Goal: Task Accomplishment & Management: Manage account settings

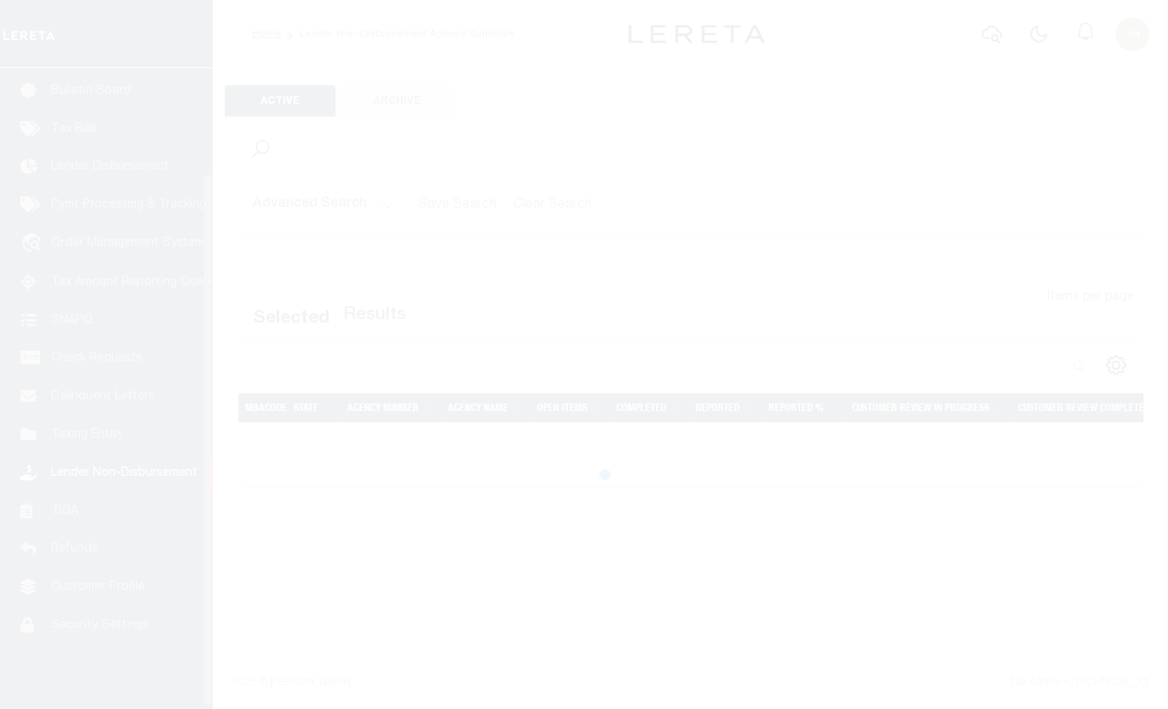
scroll to position [127, 0]
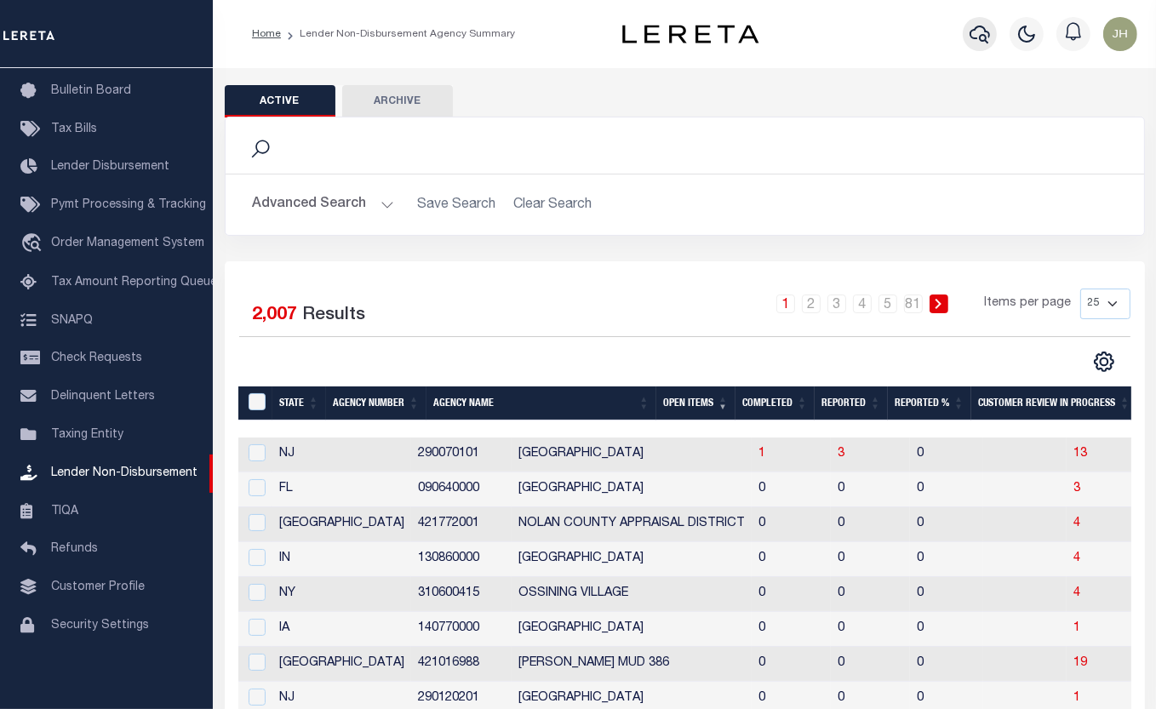
click at [974, 31] on icon "button" at bounding box center [980, 35] width 20 height 18
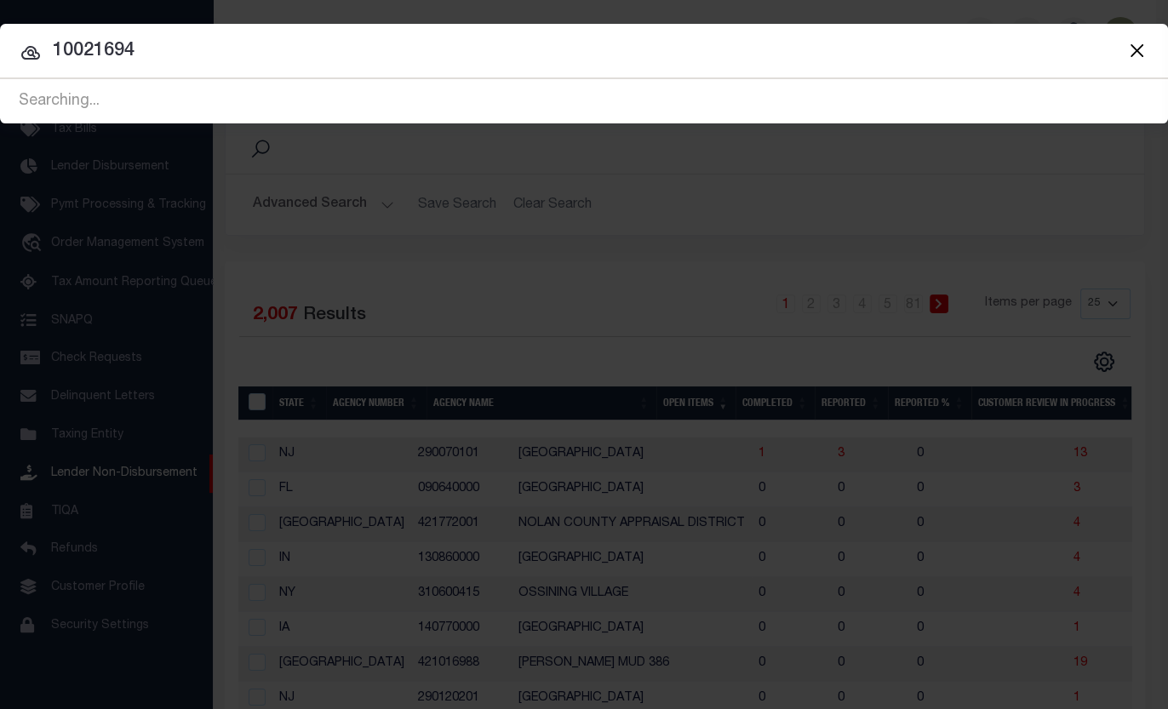
type input "10021694"
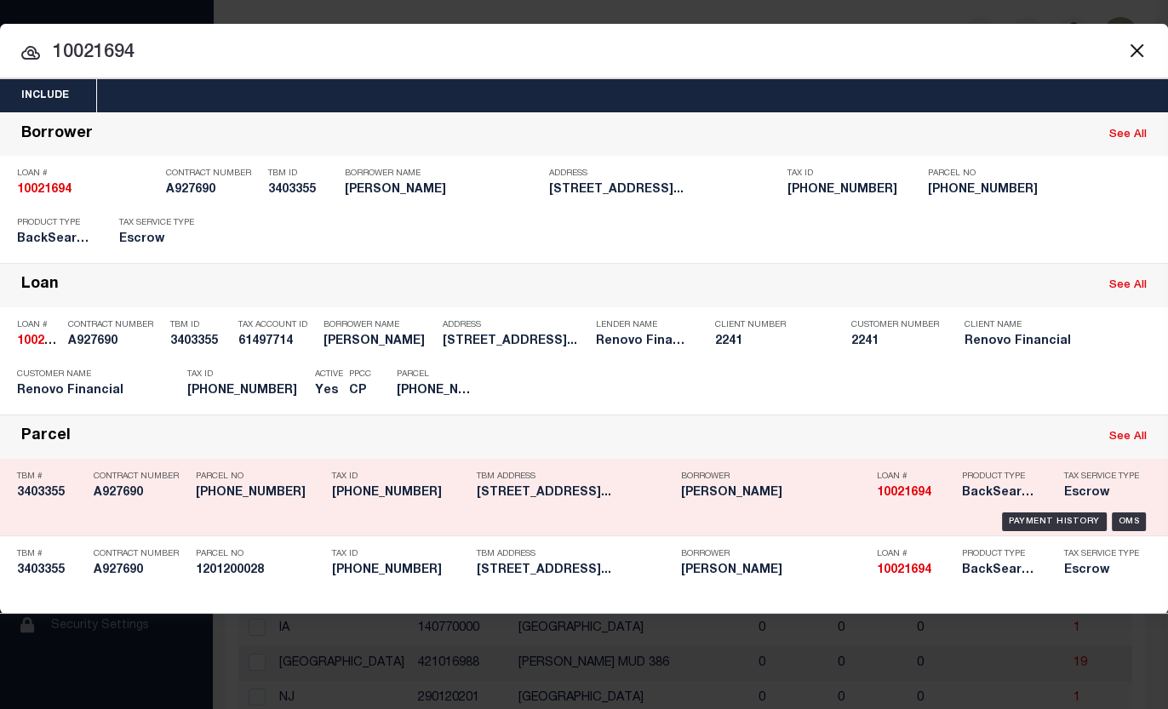
click at [394, 495] on h5 "[PHONE_NUMBER]" at bounding box center [400, 493] width 136 height 14
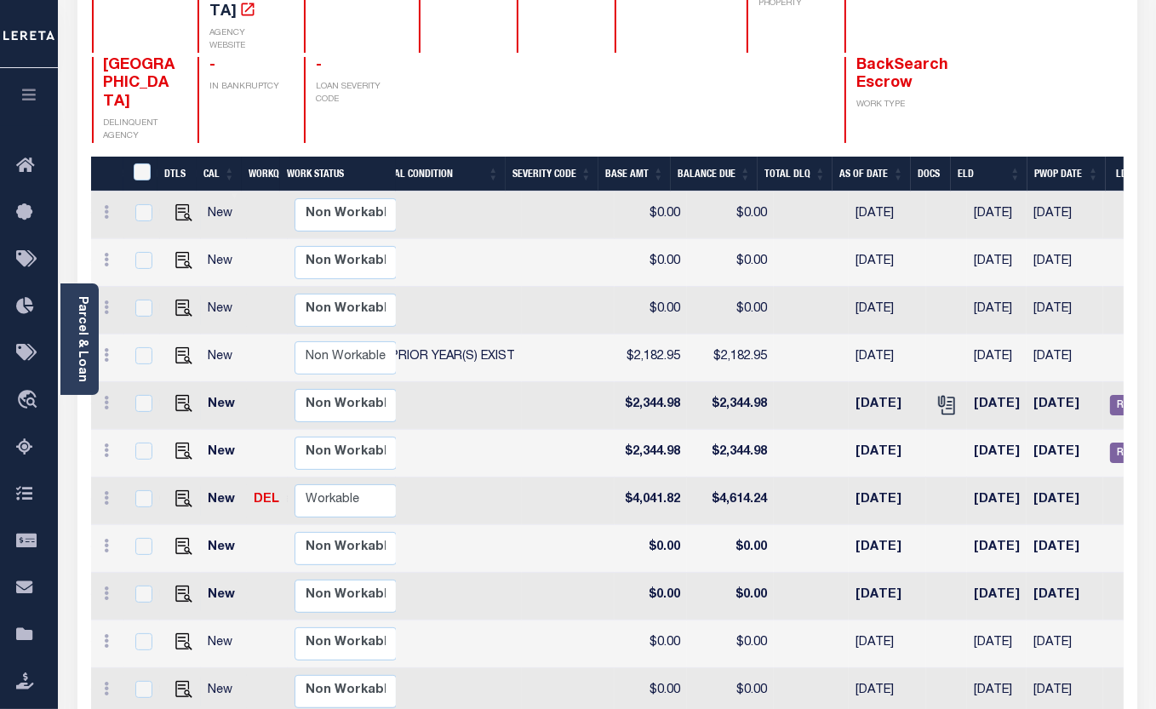
scroll to position [0, 544]
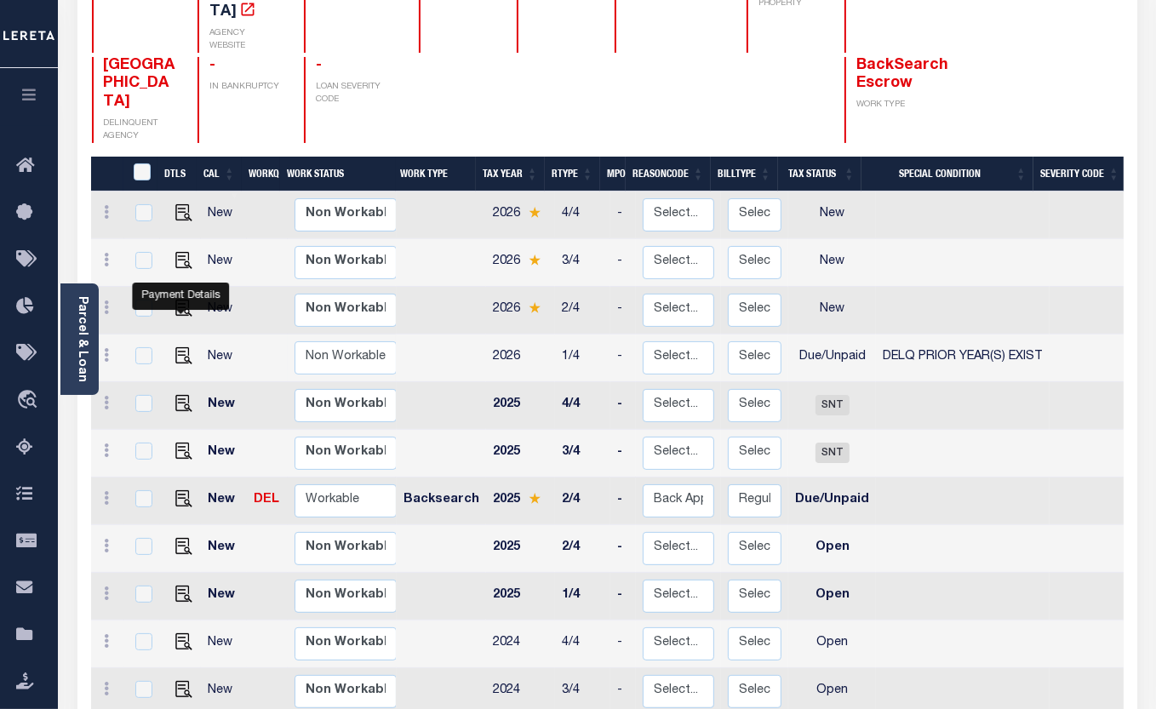
drag, startPoint x: 179, startPoint y: 297, endPoint x: 181, endPoint y: 313, distance: 15.5
click at [179, 347] on img "" at bounding box center [183, 355] width 17 height 17
checkbox input "true"
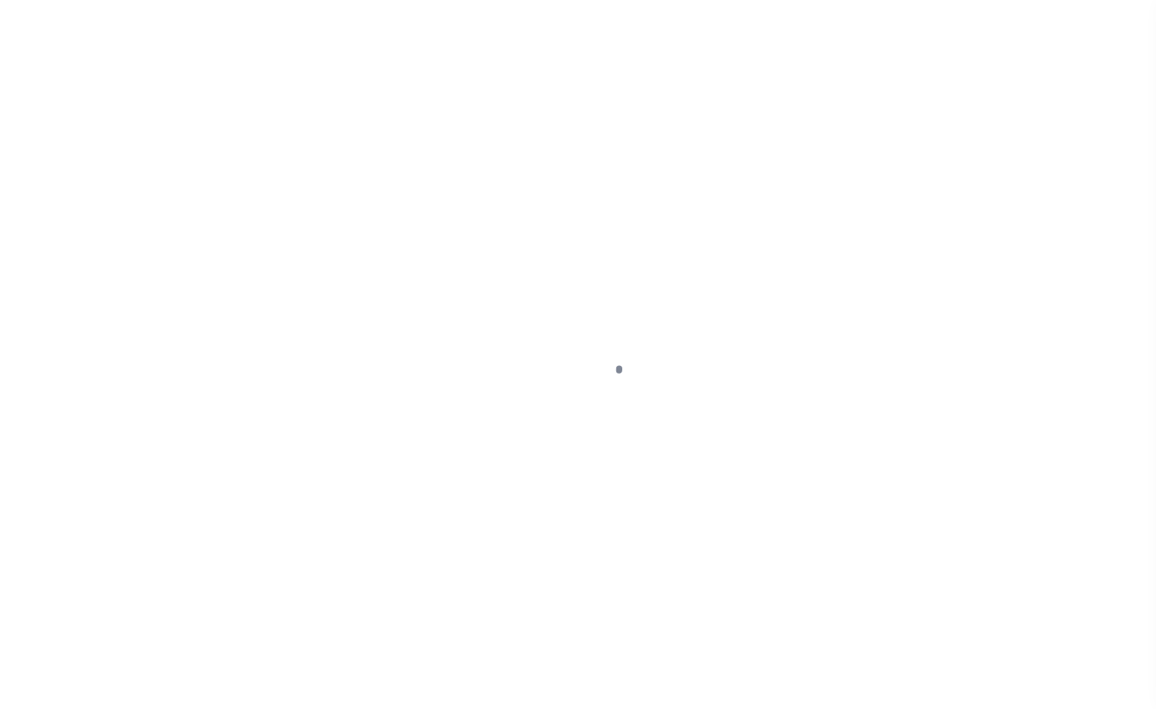
select select "DUE"
select select "18"
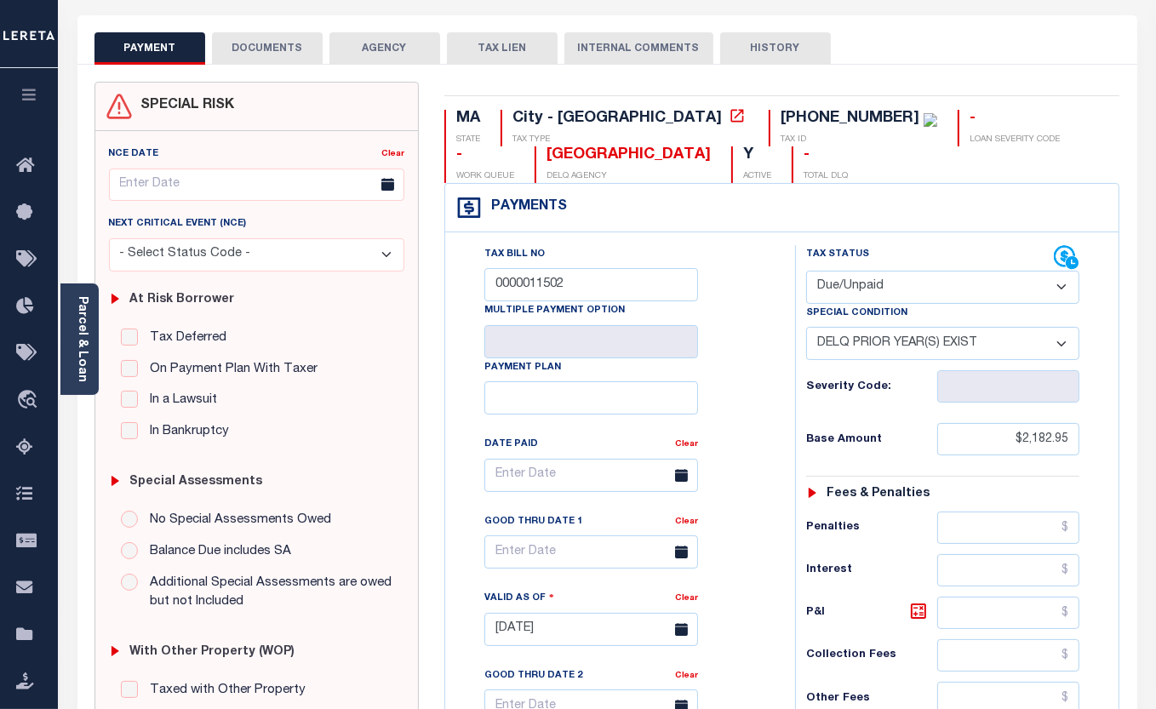
scroll to position [77, 0]
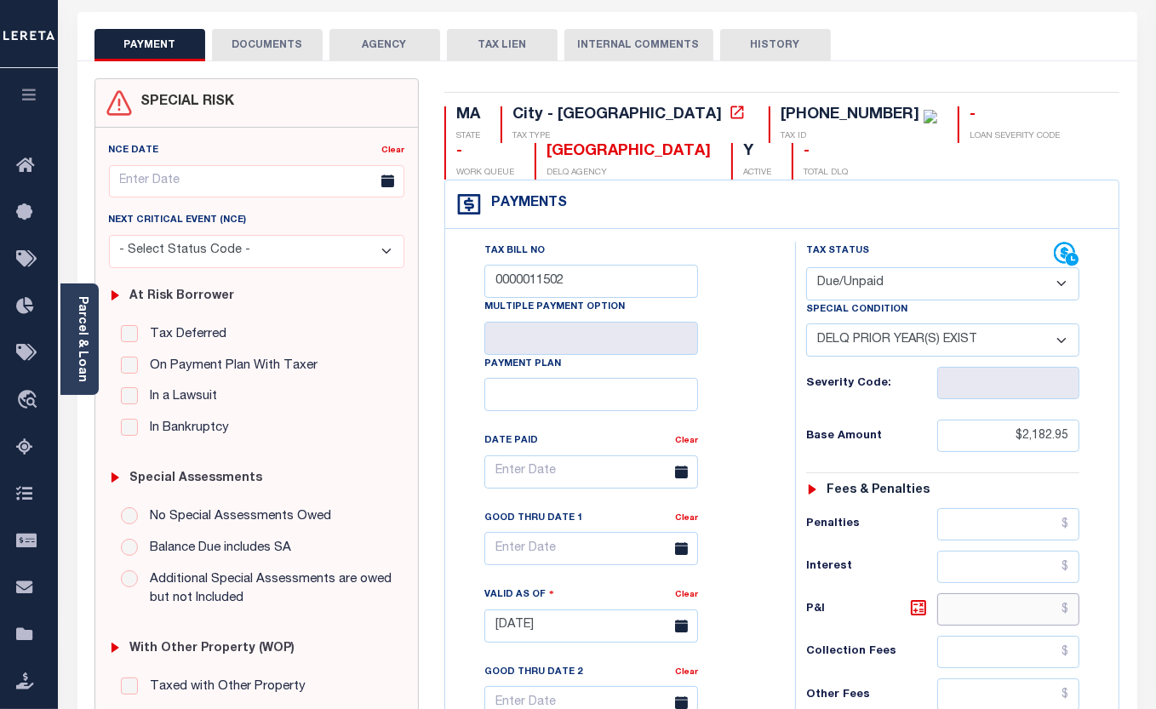
click at [978, 610] on input "text" at bounding box center [1009, 610] width 143 height 32
type input "$77.25"
type input "10/15/2025"
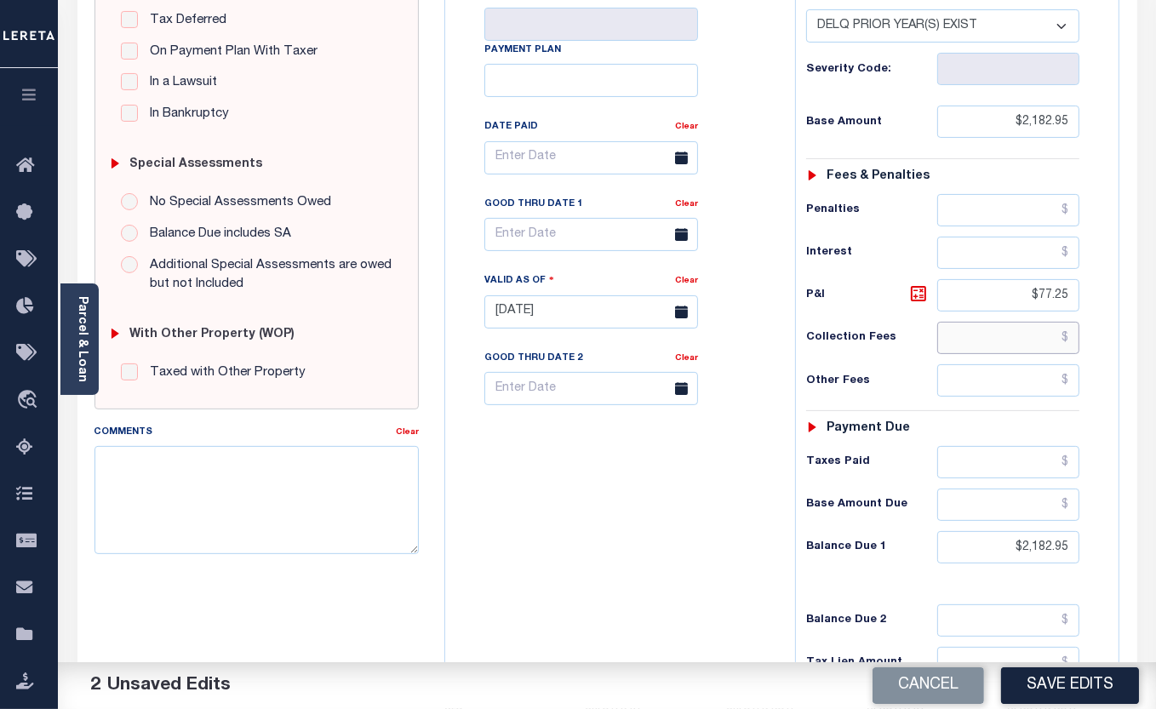
scroll to position [542, 0]
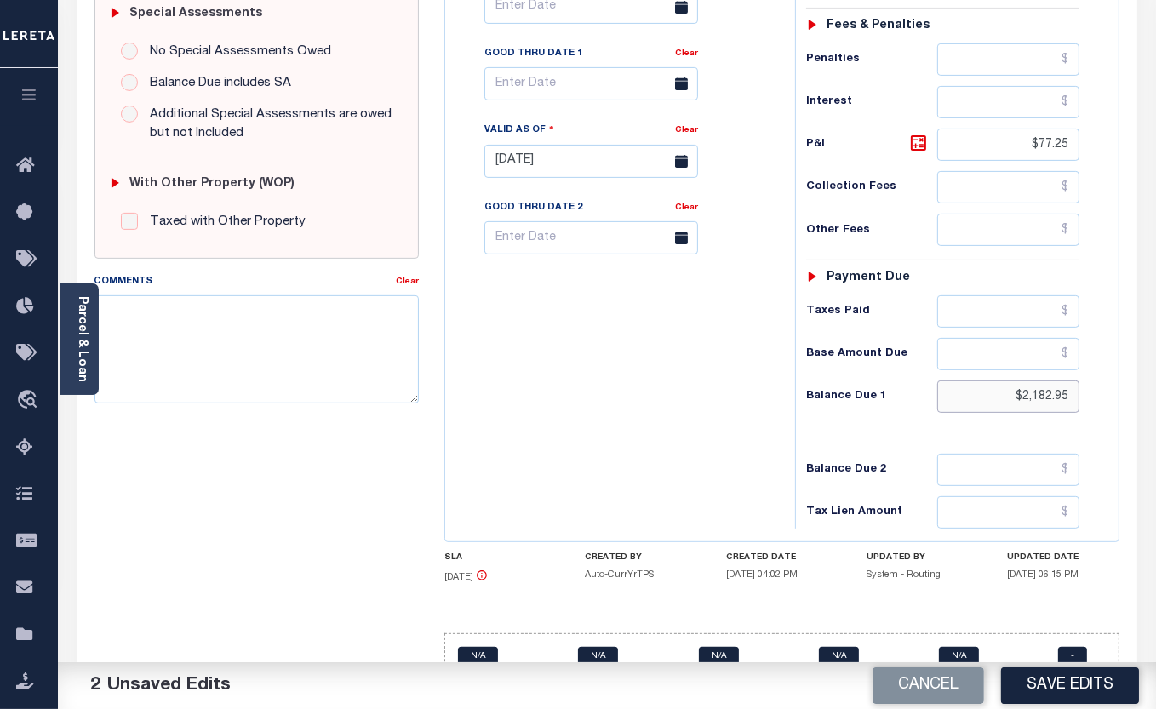
drag, startPoint x: 1012, startPoint y: 397, endPoint x: 1081, endPoint y: 398, distance: 69.0
click at [1081, 398] on div "Tax Status Status - Select Status Code -" at bounding box center [948, 153] width 307 height 752
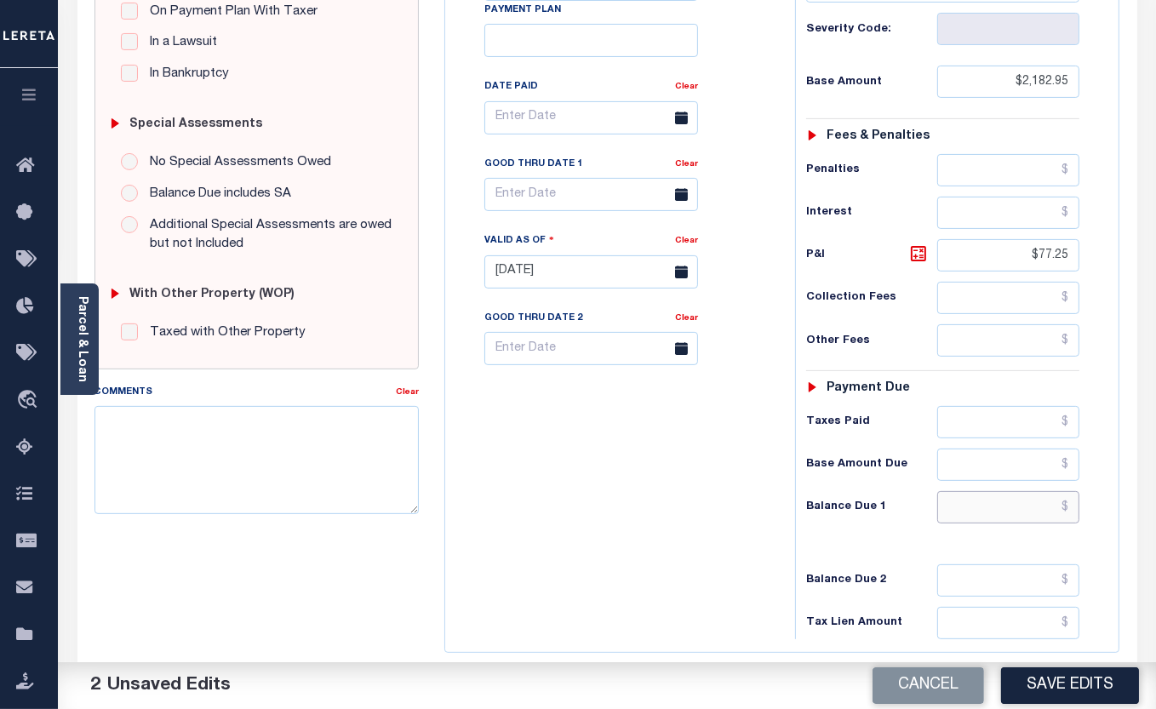
scroll to position [387, 0]
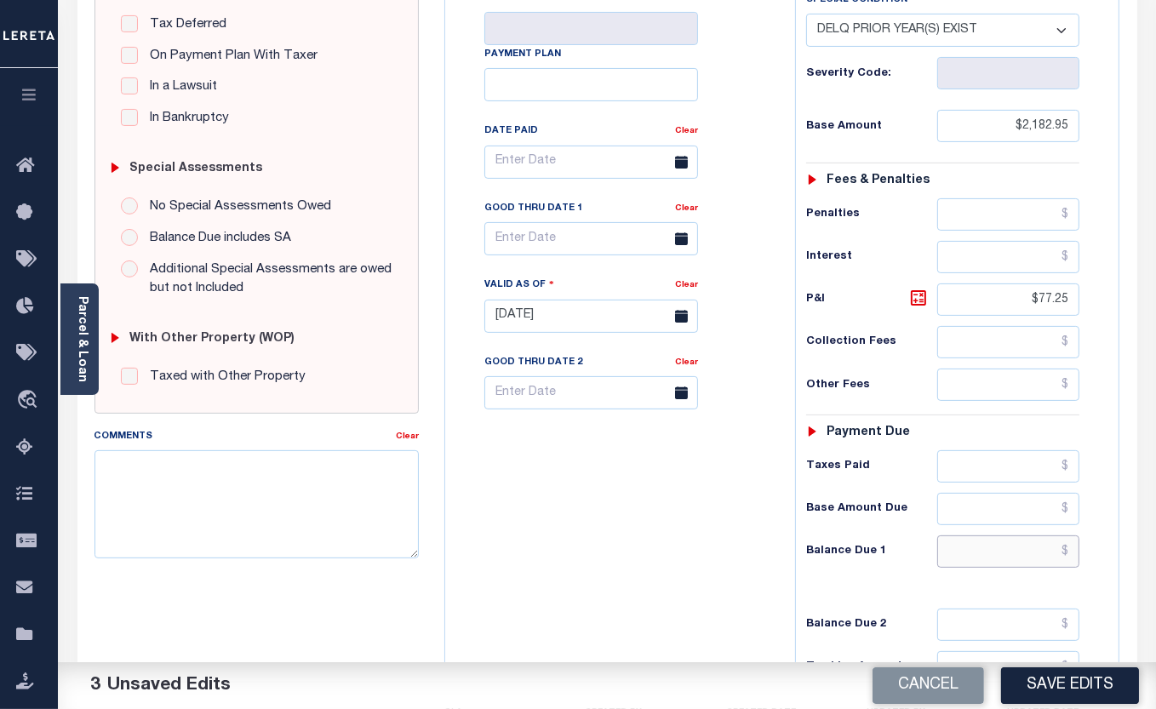
click at [978, 554] on input "text" at bounding box center [1009, 552] width 143 height 32
type input "$2,260.20"
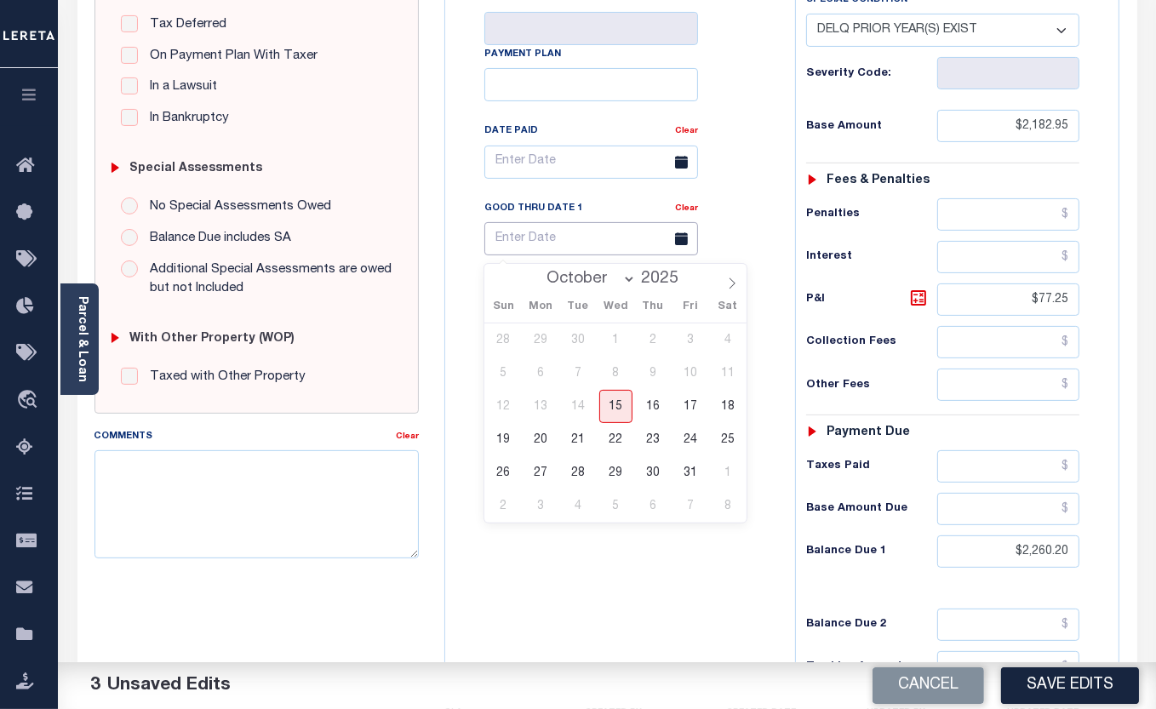
click at [579, 247] on input "text" at bounding box center [592, 238] width 214 height 33
click at [689, 478] on span "31" at bounding box center [690, 472] width 33 height 33
type input "[DATE]"
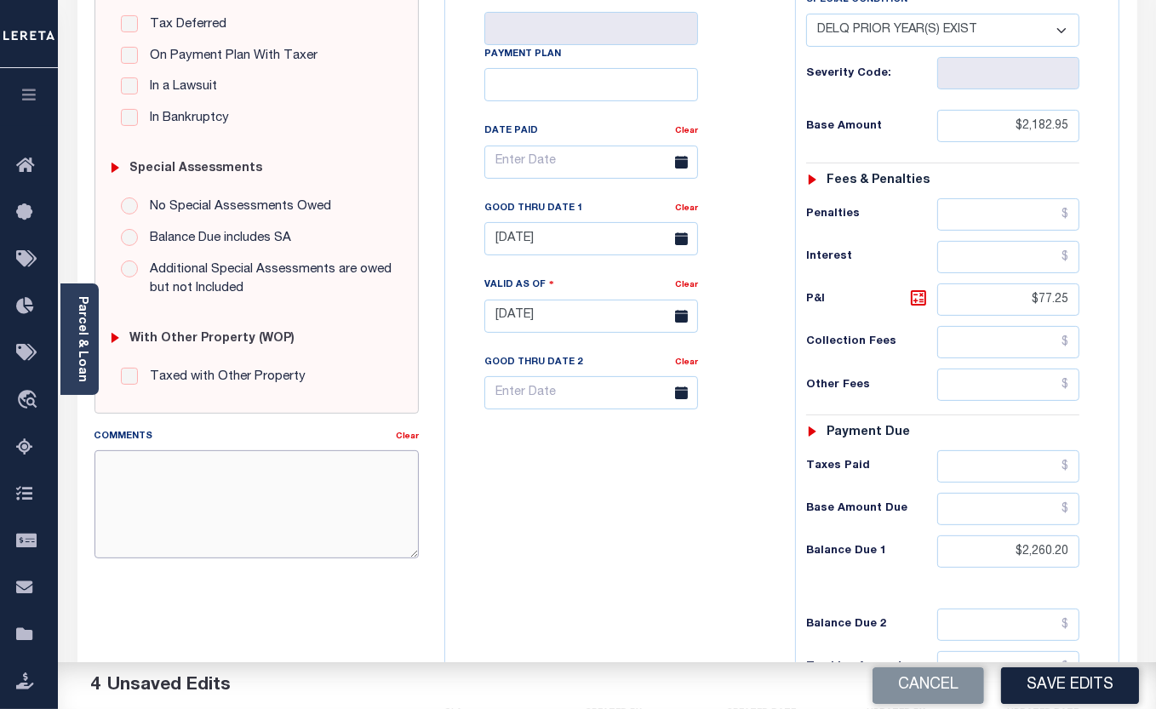
click at [209, 490] on textarea "Comments" at bounding box center [257, 503] width 325 height 107
type textarea "original bill unpaid."
click at [1054, 686] on button "Save Edits" at bounding box center [1070, 686] width 138 height 37
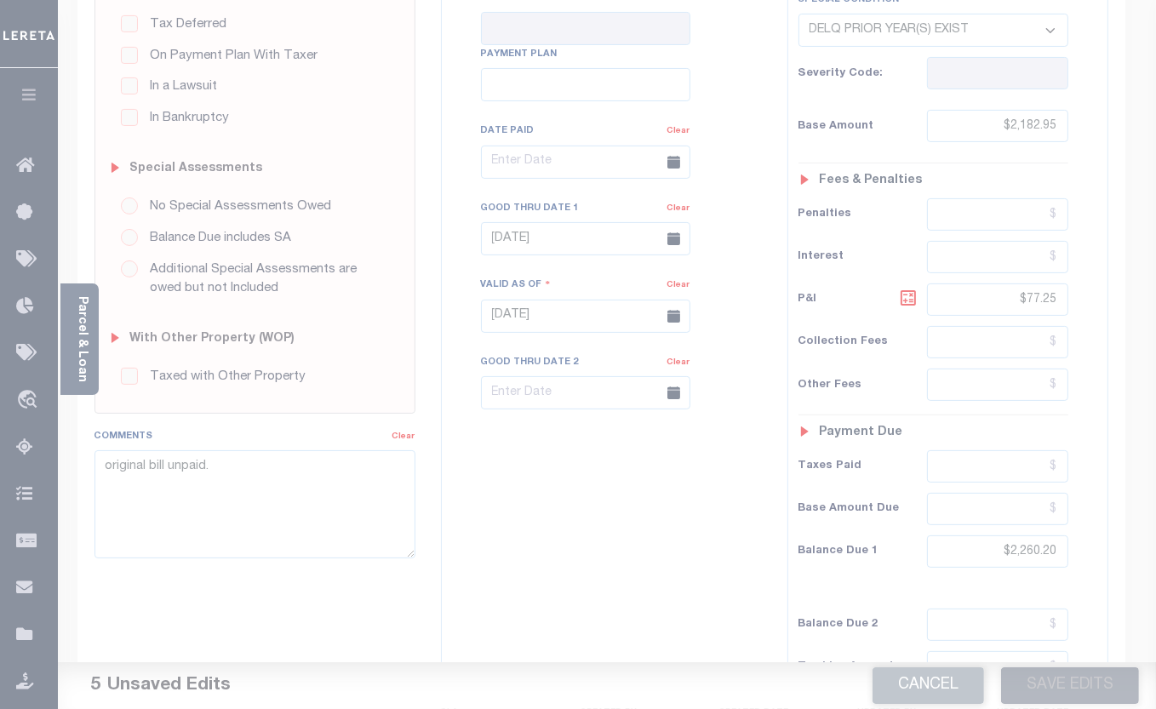
scroll to position [370, 0]
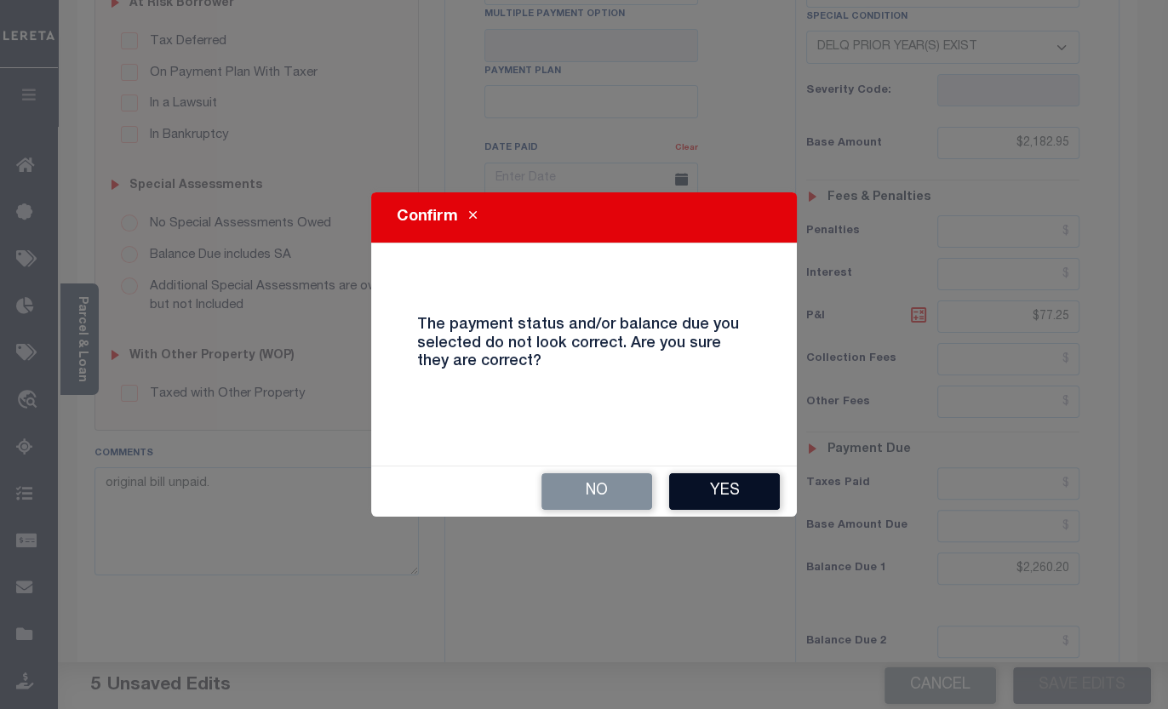
click at [740, 489] on button "Yes" at bounding box center [724, 491] width 111 height 37
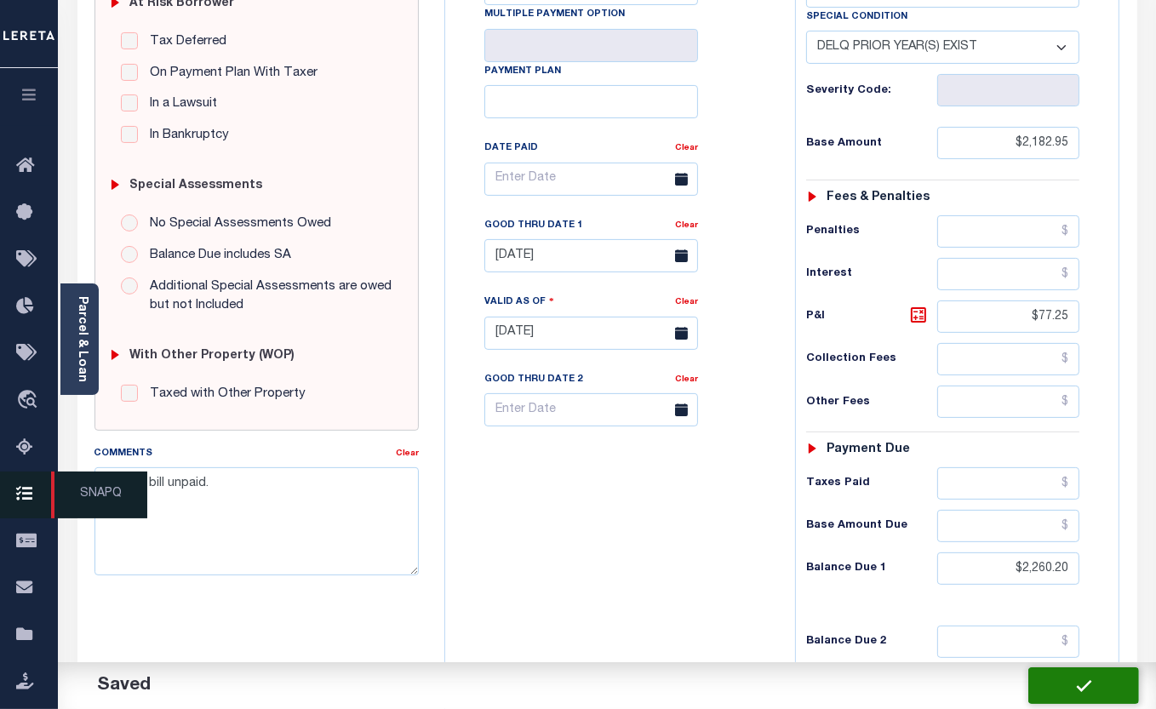
checkbox input "false"
type input "0"
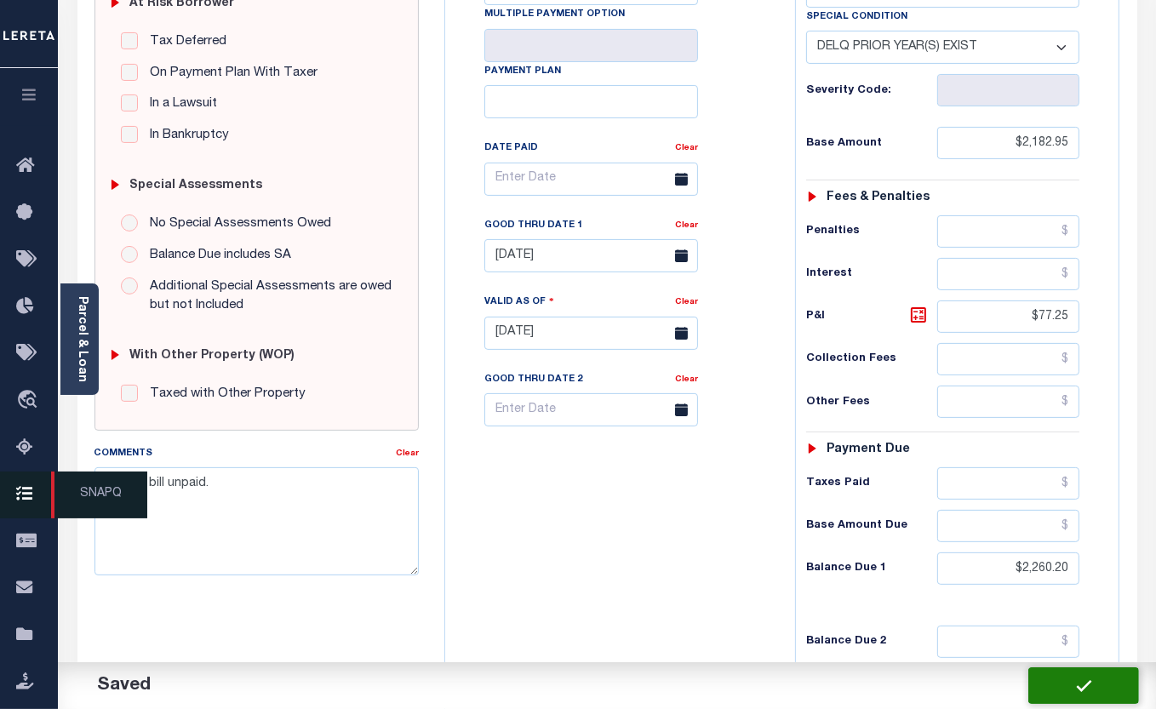
type input "$2,182.95"
type input "$77.25"
type input "$2,260.2"
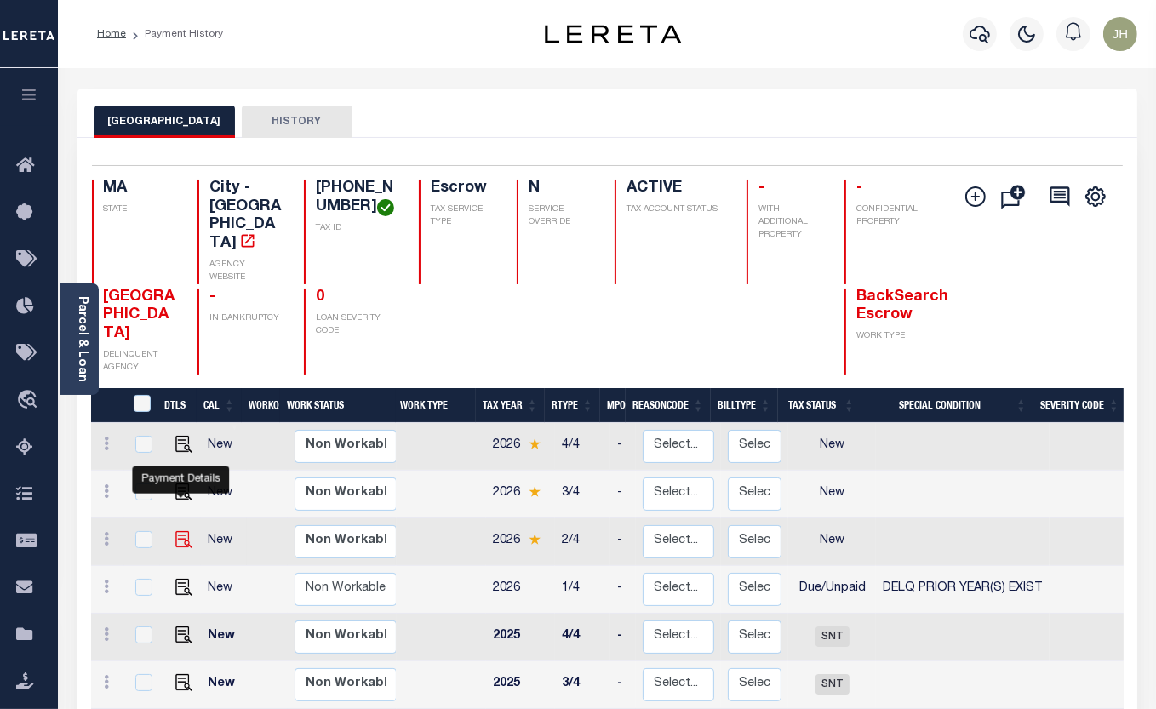
click at [183, 531] on img "" at bounding box center [183, 539] width 17 height 17
checkbox input "true"
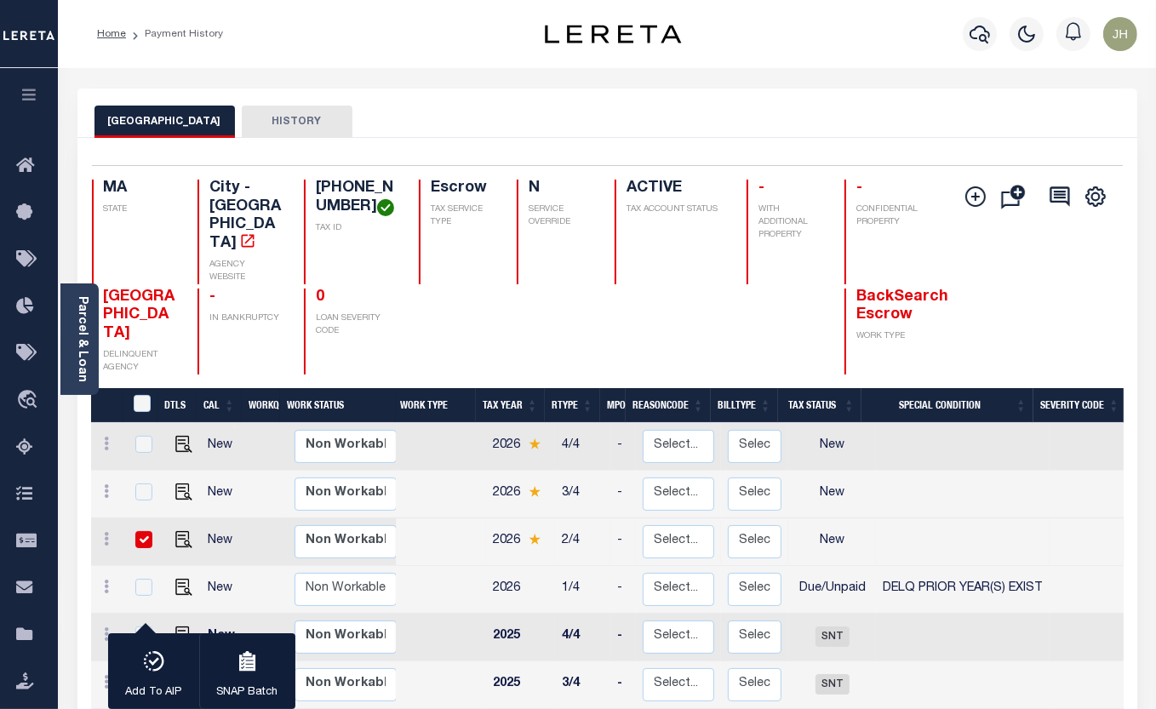
click at [141, 531] on input "checkbox" at bounding box center [143, 539] width 17 height 17
checkbox input "false"
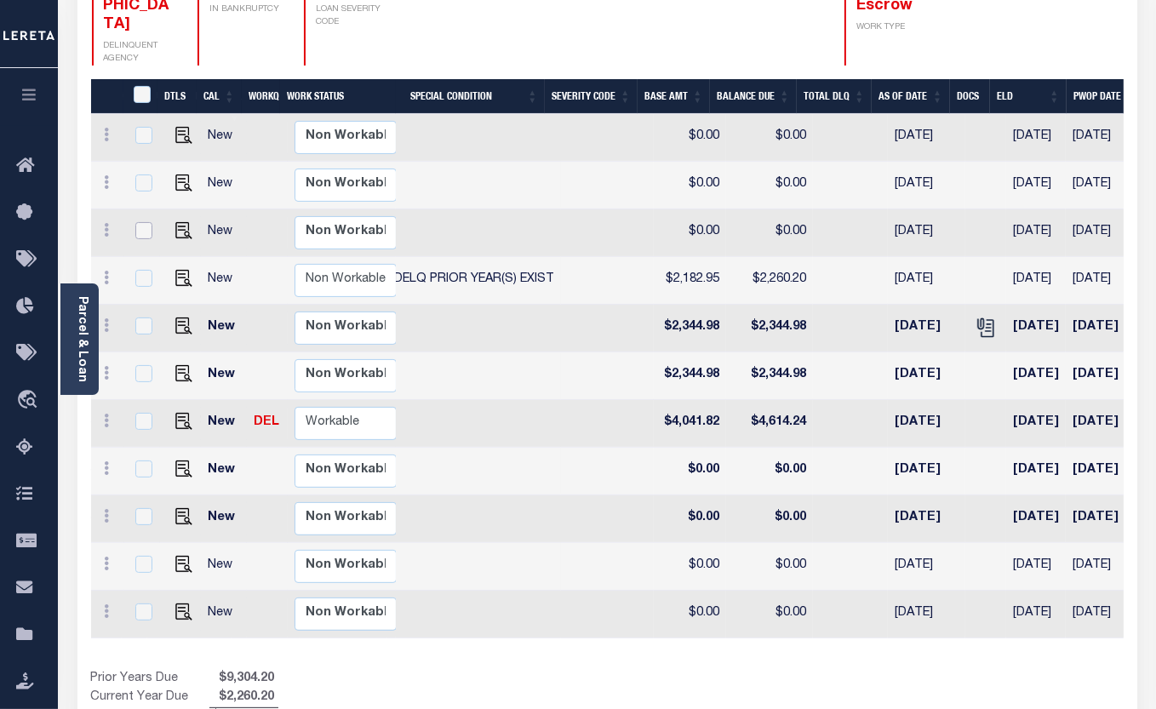
scroll to position [0, 385]
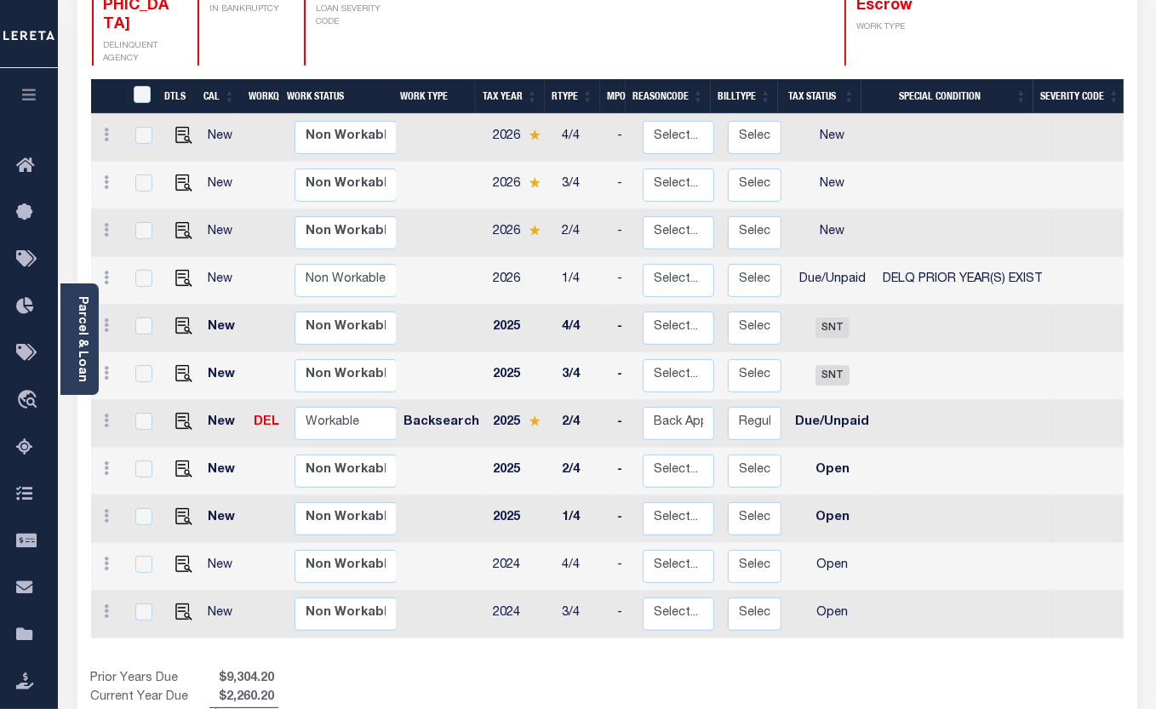
click at [91, 209] on td at bounding box center [107, 233] width 33 height 48
checkbox input "true"
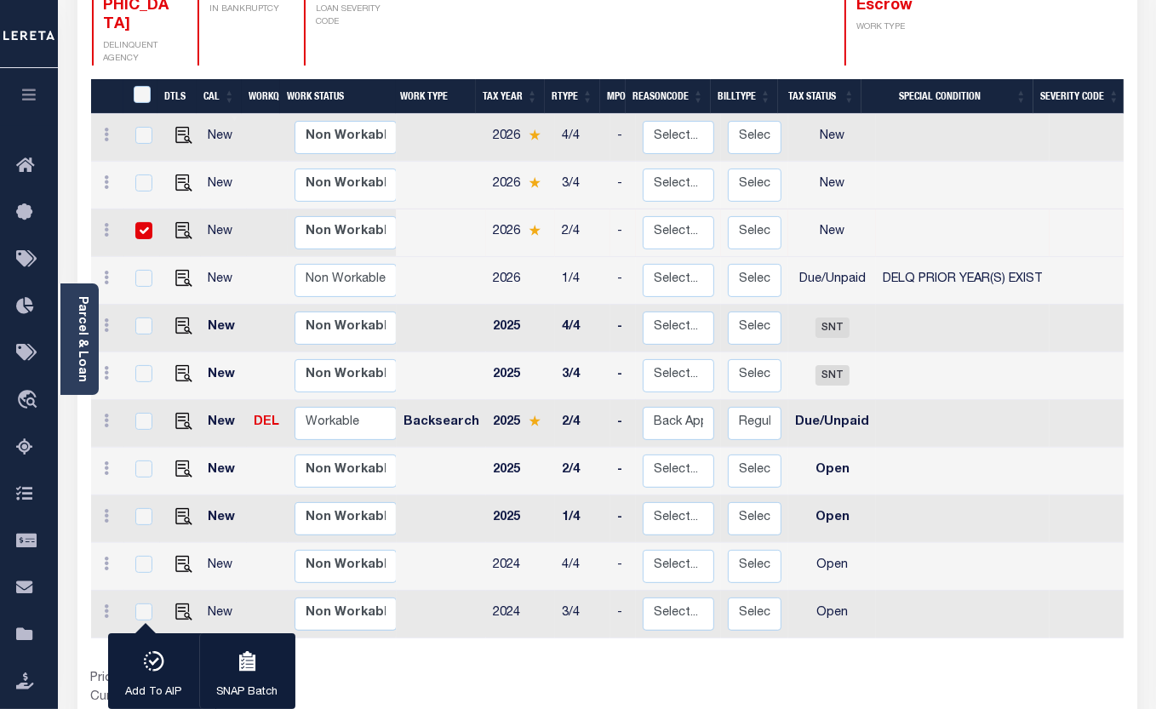
click at [149, 222] on input "checkbox" at bounding box center [143, 230] width 17 height 17
checkbox input "false"
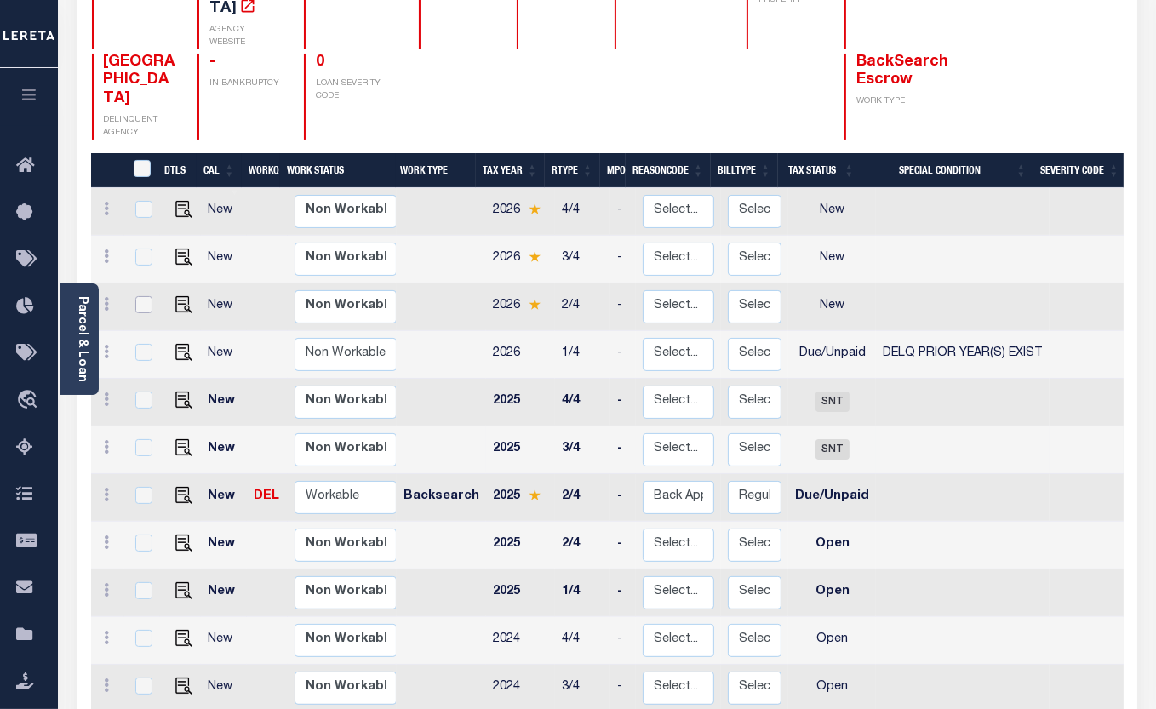
scroll to position [232, 0]
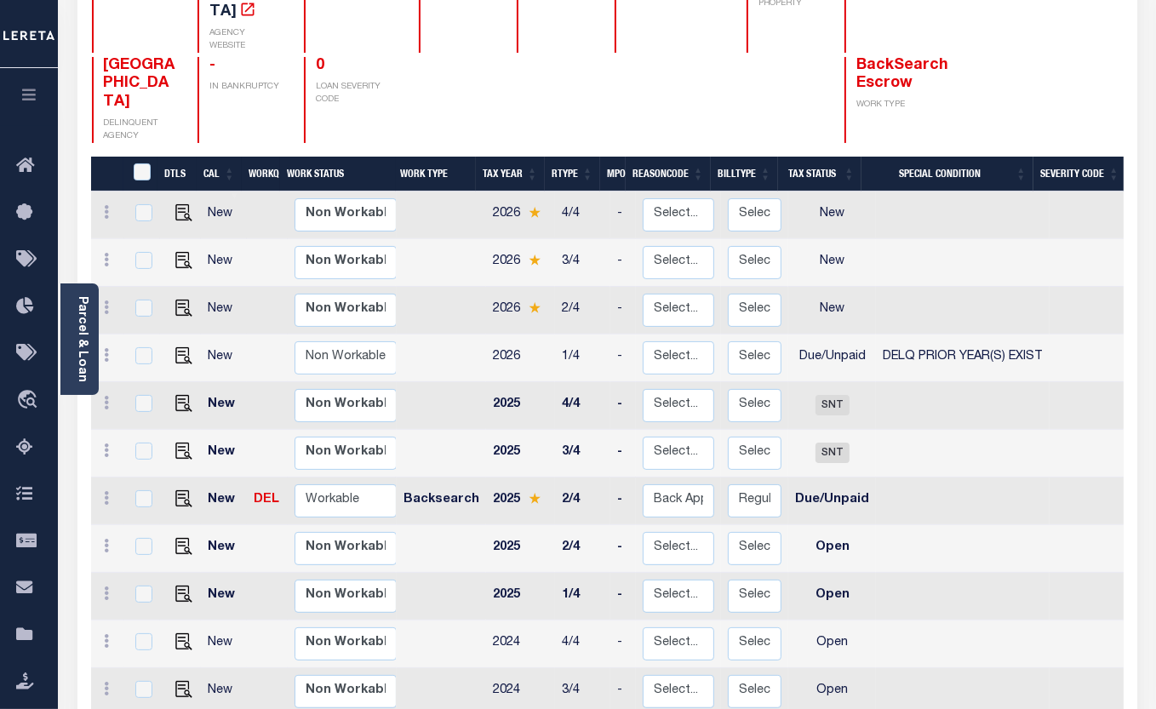
click at [83, 668] on div "1 Selected 11 Results 1 Items per page 25 50 100 MA STATE TAX ID" at bounding box center [607, 372] width 1060 height 932
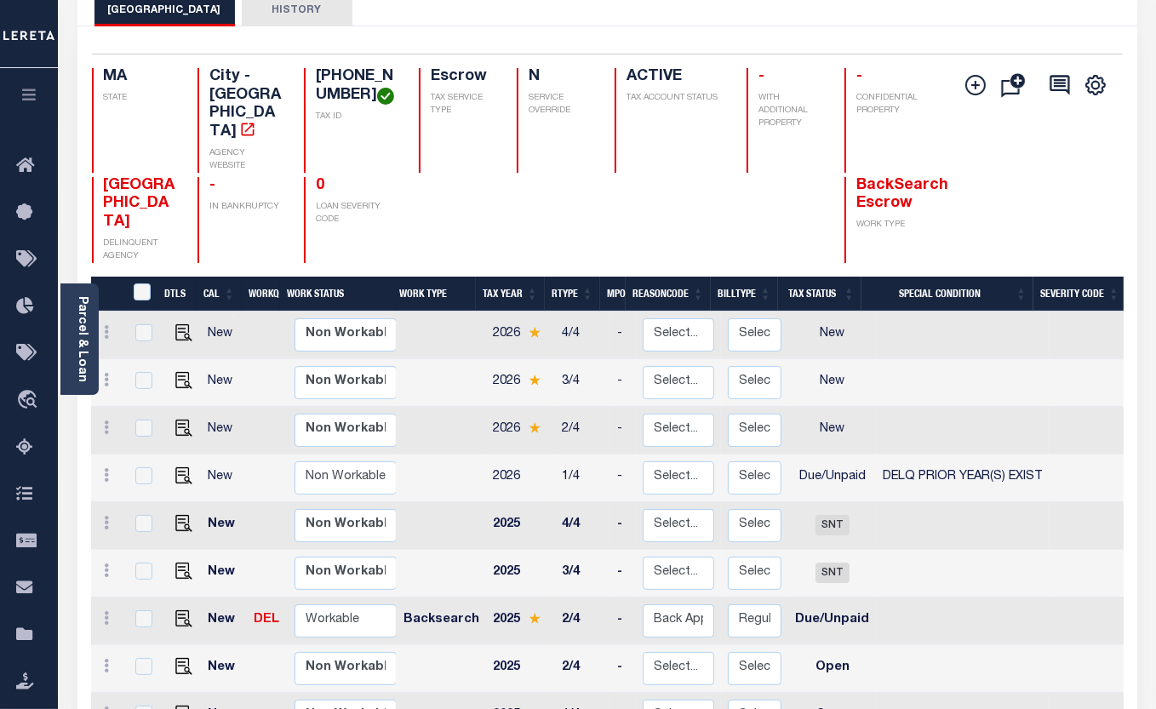
scroll to position [49, 0]
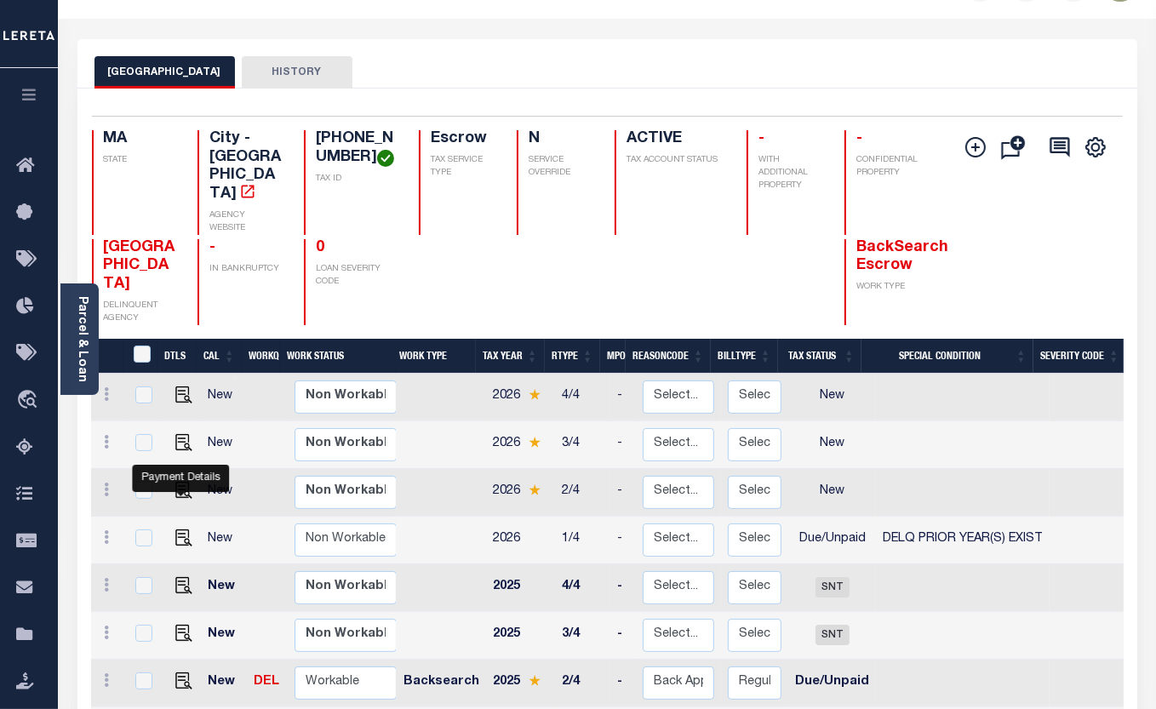
drag, startPoint x: 181, startPoint y: 479, endPoint x: 209, endPoint y: 473, distance: 28.6
click at [181, 530] on img "" at bounding box center [183, 538] width 17 height 17
checkbox input "true"
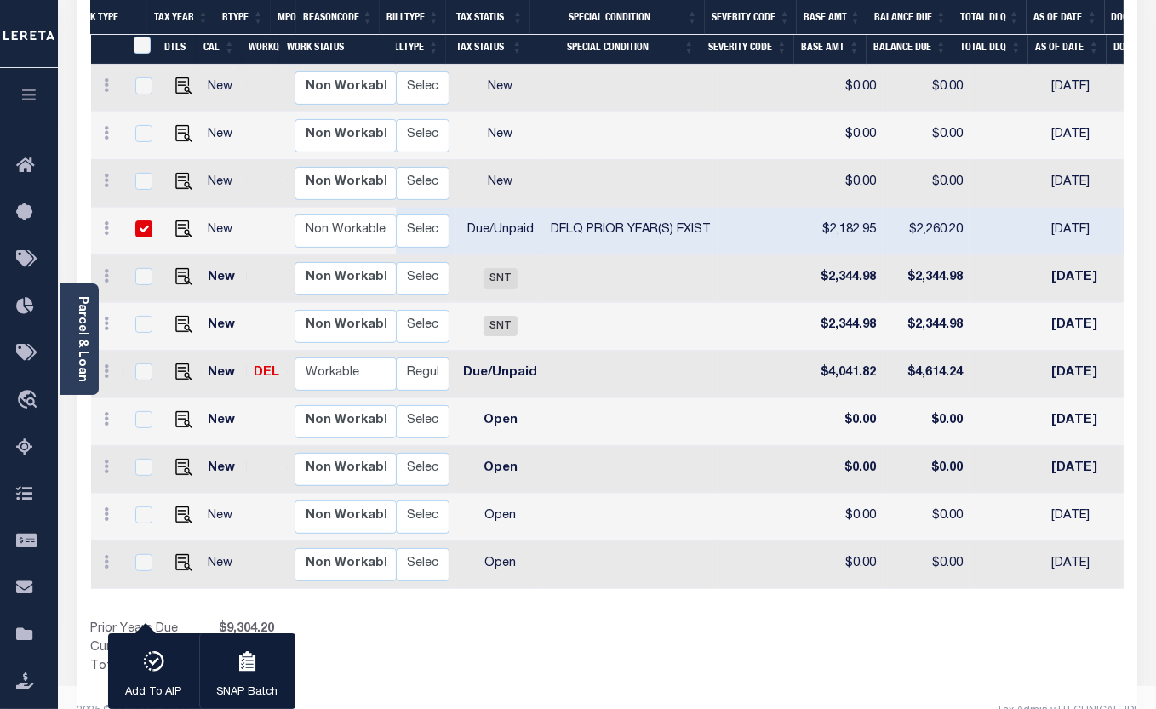
scroll to position [0, 228]
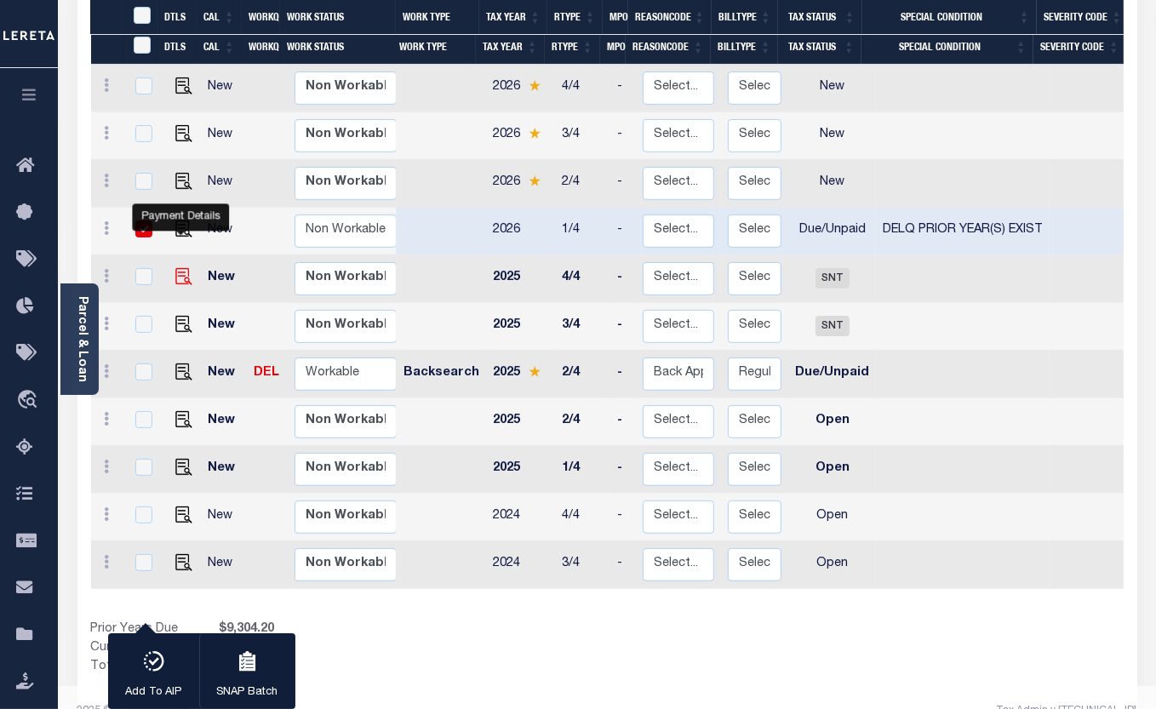
click at [186, 268] on img "" at bounding box center [183, 276] width 17 height 17
checkbox input "true"
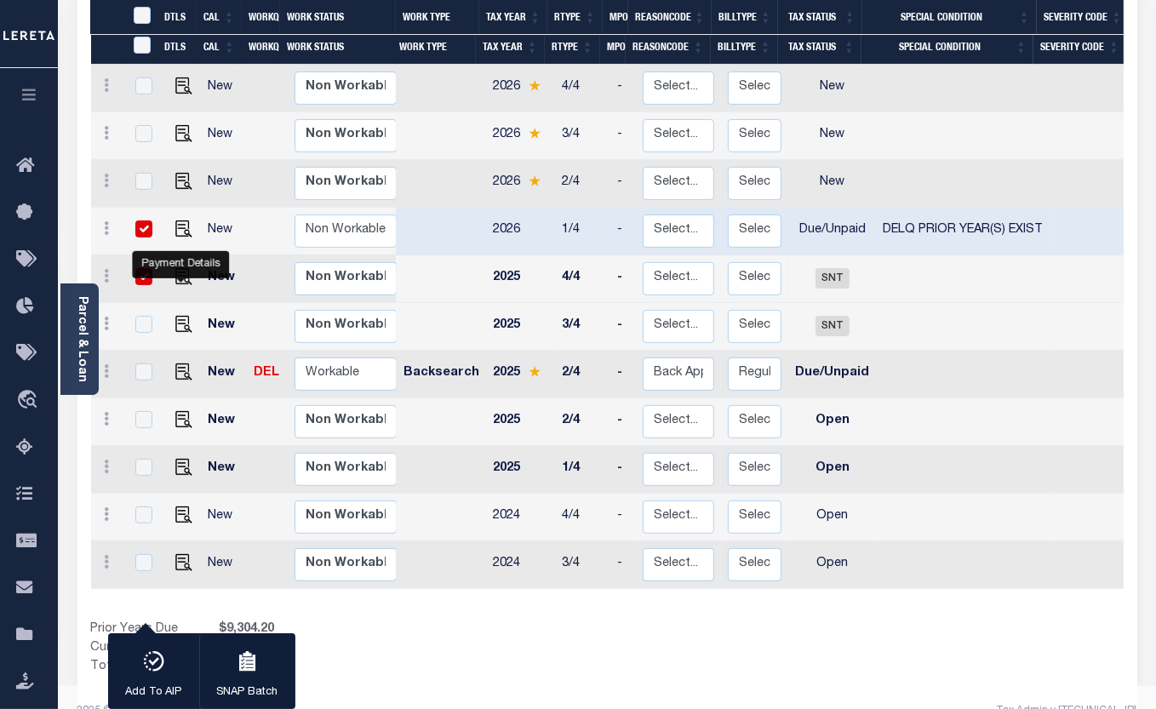
drag, startPoint x: 182, startPoint y: 267, endPoint x: 204, endPoint y: 276, distance: 23.7
click at [182, 316] on img "" at bounding box center [183, 324] width 17 height 17
checkbox input "true"
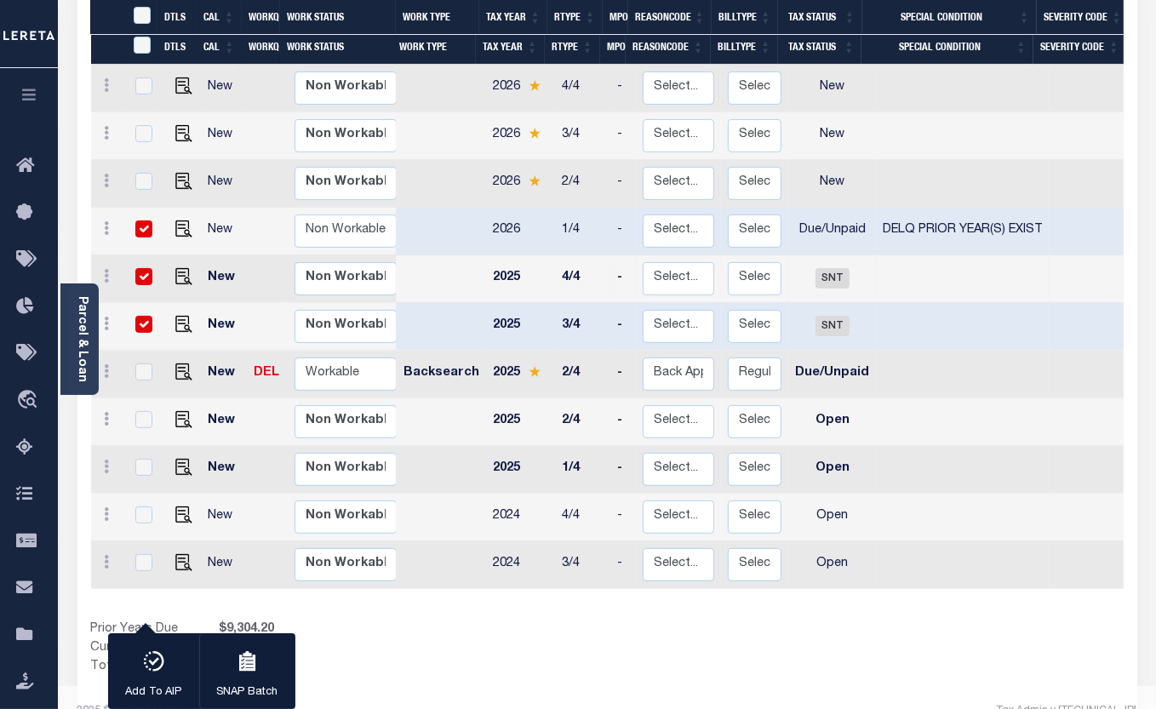
click at [136, 221] on input "checkbox" at bounding box center [143, 229] width 17 height 17
checkbox input "false"
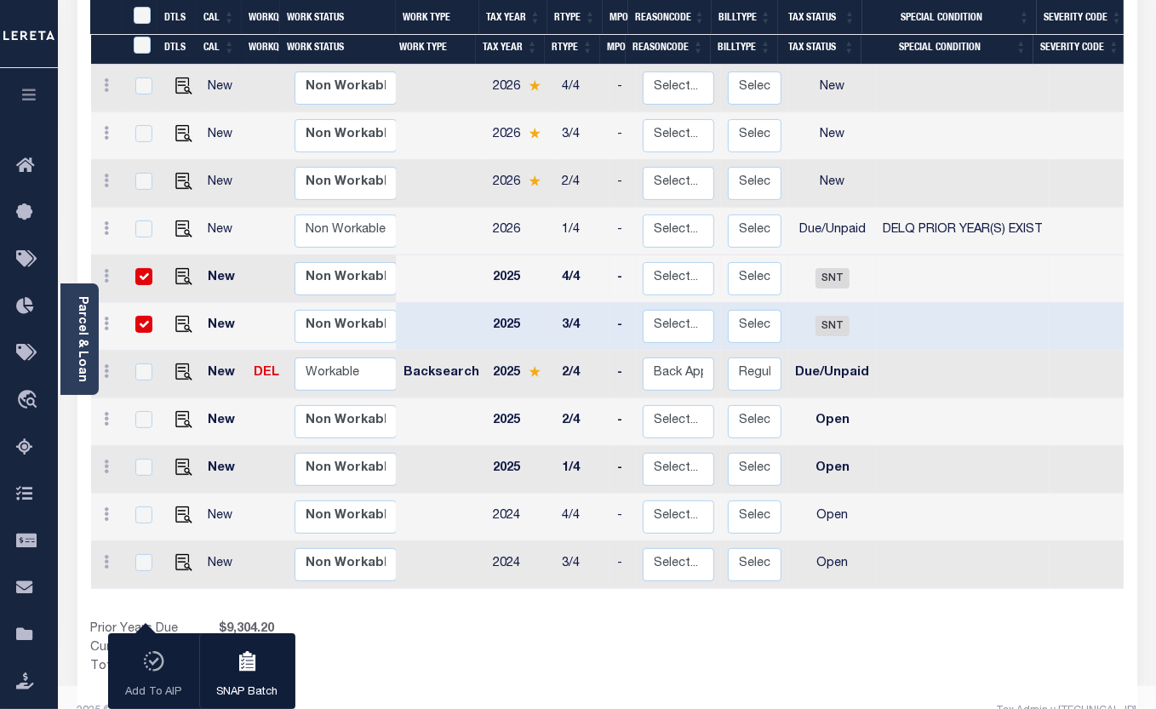
click at [135, 268] on input "checkbox" at bounding box center [143, 276] width 17 height 17
checkbox input "false"
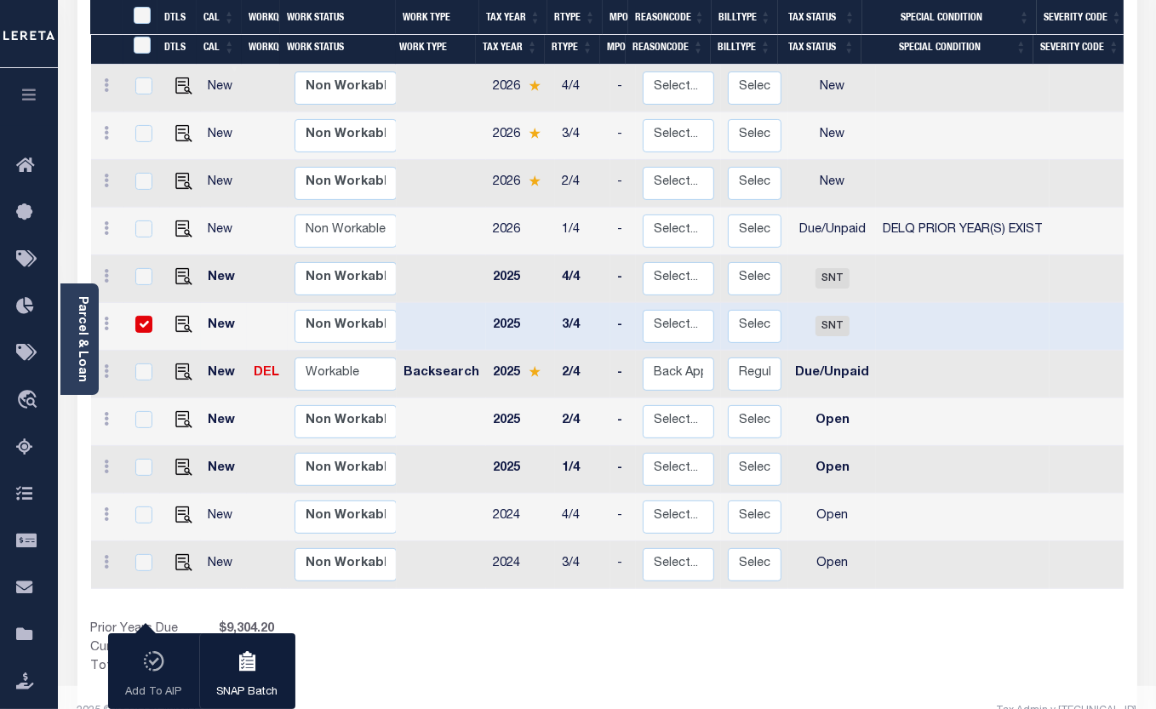
click at [144, 316] on input "checkbox" at bounding box center [143, 324] width 17 height 17
checkbox input "false"
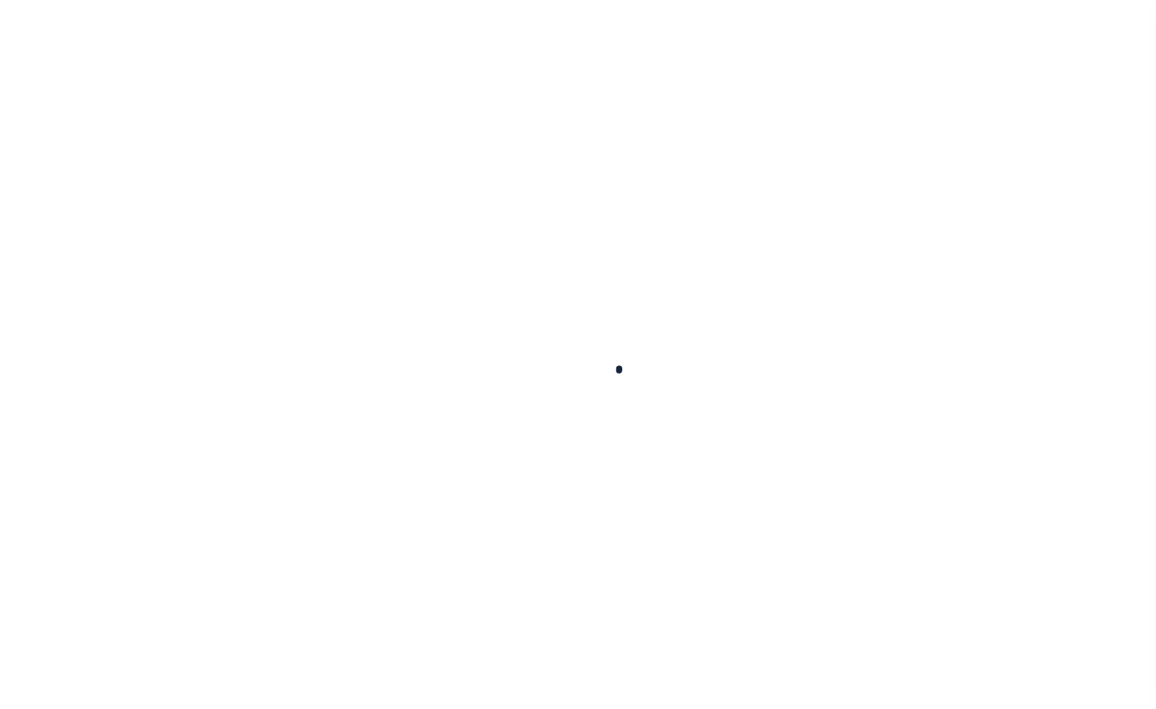
select select "NW2"
select select "DUE"
select select "18"
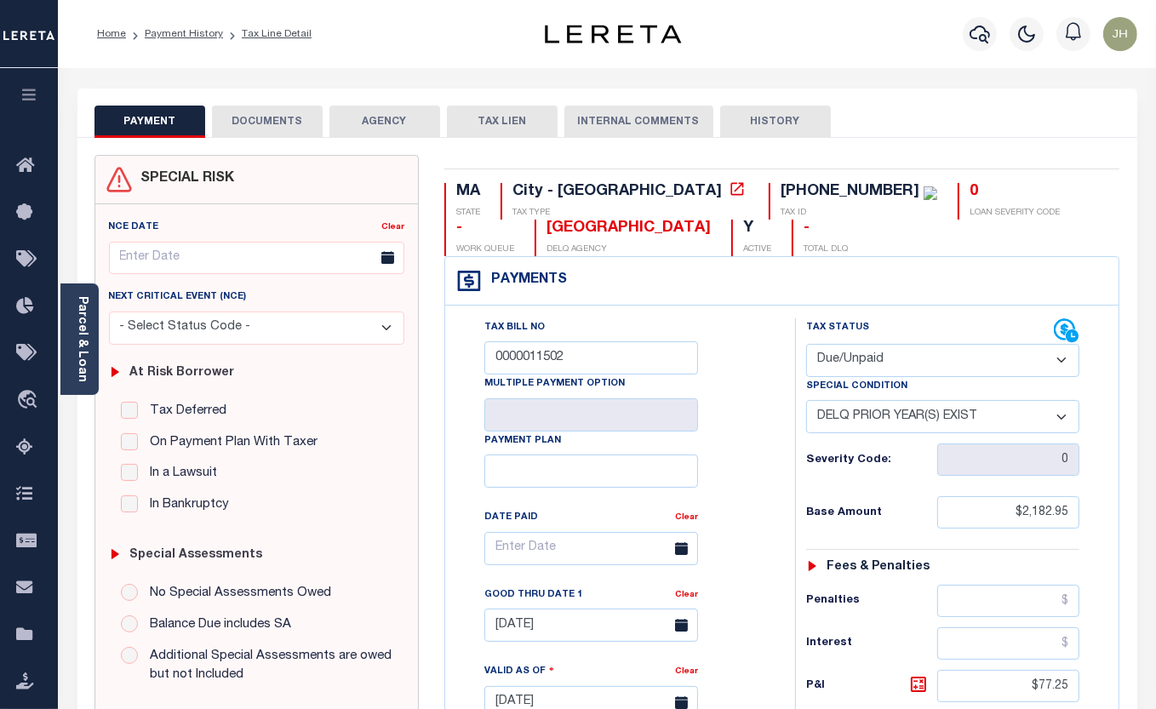
click at [247, 114] on button "DOCUMENTS" at bounding box center [267, 122] width 111 height 32
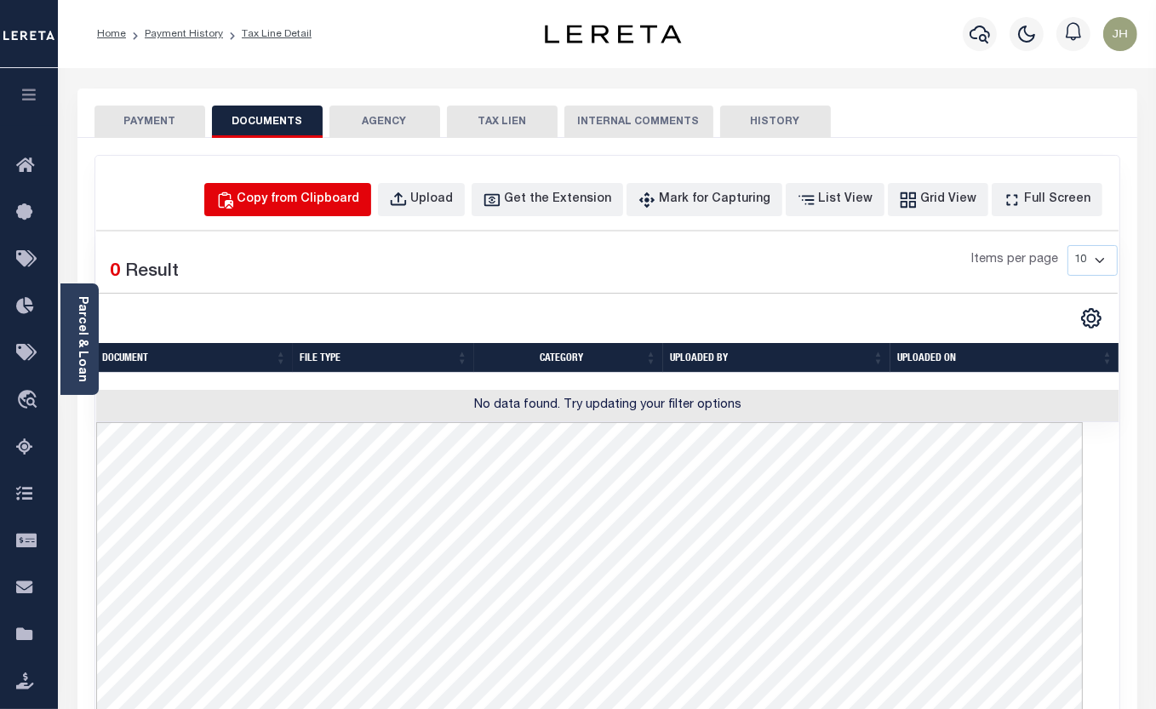
click at [327, 198] on div "Copy from Clipboard" at bounding box center [299, 200] width 123 height 19
select select "POP"
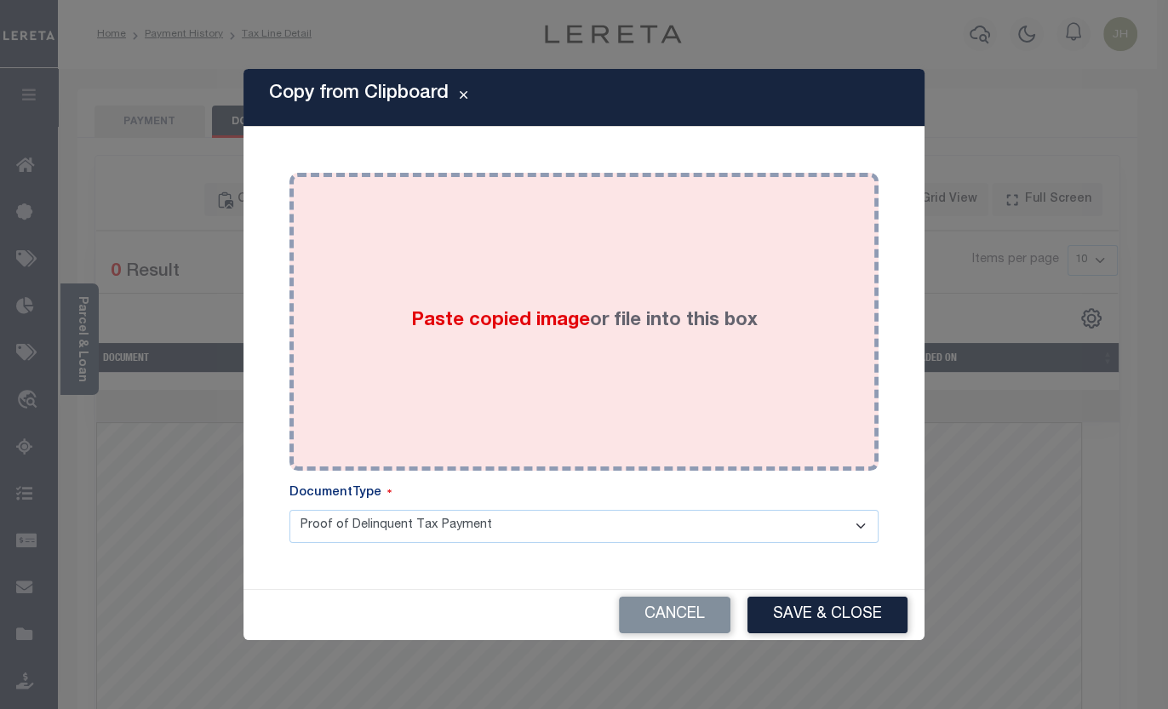
click at [443, 396] on div "Paste copied image or file into this box" at bounding box center [584, 322] width 564 height 273
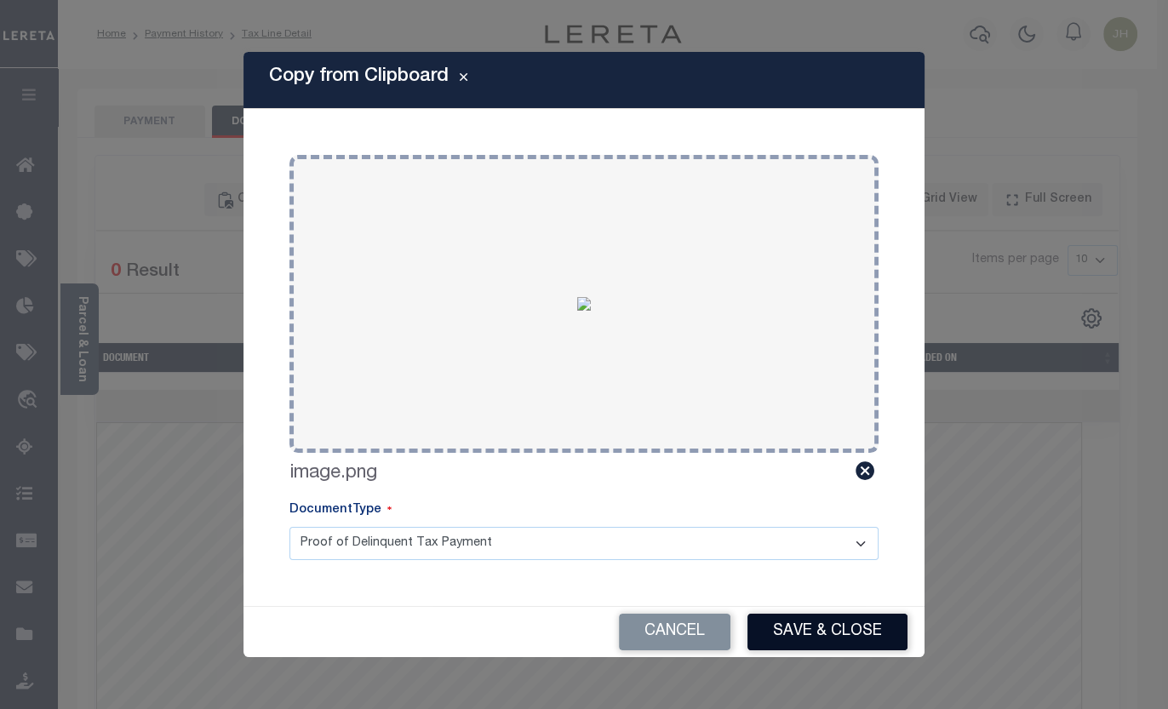
click at [829, 627] on button "Save & Close" at bounding box center [828, 632] width 160 height 37
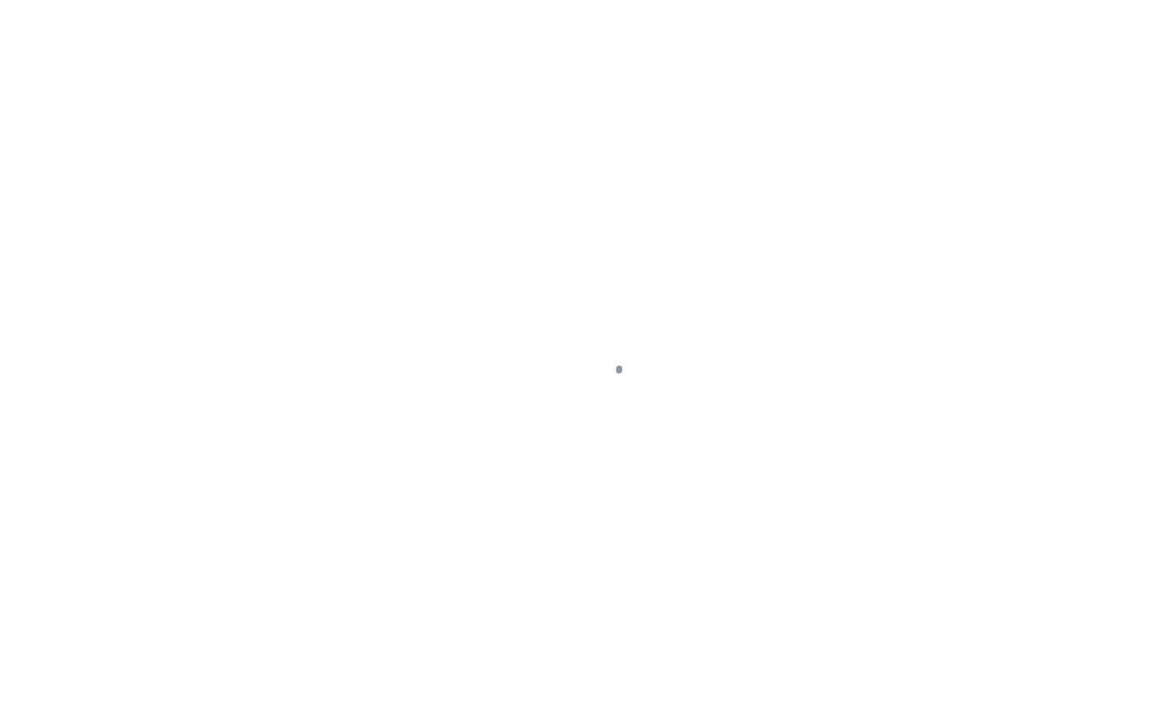
select select "SNT"
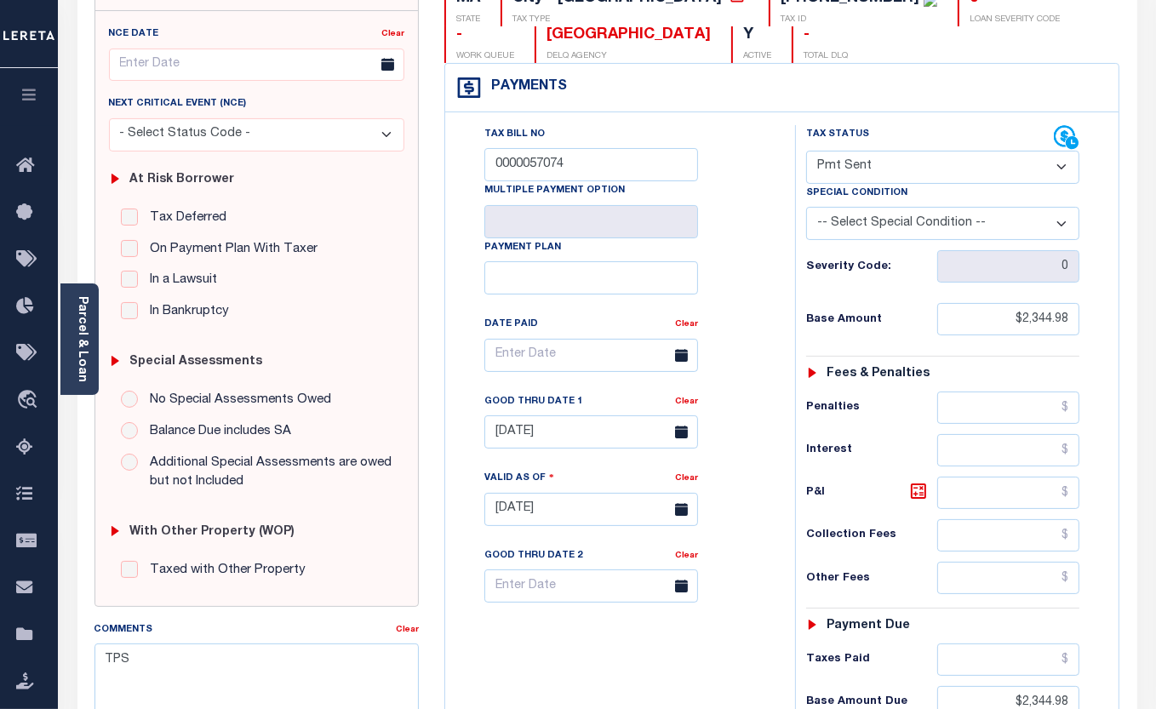
scroll to position [154, 0]
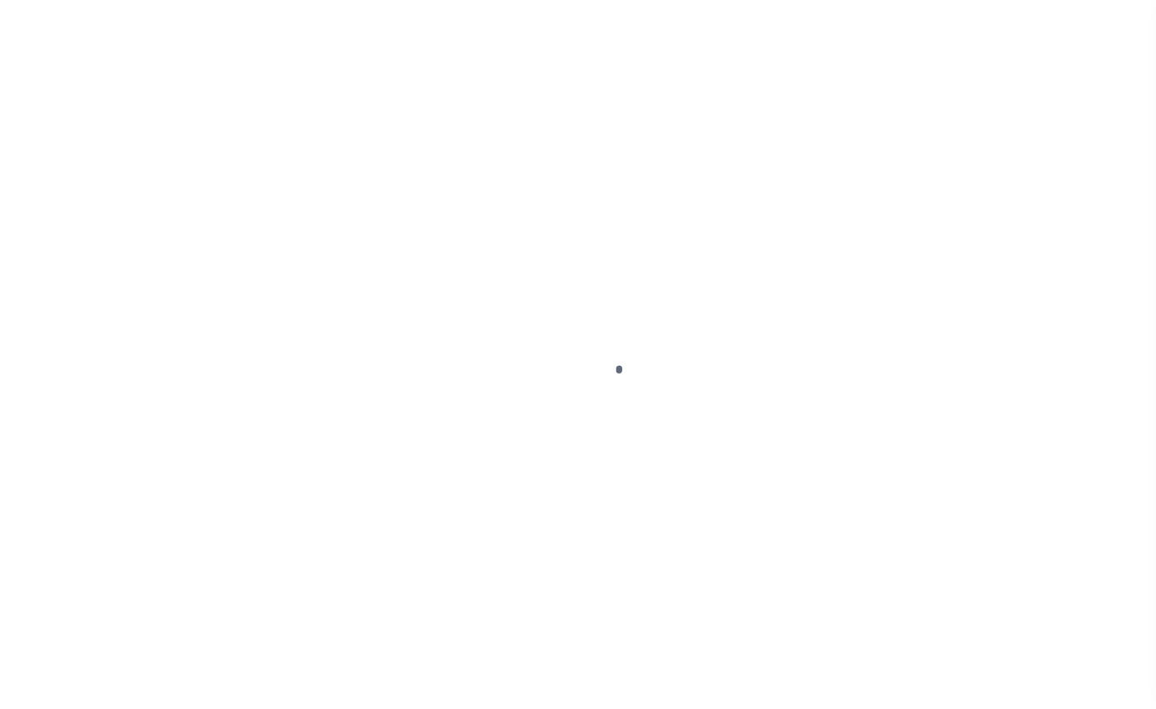
select select "DUE"
select select "18"
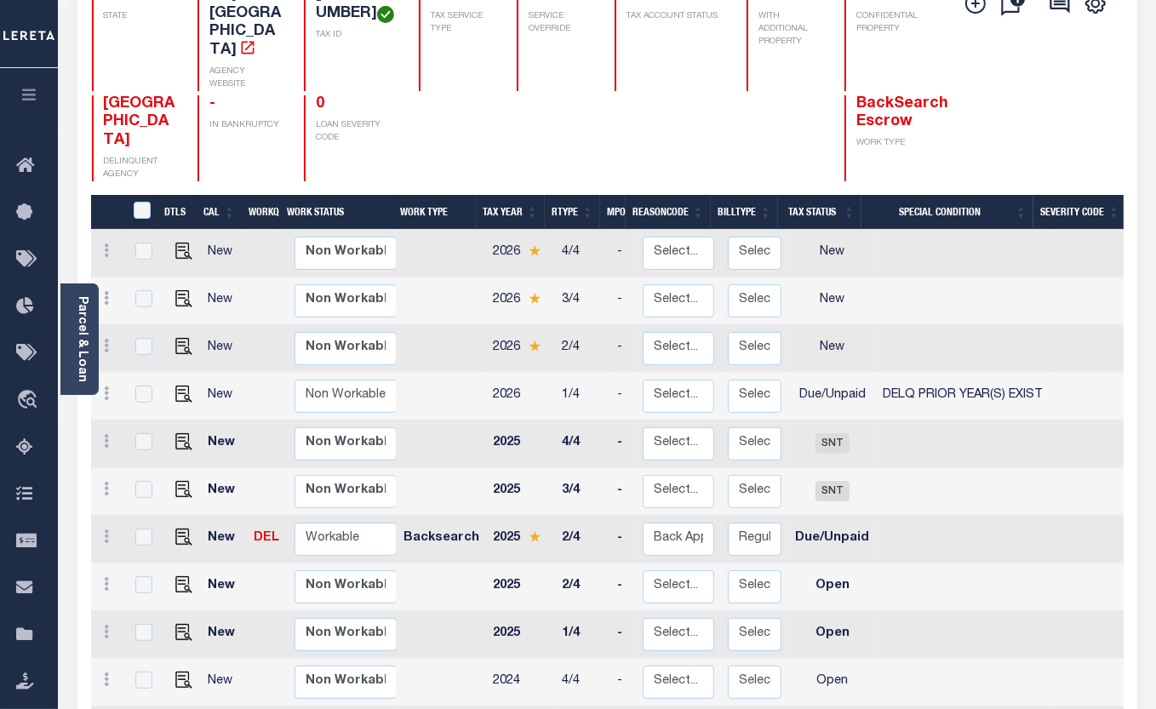
scroll to position [193, 0]
click at [181, 529] on img "" at bounding box center [183, 537] width 17 height 17
checkbox input "true"
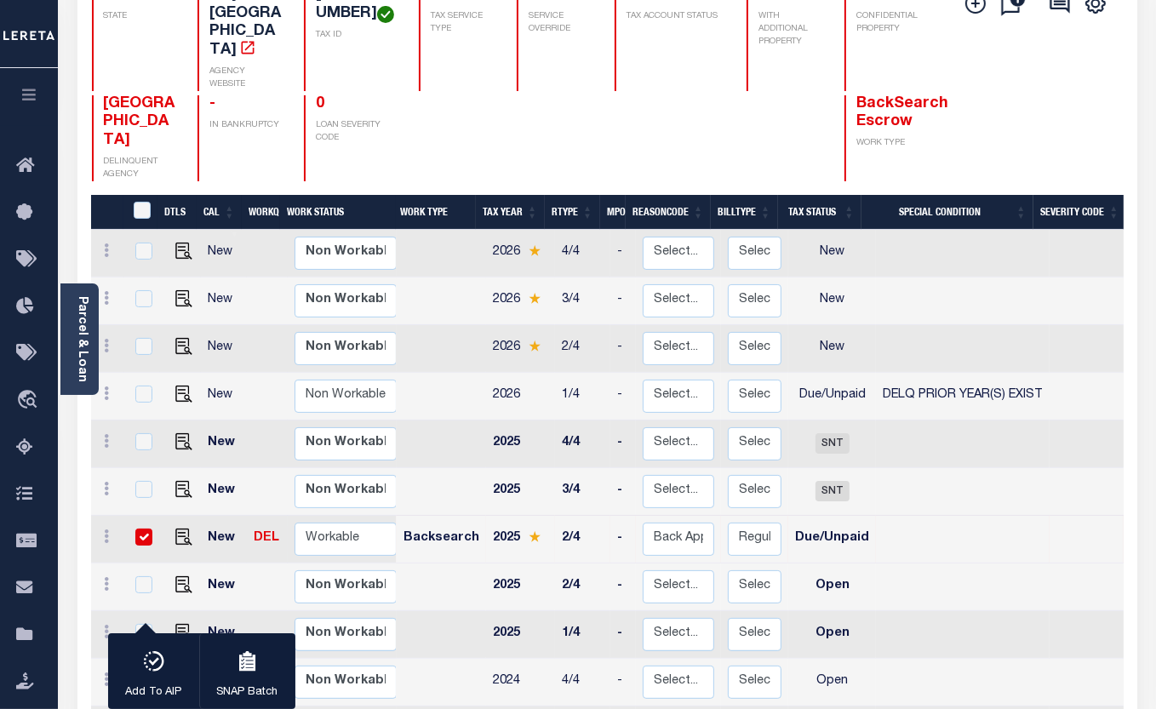
click at [143, 529] on input "checkbox" at bounding box center [143, 537] width 17 height 17
checkbox input "false"
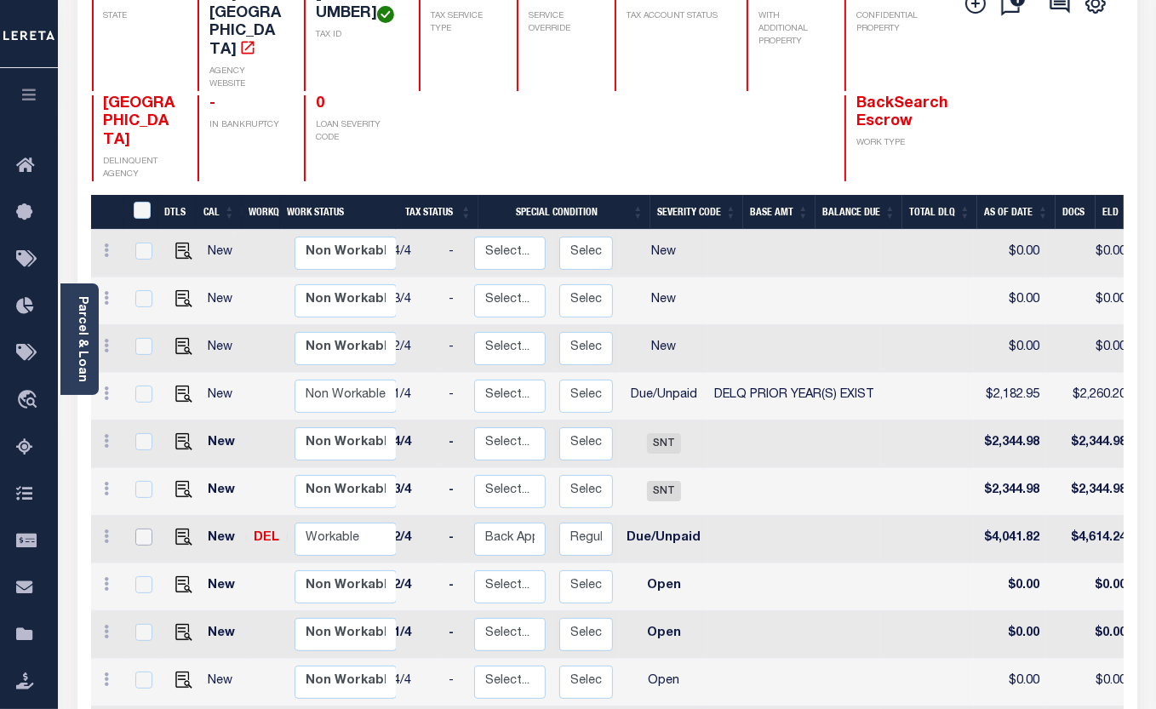
scroll to position [0, 0]
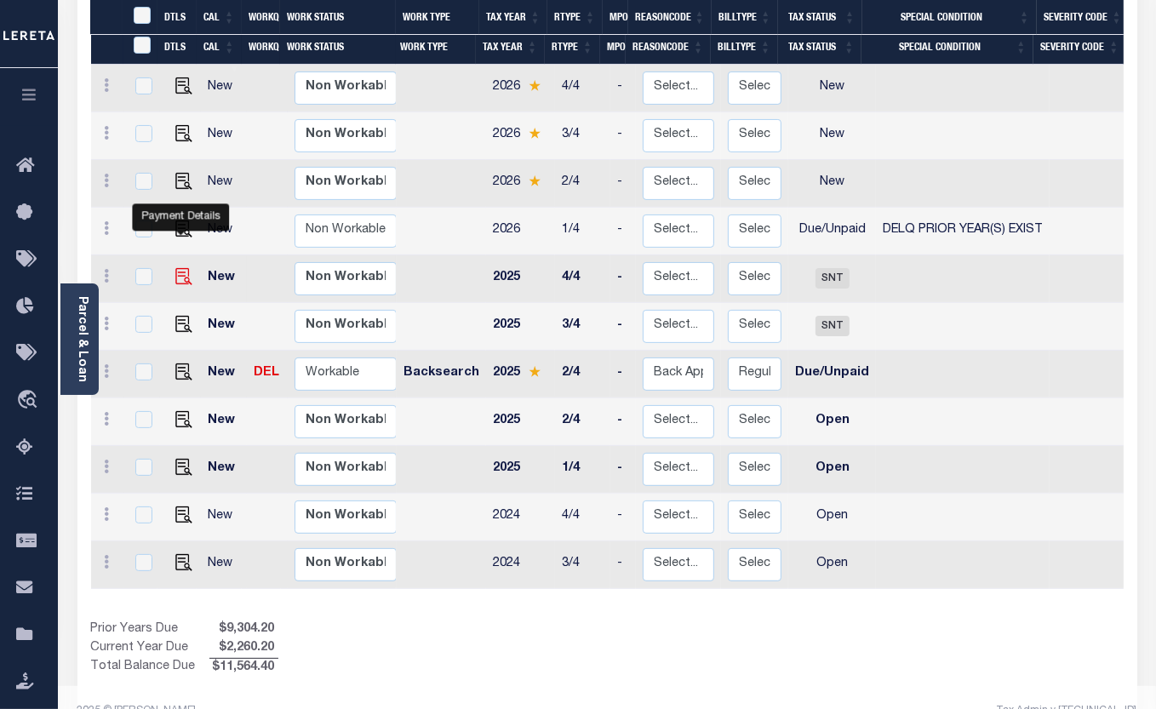
click at [186, 268] on img "" at bounding box center [183, 276] width 17 height 17
checkbox input "true"
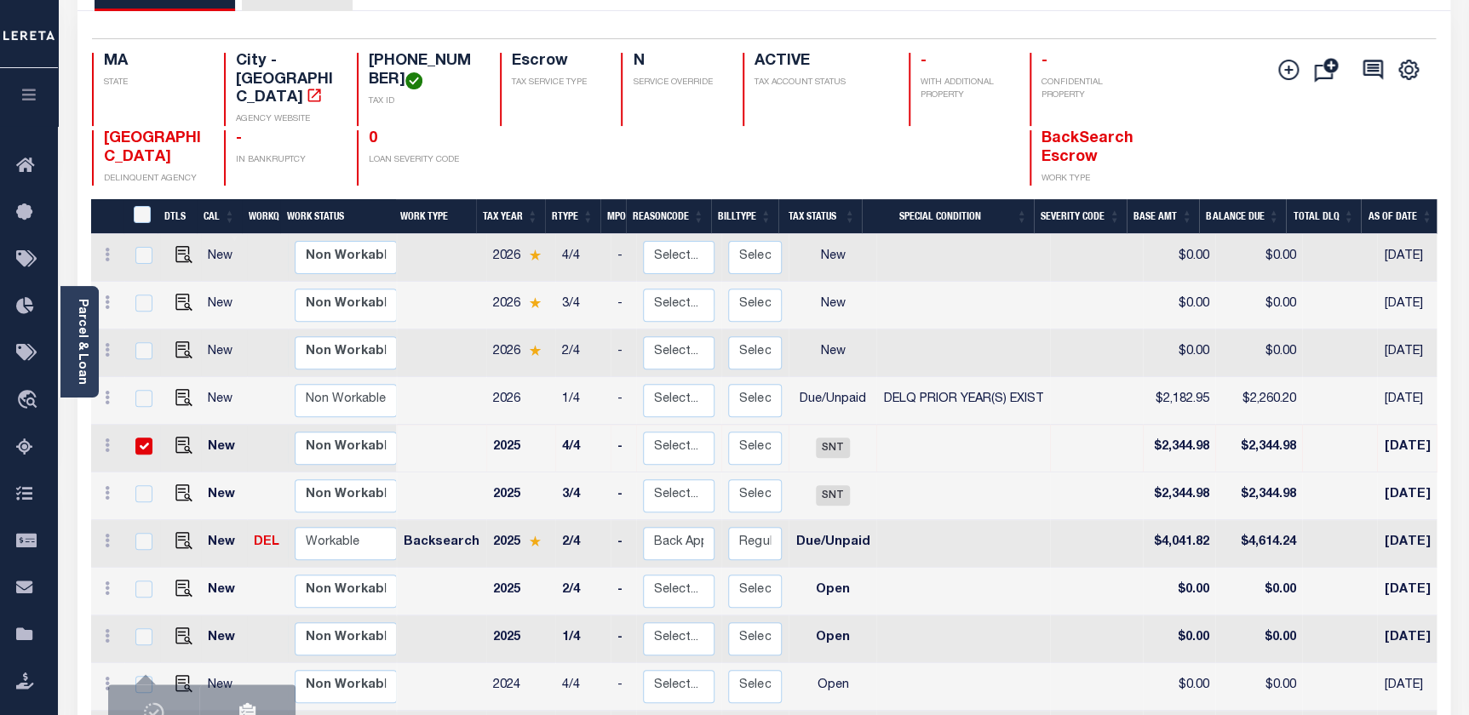
click at [143, 438] on input "checkbox" at bounding box center [143, 446] width 17 height 17
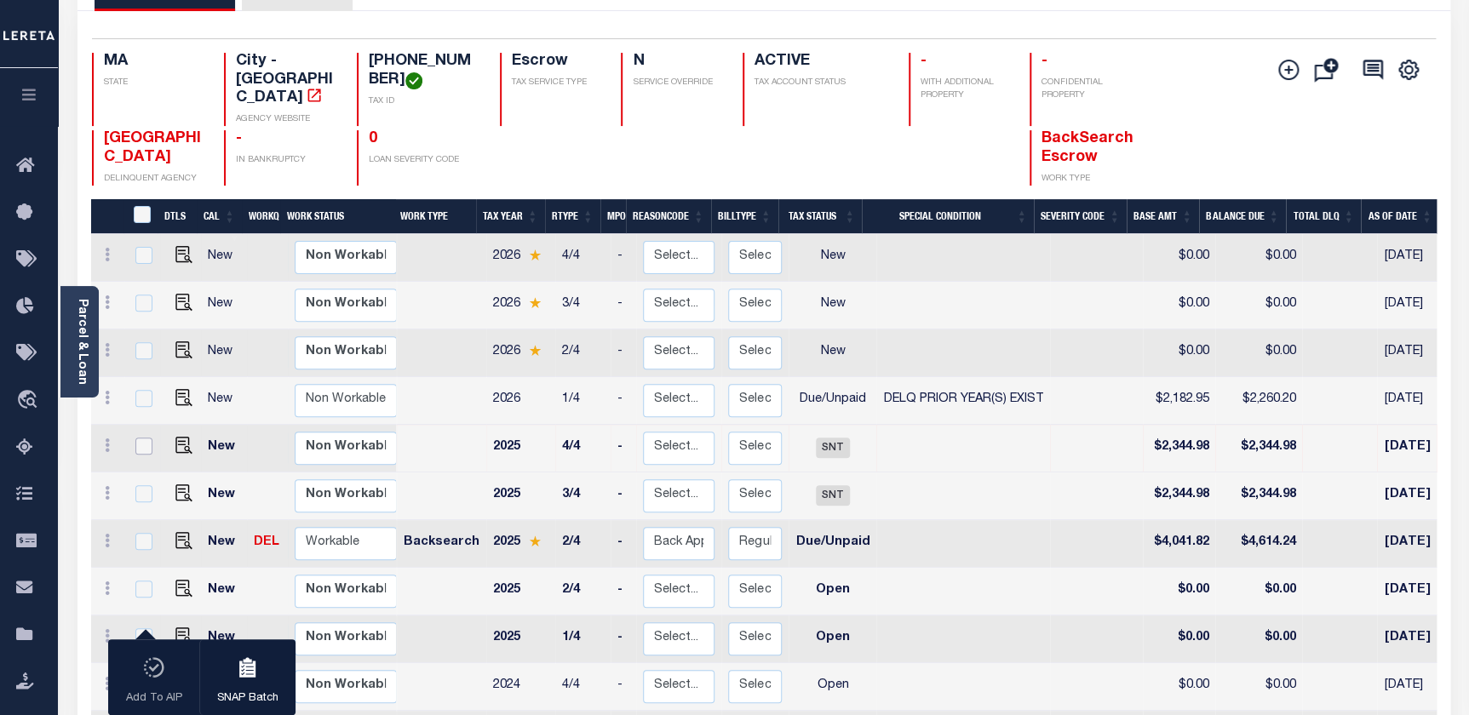
checkbox input "false"
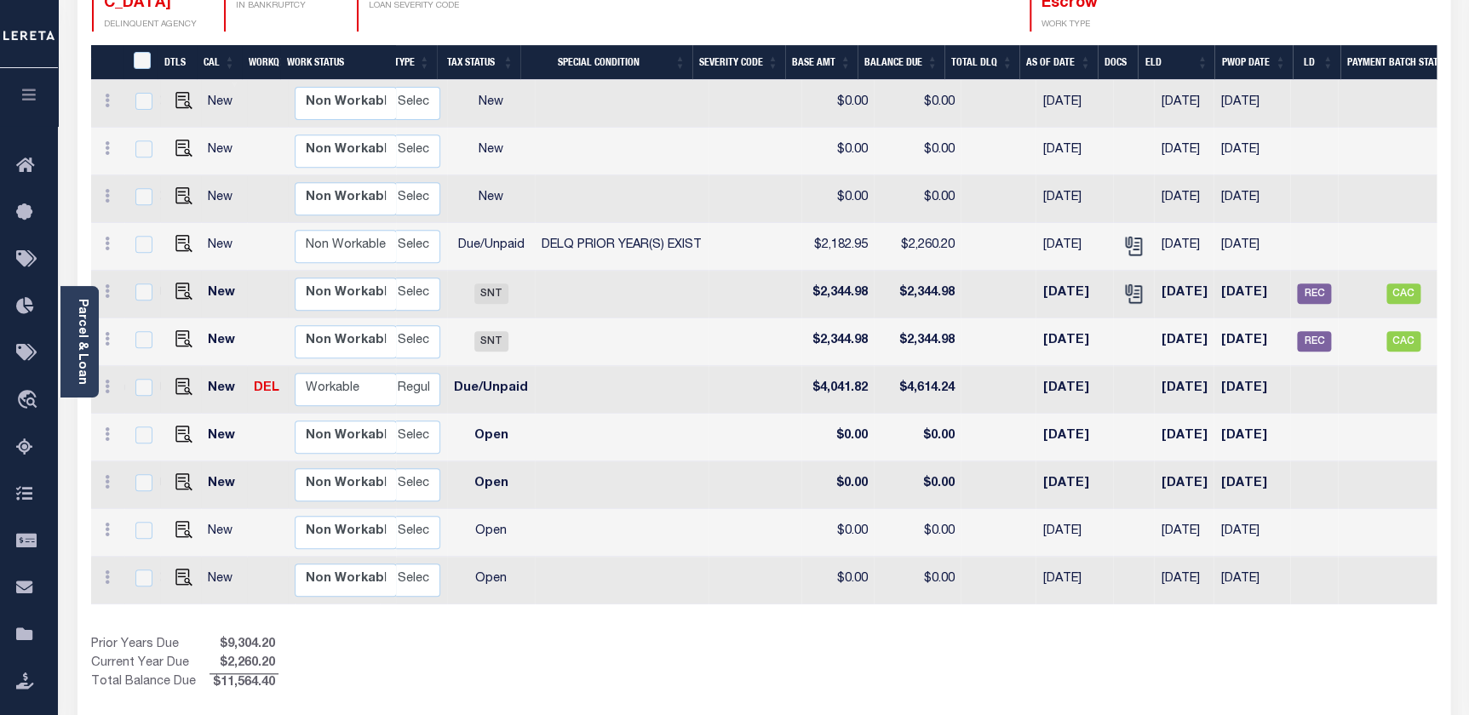
click at [336, 699] on div "1 Selected 11 Results 1 Items per page 25 50 100 MA STATE TAX ID" at bounding box center [763, 291] width 1373 height 869
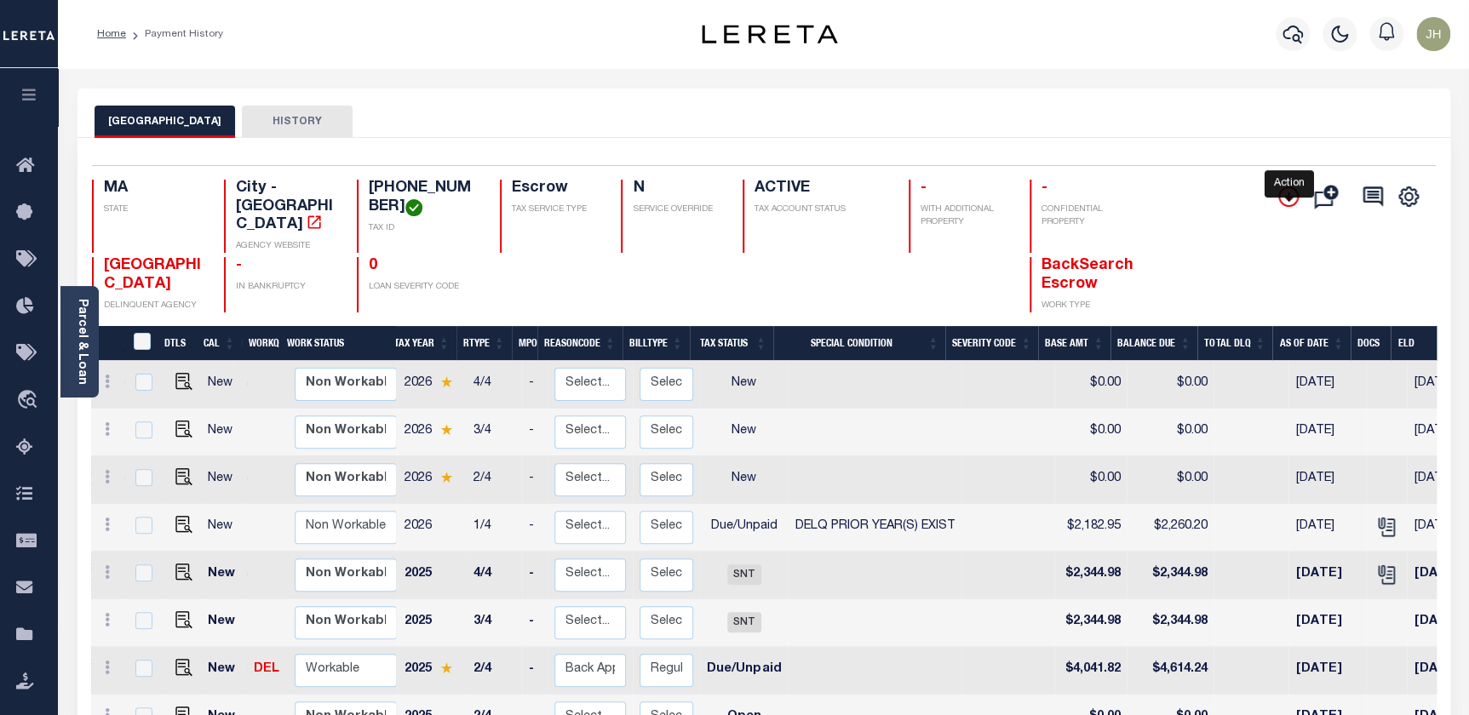
click at [1156, 195] on icon "" at bounding box center [1288, 196] width 9 height 9
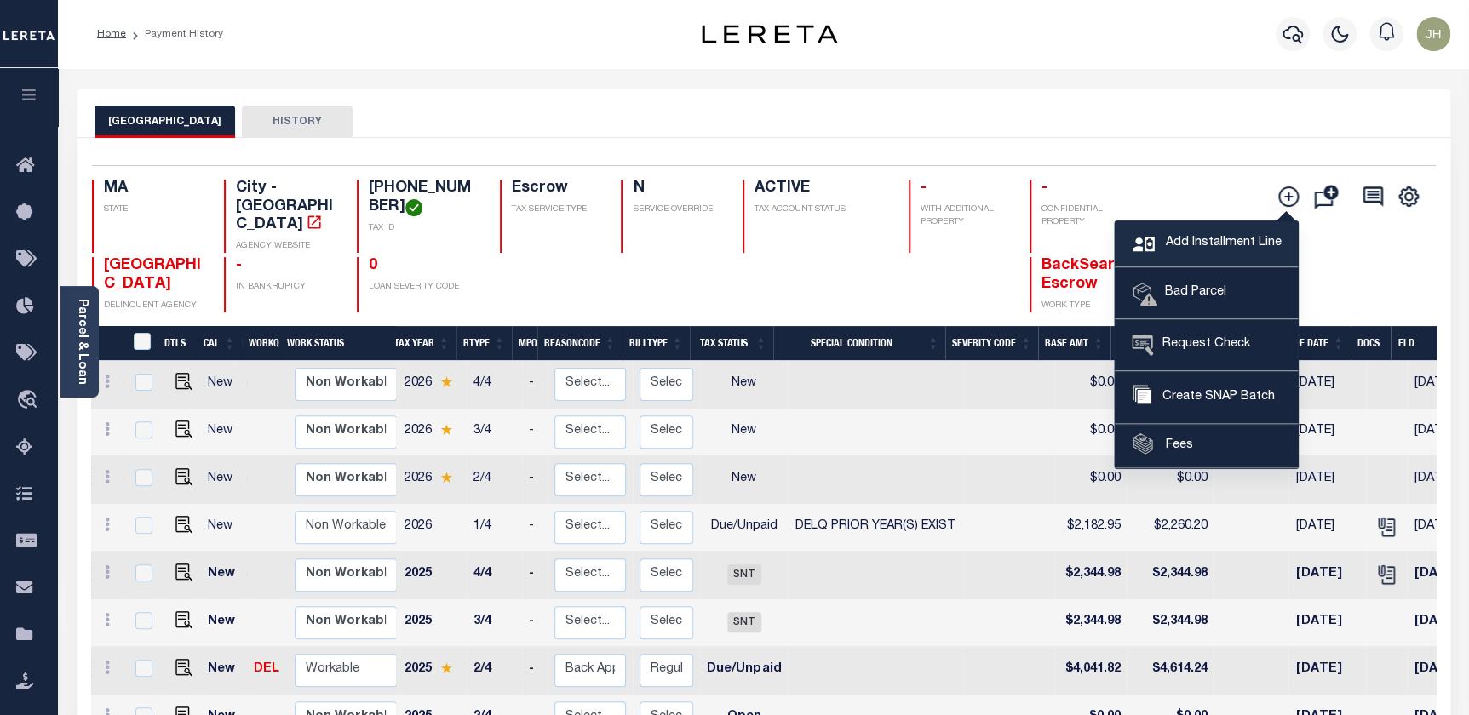
click at [1156, 247] on span "Add Installment Line" at bounding box center [1221, 243] width 120 height 19
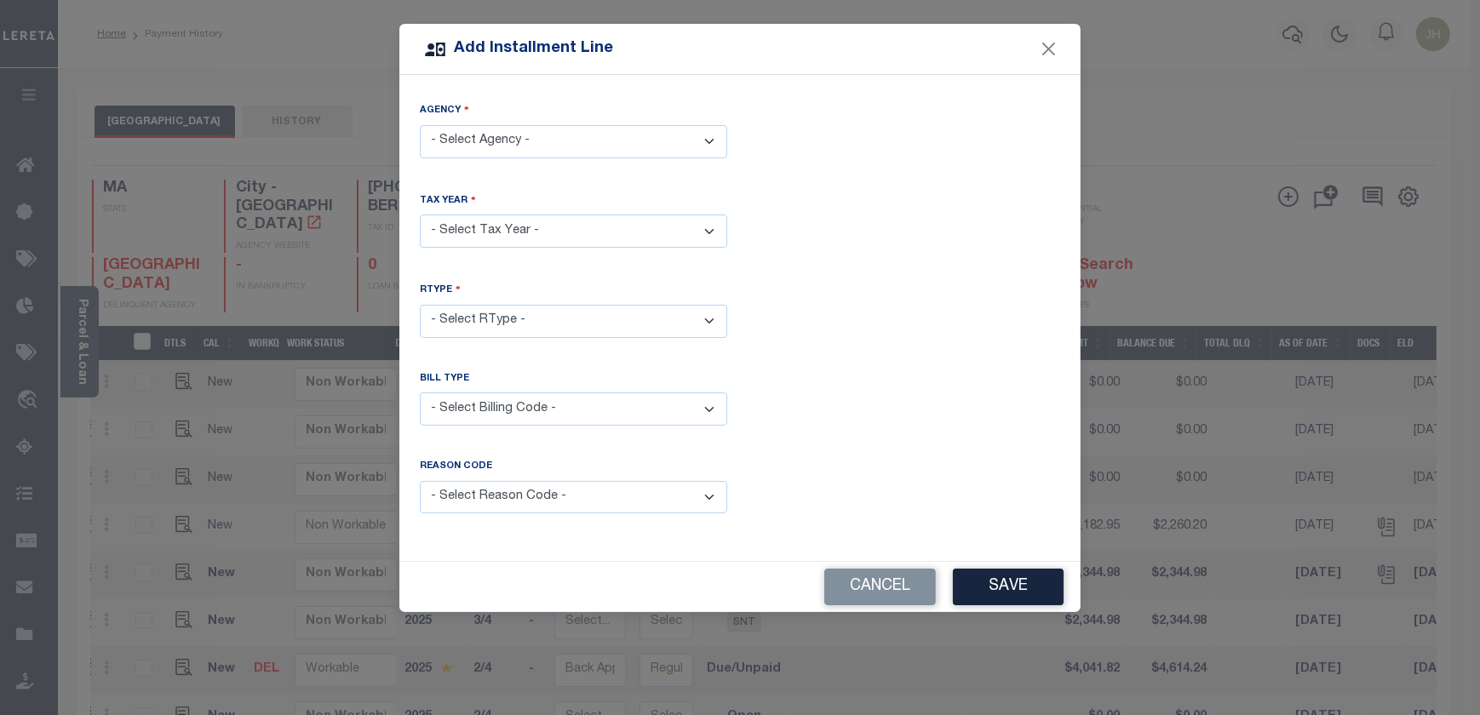
click at [713, 143] on select "- Select Agency - WORCESTER CITY - City" at bounding box center [573, 141] width 307 height 33
select select "2502704002"
click at [420, 125] on select "- Select Agency - WORCESTER CITY - City" at bounding box center [573, 141] width 307 height 33
click at [529, 234] on select "- Select Year - 2005 2006 2007 2008 2009 2010 2011 2012 2013 2014 2015 2016 201…" at bounding box center [573, 231] width 307 height 33
select select "2025"
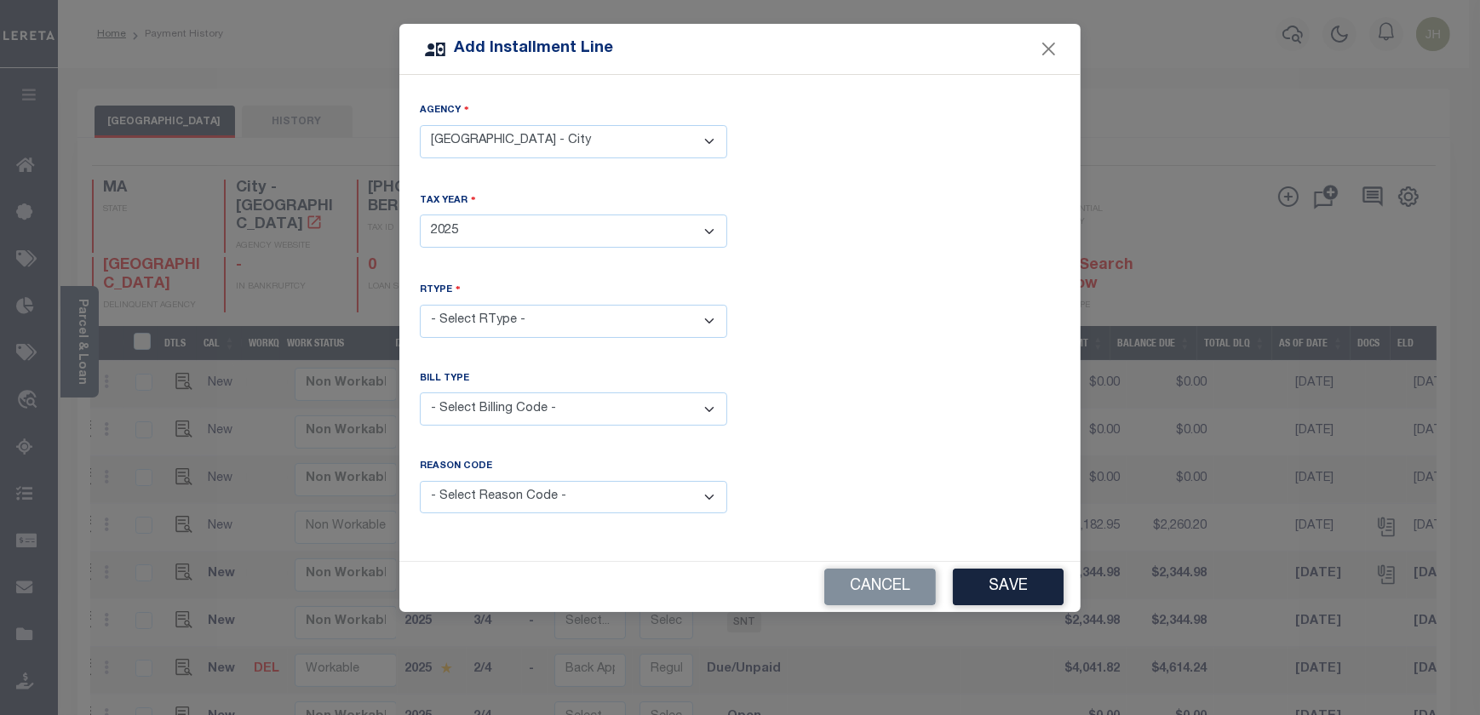
click at [420, 215] on select "- Select Year - 2005 2006 2007 2008 2009 2010 2011 2012 2013 2014 2015 2016 201…" at bounding box center [573, 231] width 307 height 33
drag, startPoint x: 707, startPoint y: 318, endPoint x: 687, endPoint y: 329, distance: 22.5
click at [707, 318] on select "- Select RType - 1/4 2/4 3/4 4/4" at bounding box center [573, 321] width 307 height 33
select select "2"
click at [420, 305] on select "- Select RType - 1/4 2/4 3/4 4/4" at bounding box center [573, 321] width 307 height 33
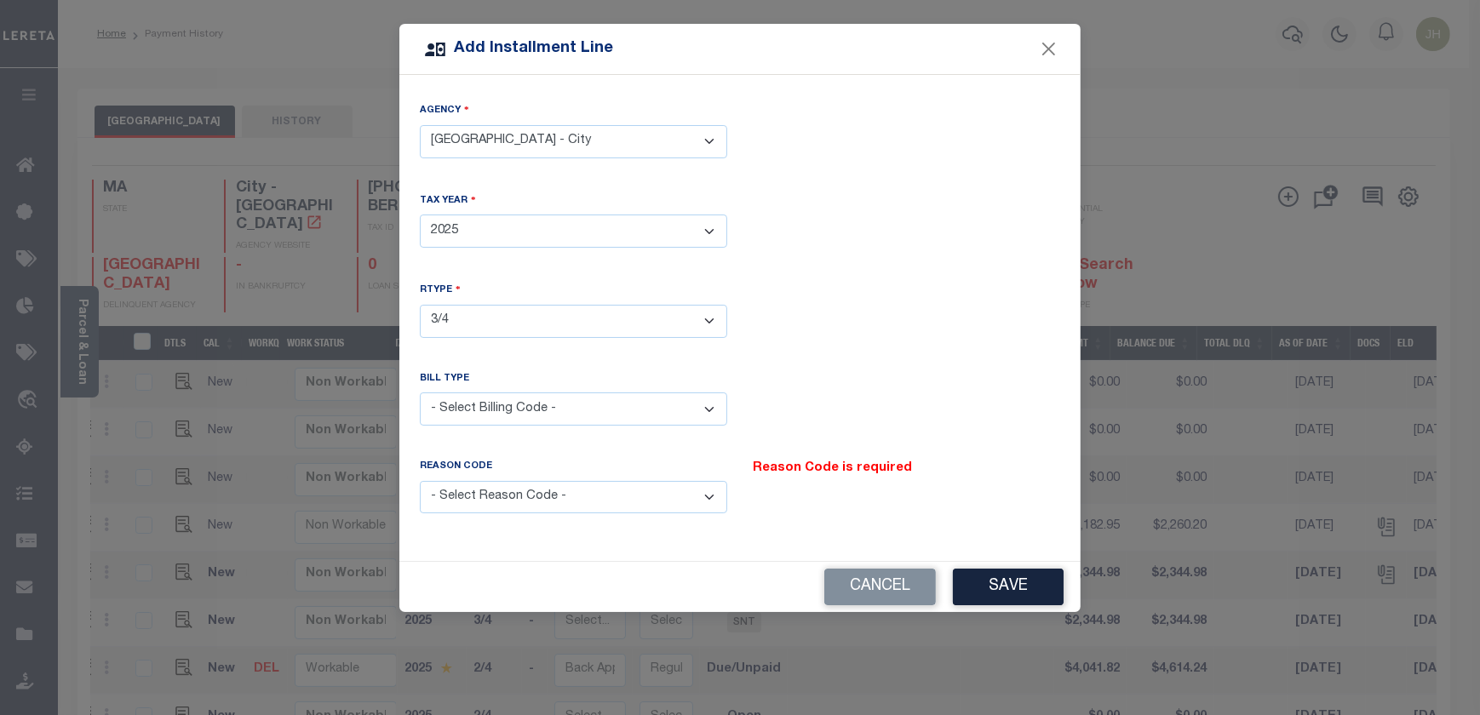
click at [634, 397] on select "- Select Billing Code - Regular Delinquent Supplemental Corrected/Adjusted Bill…" at bounding box center [573, 409] width 307 height 33
select select "1"
click at [420, 393] on select "- Select Billing Code - Regular Delinquent Supplemental Corrected/Adjusted Bill…" at bounding box center [573, 409] width 307 height 33
click at [713, 492] on select "- Select Reason Code - Payment Reversal Taxable Value Change Assessment Change …" at bounding box center [573, 497] width 307 height 33
select select "12"
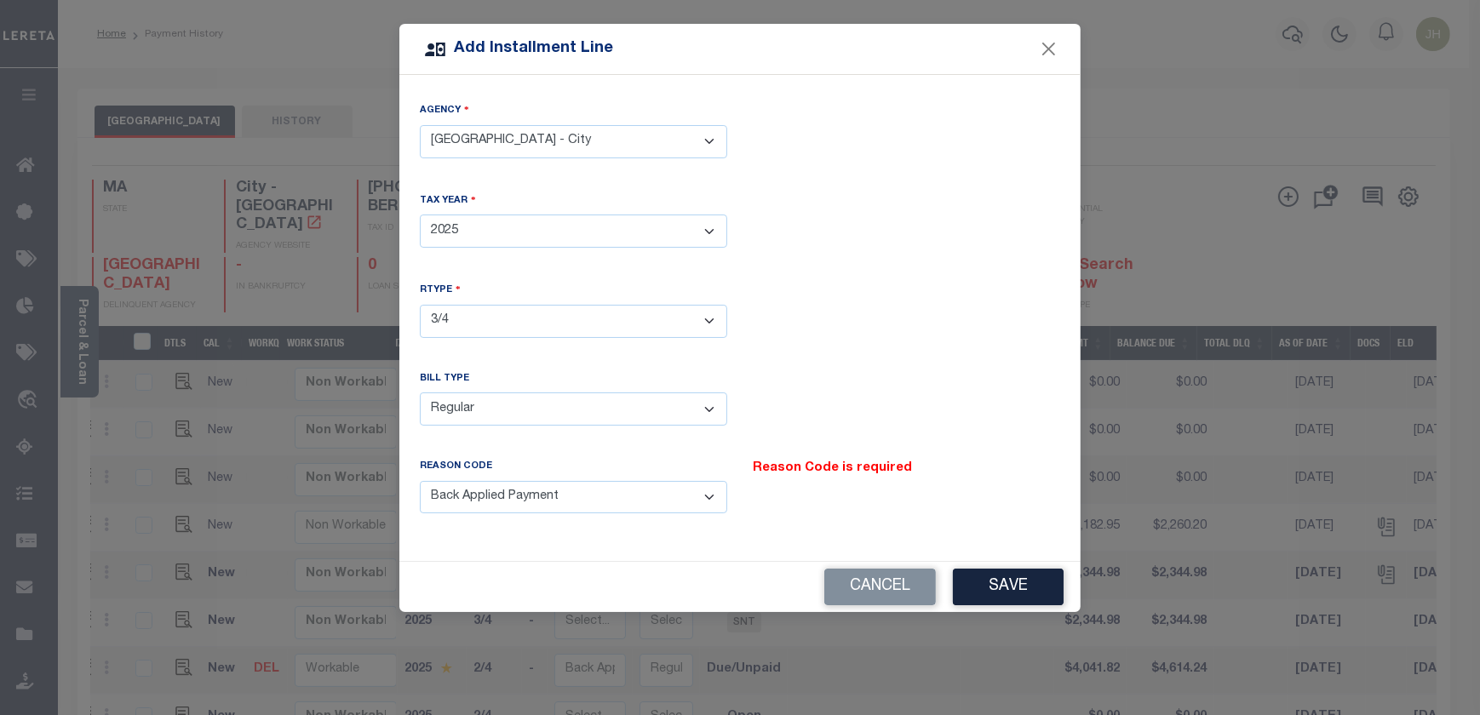
click at [420, 481] on select "- Select Reason Code - Payment Reversal Taxable Value Change Assessment Change …" at bounding box center [573, 497] width 307 height 33
click at [1018, 588] on button "Save" at bounding box center [1008, 587] width 111 height 37
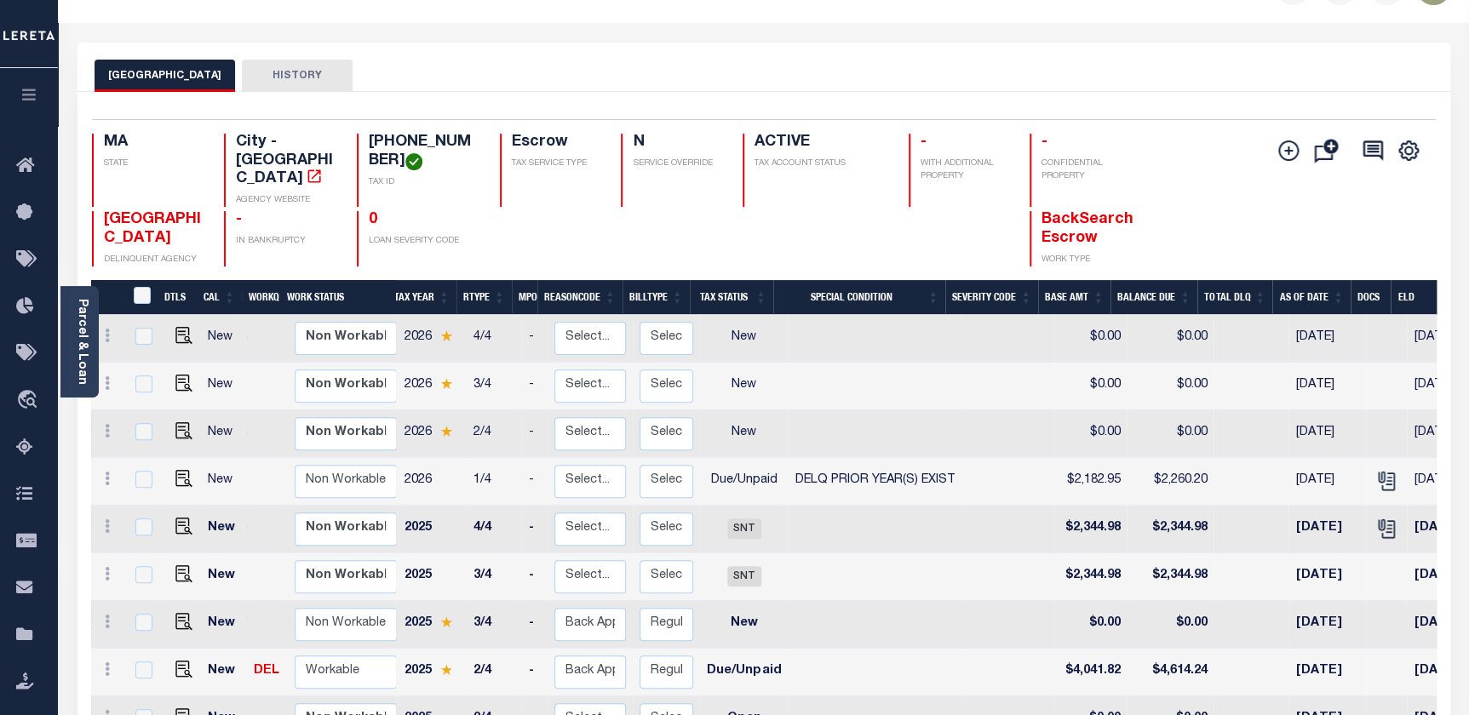
scroll to position [77, 0]
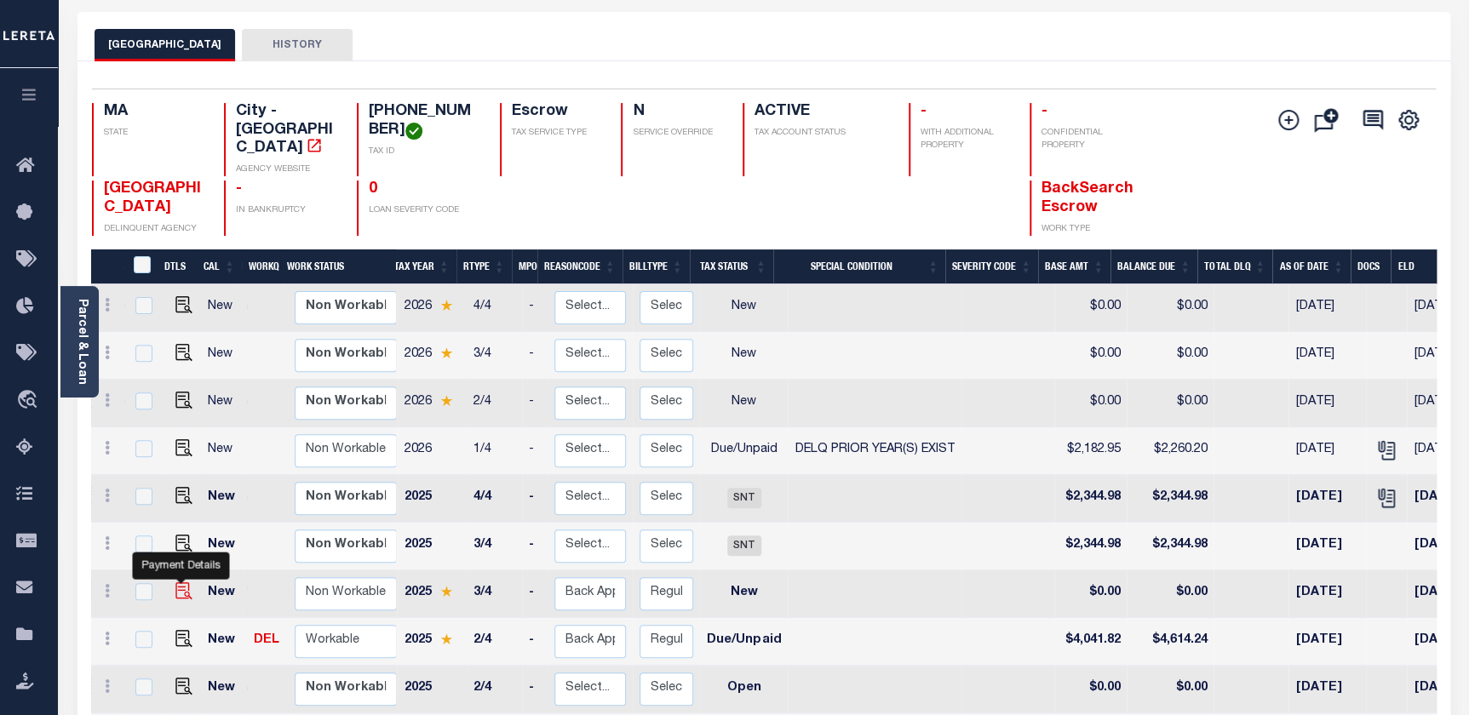
click at [182, 582] on img at bounding box center [183, 590] width 17 height 17
checkbox input "true"
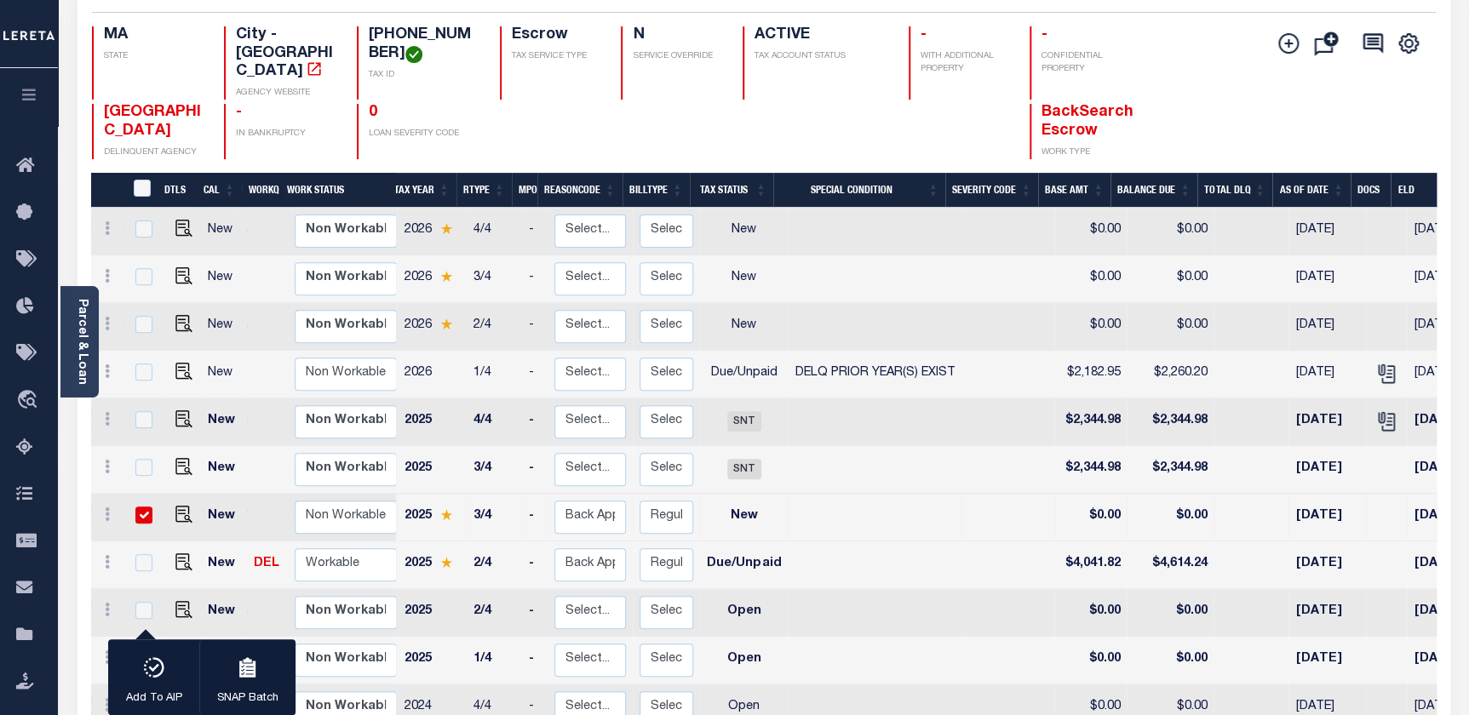
scroll to position [154, 0]
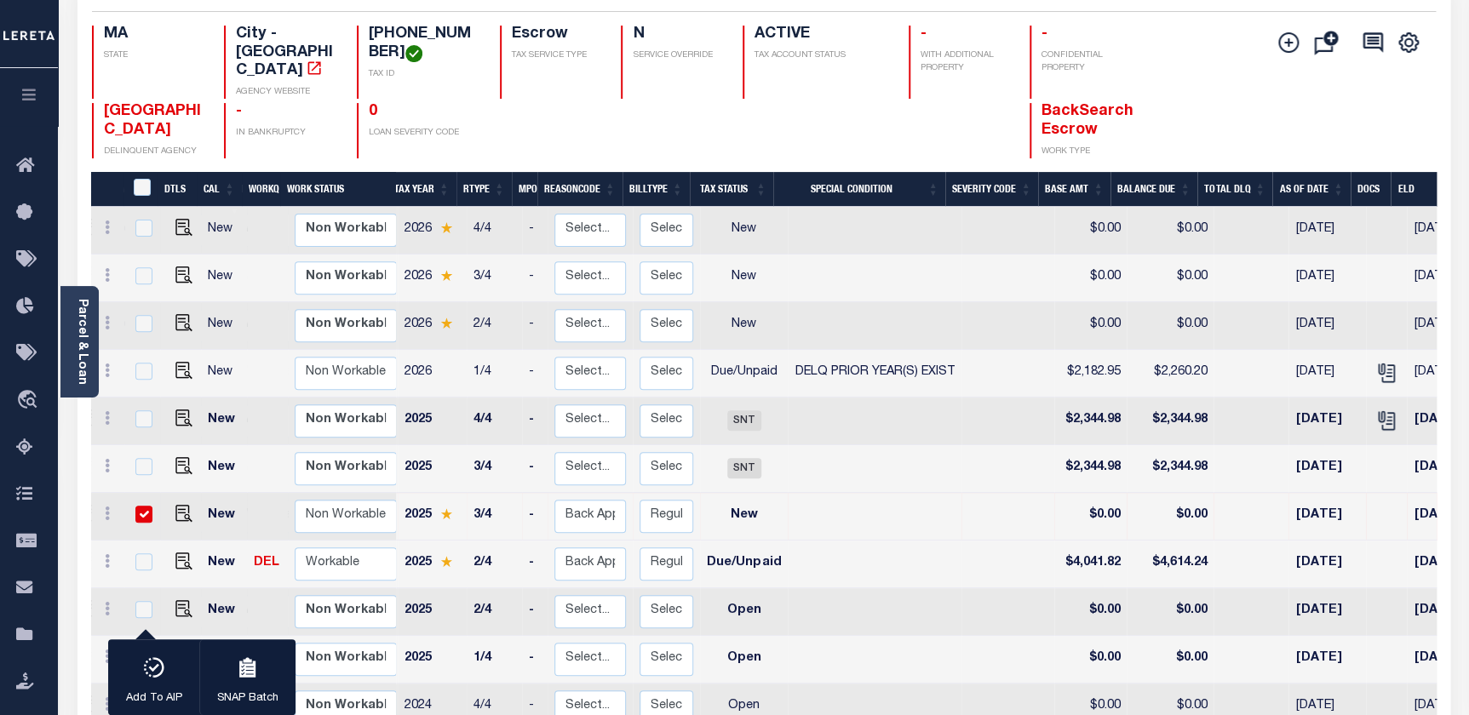
click at [144, 506] on input "checkbox" at bounding box center [143, 514] width 17 height 17
checkbox input "false"
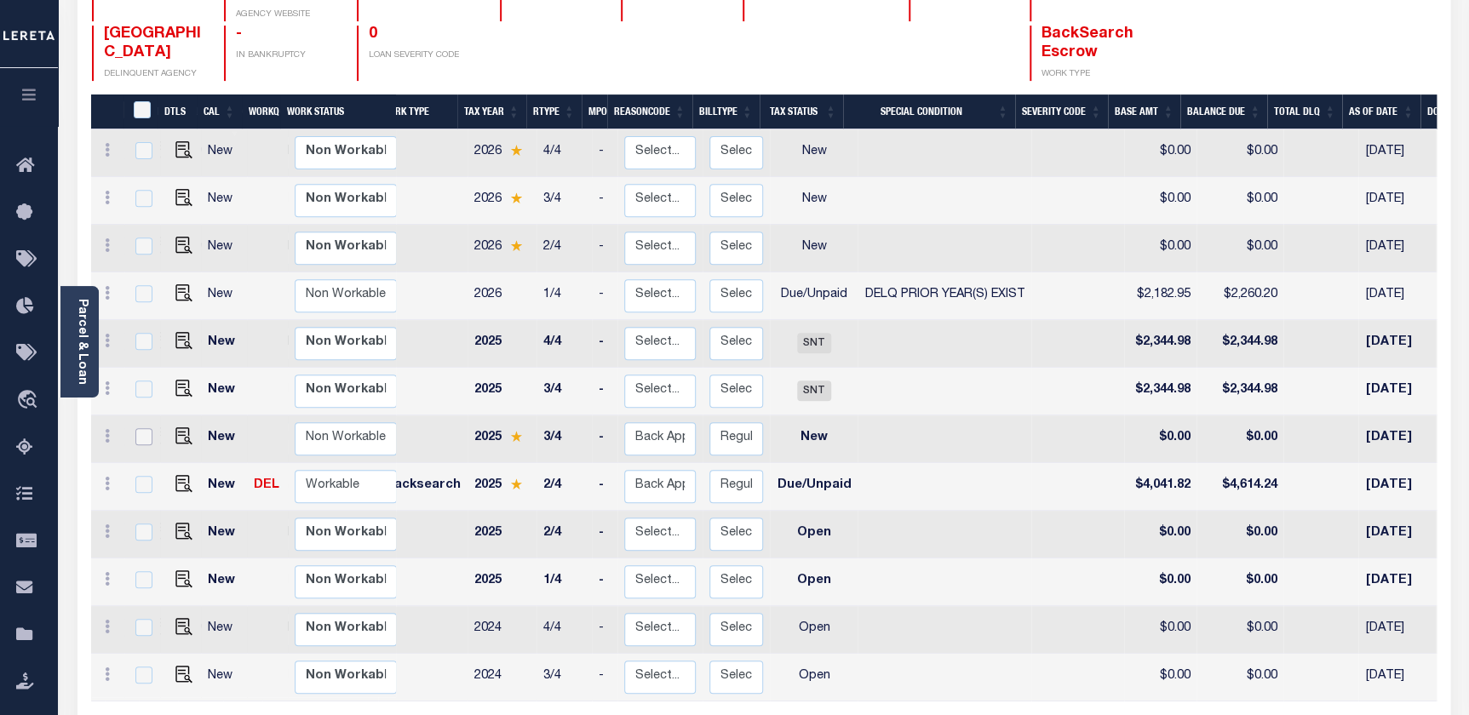
scroll to position [0, 0]
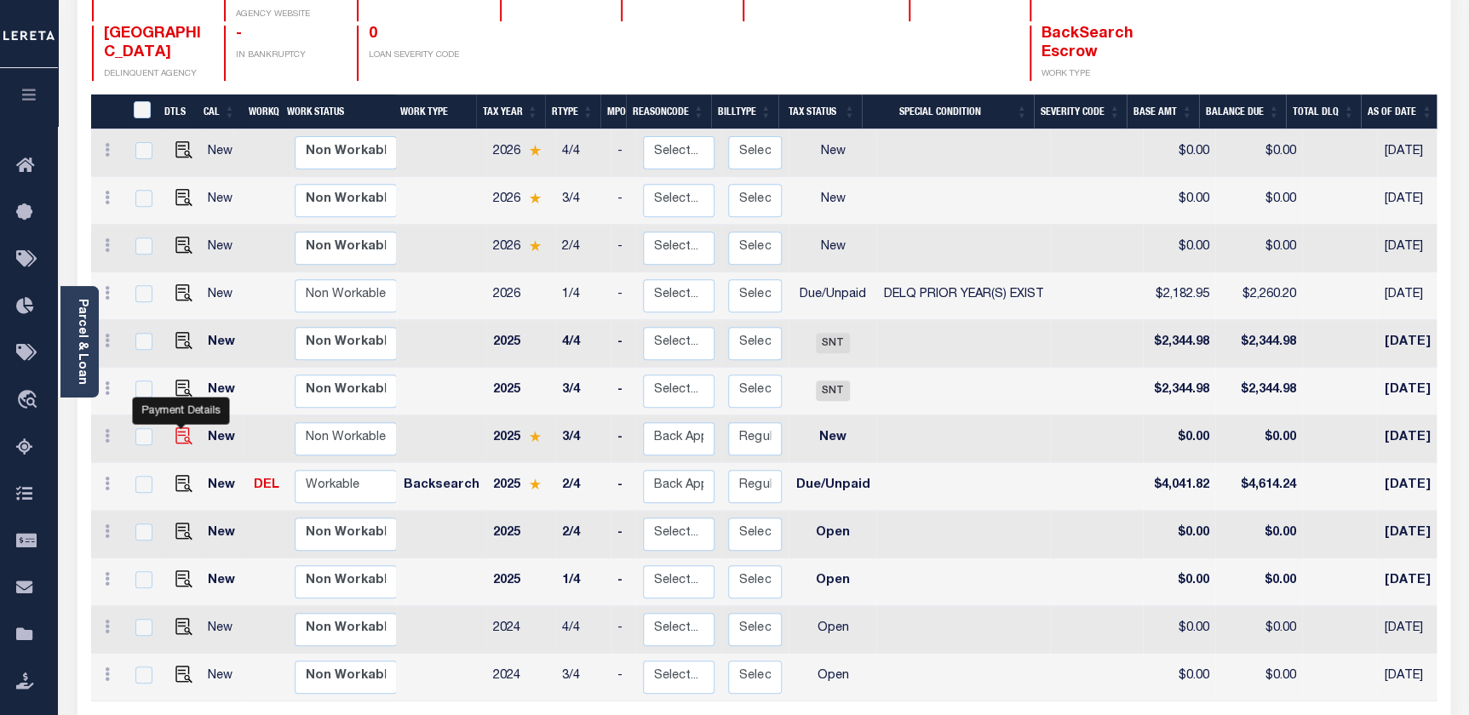
click at [182, 427] on img at bounding box center [183, 435] width 17 height 17
checkbox input "true"
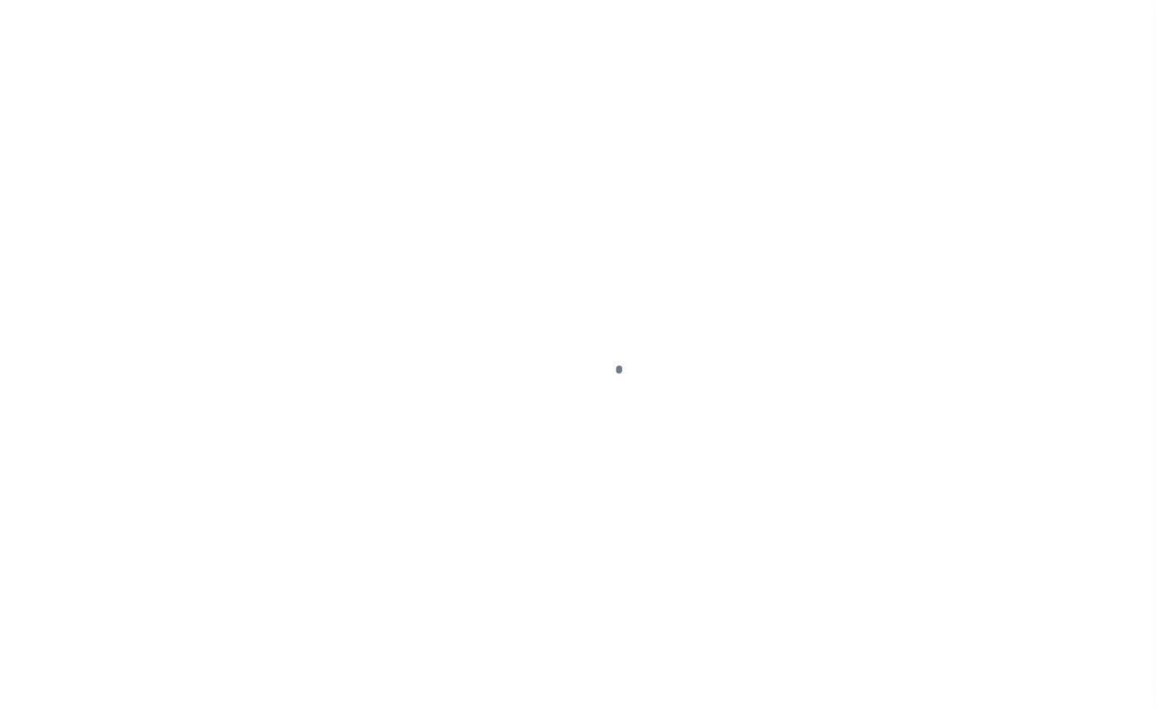
select select "DUE"
select select "SNT"
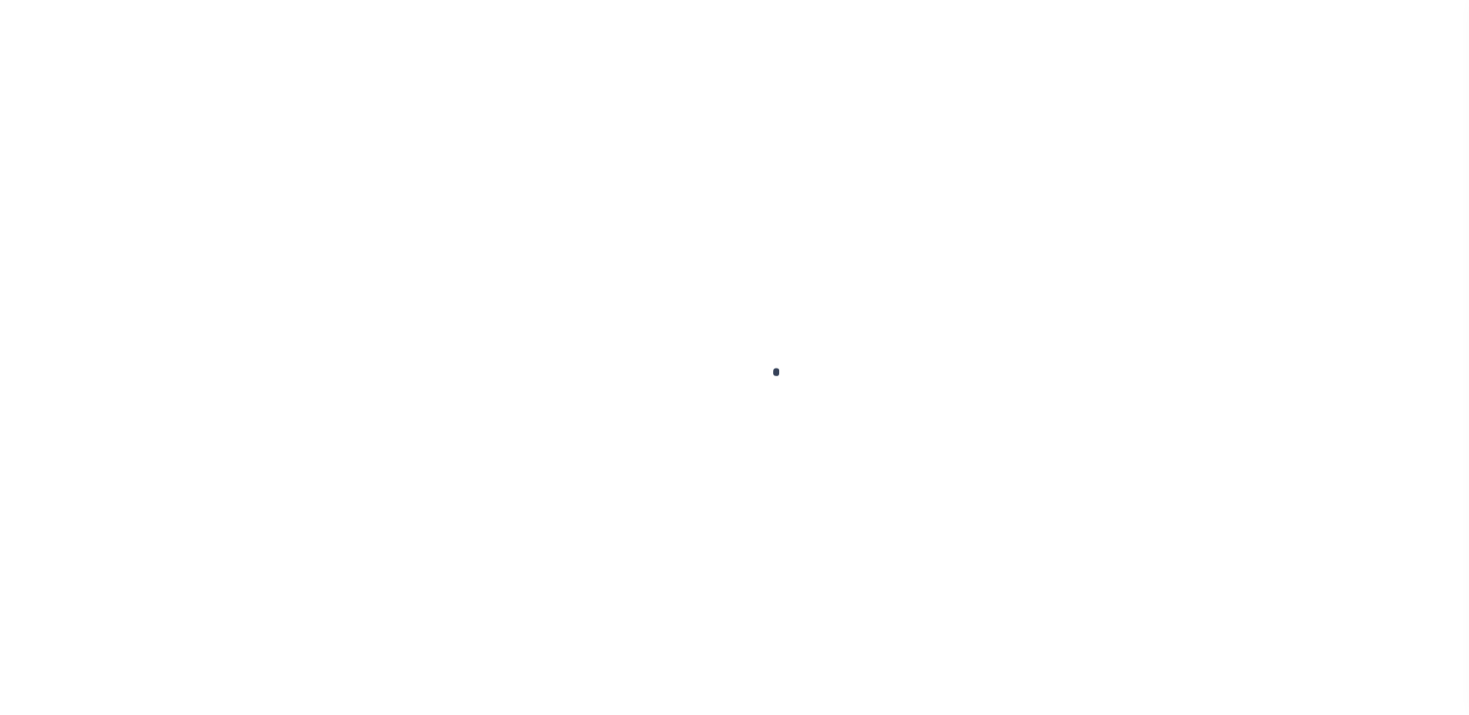
checkbox input "false"
type input "[DATE]"
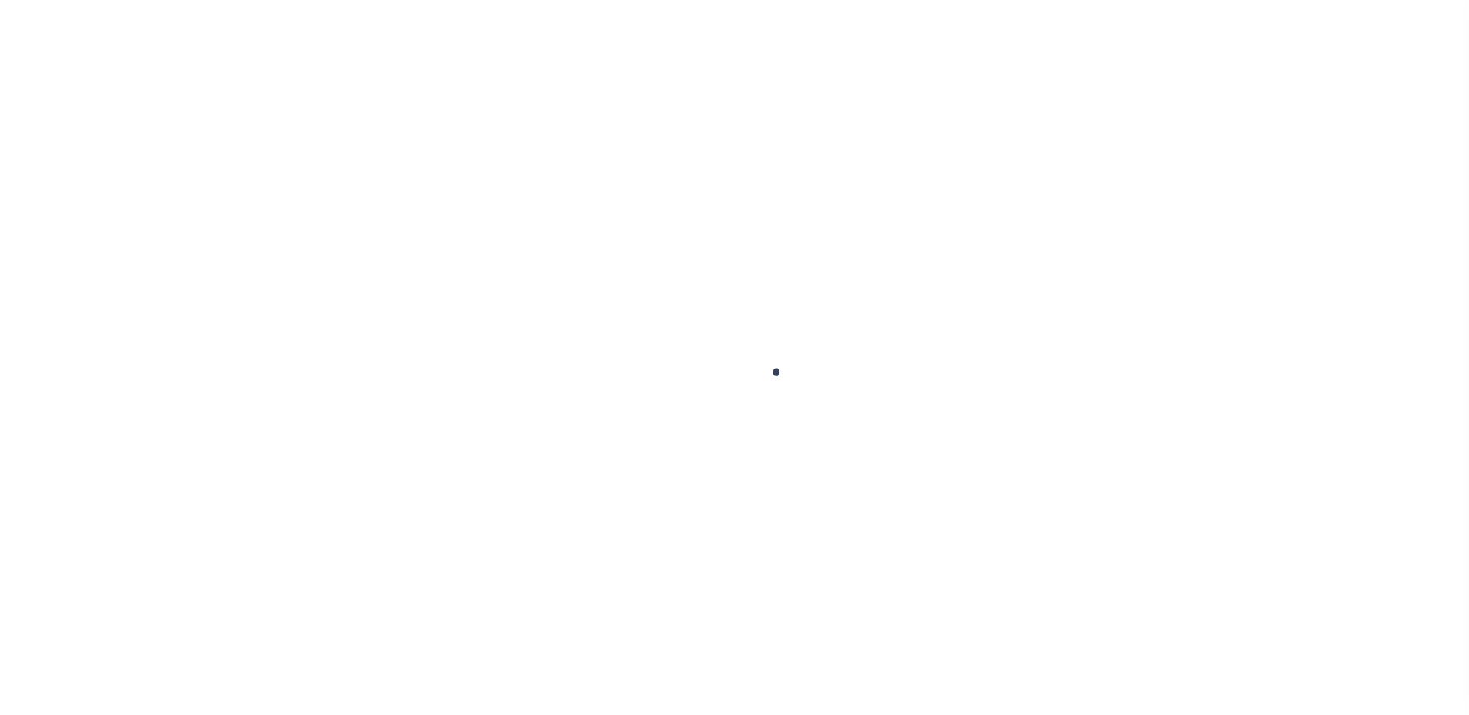
select select "NW2"
type input "0"
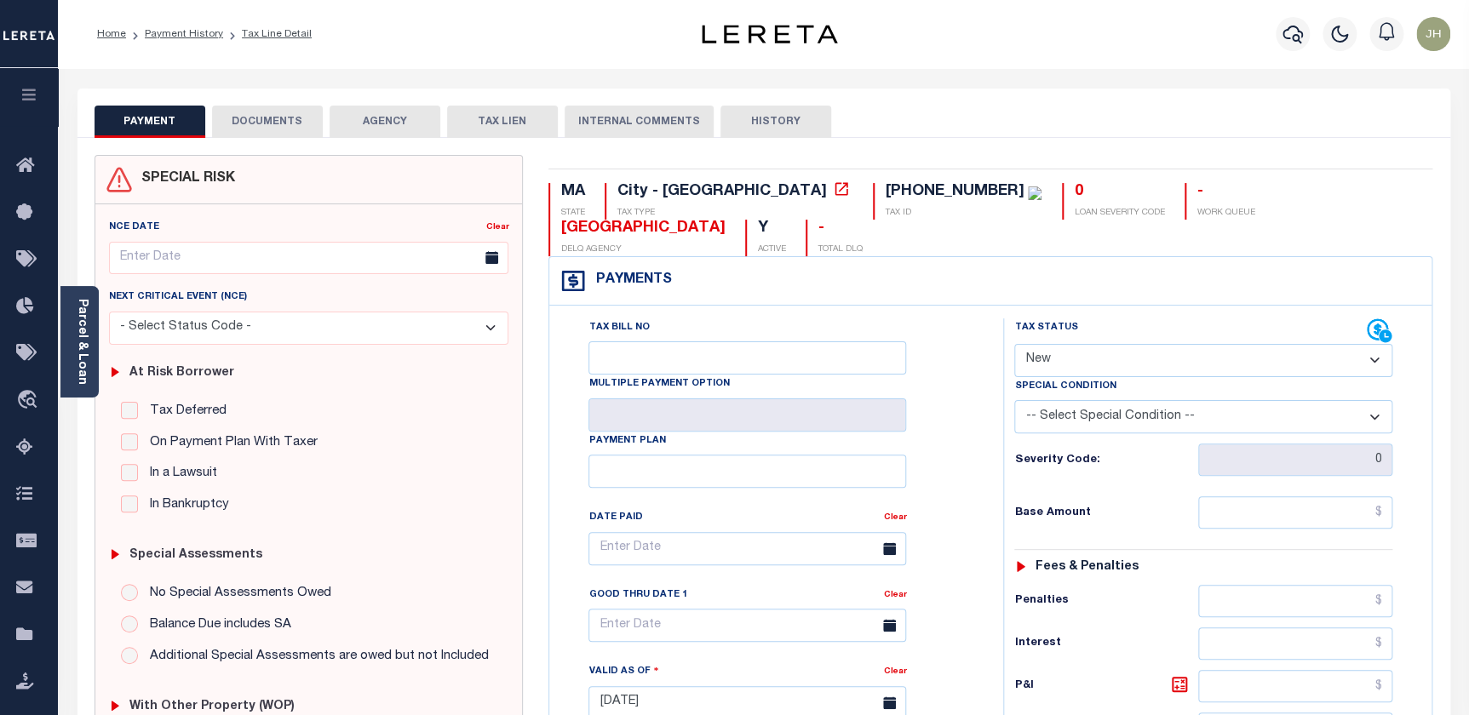
click at [1095, 344] on select "- Select Status Code - Open Due/Unpaid Paid Incomplete No Tax Due Internal Refu…" at bounding box center [1203, 360] width 378 height 33
select select "DUE"
click at [1014, 344] on select "- Select Status Code - Open Due/Unpaid Paid Incomplete No Tax Due Internal Refu…" at bounding box center [1203, 360] width 378 height 33
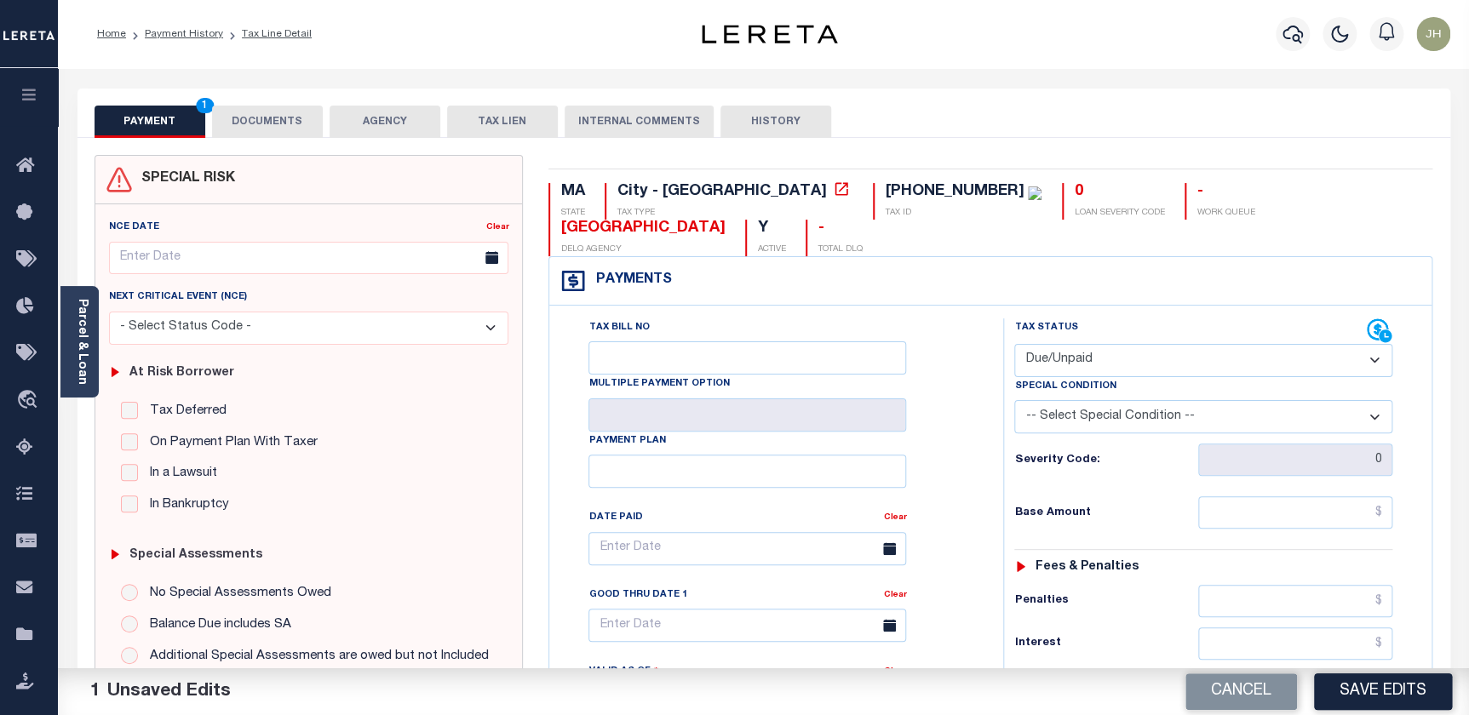
click at [1189, 400] on select "-- Select Special Condition -- 3RD PARTY TAX LIEN AGENCY TAX LIEN (A.K.A Inside…" at bounding box center [1203, 416] width 378 height 33
click at [1177, 400] on select "-- Select Special Condition -- 3RD PARTY TAX LIEN AGENCY TAX LIEN (A.K.A Inside…" at bounding box center [1203, 416] width 378 height 33
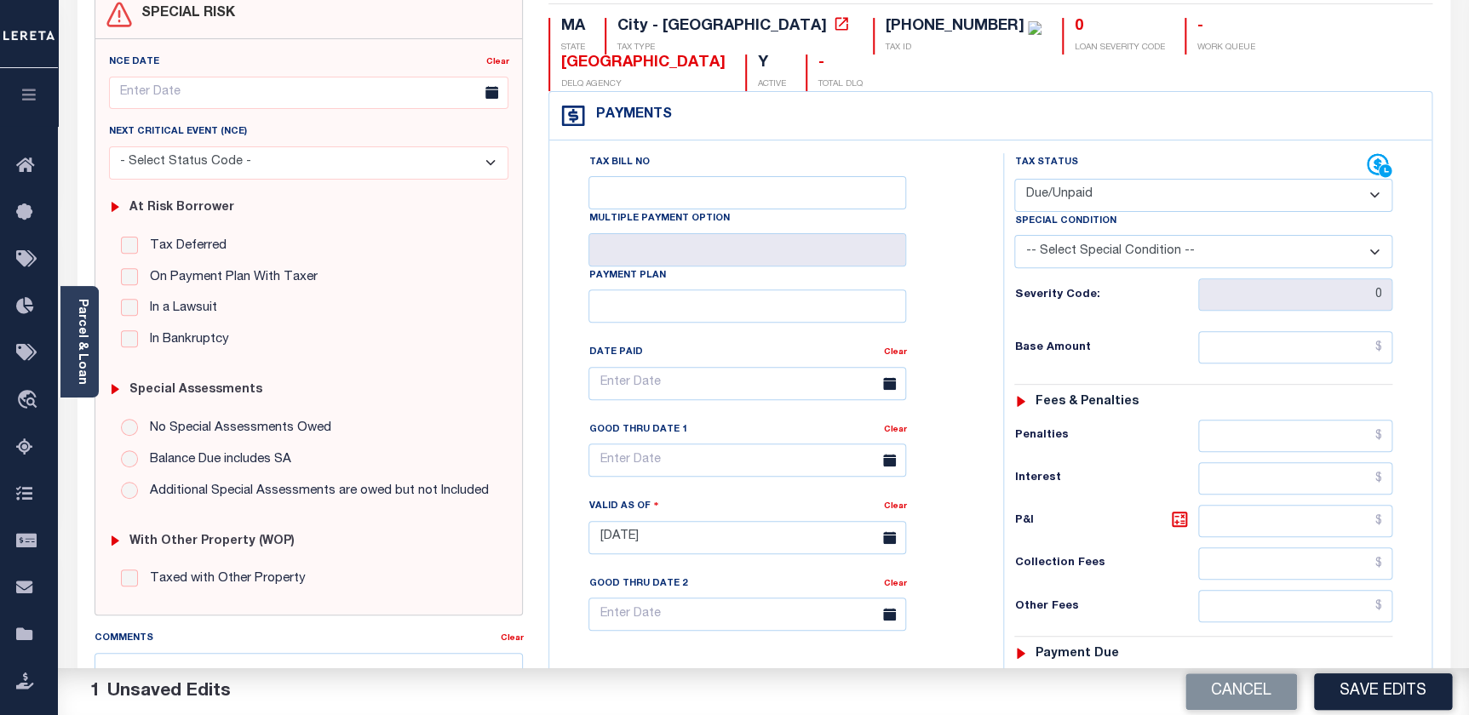
scroll to position [232, 0]
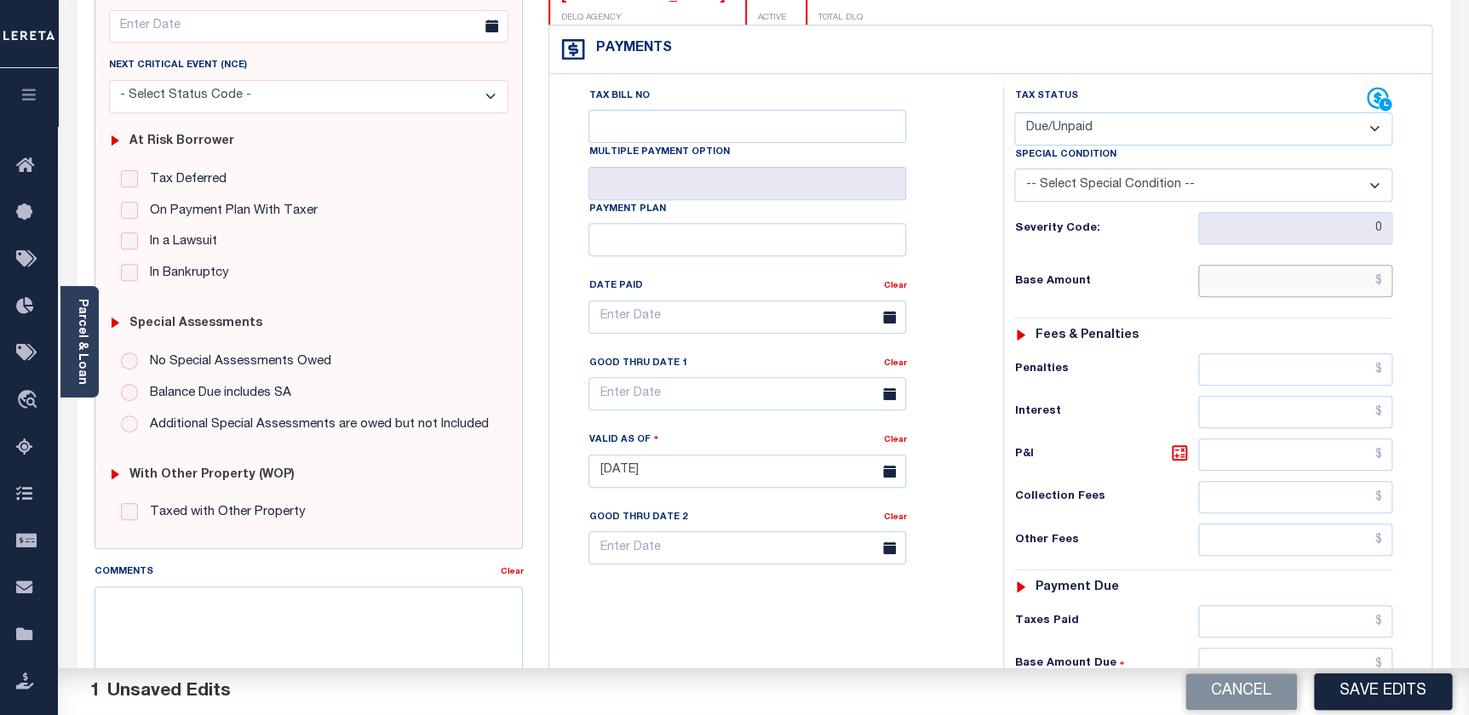
click at [1233, 265] on input "text" at bounding box center [1295, 281] width 195 height 32
type input "$1,696.84"
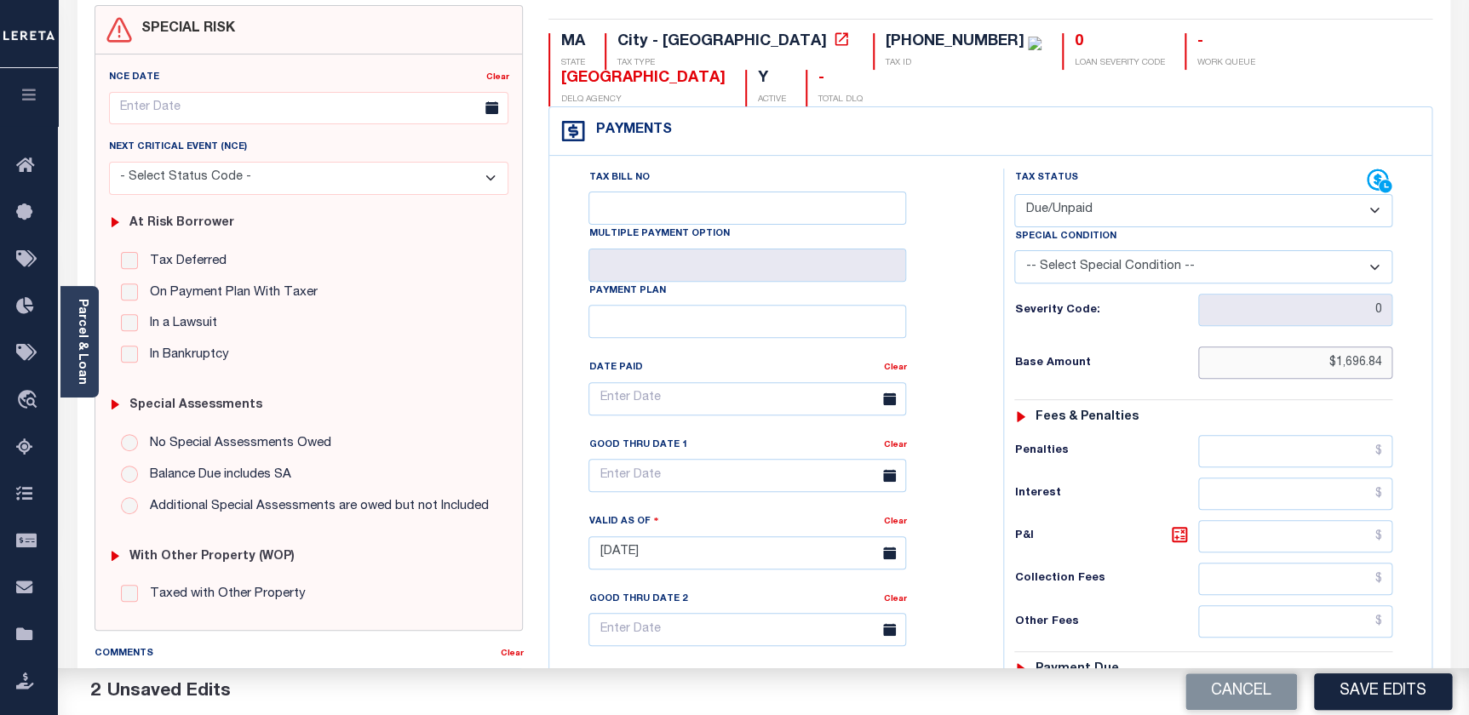
scroll to position [77, 0]
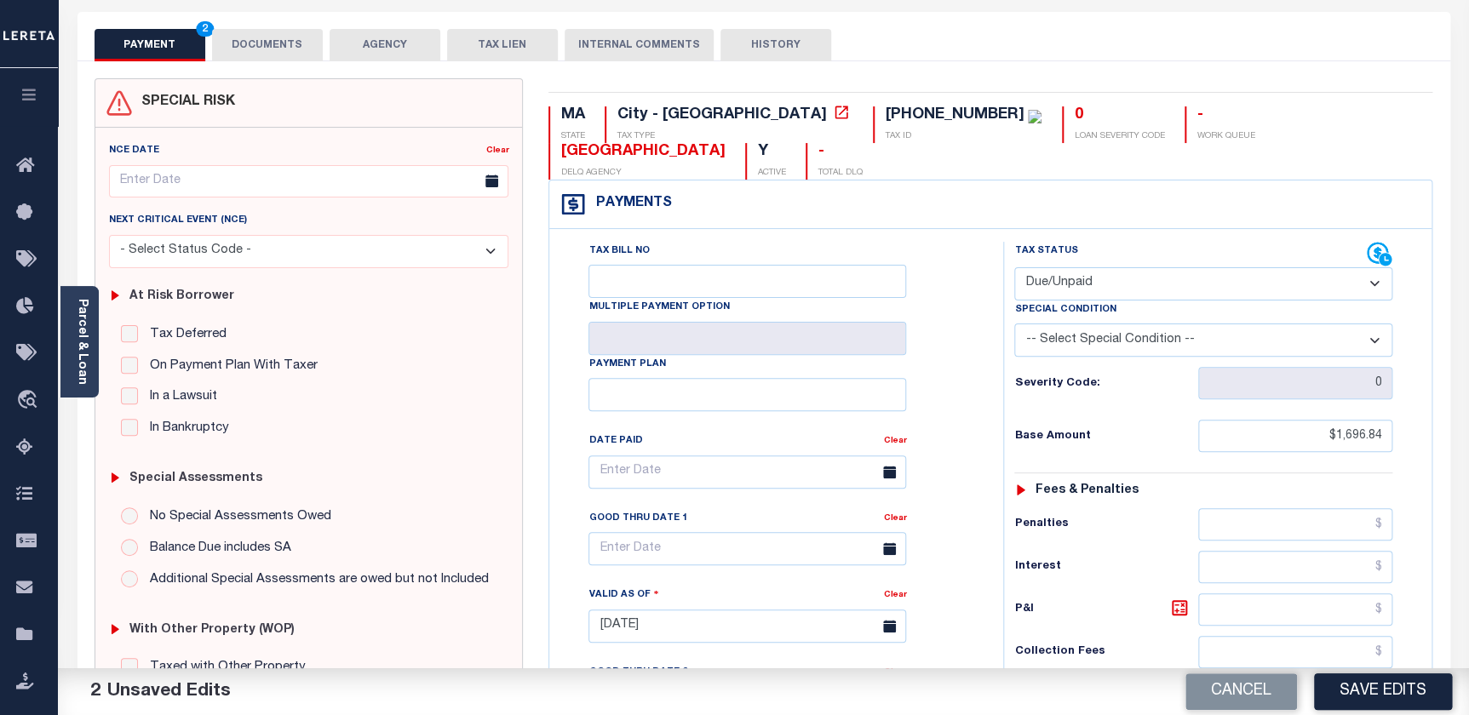
click at [1371, 324] on select "-- Select Special Condition -- 3RD PARTY TAX LIEN AGENCY TAX LIEN (A.K.A Inside…" at bounding box center [1203, 340] width 378 height 33
click at [1014, 324] on select "-- Select Special Condition -- 3RD PARTY TAX LIEN AGENCY TAX LIEN (A.K.A Inside…" at bounding box center [1203, 340] width 378 height 33
click at [1380, 324] on select "-- Select Special Condition -- 3RD PARTY TAX LIEN AGENCY TAX LIEN (A.K.A Inside…" at bounding box center [1203, 340] width 378 height 33
click at [1014, 324] on select "-- Select Special Condition -- 3RD PARTY TAX LIEN AGENCY TAX LIEN (A.K.A Inside…" at bounding box center [1203, 340] width 378 height 33
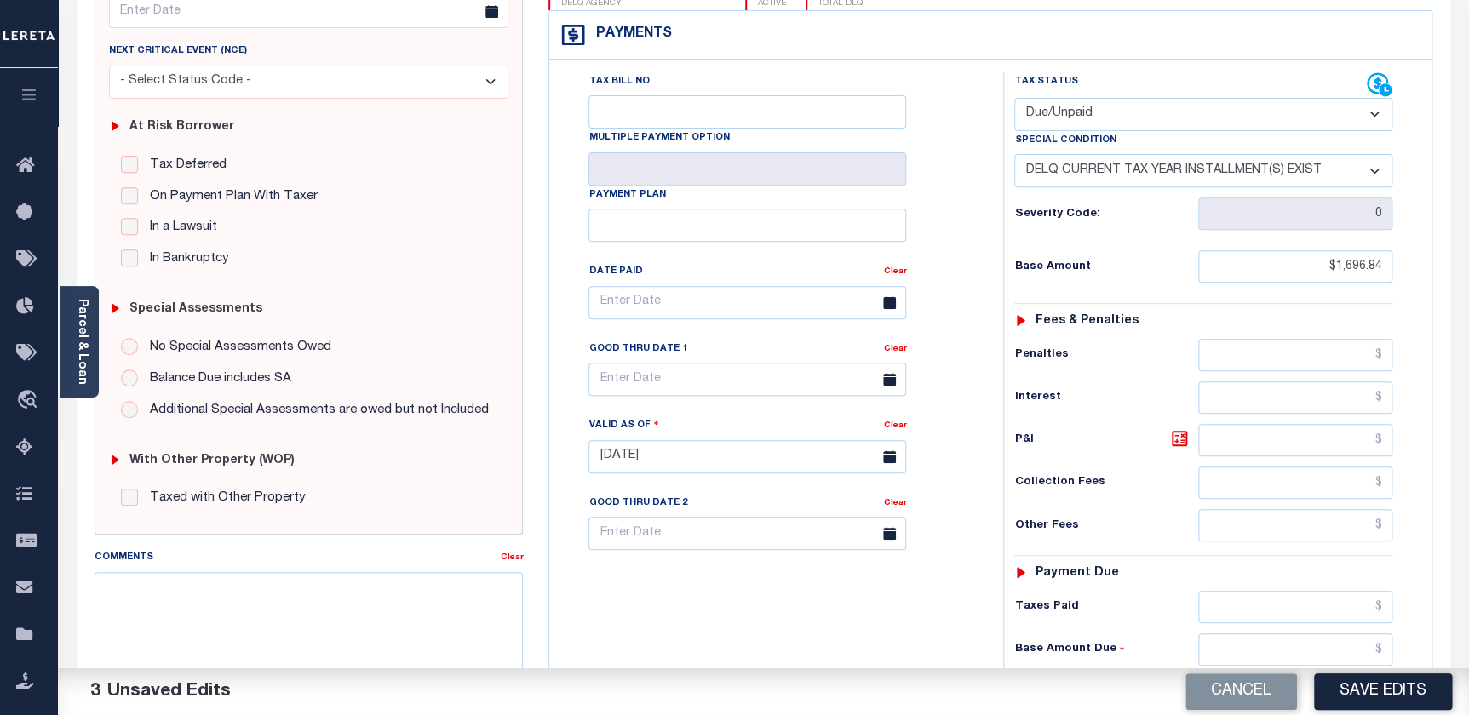
scroll to position [309, 0]
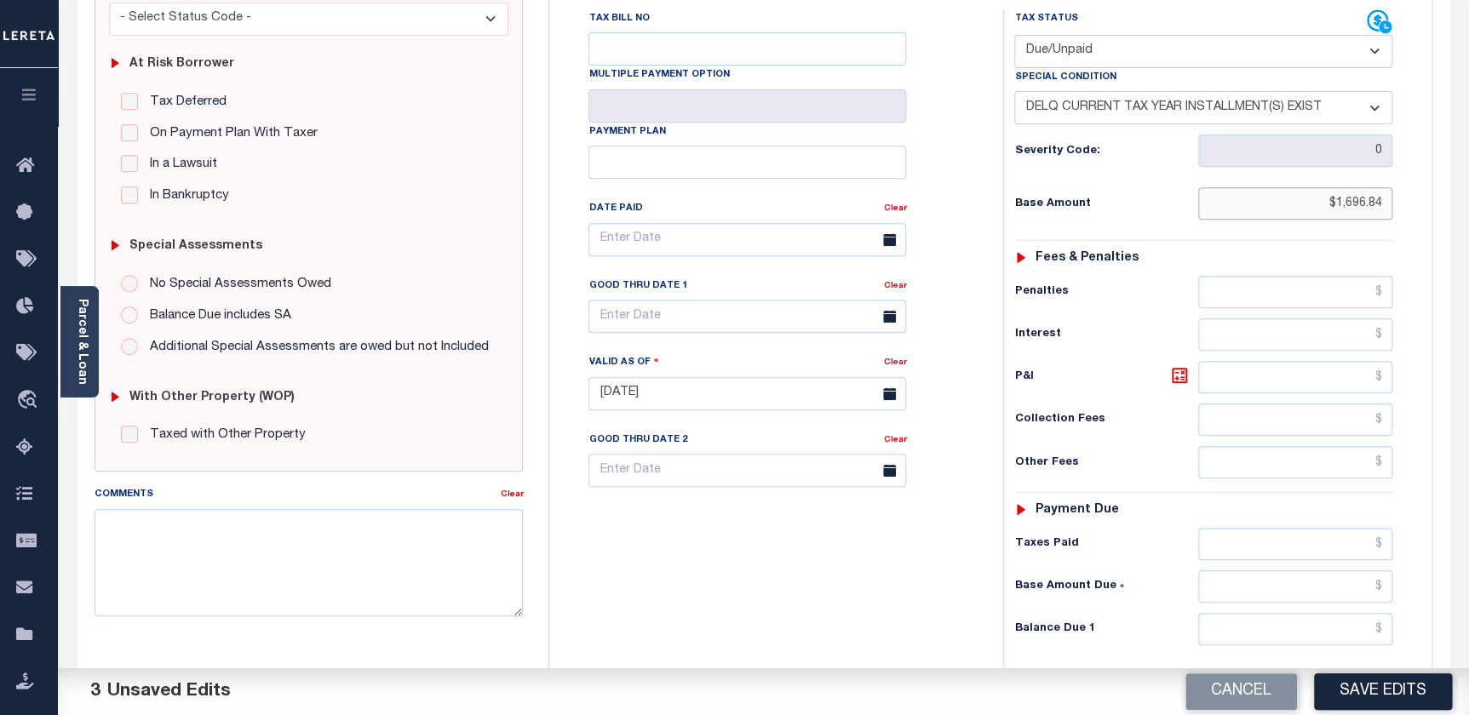
drag, startPoint x: 1324, startPoint y: 170, endPoint x: 1392, endPoint y: 176, distance: 68.4
click at [1392, 176] on div "Tax Status Status - Select Status Code -" at bounding box center [1208, 385] width 411 height 752
click at [1378, 91] on select "-- Select Special Condition -- 3RD PARTY TAX LIEN AGENCY TAX LIEN (A.K.A Inside…" at bounding box center [1203, 107] width 378 height 33
select select "15"
click at [1014, 91] on select "-- Select Special Condition -- 3RD PARTY TAX LIEN AGENCY TAX LIEN (A.K.A Inside…" at bounding box center [1203, 107] width 378 height 33
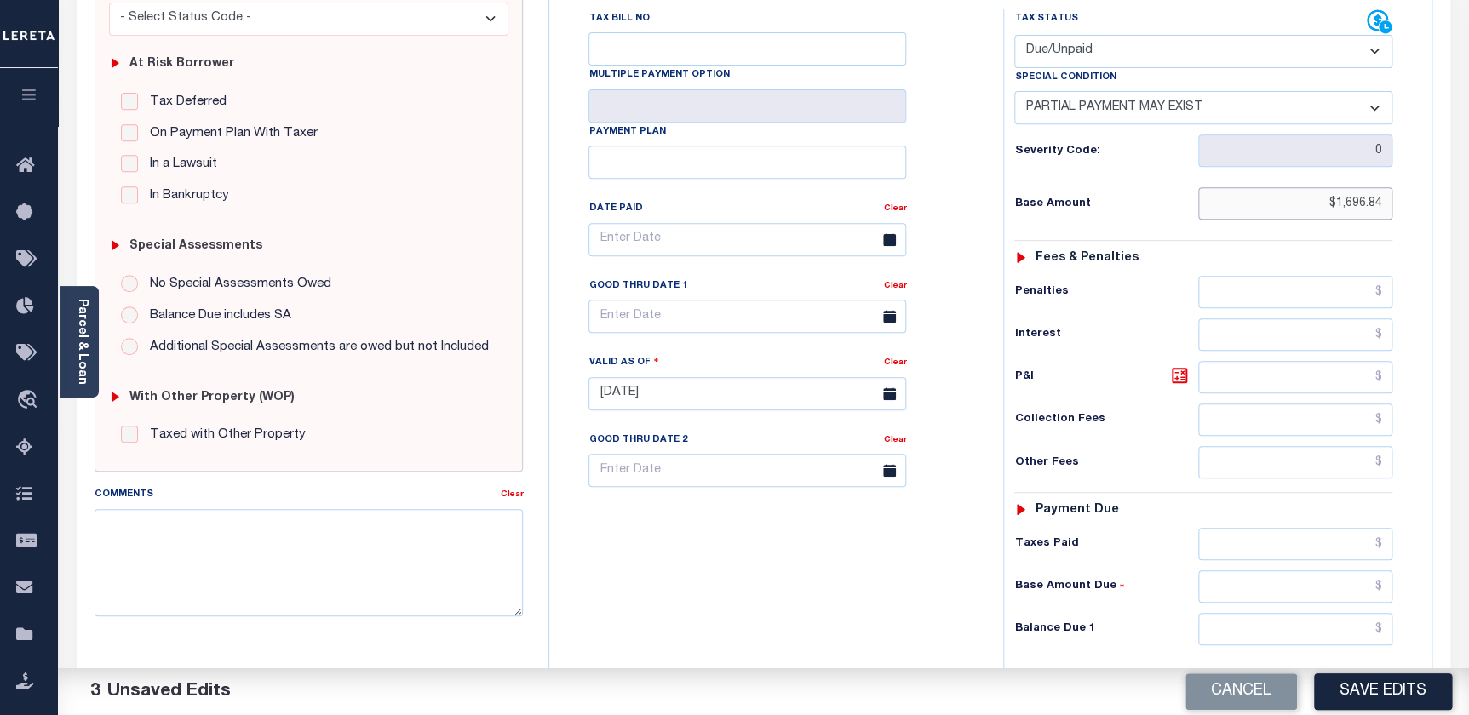
click at [1328, 187] on input "$1,696.84" at bounding box center [1295, 203] width 195 height 32
drag, startPoint x: 1319, startPoint y: 163, endPoint x: 1386, endPoint y: 176, distance: 68.6
click at [1386, 187] on input "$1,696.84" at bounding box center [1295, 203] width 195 height 32
type input "$2,344.98"
click at [1212, 528] on input "text" at bounding box center [1295, 544] width 195 height 32
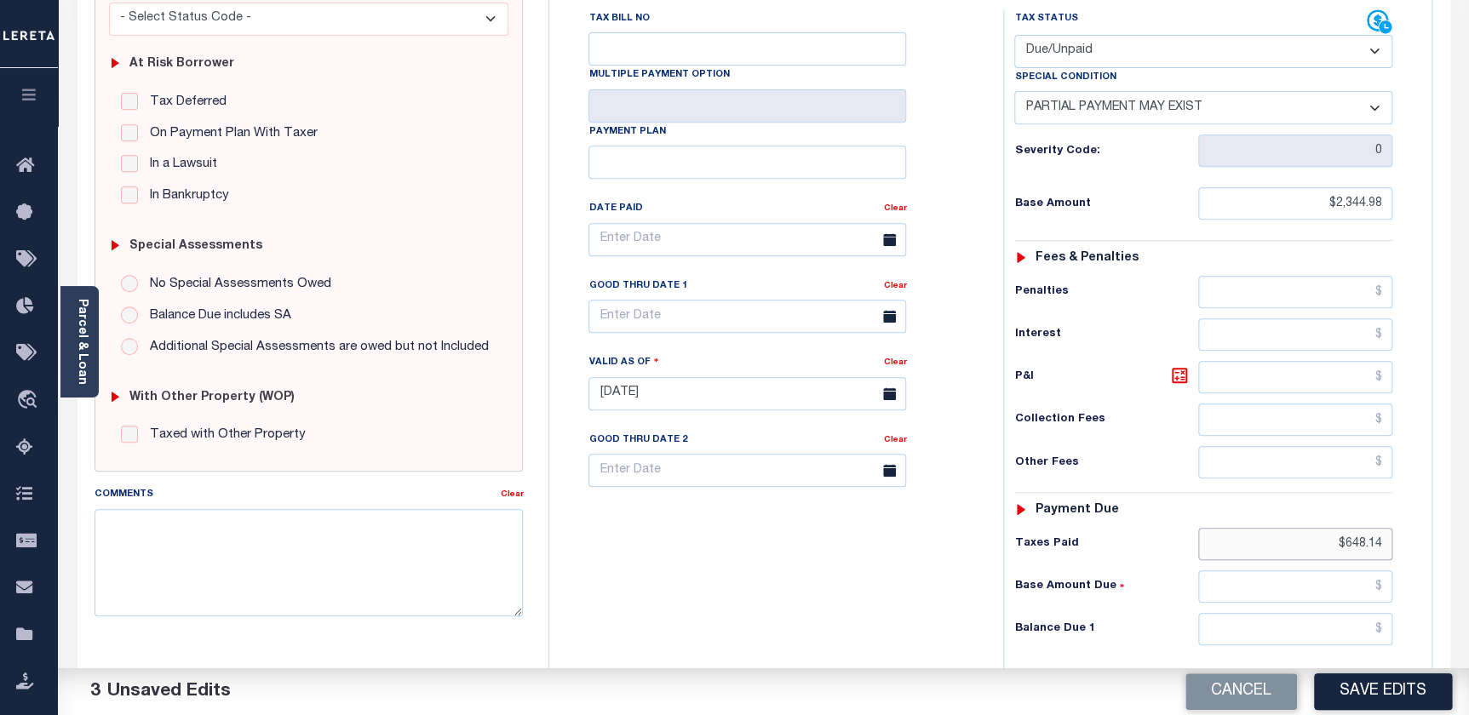
type input "$648.14"
click at [1253, 571] on input "text" at bounding box center [1295, 587] width 195 height 32
type input "$1,696.84"
click at [1244, 613] on input "text" at bounding box center [1295, 629] width 195 height 32
type input "$1,696.84"
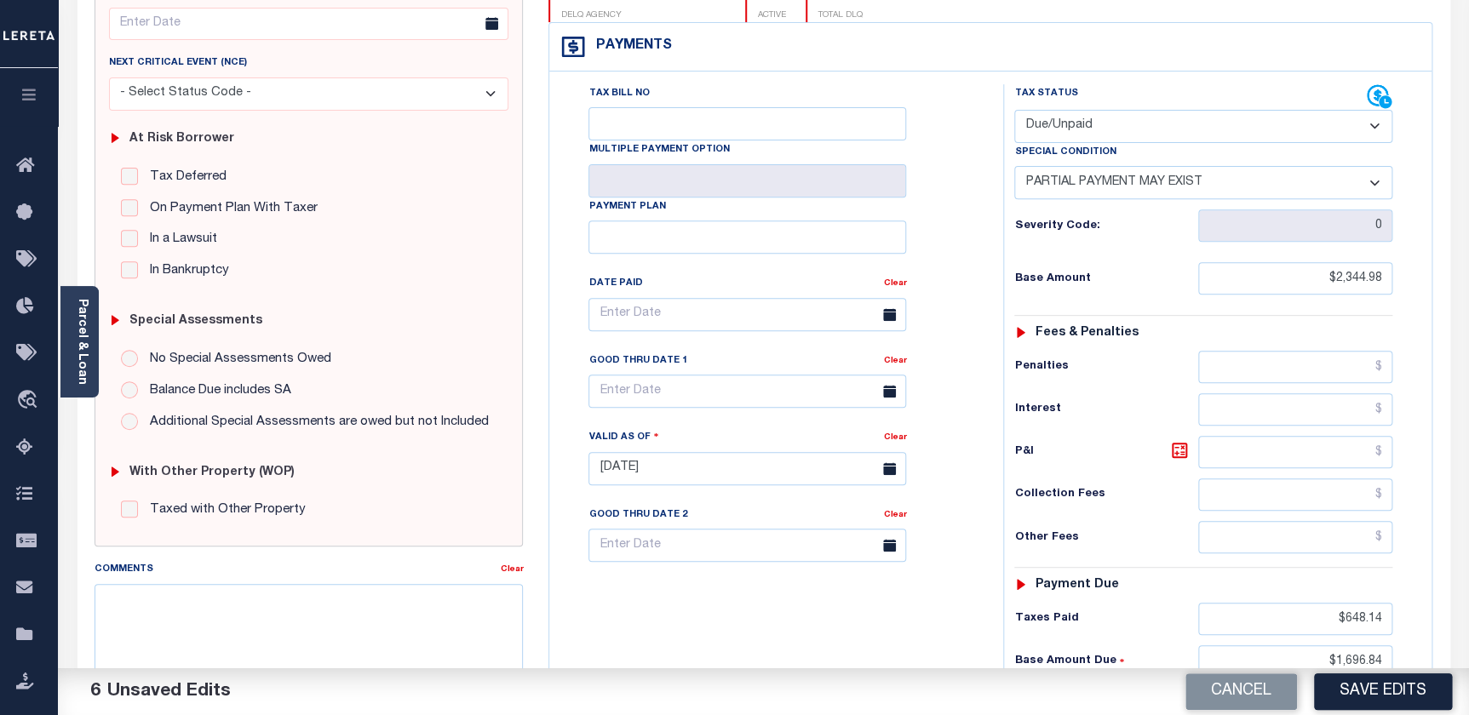
scroll to position [232, 0]
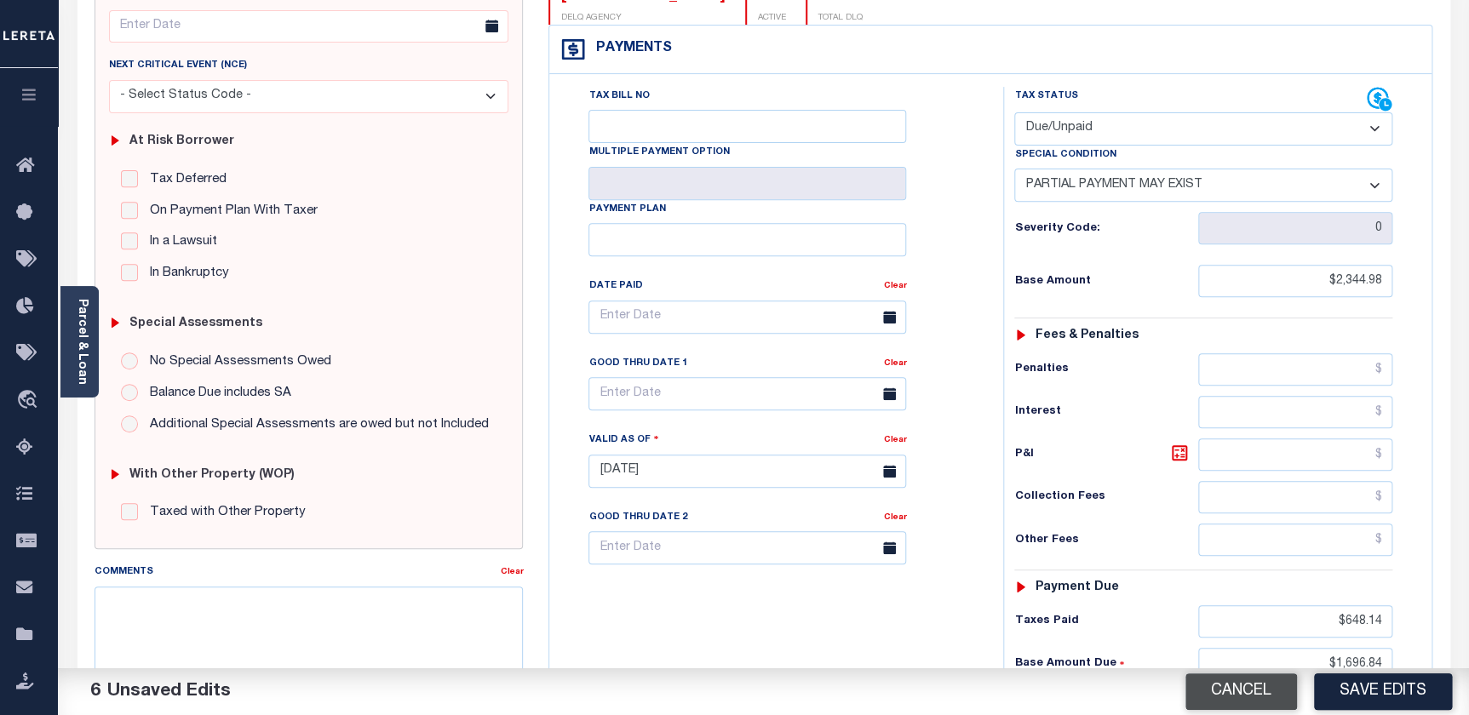
click at [1248, 697] on button "Cancel" at bounding box center [1241, 692] width 112 height 37
select select "NW2"
select select "0"
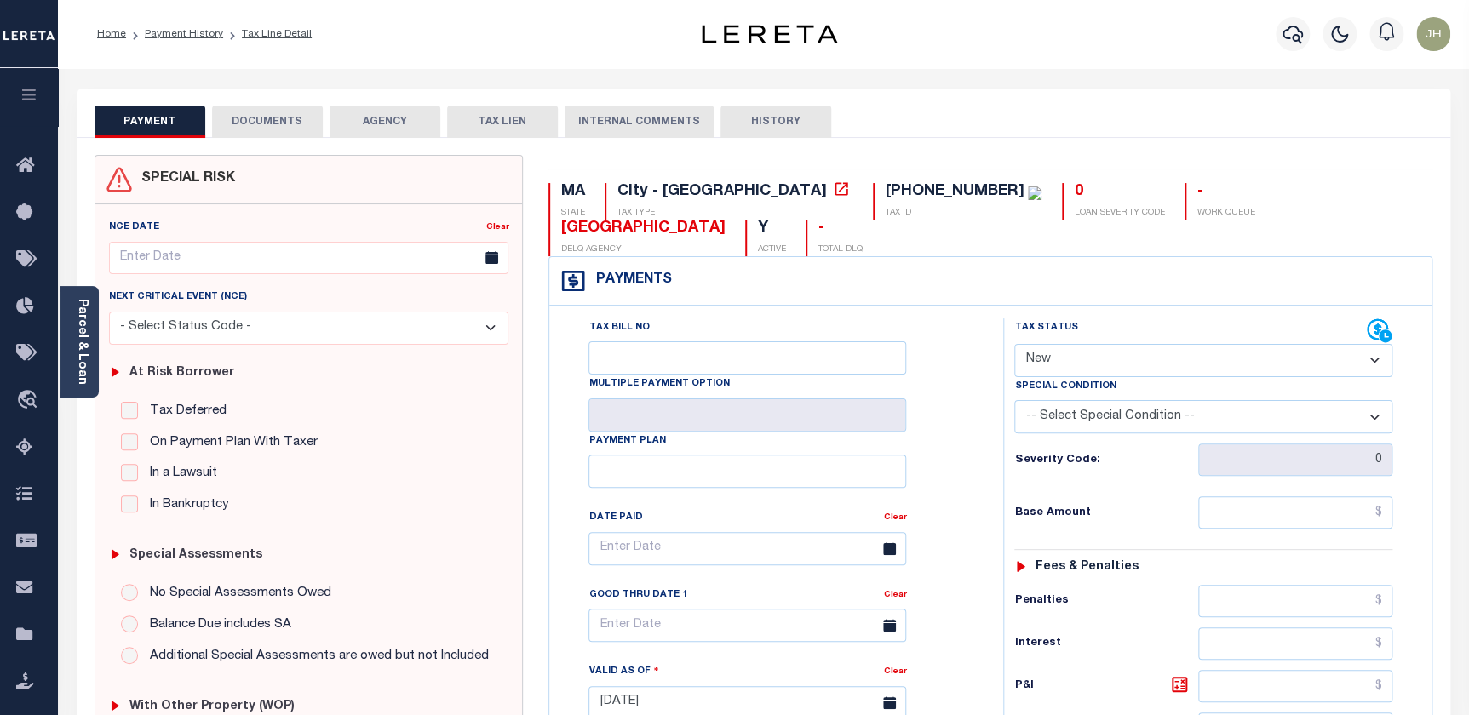
drag, startPoint x: 1103, startPoint y: 313, endPoint x: 1099, endPoint y: 324, distance: 11.9
click at [1103, 344] on select "- Select Status Code - Open Due/Unpaid Paid Incomplete No Tax Due Internal Refu…" at bounding box center [1203, 360] width 378 height 33
select select "DUE"
click at [1014, 344] on select "- Select Status Code - Open Due/Unpaid Paid Incomplete No Tax Due Internal Refu…" at bounding box center [1203, 360] width 378 height 33
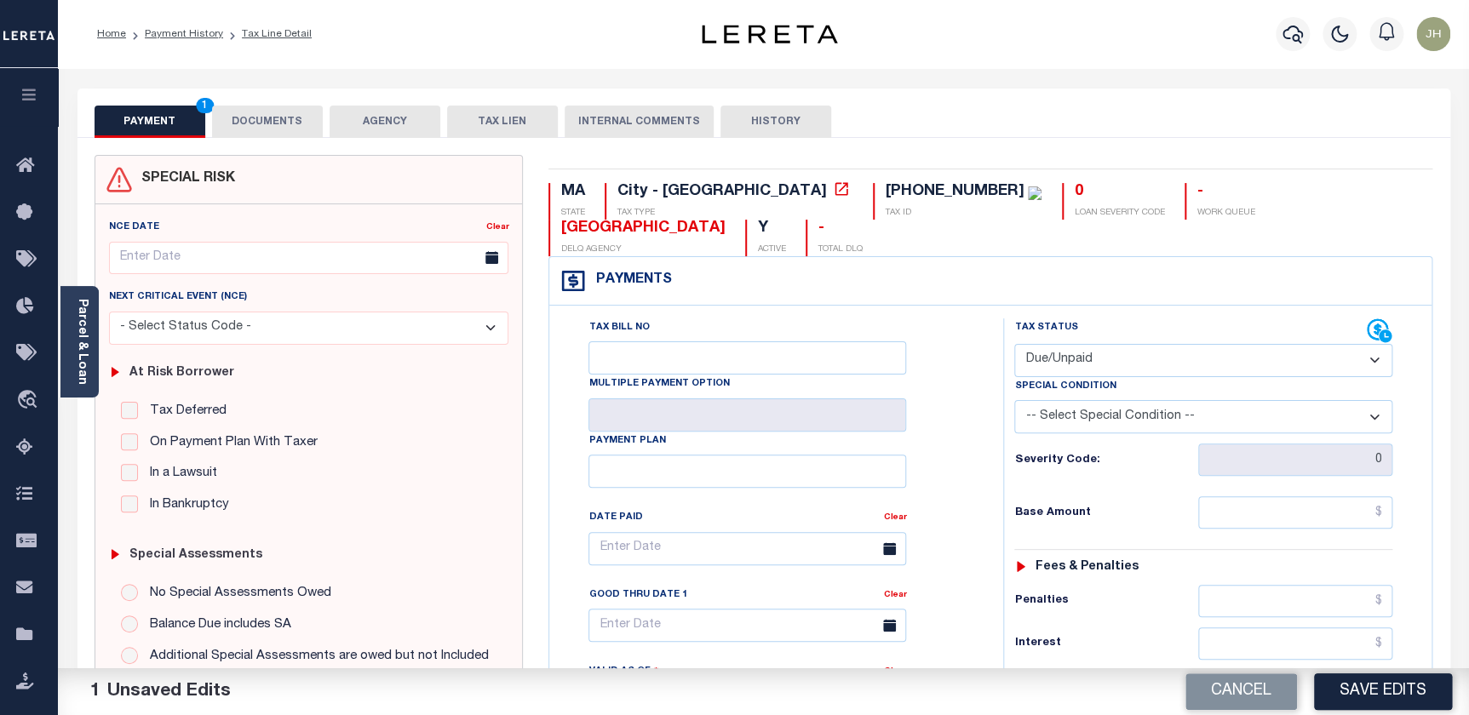
click at [1146, 400] on select "-- Select Special Condition -- 3RD PARTY TAX LIEN AGENCY TAX LIEN (A.K.A Inside…" at bounding box center [1203, 416] width 378 height 33
click at [1294, 509] on div "Tax Status Status - Select Status Code -" at bounding box center [1208, 694] width 411 height 752
click at [1243, 496] on input "text" at bounding box center [1295, 512] width 195 height 32
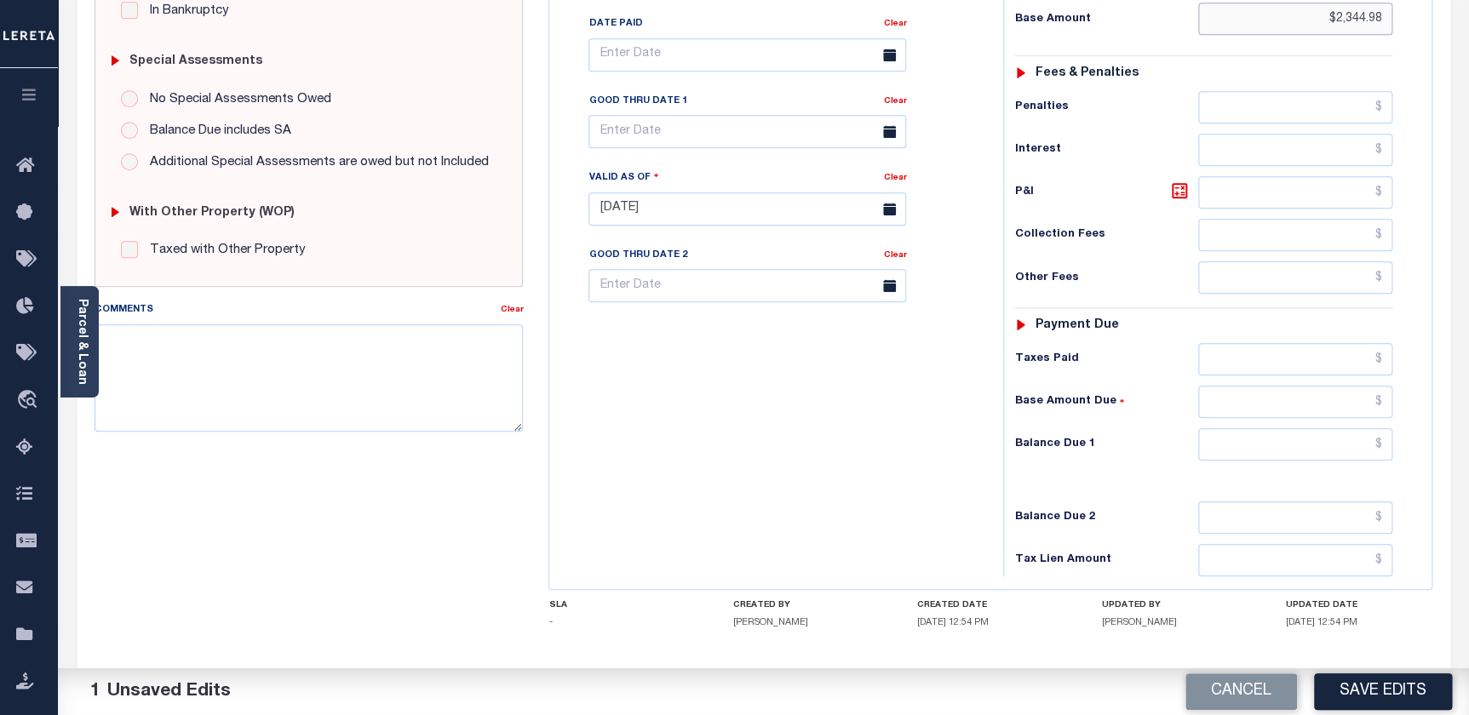
scroll to position [536, 0]
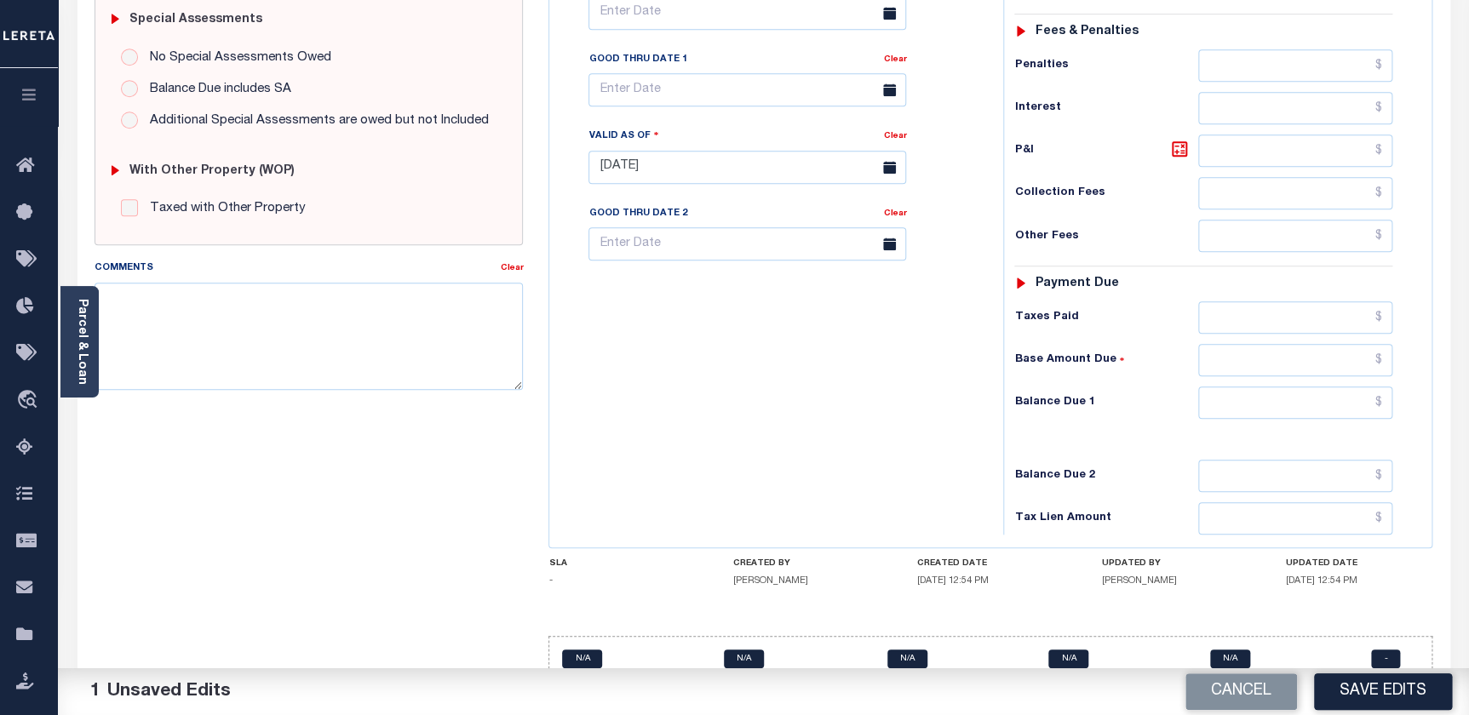
type input "$2,344.98"
click at [1230, 301] on input "text" at bounding box center [1295, 317] width 195 height 32
type input "$648.14"
click at [1223, 344] on input "text" at bounding box center [1295, 360] width 195 height 32
type input "$1,696.84"
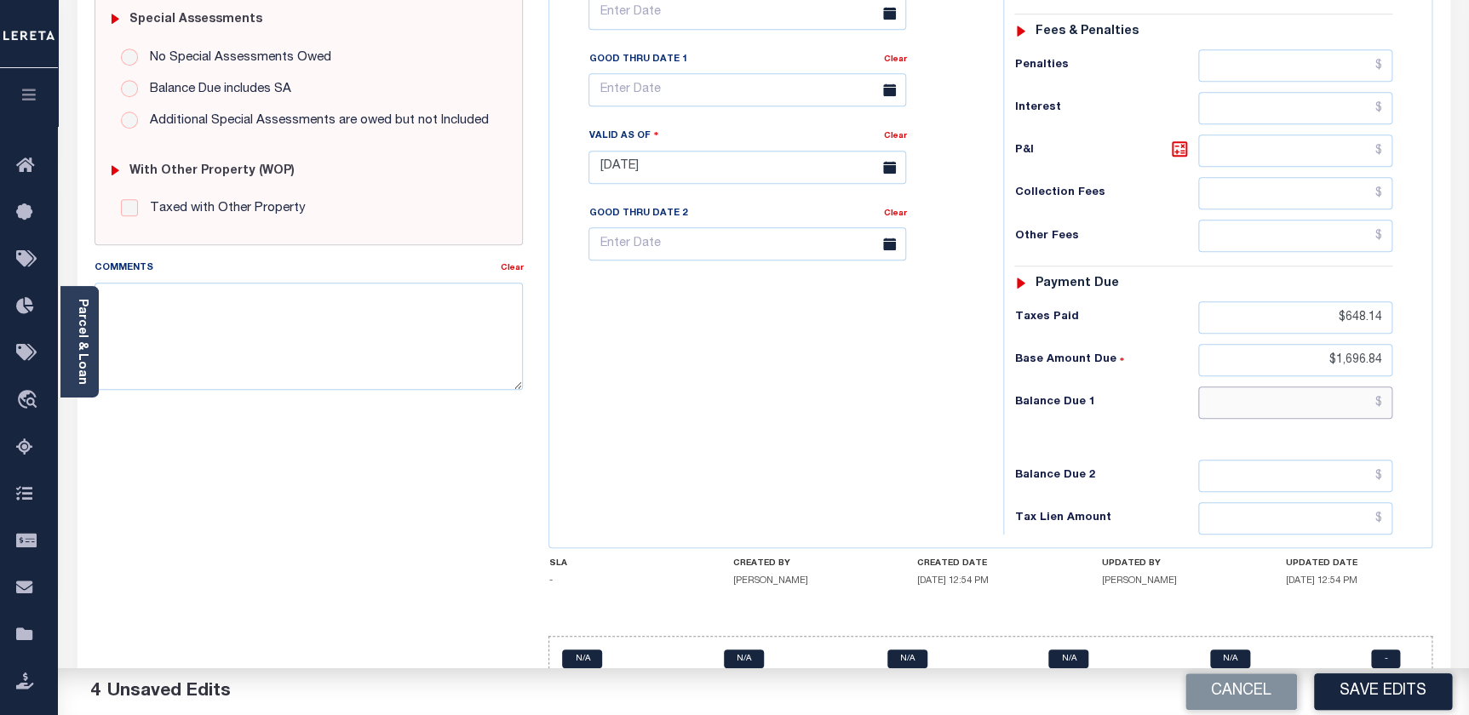
click at [1300, 387] on input "text" at bounding box center [1295, 403] width 195 height 32
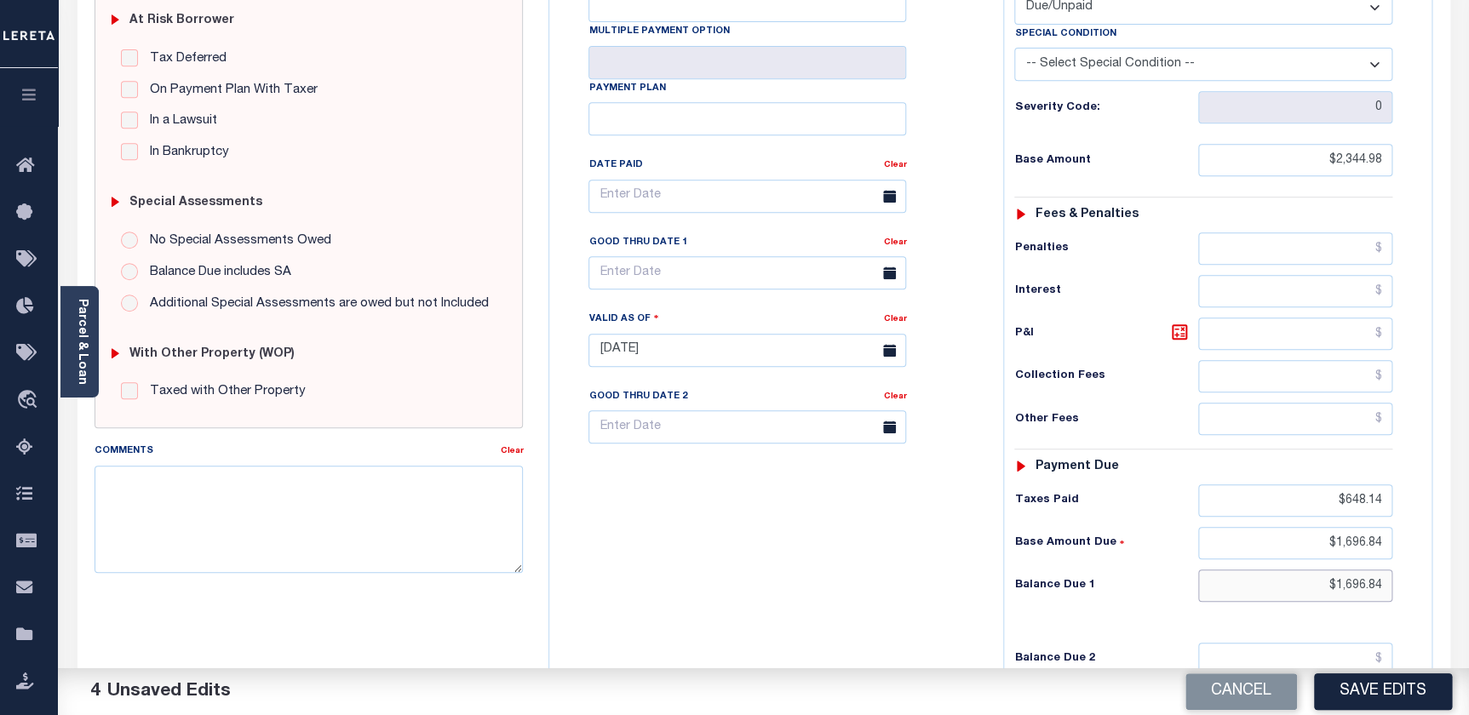
scroll to position [303, 0]
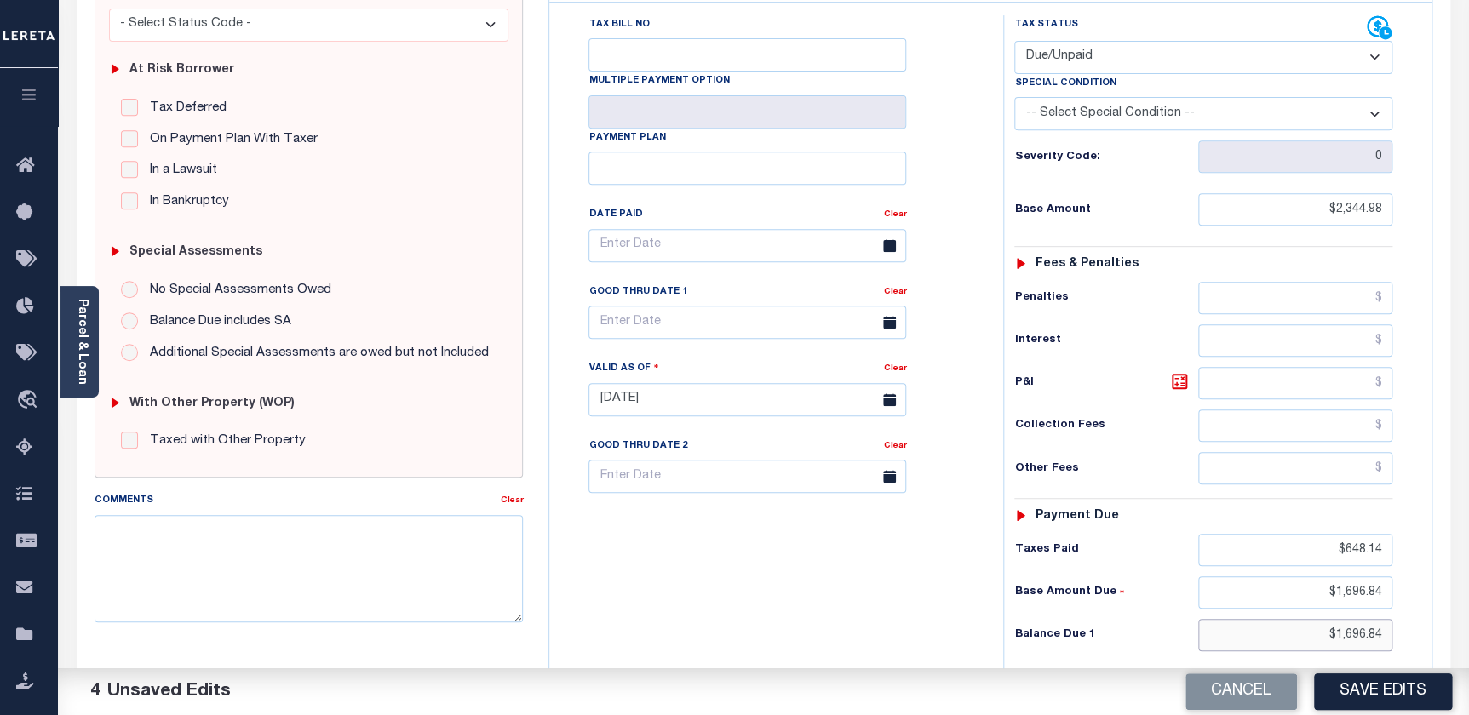
type input "$1,696.84"
drag, startPoint x: 1325, startPoint y: 177, endPoint x: 1406, endPoint y: 186, distance: 81.4
click at [1406, 186] on div "Tax Status Status - Select Status Code -" at bounding box center [1208, 391] width 411 height 752
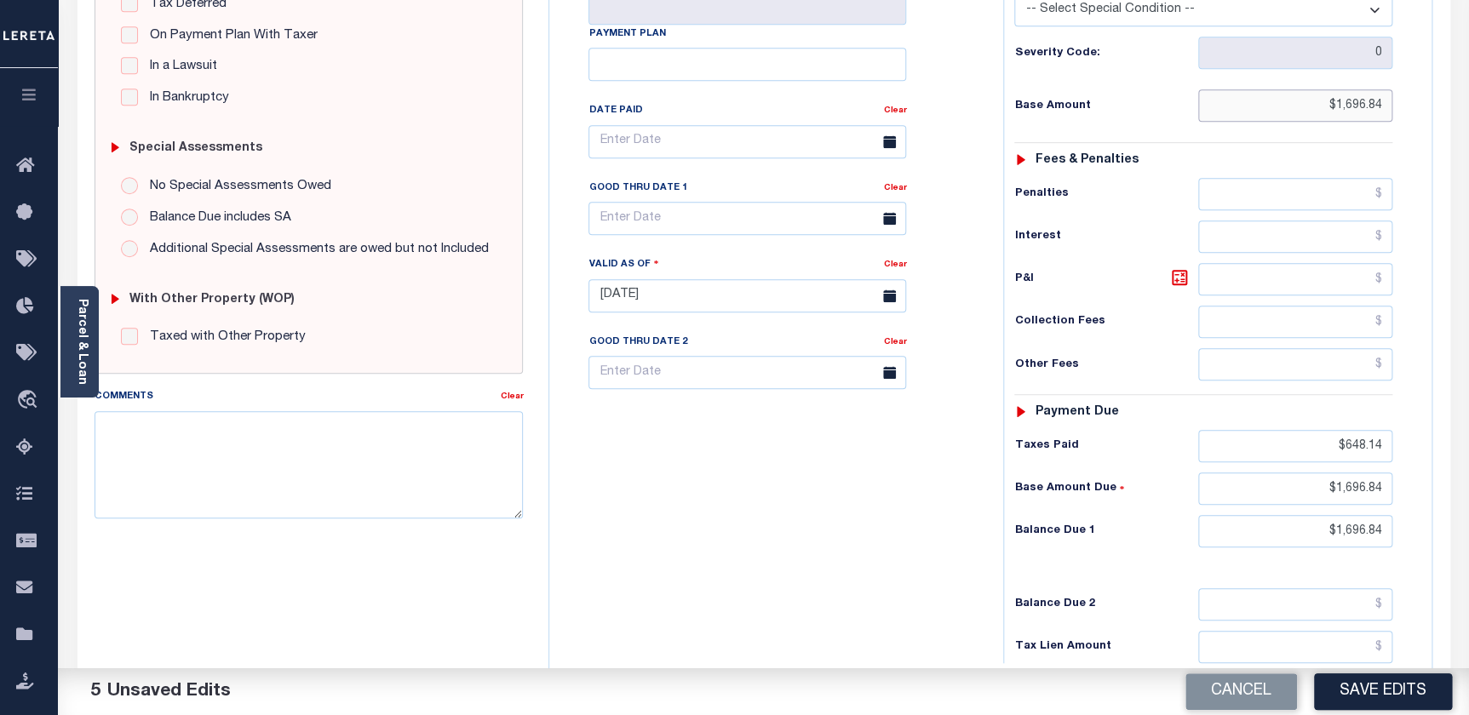
scroll to position [458, 0]
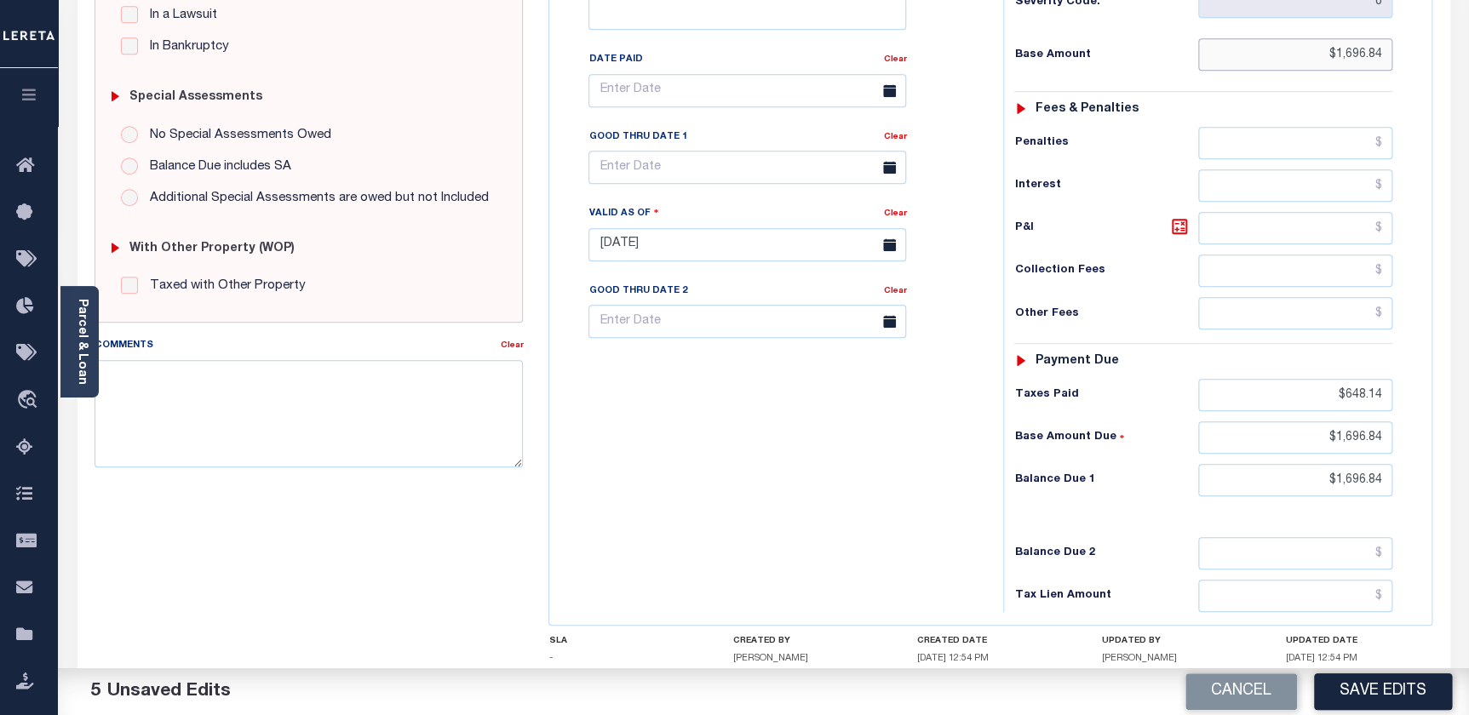
type input "$1,696.84"
drag, startPoint x: 1335, startPoint y: 357, endPoint x: 1393, endPoint y: 359, distance: 57.9
click at [1393, 359] on div "Tax Status Status - Select Status Code -" at bounding box center [1208, 236] width 411 height 752
drag, startPoint x: 1327, startPoint y: 399, endPoint x: 1404, endPoint y: 418, distance: 79.7
click at [1404, 418] on div "Tax Status Status - Select Status Code -" at bounding box center [1208, 236] width 411 height 752
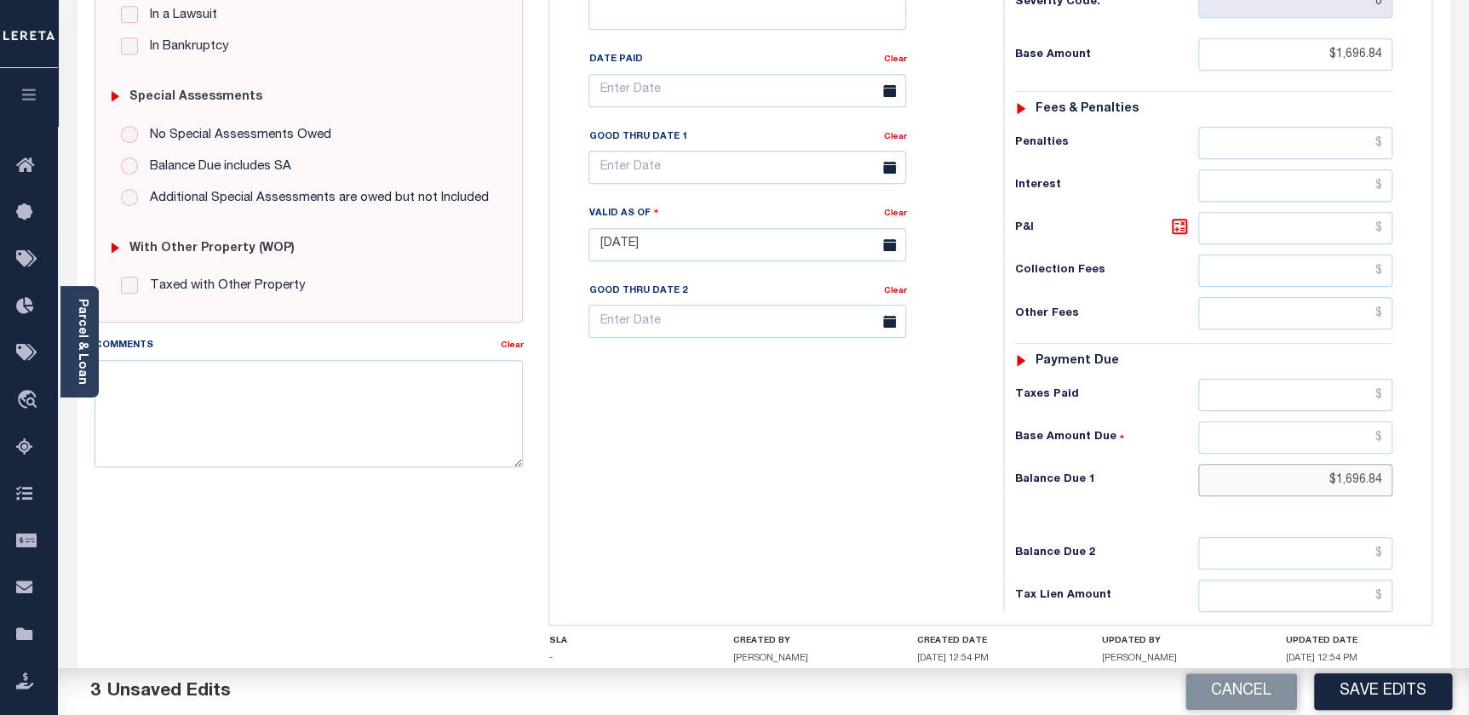
drag, startPoint x: 1323, startPoint y: 445, endPoint x: 1400, endPoint y: 445, distance: 77.5
click at [1400, 445] on div "Tax Status Status - Select Status Code -" at bounding box center [1208, 236] width 411 height 752
click at [1219, 464] on input "text" at bounding box center [1295, 480] width 195 height 32
type input "$1,696.84"
click at [707, 138] on body "Home Payment History Tax Line Detail" at bounding box center [734, 186] width 1469 height 1288
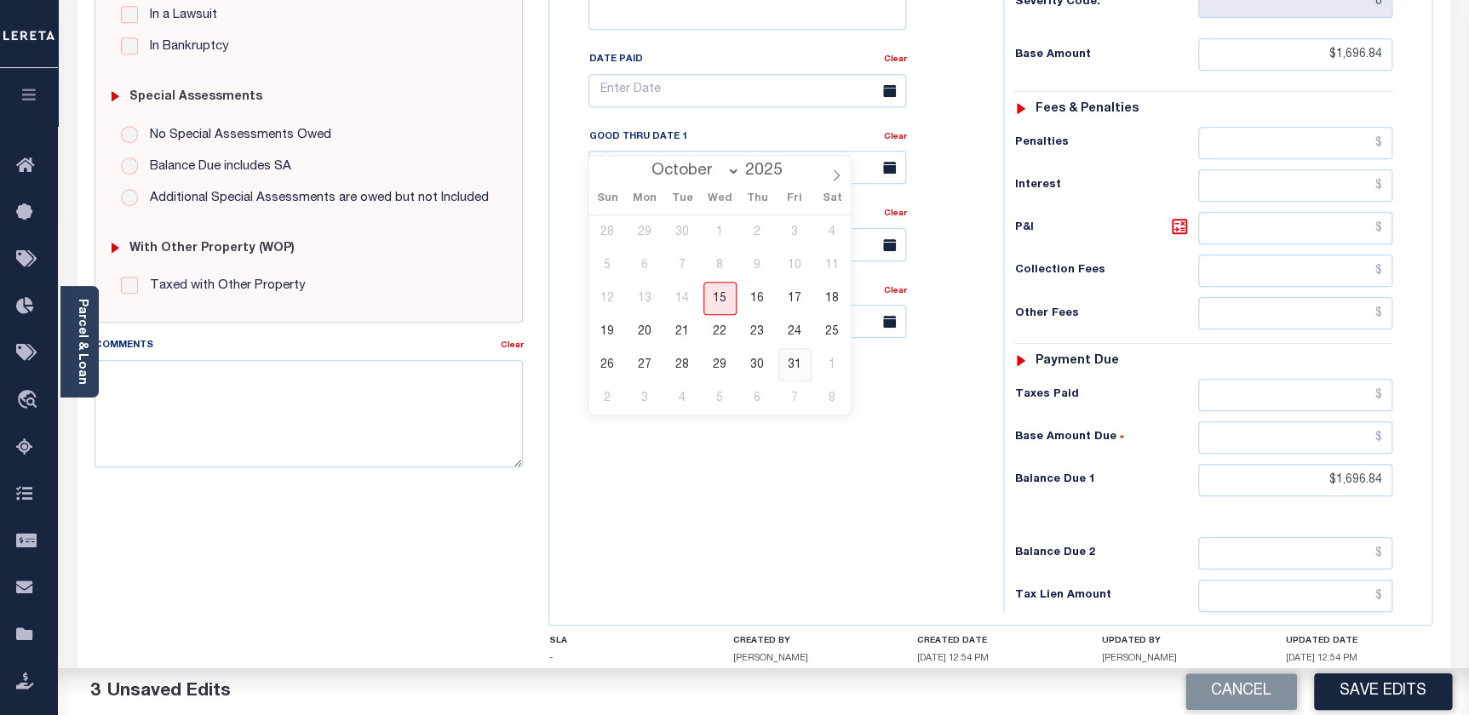
click at [790, 365] on span "31" at bounding box center [794, 364] width 33 height 33
type input "[DATE]"
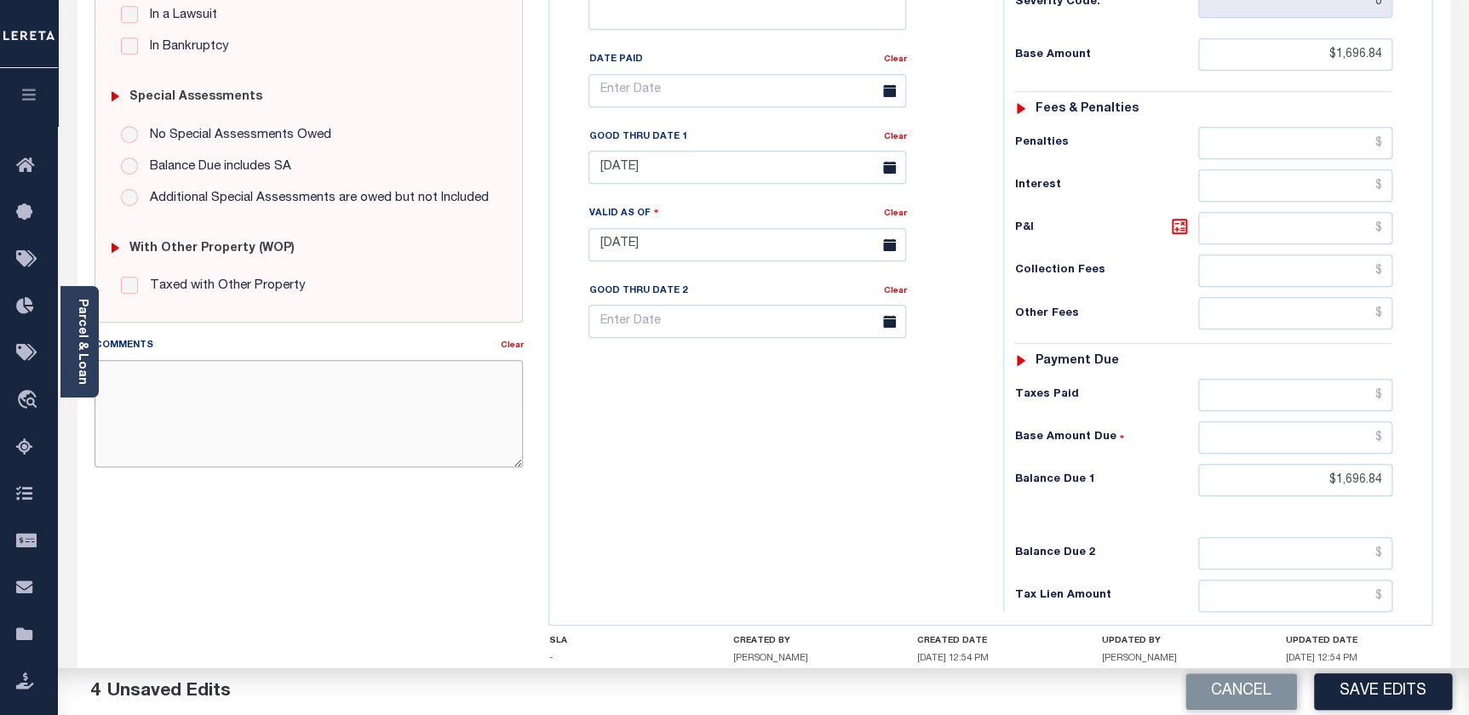
click at [345, 387] on textarea "Comments" at bounding box center [309, 413] width 429 height 107
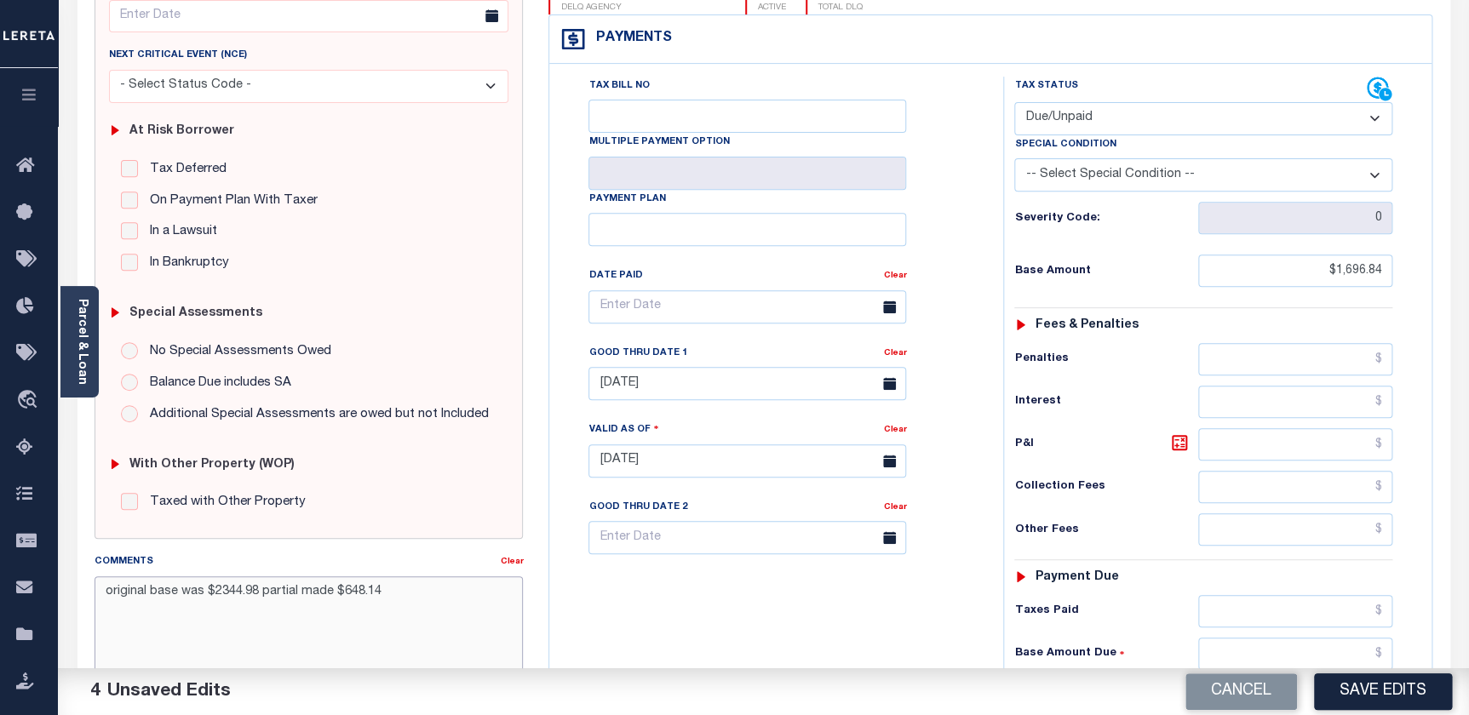
scroll to position [226, 0]
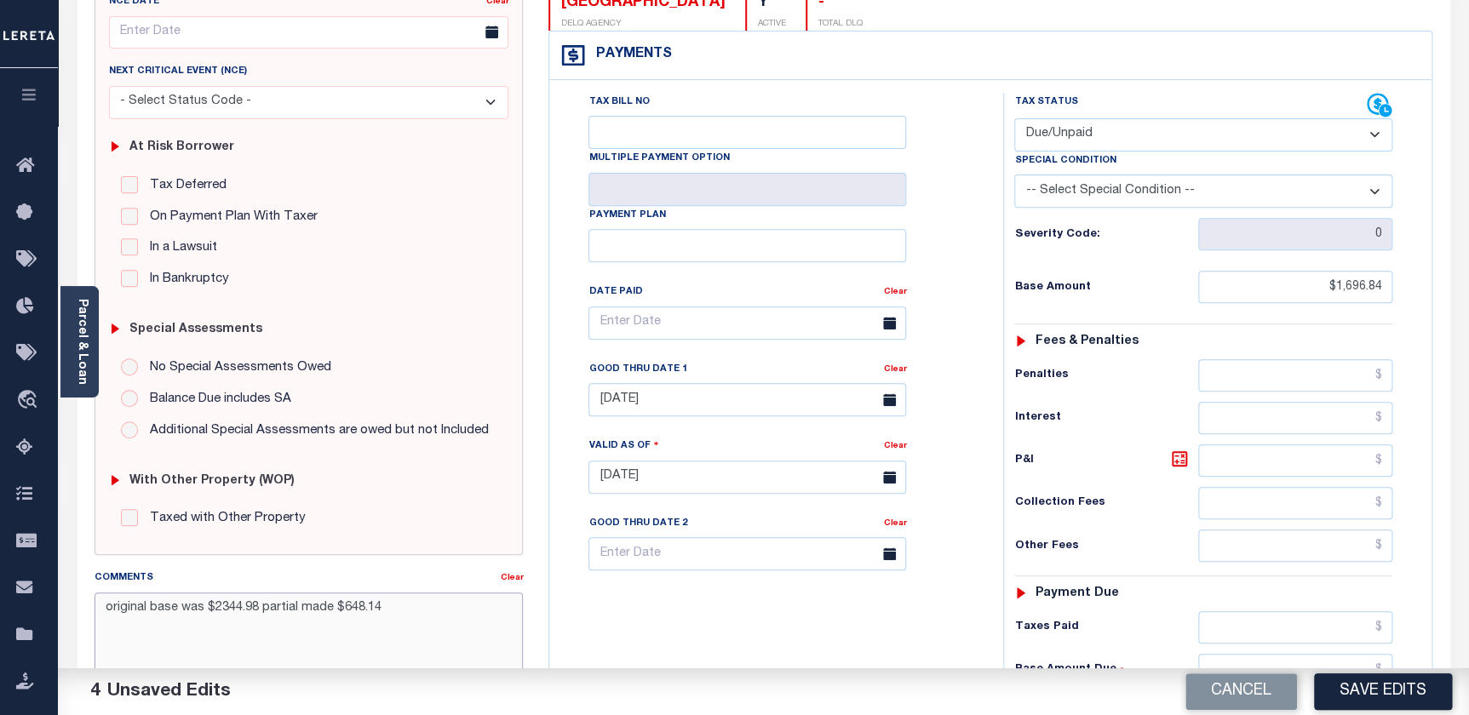
drag, startPoint x: 300, startPoint y: 604, endPoint x: 383, endPoint y: 611, distance: 83.7
click at [383, 611] on textarea "original base was $2344.98 partial made $648.14" at bounding box center [309, 646] width 429 height 107
click at [265, 626] on textarea "original base was $2344.98 partial was made toward previous delinquent installm…" at bounding box center [309, 646] width 429 height 107
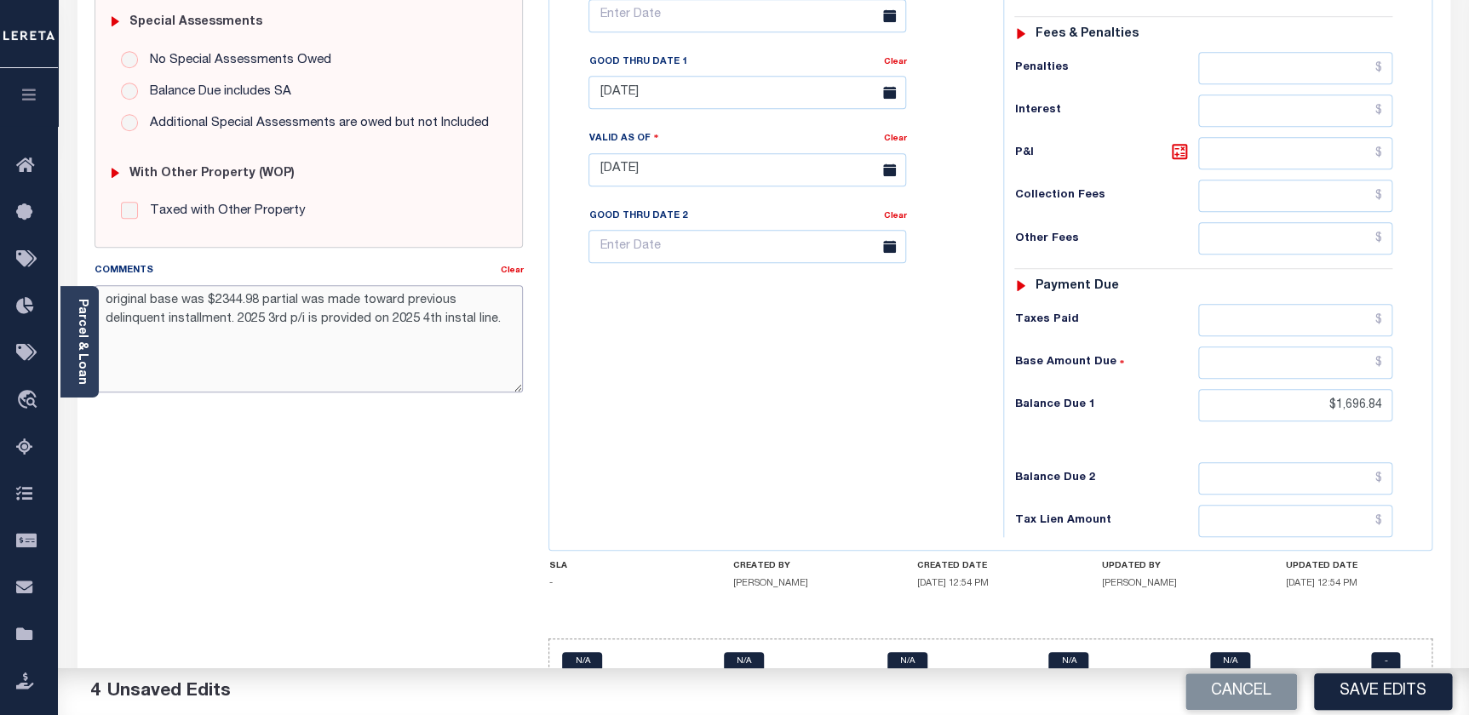
scroll to position [536, 0]
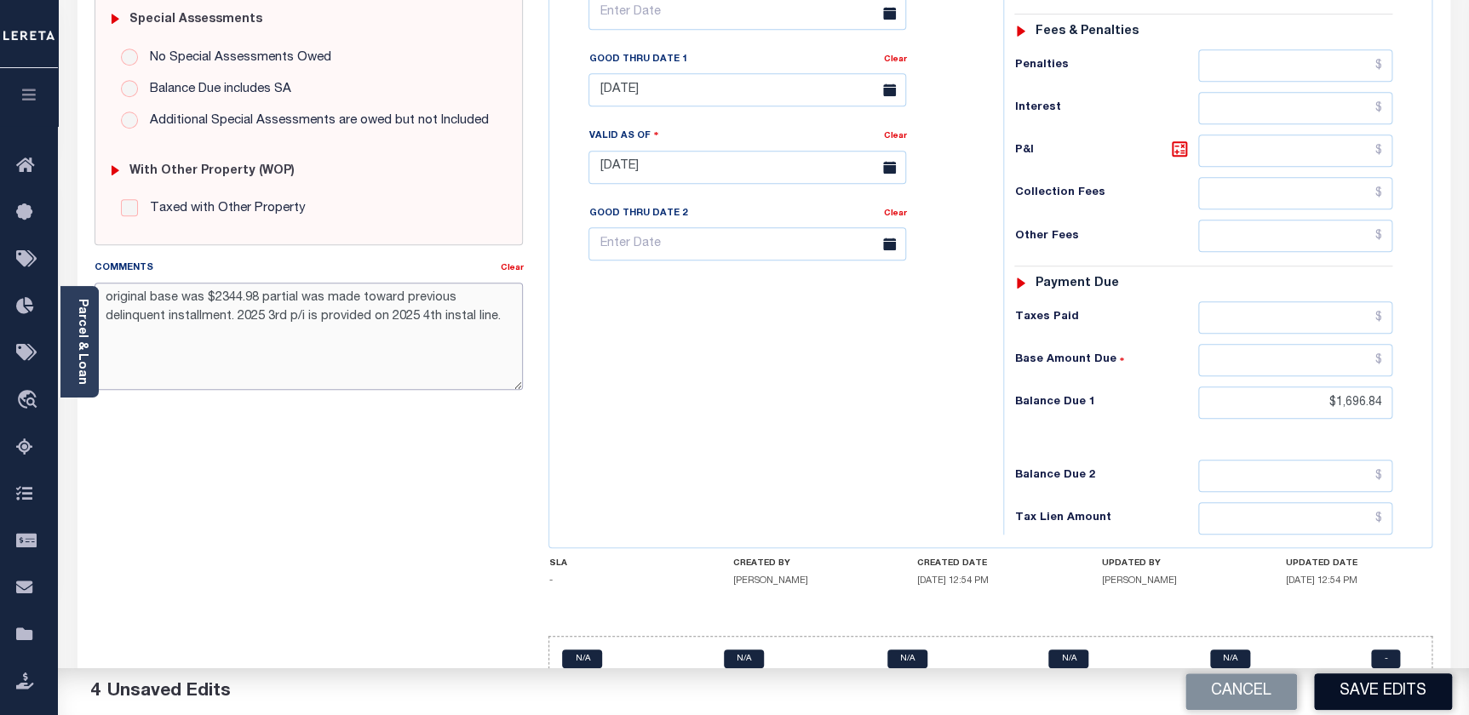
type textarea "original base was $2344.98 partial was made toward previous delinquent installm…"
click at [1380, 697] on button "Save Edits" at bounding box center [1383, 692] width 138 height 37
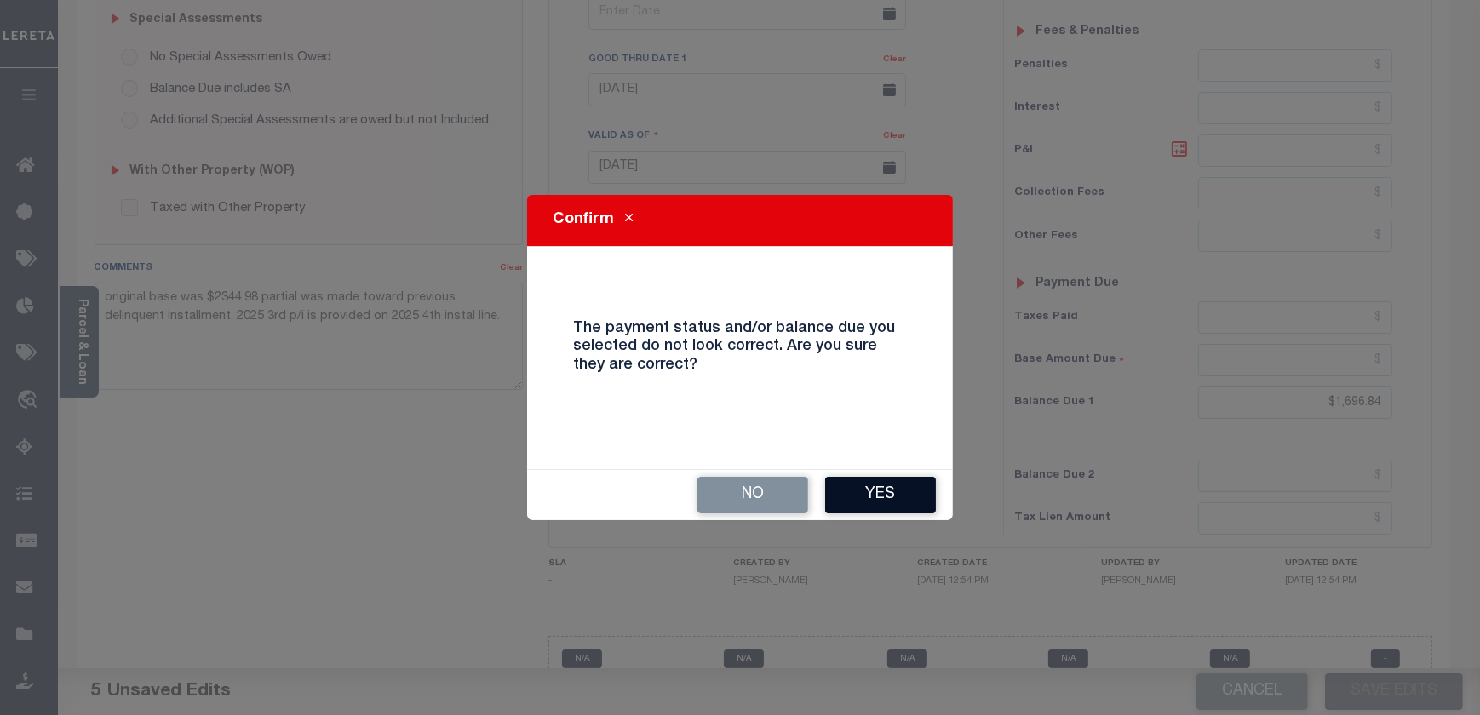
click at [883, 502] on button "Yes" at bounding box center [880, 495] width 111 height 37
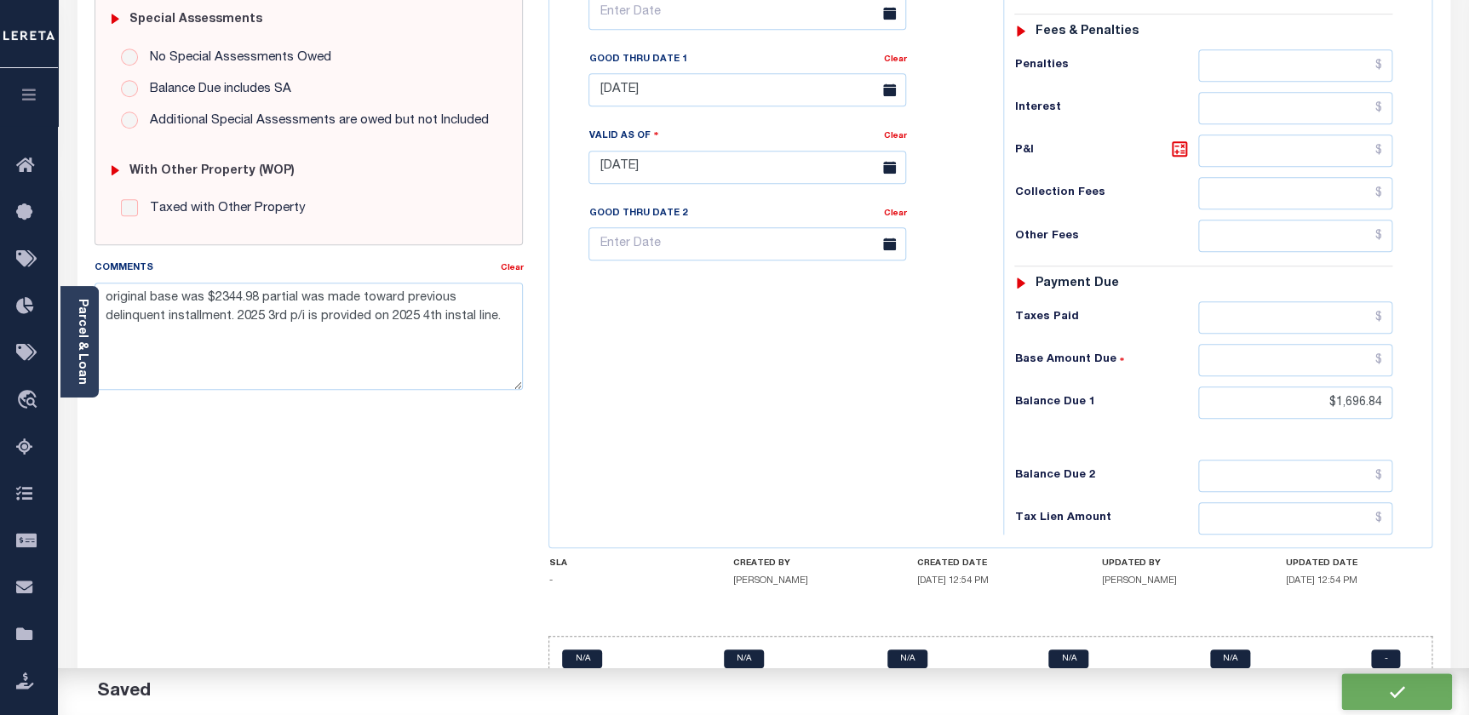
checkbox input "false"
type input "$1,696.84"
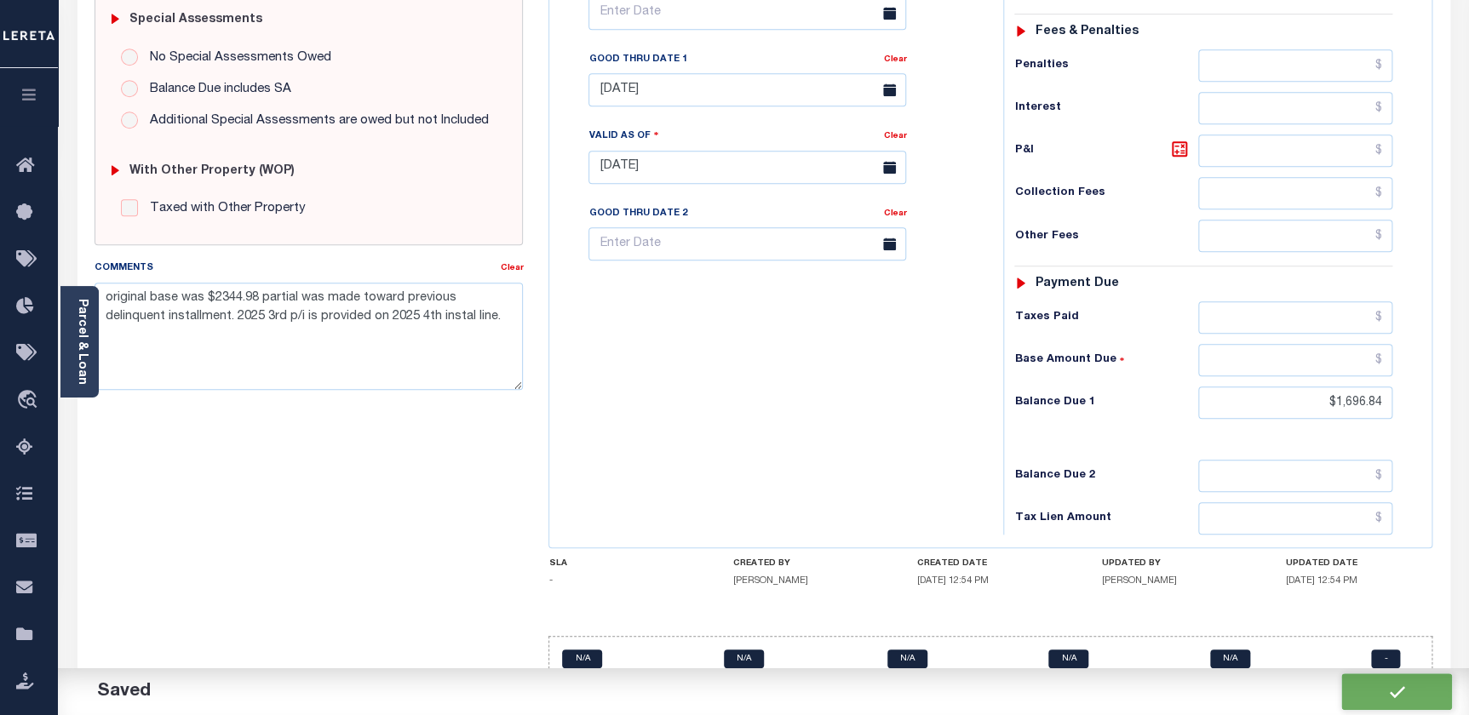
type input "$1,696.84"
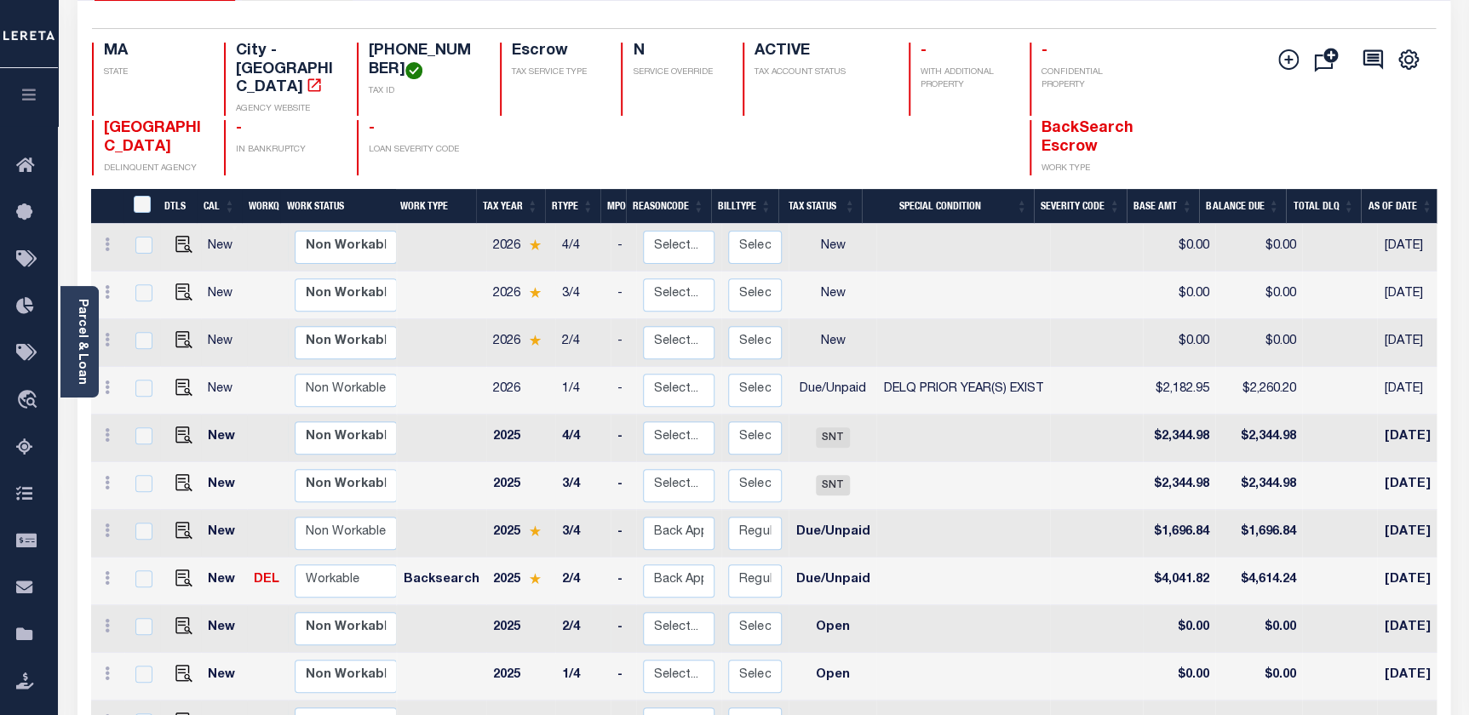
scroll to position [154, 0]
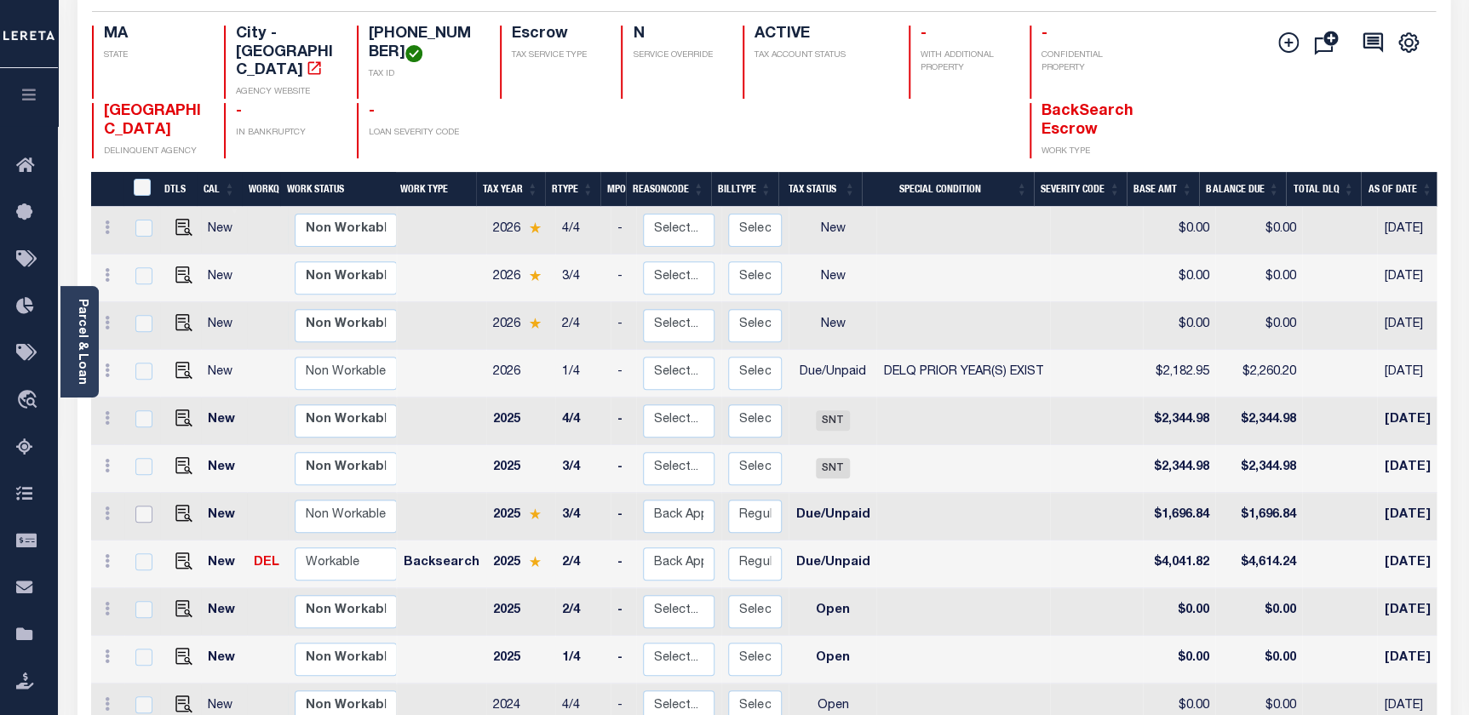
click at [141, 506] on input "checkbox" at bounding box center [143, 514] width 17 height 17
checkbox input "true"
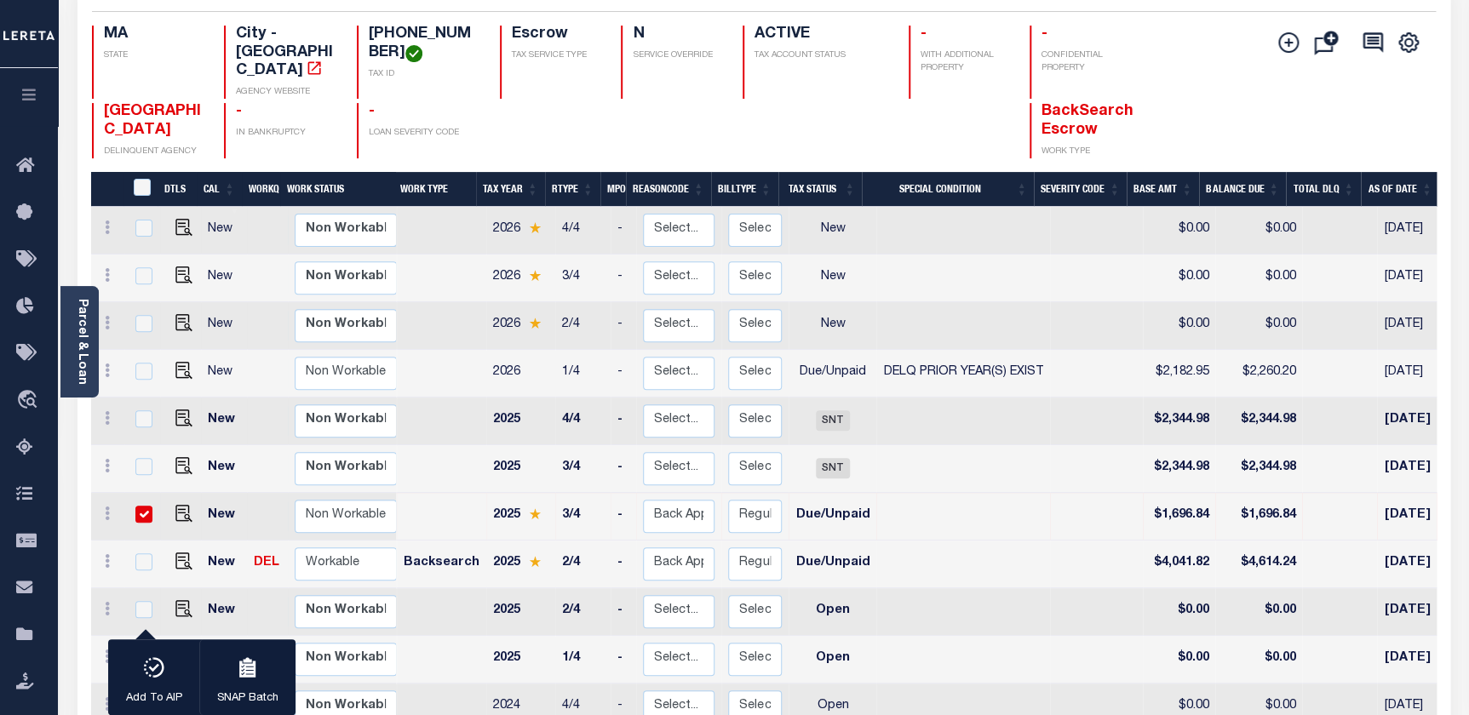
click at [144, 506] on input "checkbox" at bounding box center [143, 514] width 17 height 17
checkbox input "false"
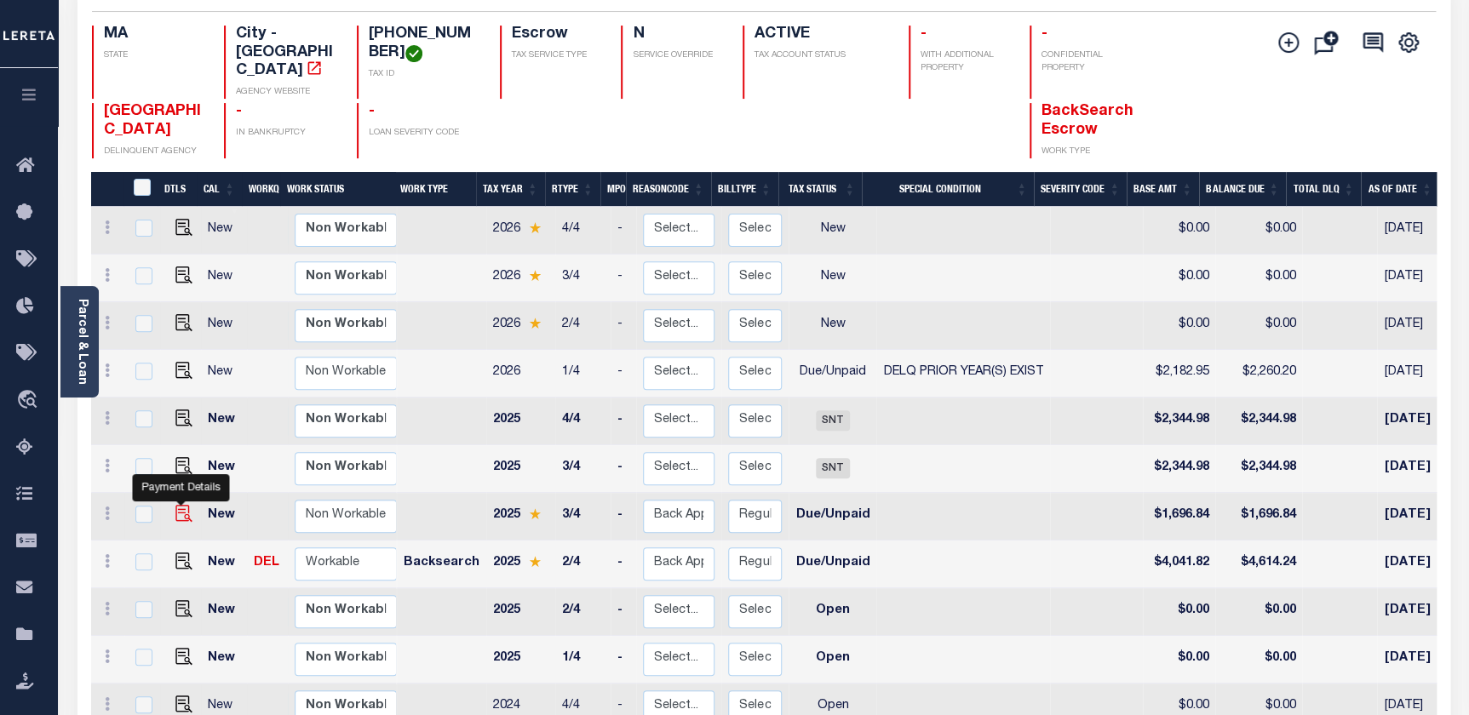
click at [187, 505] on img "" at bounding box center [183, 513] width 17 height 17
checkbox input "true"
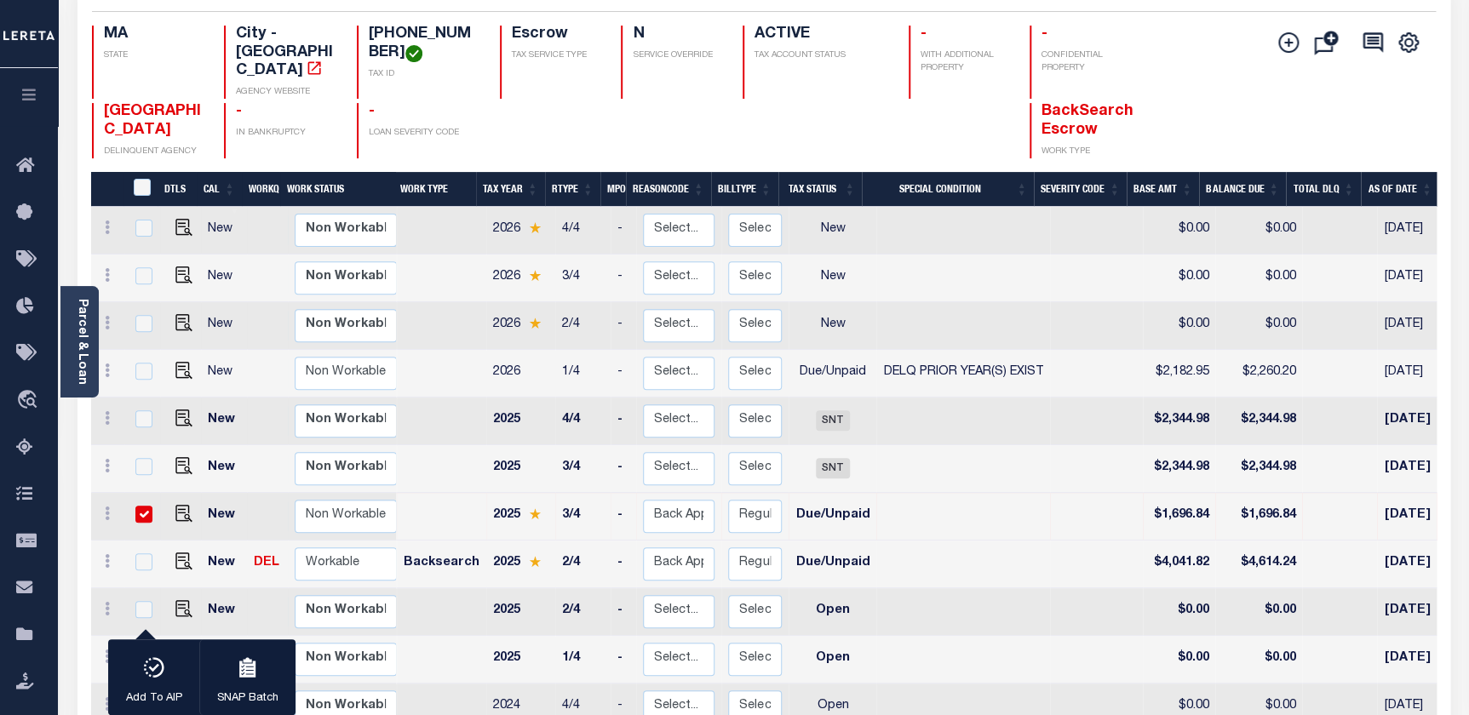
click at [148, 506] on input "checkbox" at bounding box center [143, 514] width 17 height 17
checkbox input "false"
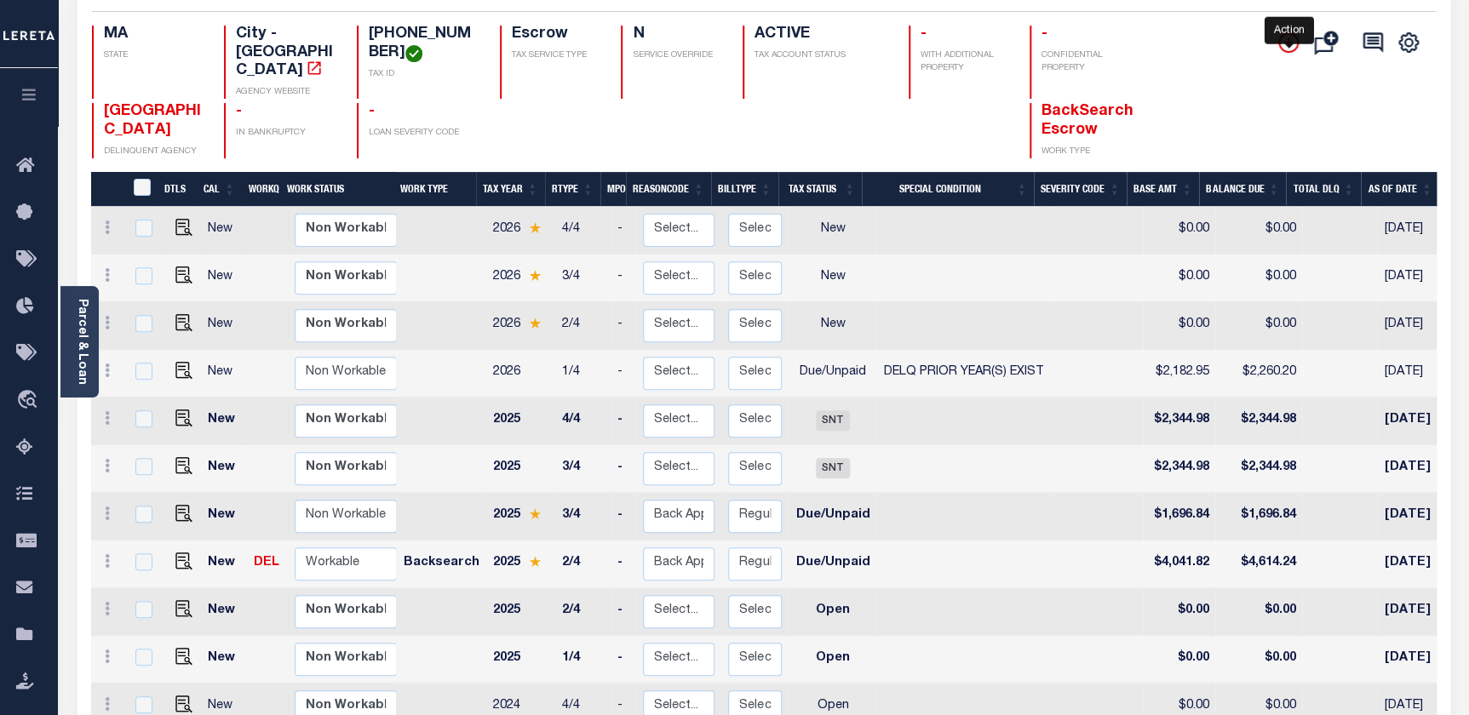
click at [1287, 45] on icon "" at bounding box center [1288, 42] width 20 height 20
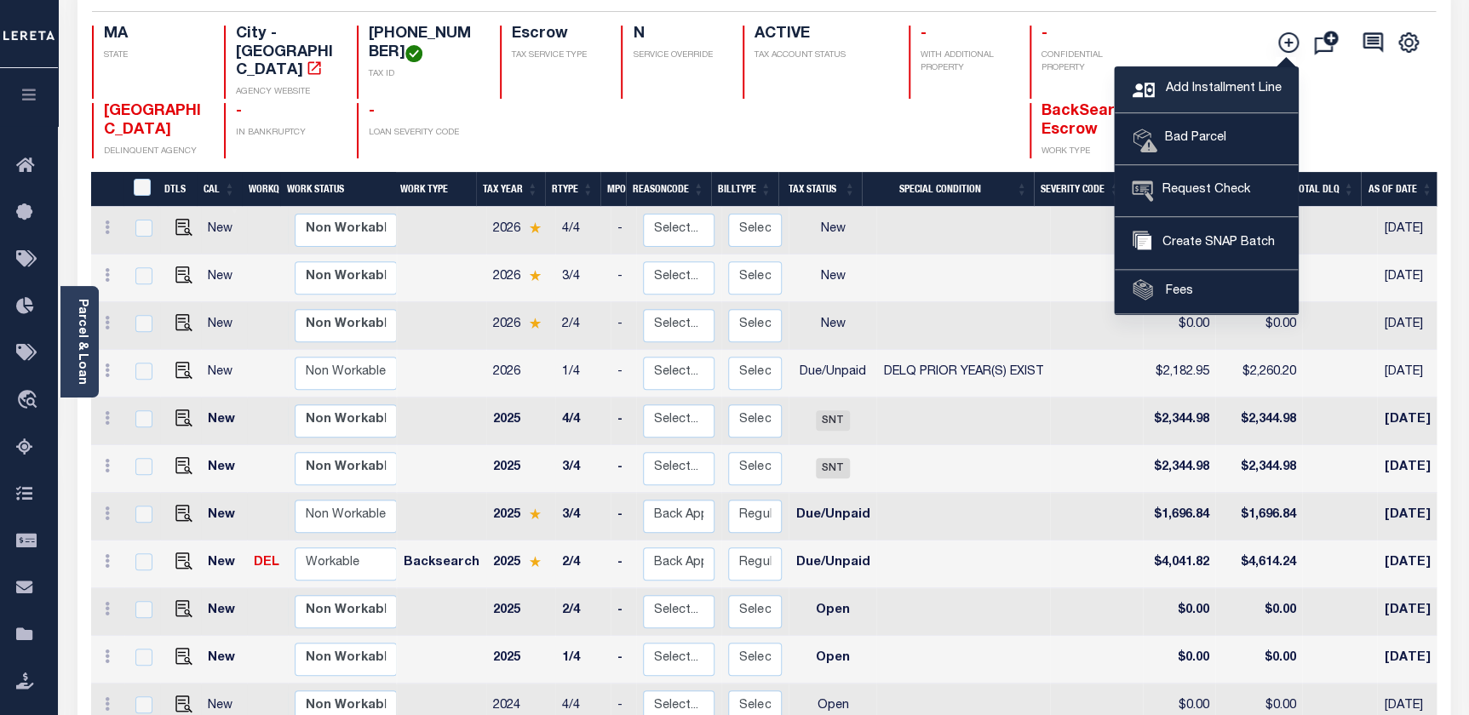
click at [1193, 87] on span "Add Installment Line" at bounding box center [1221, 89] width 120 height 19
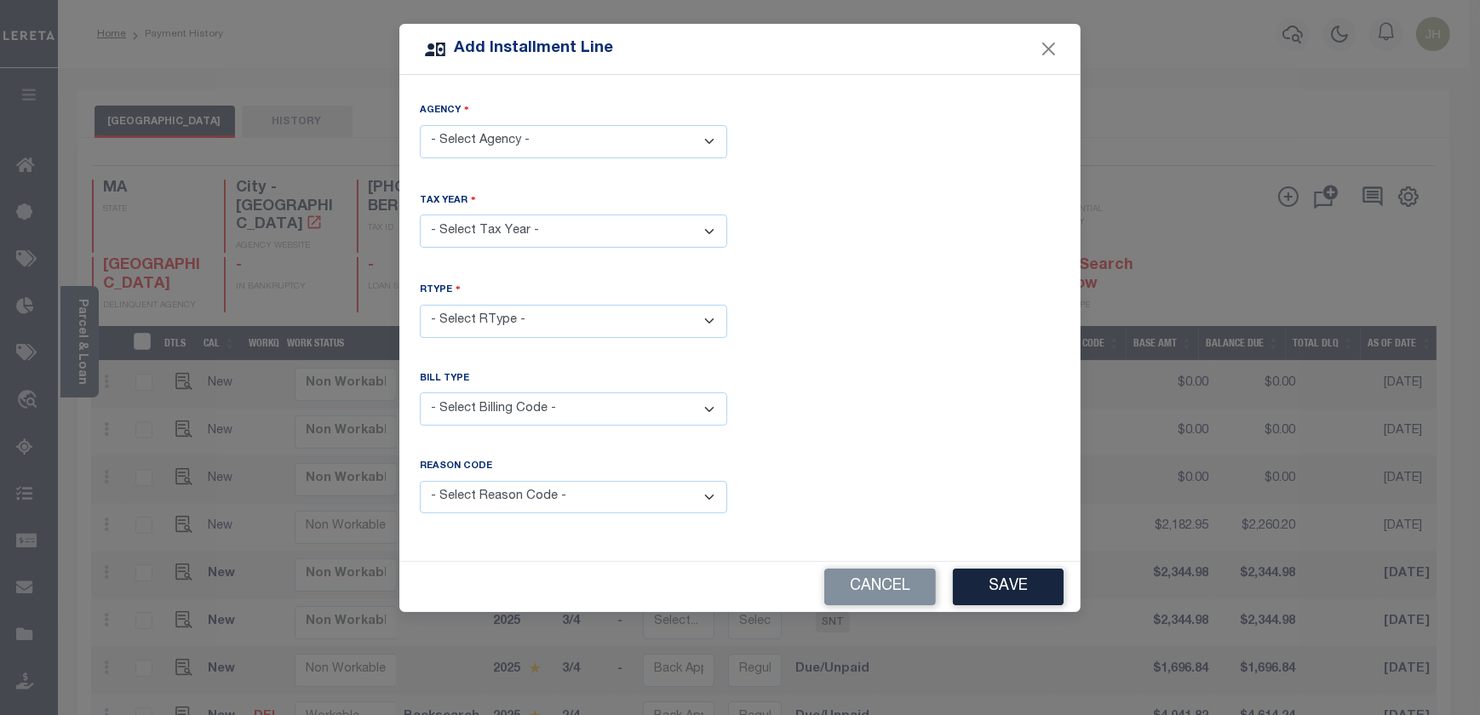
click at [646, 140] on select "- Select Agency - WORCESTER CITY - City" at bounding box center [573, 141] width 307 height 33
select select "2502704002"
click at [420, 125] on select "- Select Agency - WORCESTER CITY - City" at bounding box center [573, 141] width 307 height 33
click at [537, 221] on select "- Select Year - 2005 2006 2007 2008 2009 2010 2011 2012 2013 2014 2015 2016 201…" at bounding box center [573, 231] width 307 height 33
select select "2025"
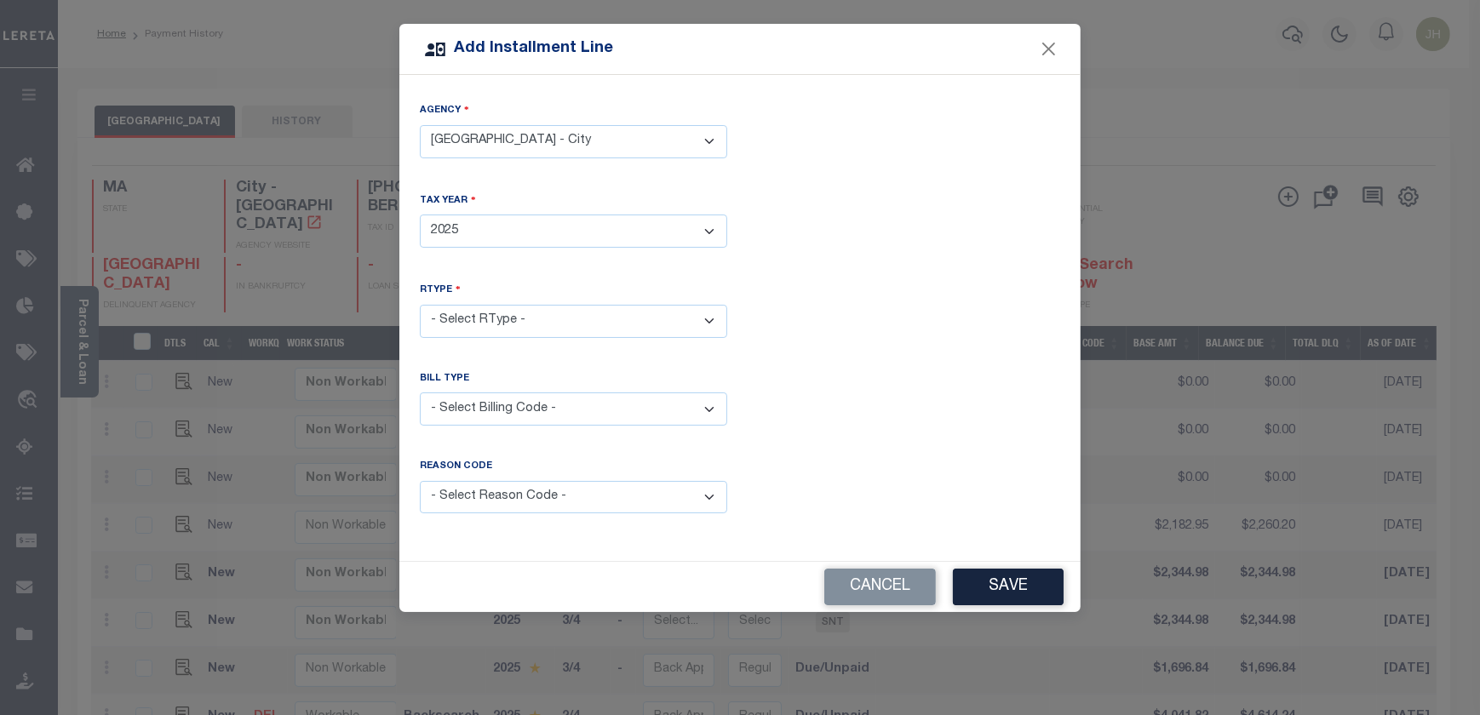
click at [420, 215] on select "- Select Year - 2005 2006 2007 2008 2009 2010 2011 2012 2013 2014 2015 2016 201…" at bounding box center [573, 231] width 307 height 33
click at [537, 321] on select "- Select RType - 1/4 2/4 3/4 4/4" at bounding box center [573, 321] width 307 height 33
select select "3"
click at [420, 305] on select "- Select RType - 1/4 2/4 3/4 4/4" at bounding box center [573, 321] width 307 height 33
click at [487, 405] on select "- Select Billing Code - Regular Delinquent Supplemental Corrected/Adjusted Bill…" at bounding box center [573, 409] width 307 height 33
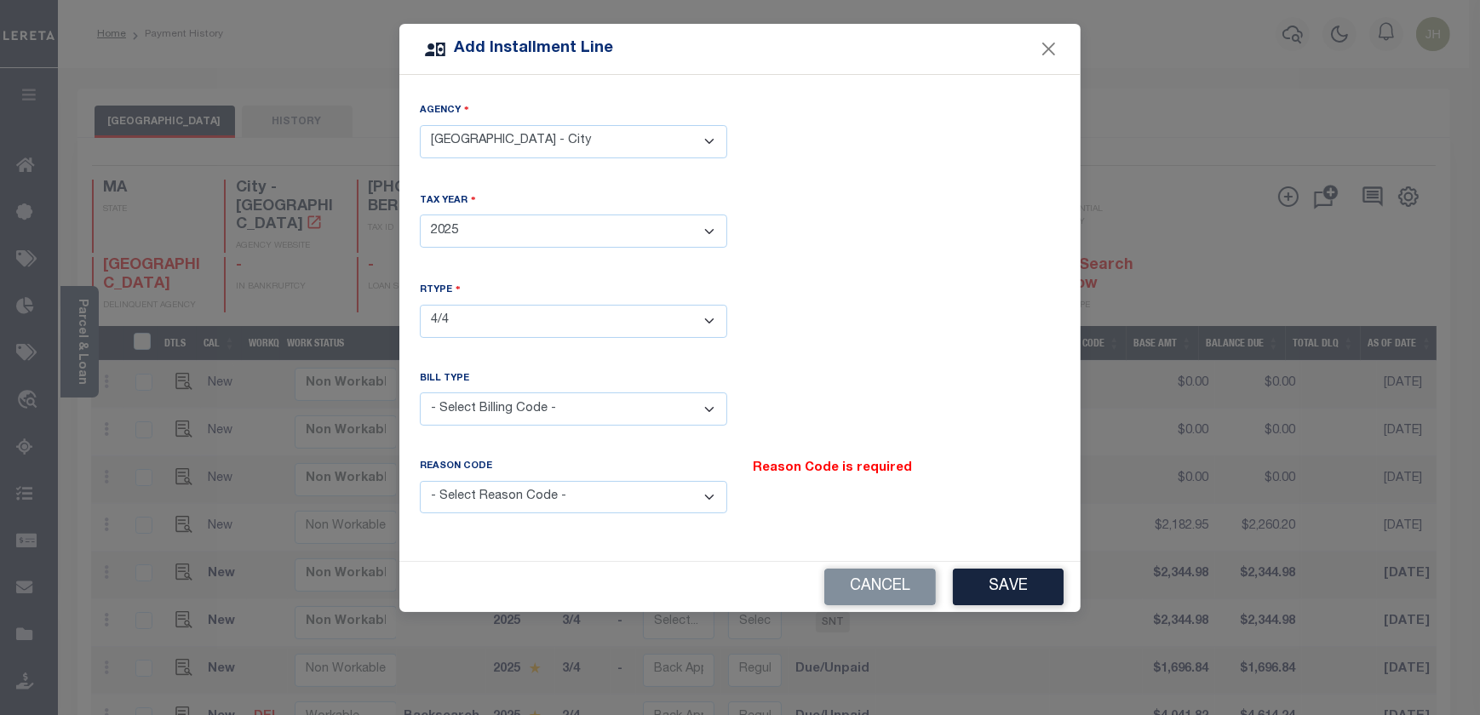
select select "1"
click at [420, 393] on select "- Select Billing Code - Regular Delinquent Supplemental Corrected/Adjusted Bill…" at bounding box center [573, 409] width 307 height 33
click at [499, 500] on select "- Select Reason Code - Payment Reversal Taxable Value Change Assessment Change …" at bounding box center [573, 497] width 307 height 33
select select "12"
click at [420, 481] on select "- Select Reason Code - Payment Reversal Taxable Value Change Assessment Change …" at bounding box center [573, 497] width 307 height 33
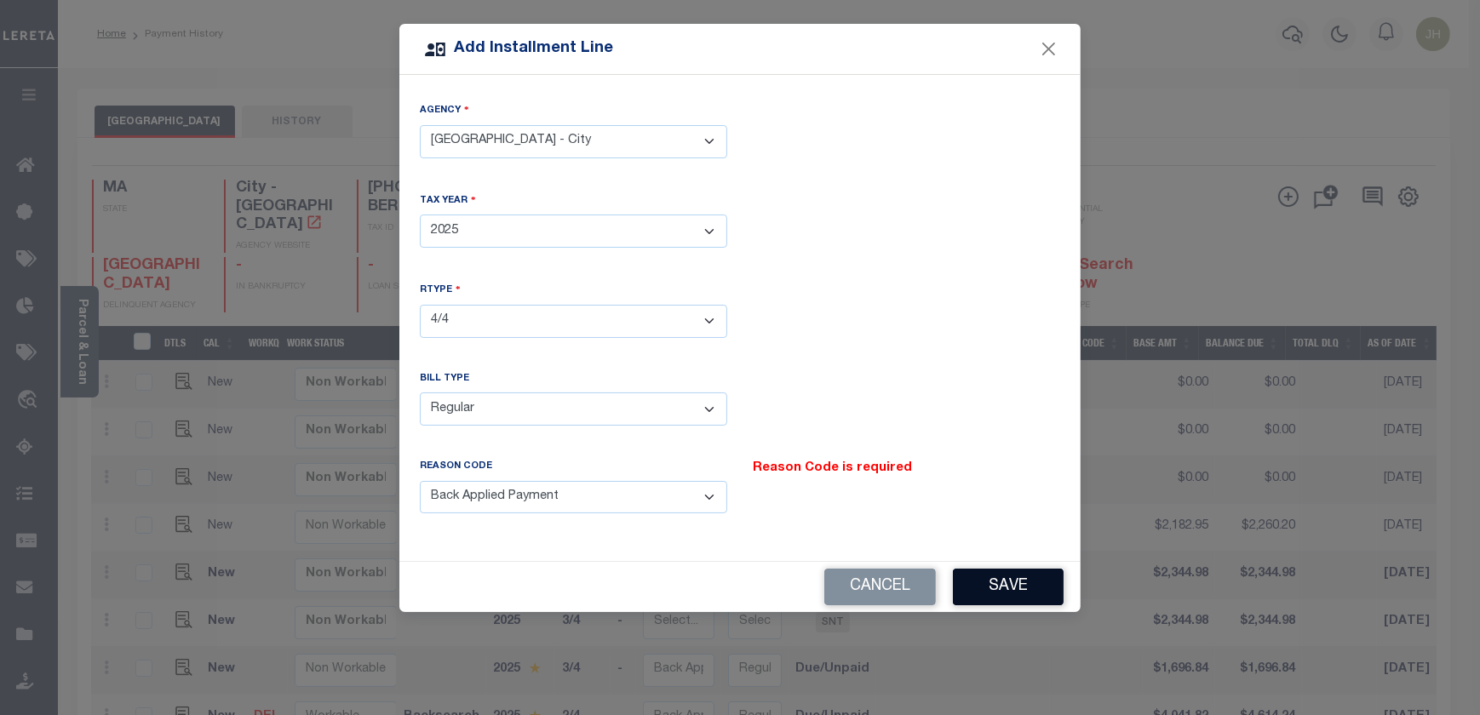
click at [994, 581] on button "Save" at bounding box center [1008, 587] width 111 height 37
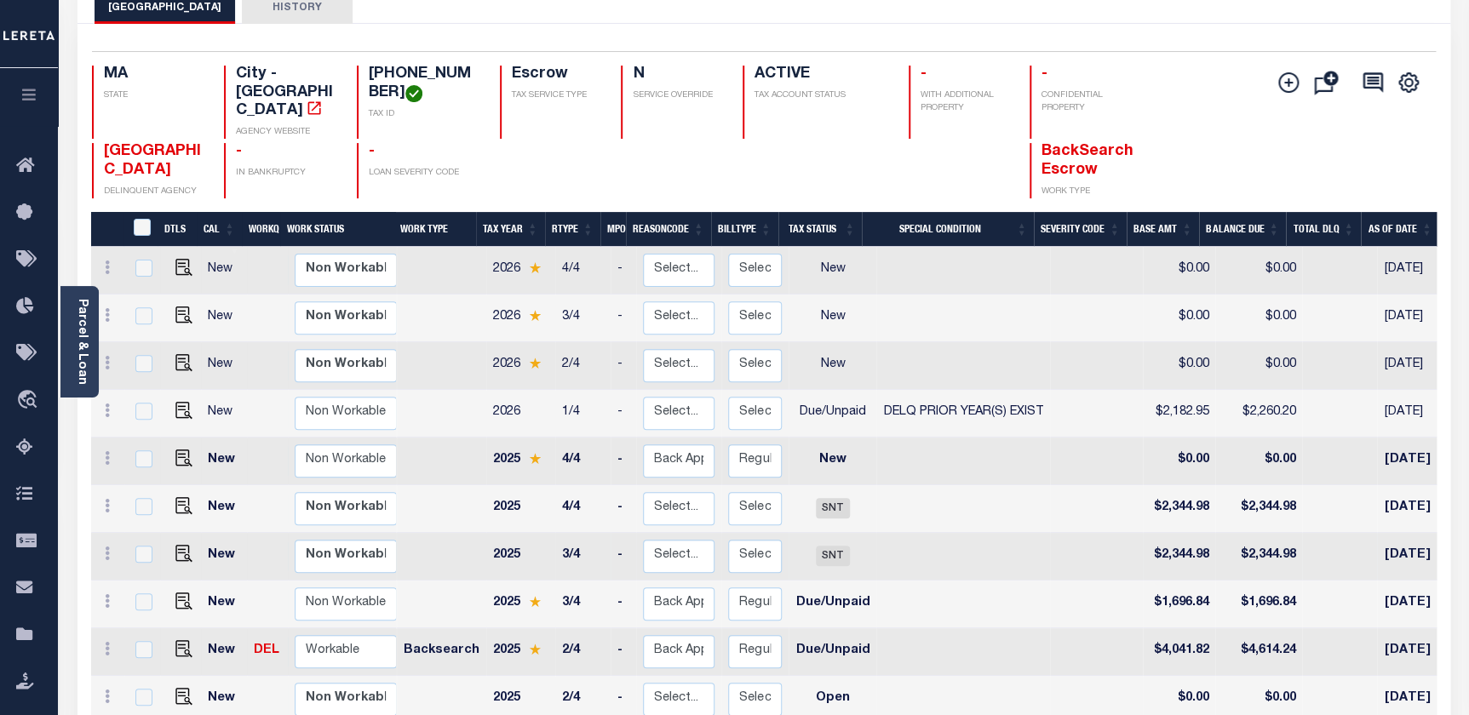
scroll to position [232, 0]
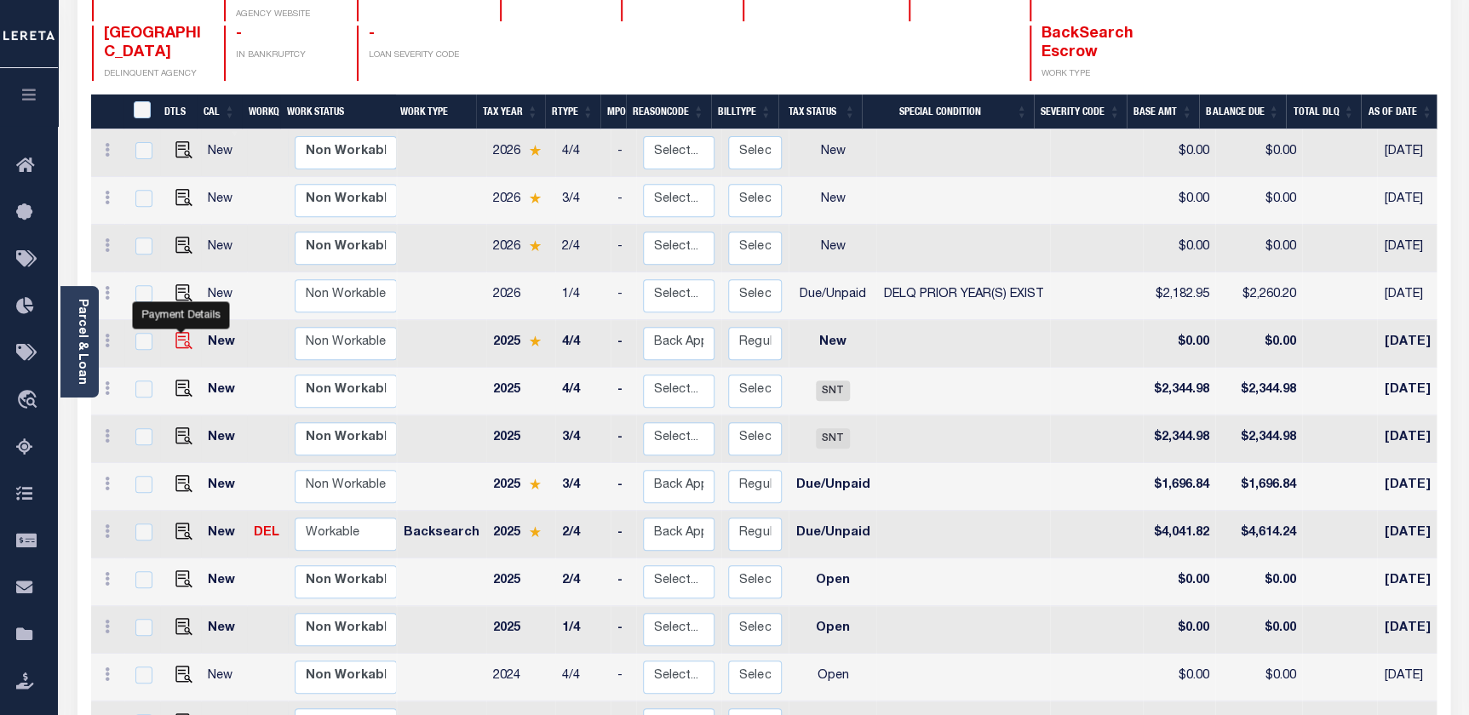
click at [186, 332] on img at bounding box center [183, 340] width 17 height 17
checkbox input "true"
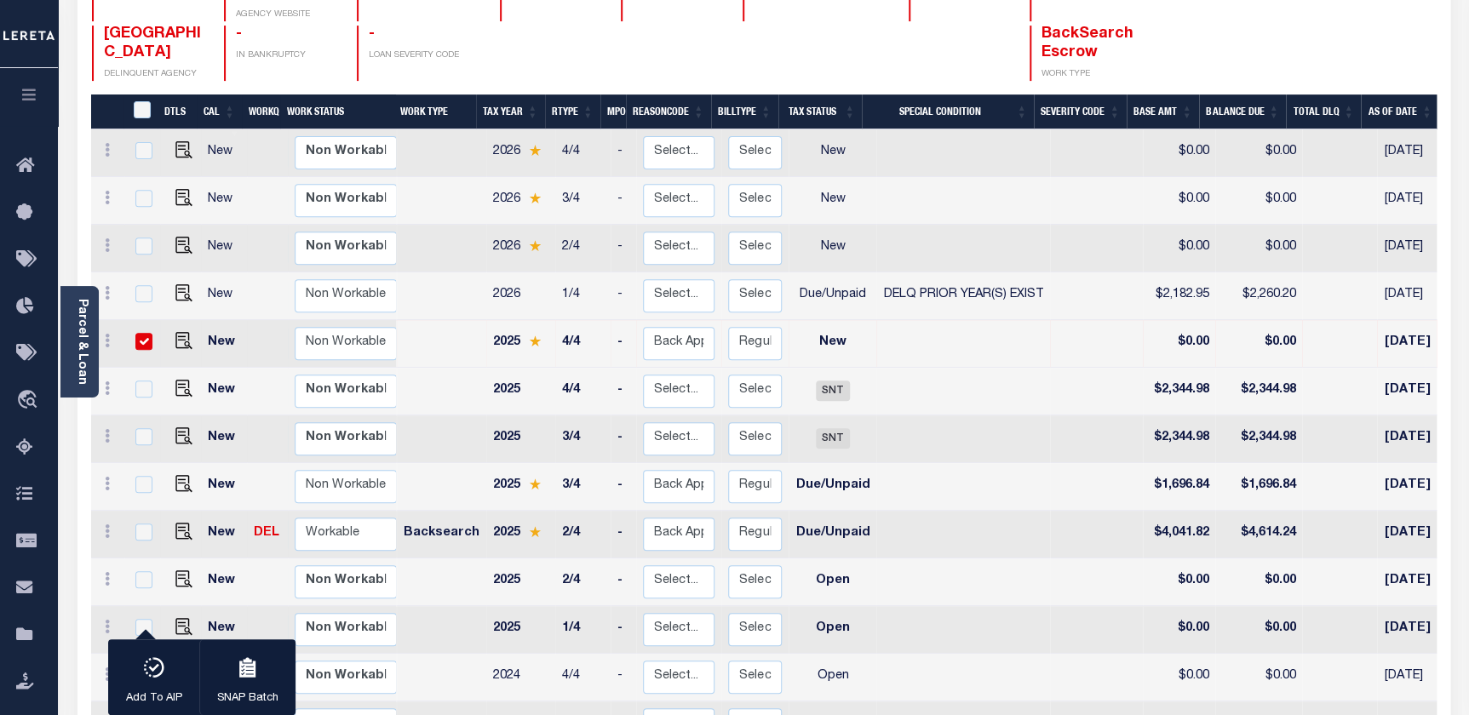
click at [143, 333] on input "checkbox" at bounding box center [143, 341] width 17 height 17
checkbox input "false"
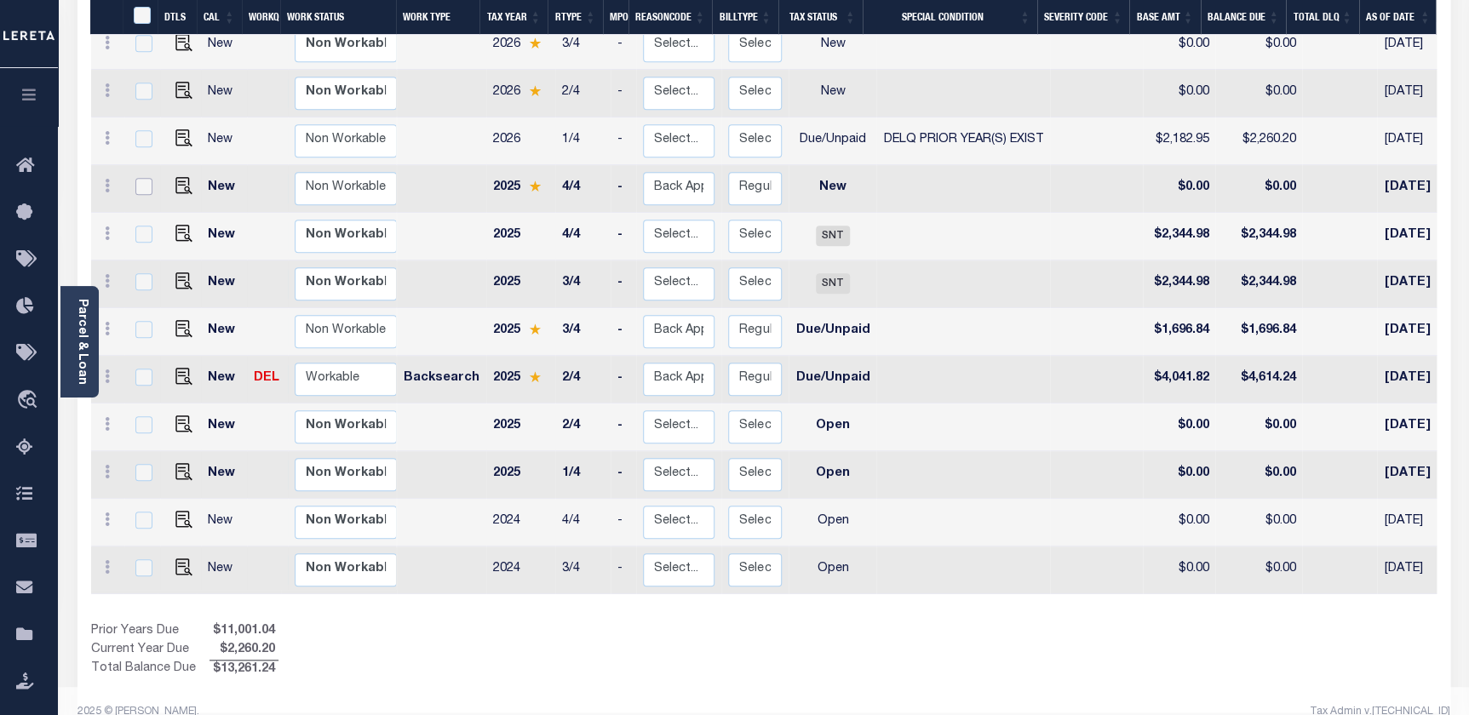
scroll to position [0, 426]
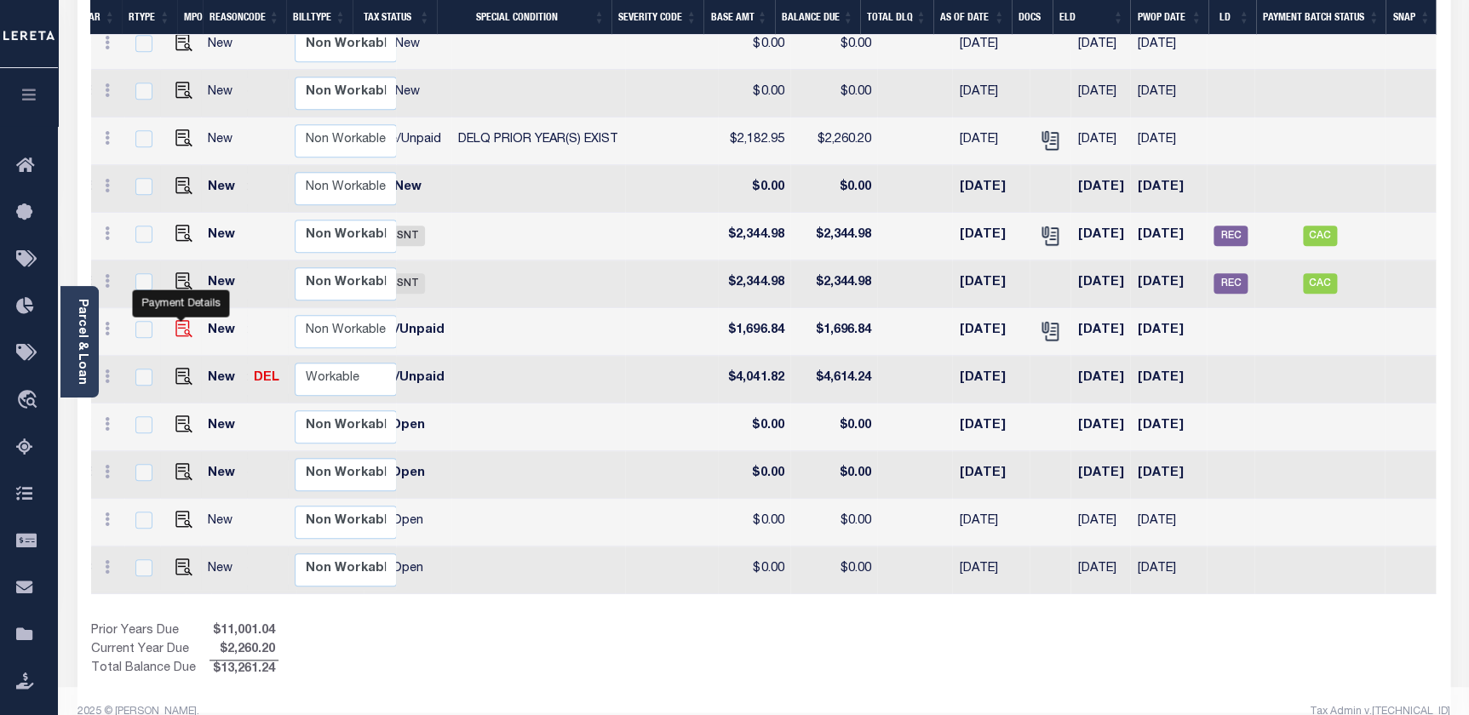
click at [180, 320] on img at bounding box center [183, 328] width 17 height 17
checkbox input "true"
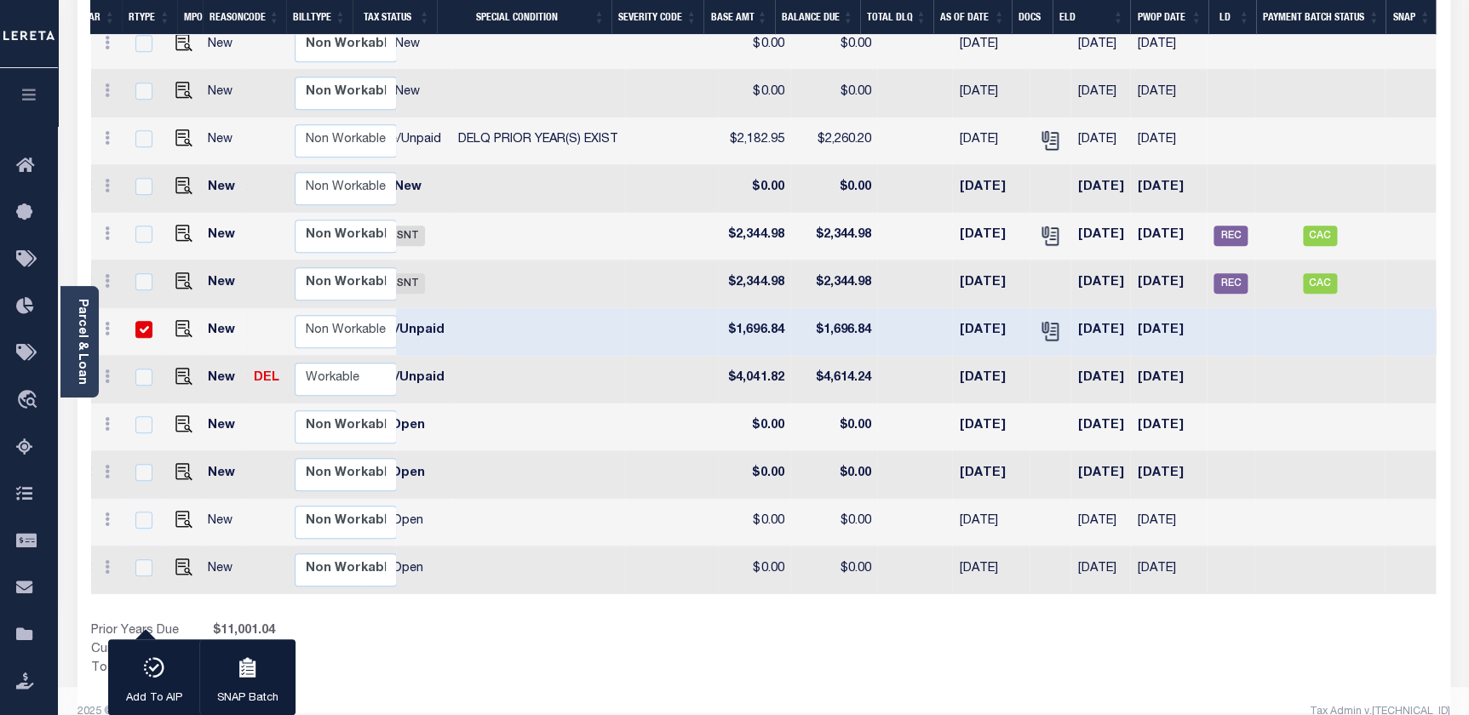
click at [140, 321] on input "checkbox" at bounding box center [143, 329] width 17 height 17
checkbox input "false"
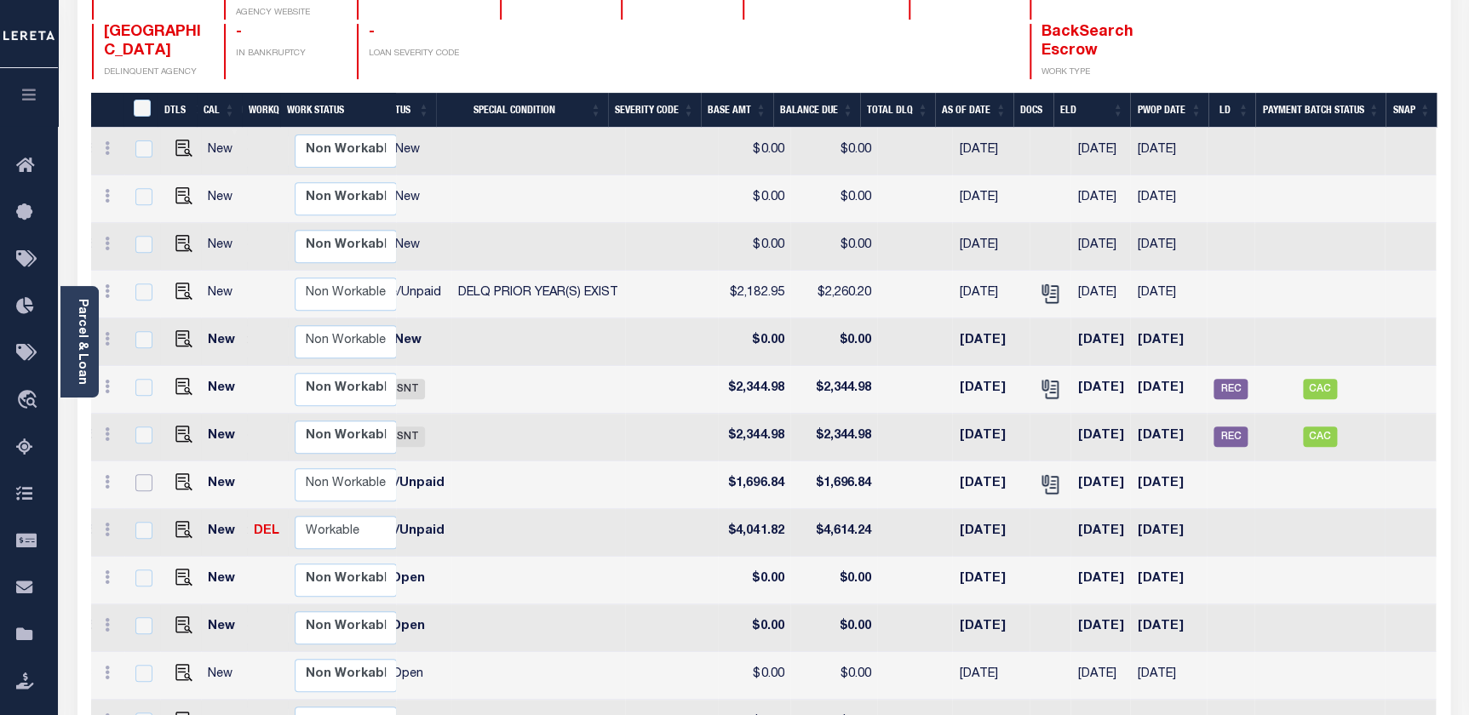
scroll to position [232, 0]
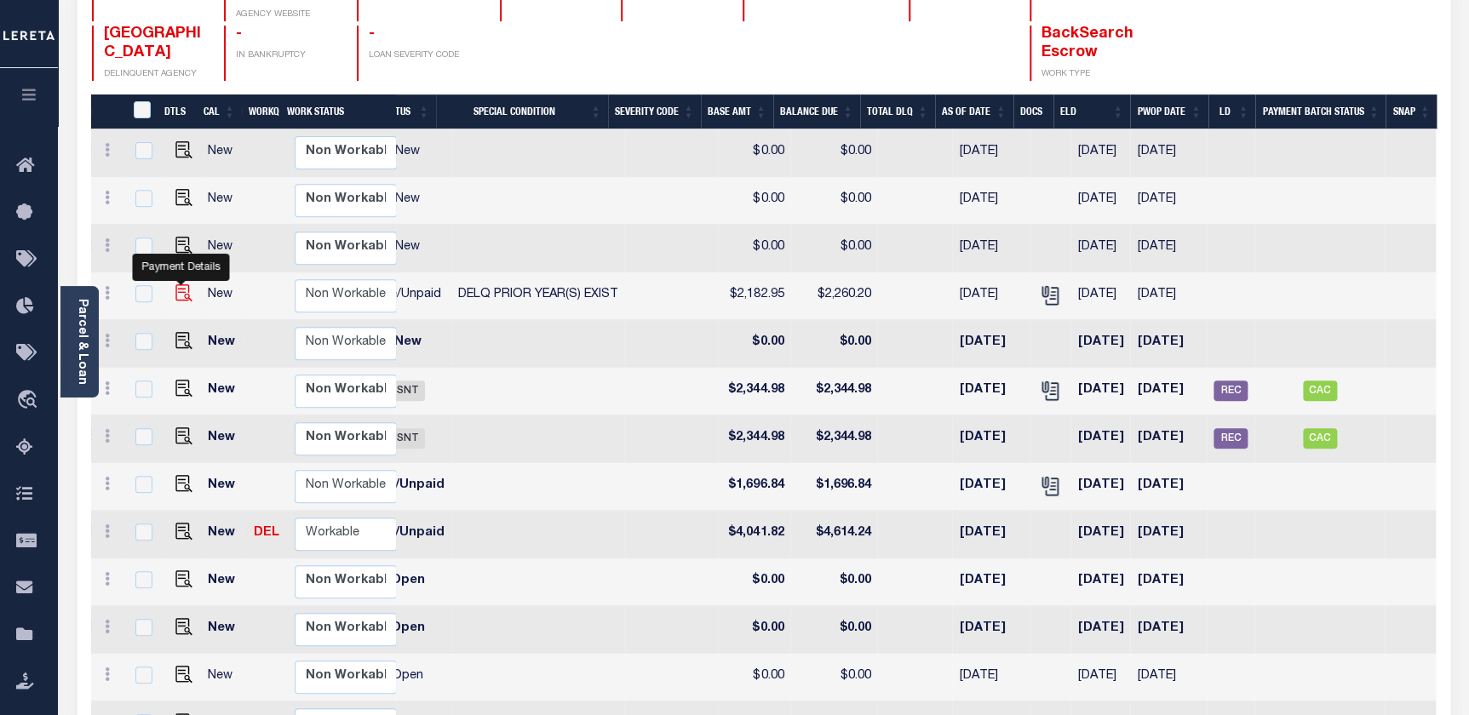
click at [184, 284] on img at bounding box center [183, 292] width 17 height 17
checkbox input "true"
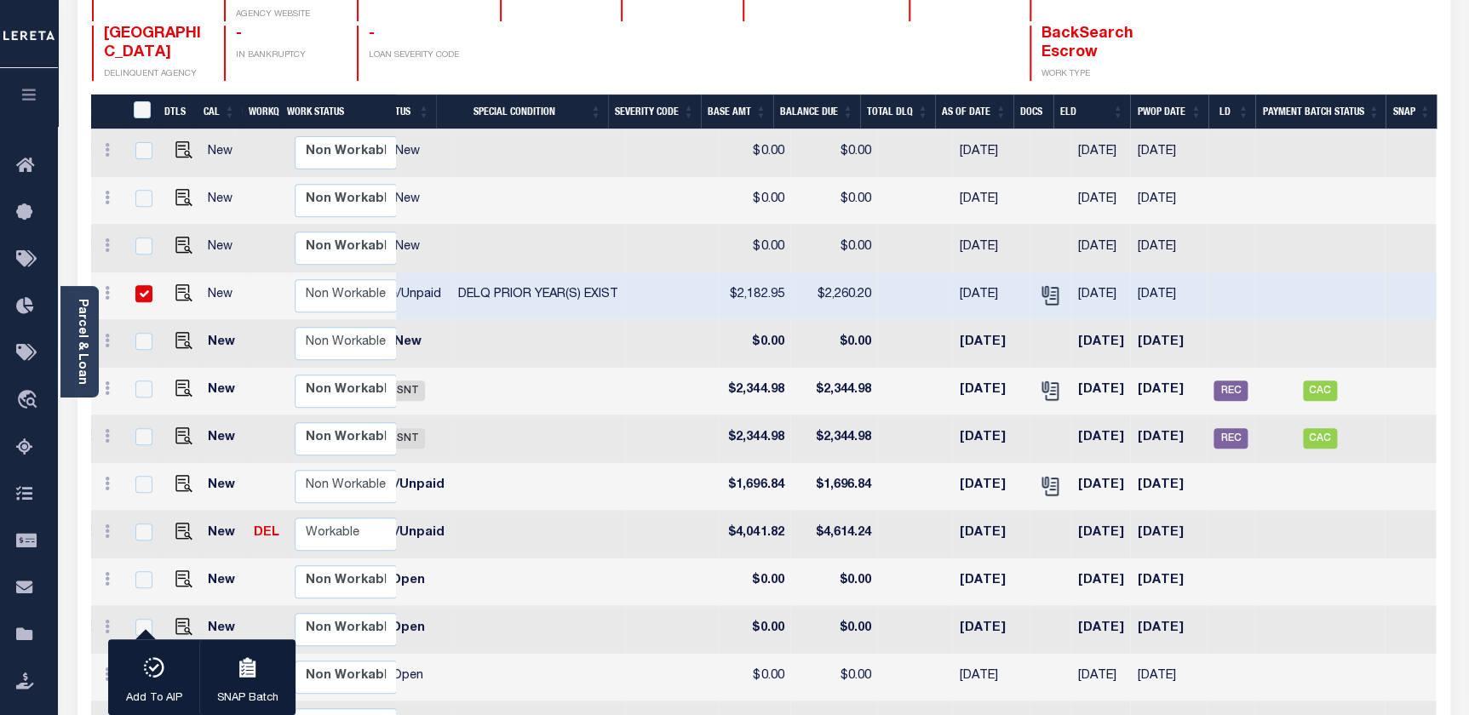
click at [136, 285] on input "checkbox" at bounding box center [143, 293] width 17 height 17
checkbox input "false"
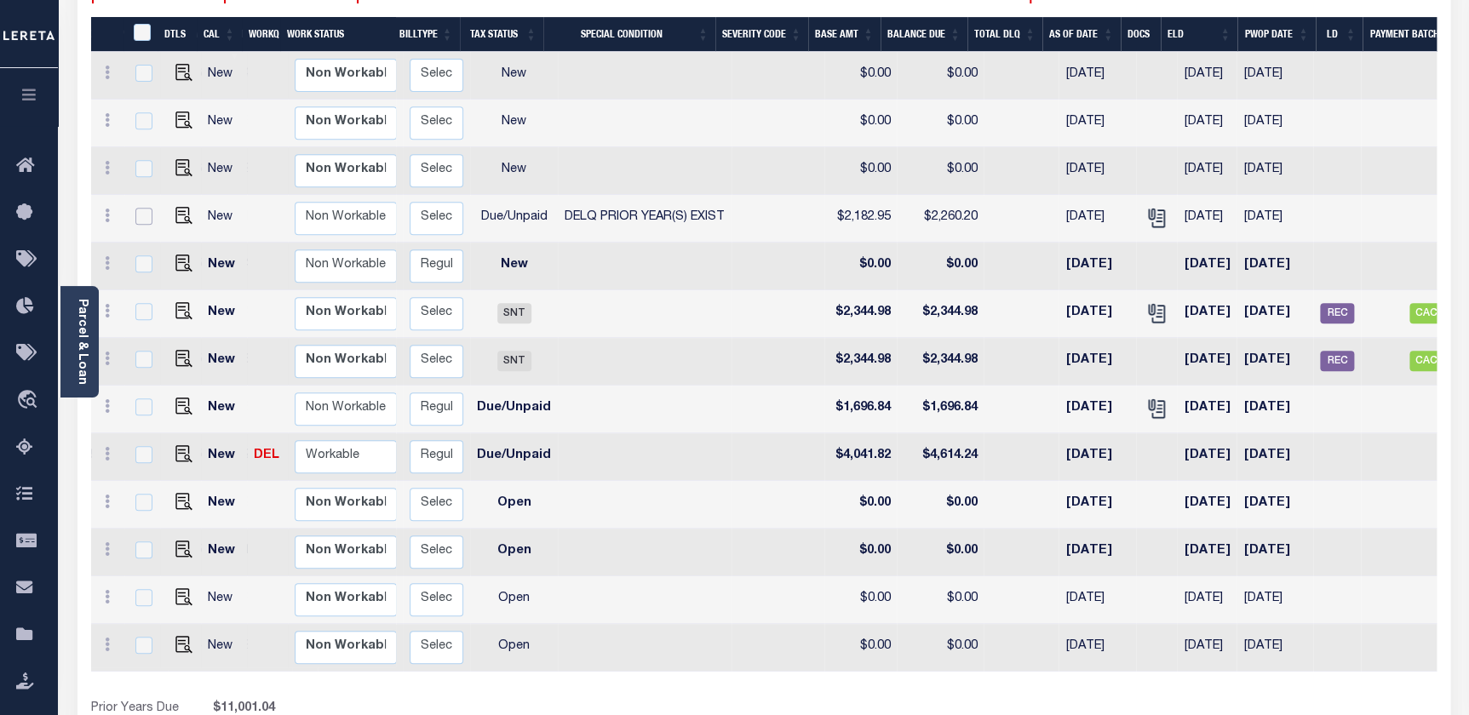
scroll to position [0, 174]
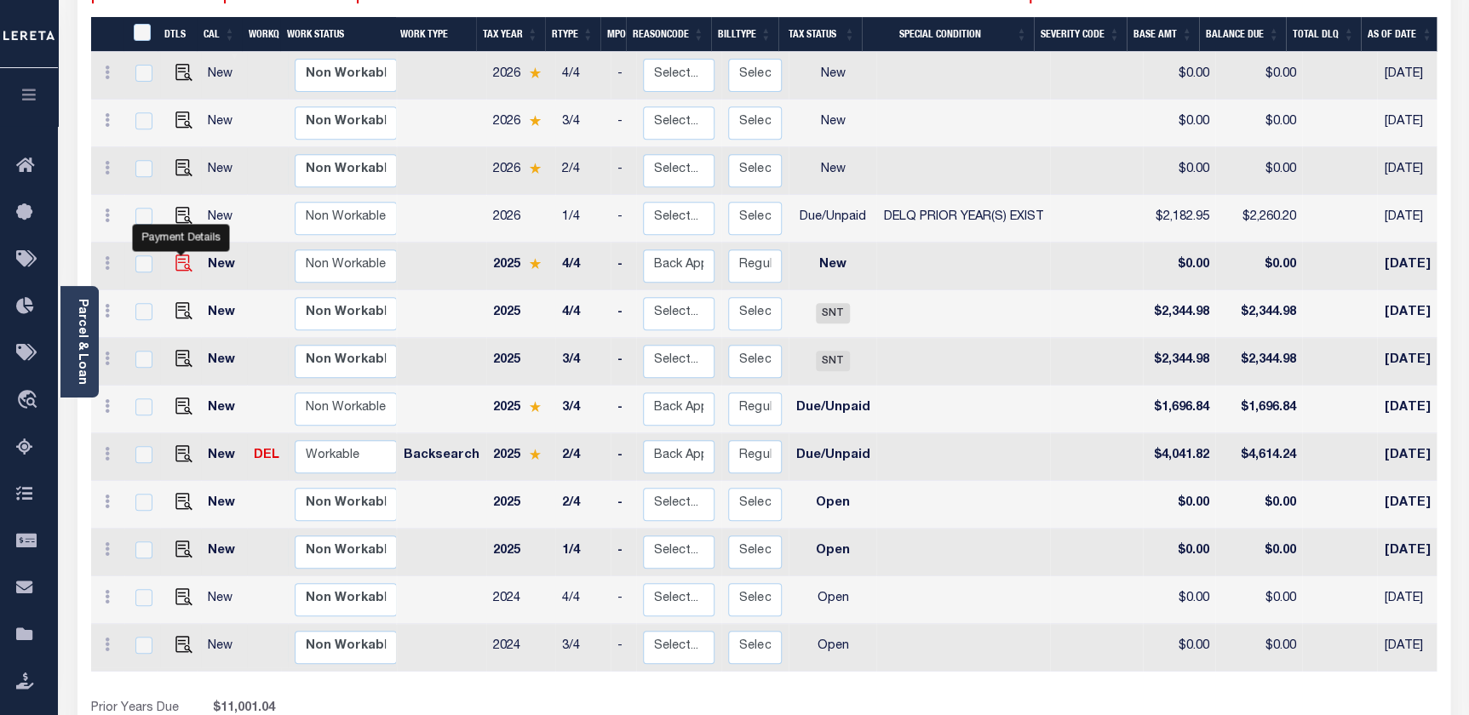
click at [181, 255] on img at bounding box center [183, 263] width 17 height 17
checkbox input "true"
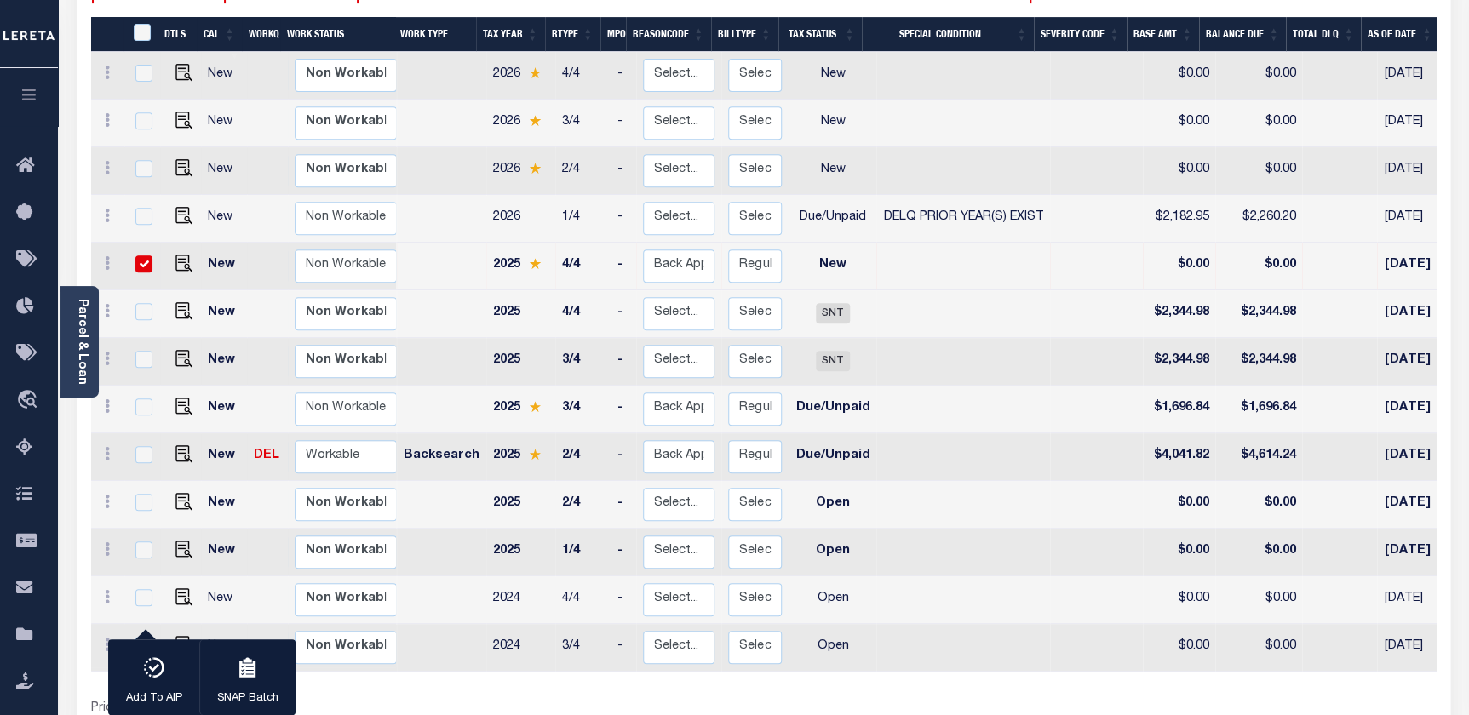
click at [145, 257] on div at bounding box center [142, 264] width 22 height 19
checkbox input "false"
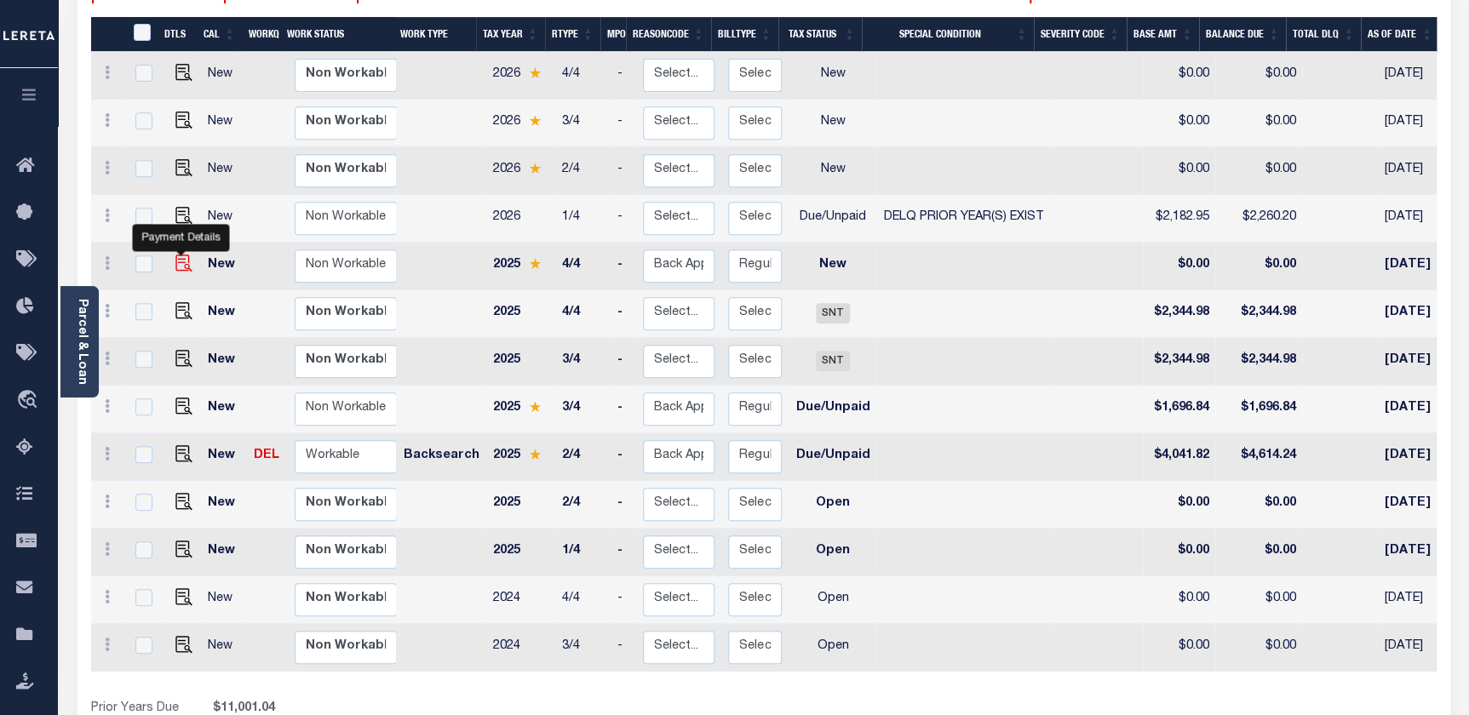
click at [181, 255] on img at bounding box center [183, 263] width 17 height 17
checkbox input "true"
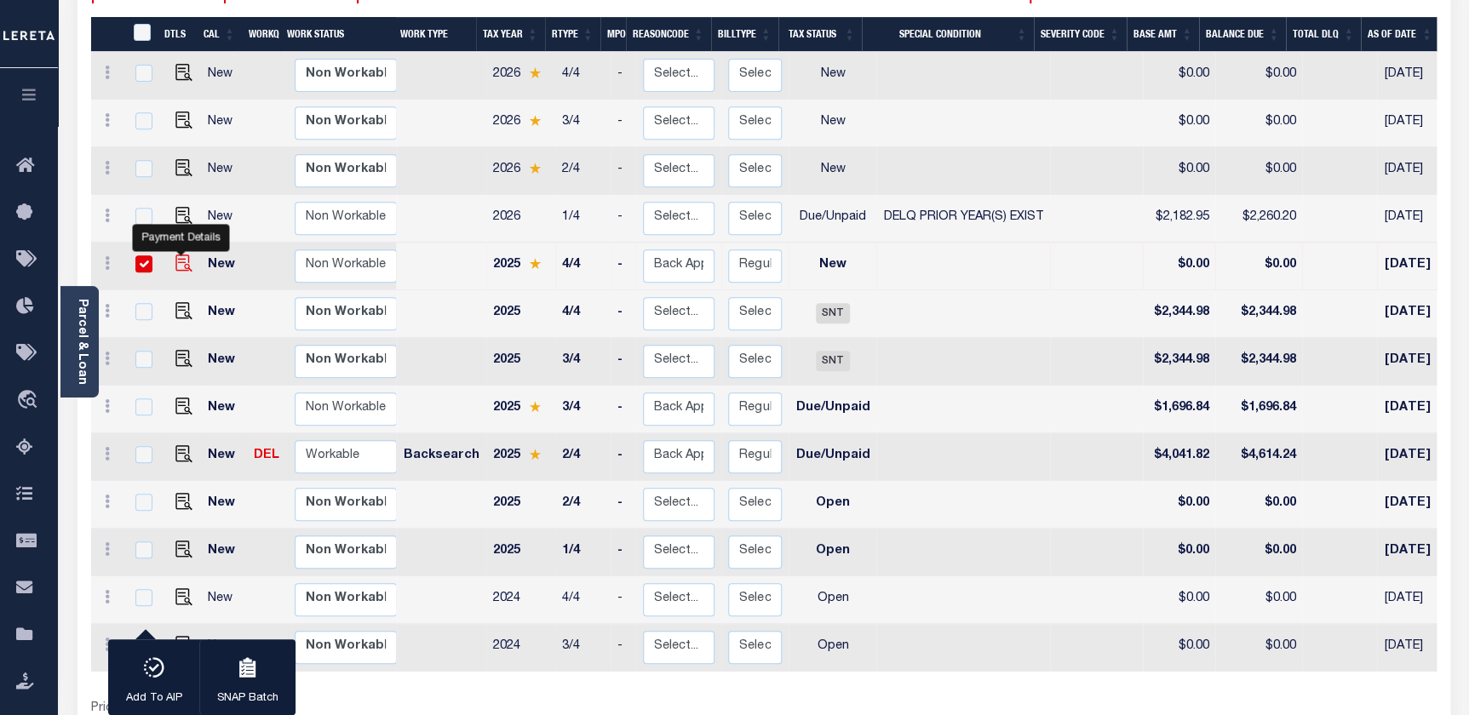
click at [185, 255] on img at bounding box center [183, 263] width 17 height 17
checkbox input "false"
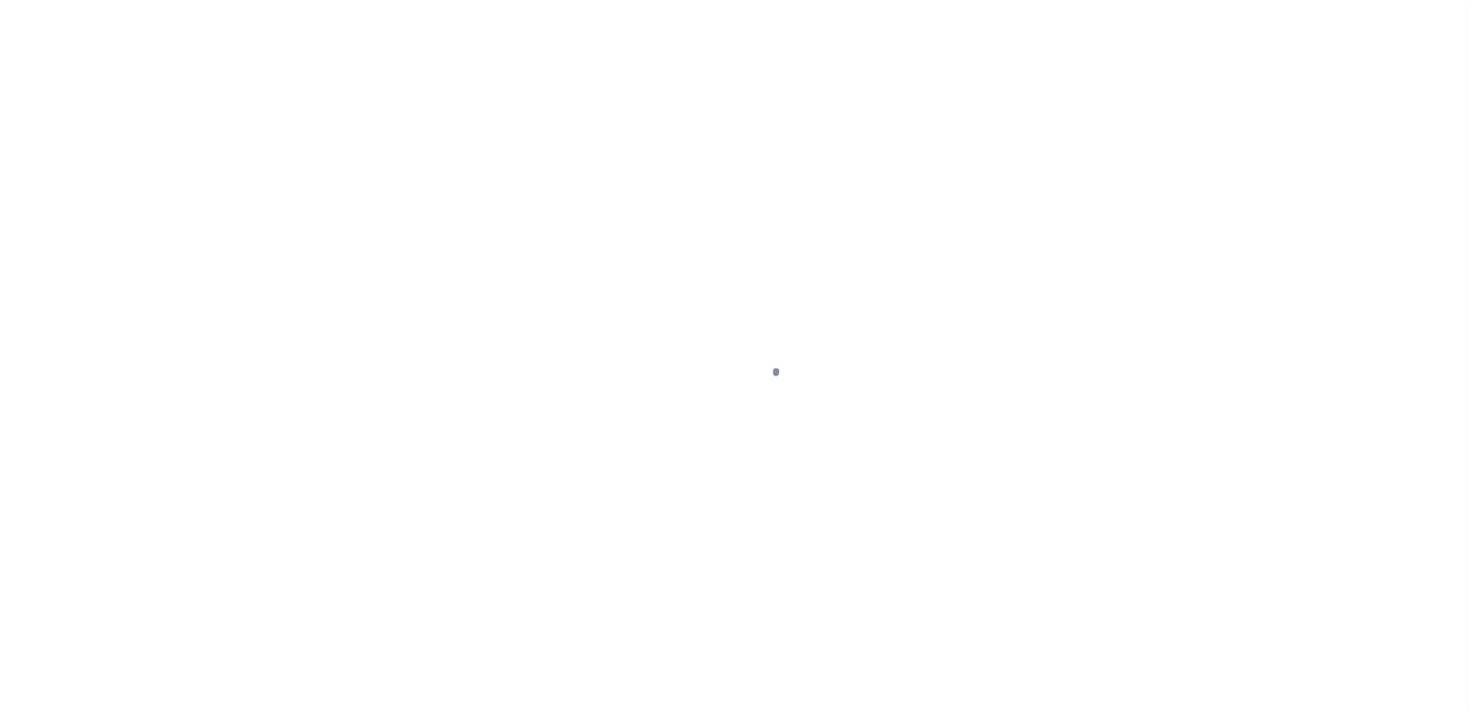
select select "DUE"
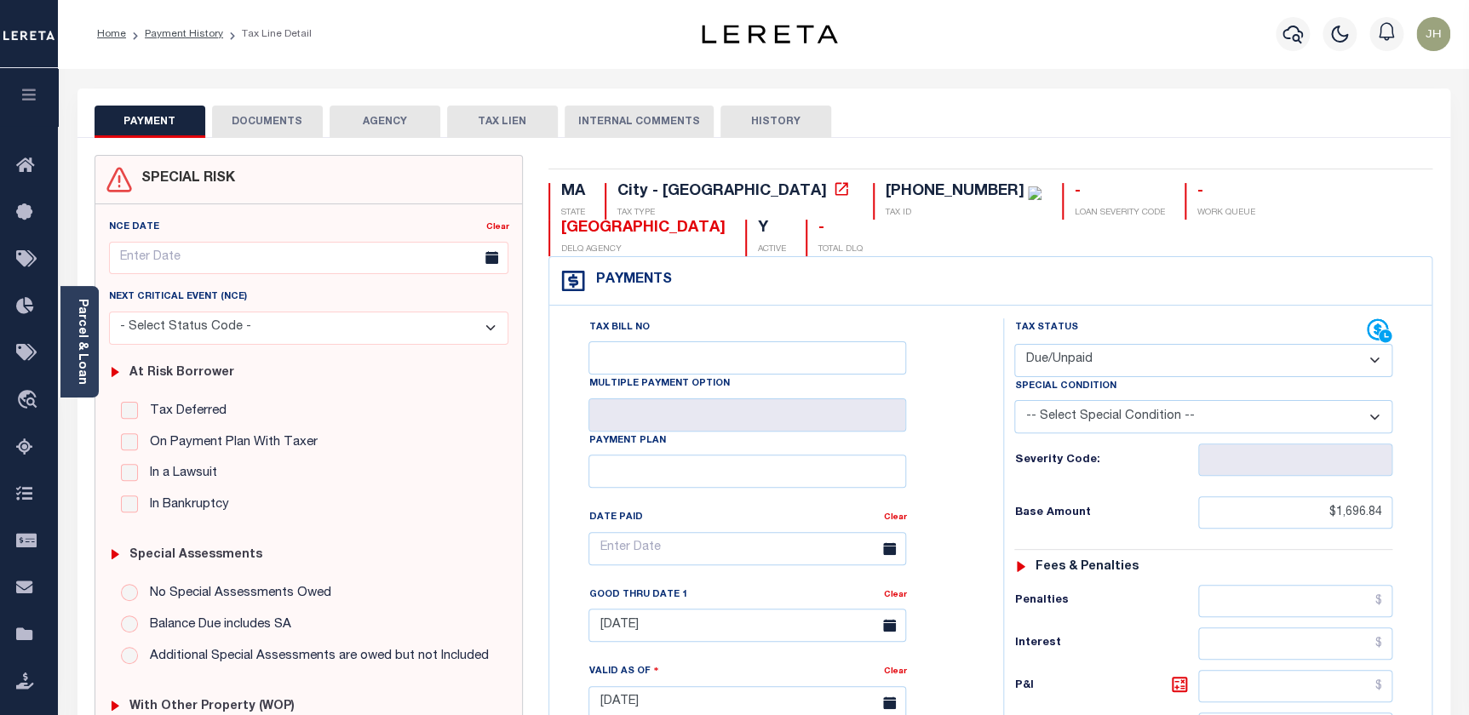
click at [255, 115] on button "DOCUMENTS" at bounding box center [267, 122] width 111 height 32
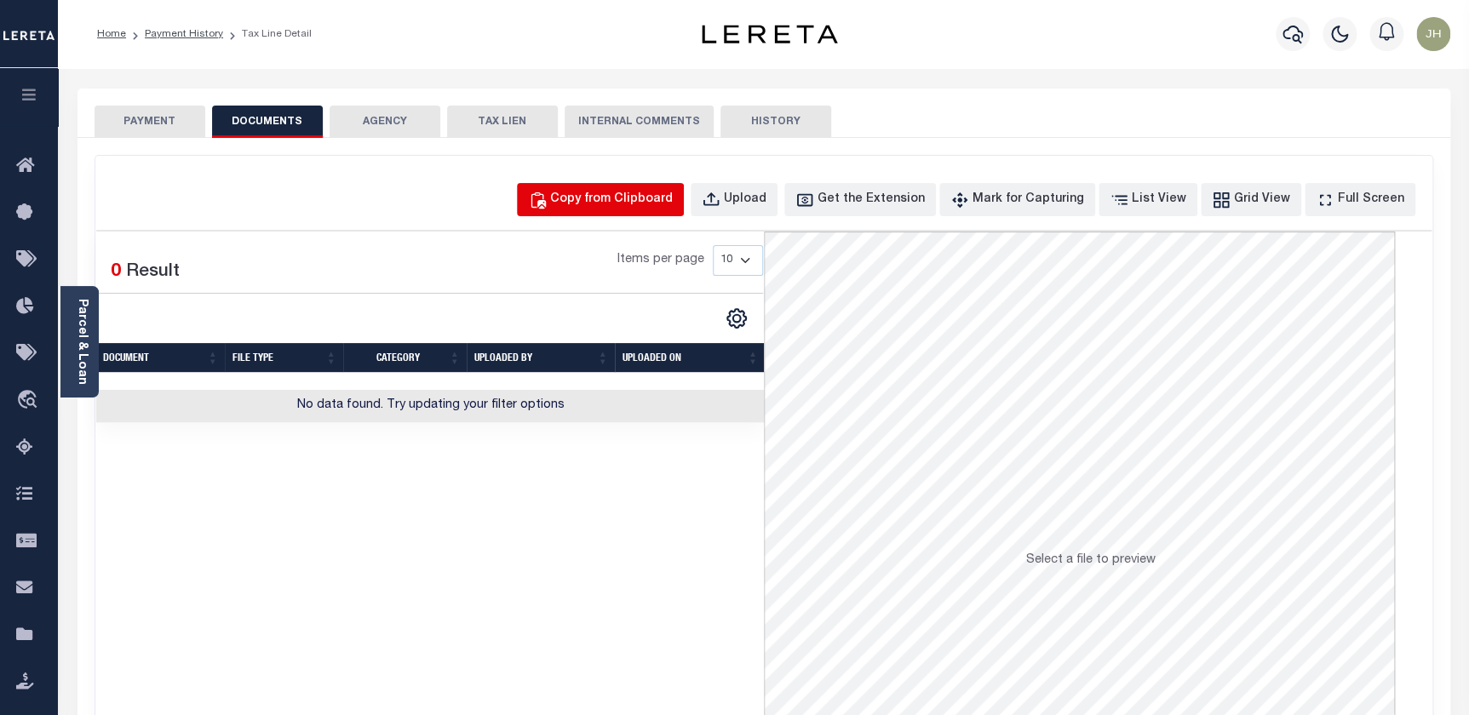
click at [609, 199] on div "Copy from Clipboard" at bounding box center [611, 200] width 123 height 19
select select "POP"
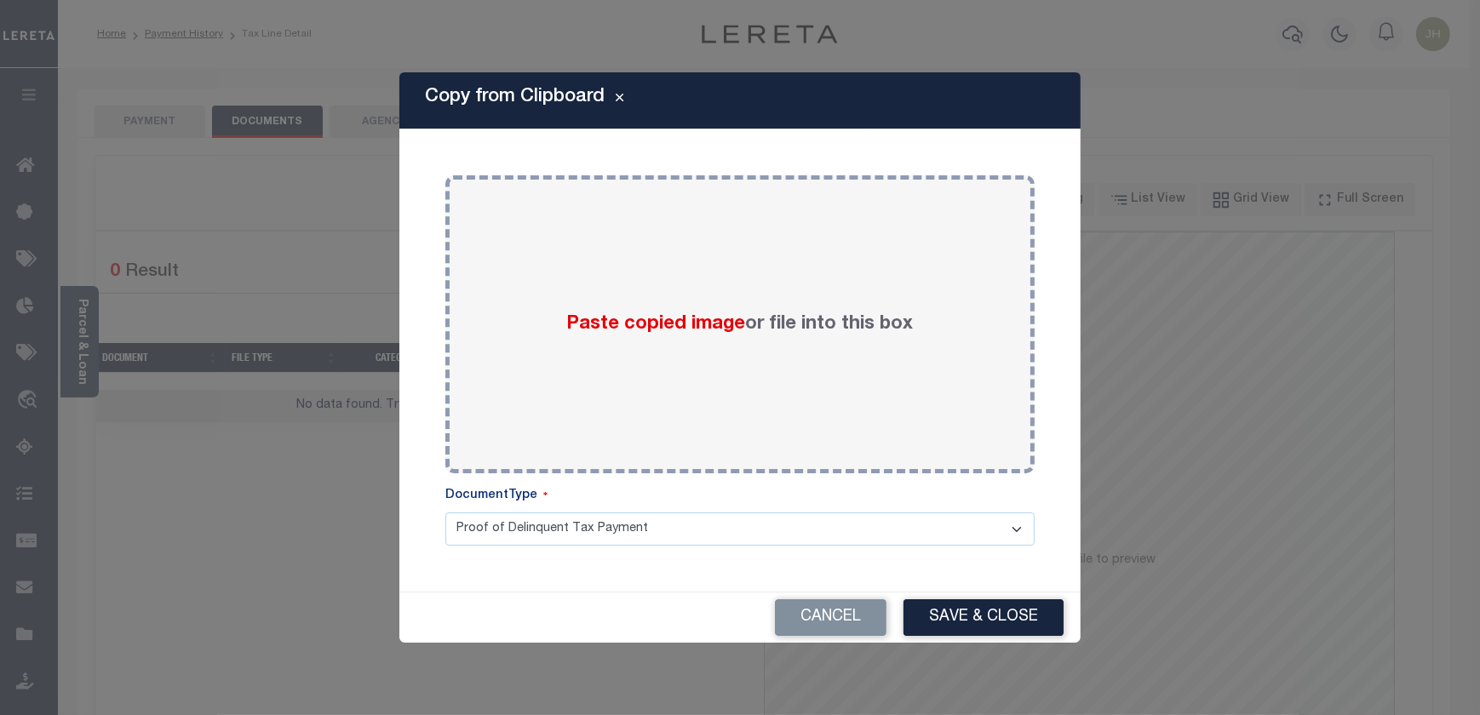
click at [95, 653] on div "Copy from Clipboard Paste copied image or file into this box Select file or dra…" at bounding box center [740, 357] width 1480 height 715
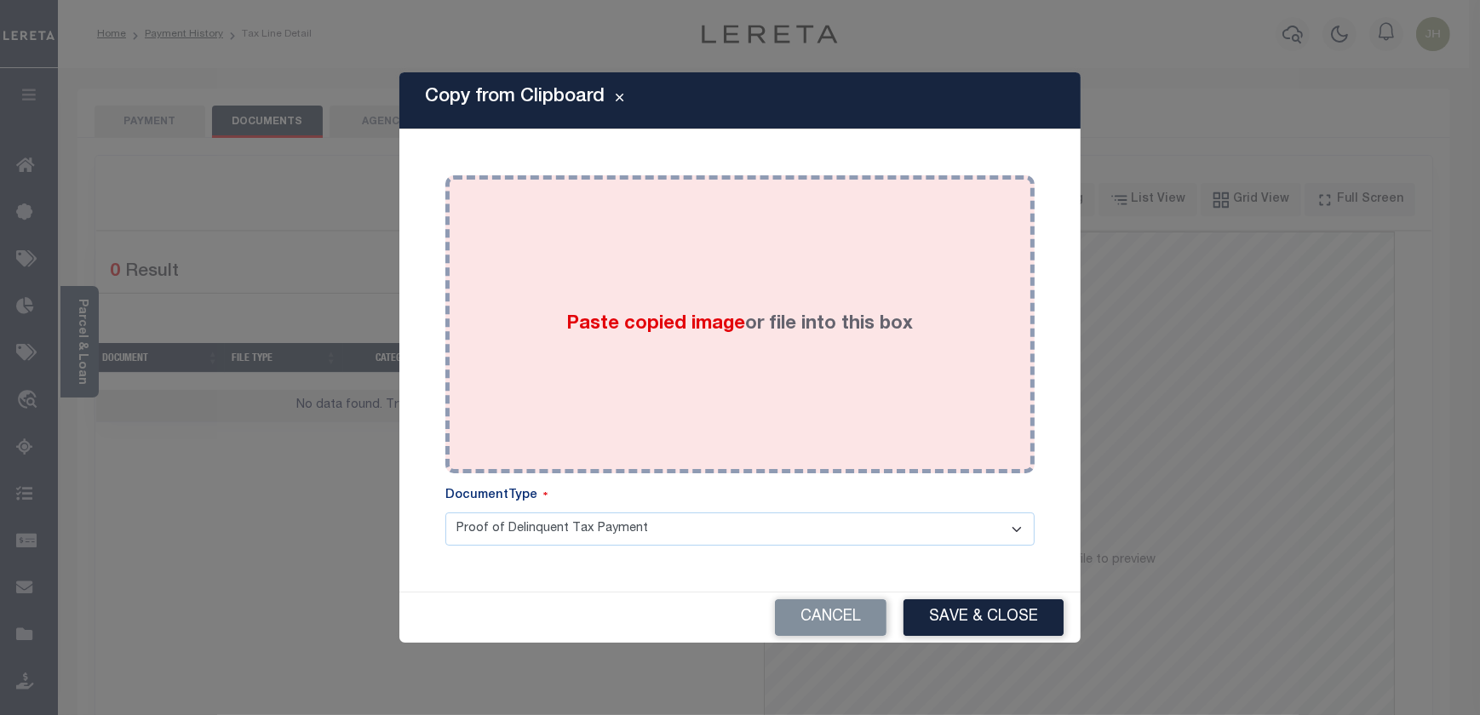
click at [569, 275] on div "Paste copied image or file into this box" at bounding box center [740, 324] width 564 height 273
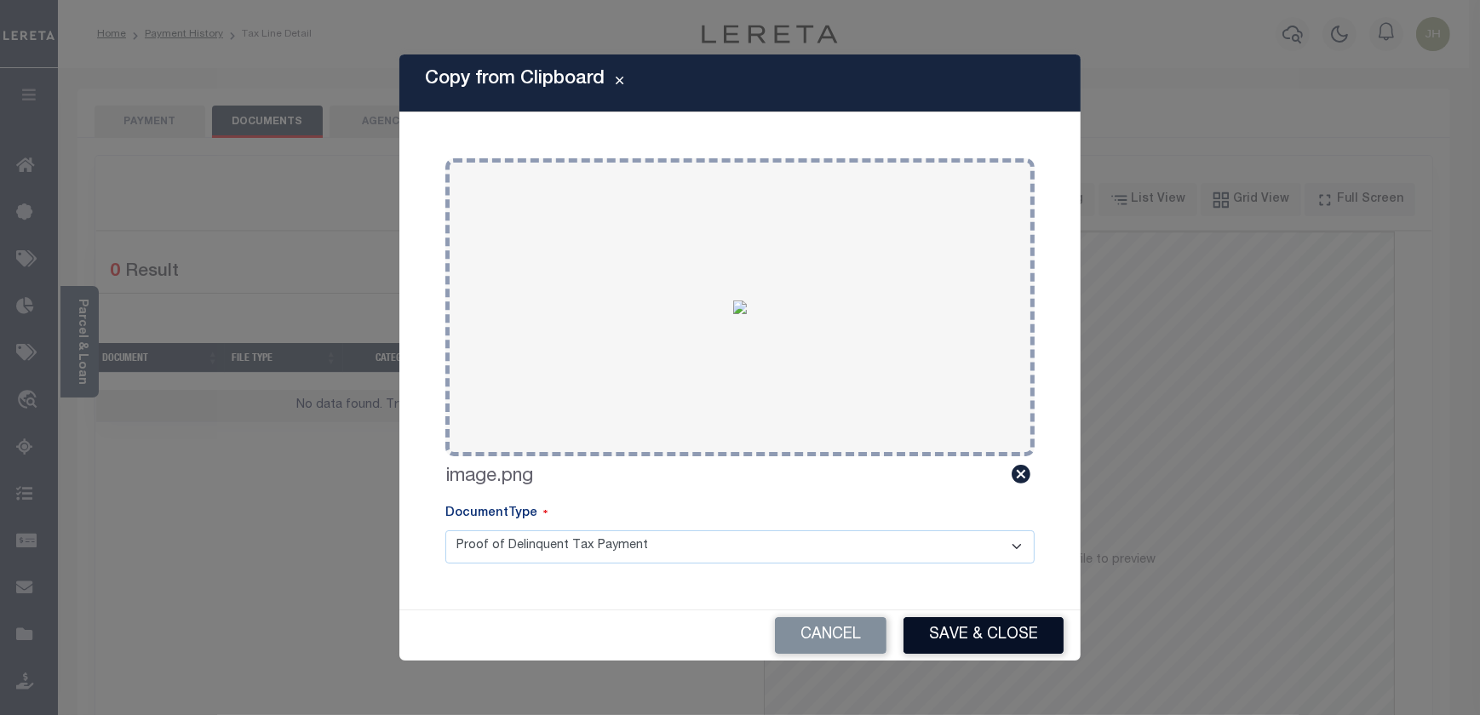
click at [957, 629] on button "Save & Close" at bounding box center [984, 635] width 160 height 37
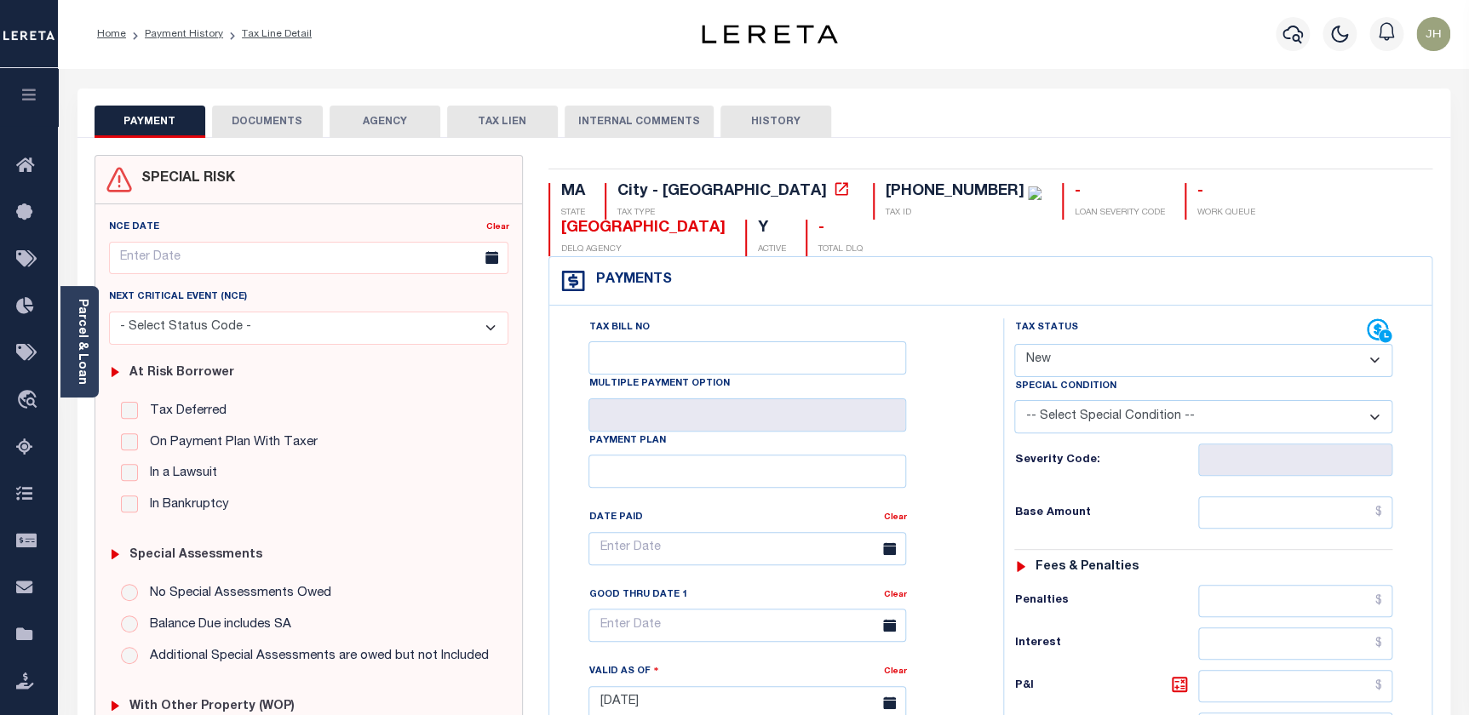
click at [1124, 344] on select "- Select Status Code - Open Due/Unpaid Paid Incomplete No Tax Due Internal Refu…" at bounding box center [1203, 360] width 378 height 33
select select "DUE"
click at [1014, 344] on select "- Select Status Code - Open Due/Unpaid Paid Incomplete No Tax Due Internal Refu…" at bounding box center [1203, 360] width 378 height 33
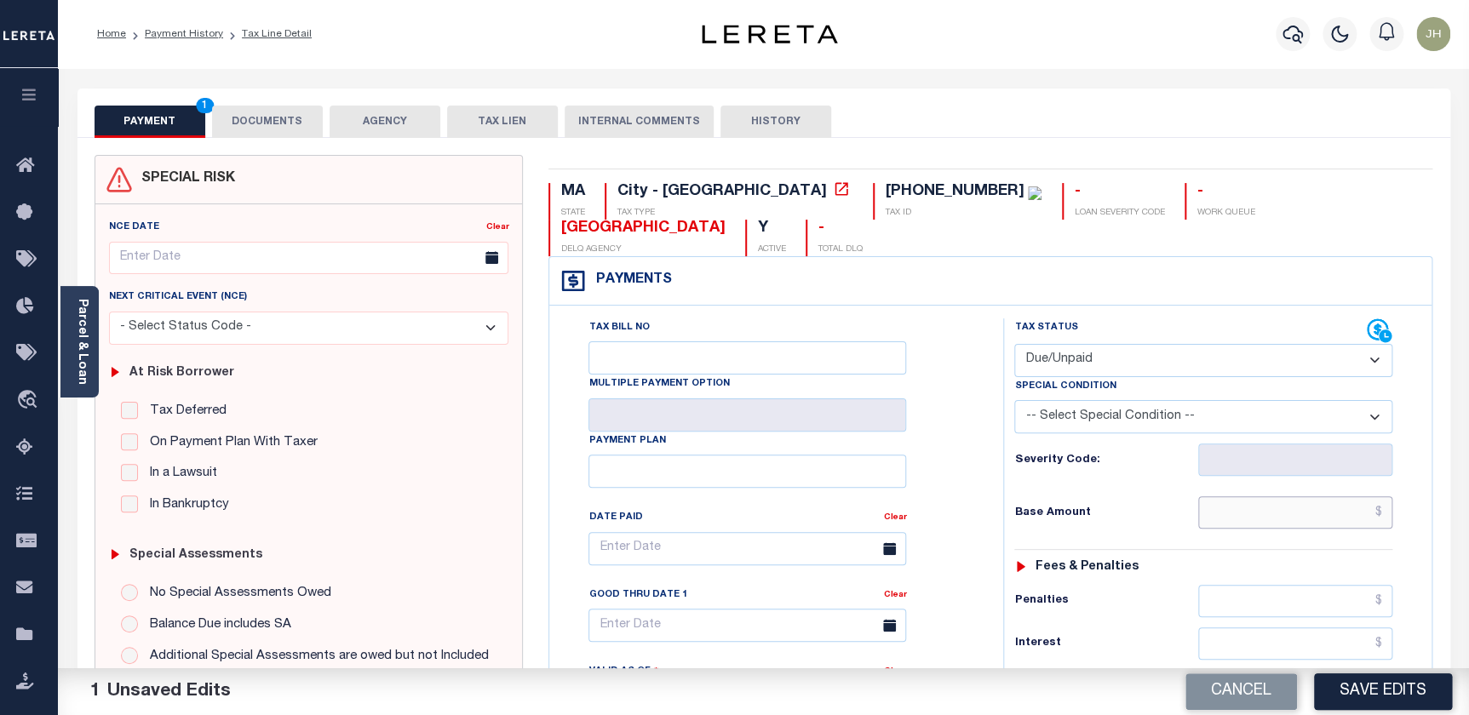
click at [1235, 496] on input "text" at bounding box center [1295, 512] width 195 height 32
type input "$2,344.98"
drag, startPoint x: 1329, startPoint y: 476, endPoint x: 1399, endPoint y: 481, distance: 70.0
click at [1399, 481] on div "Tax Status Status - Select Status Code -" at bounding box center [1208, 694] width 411 height 752
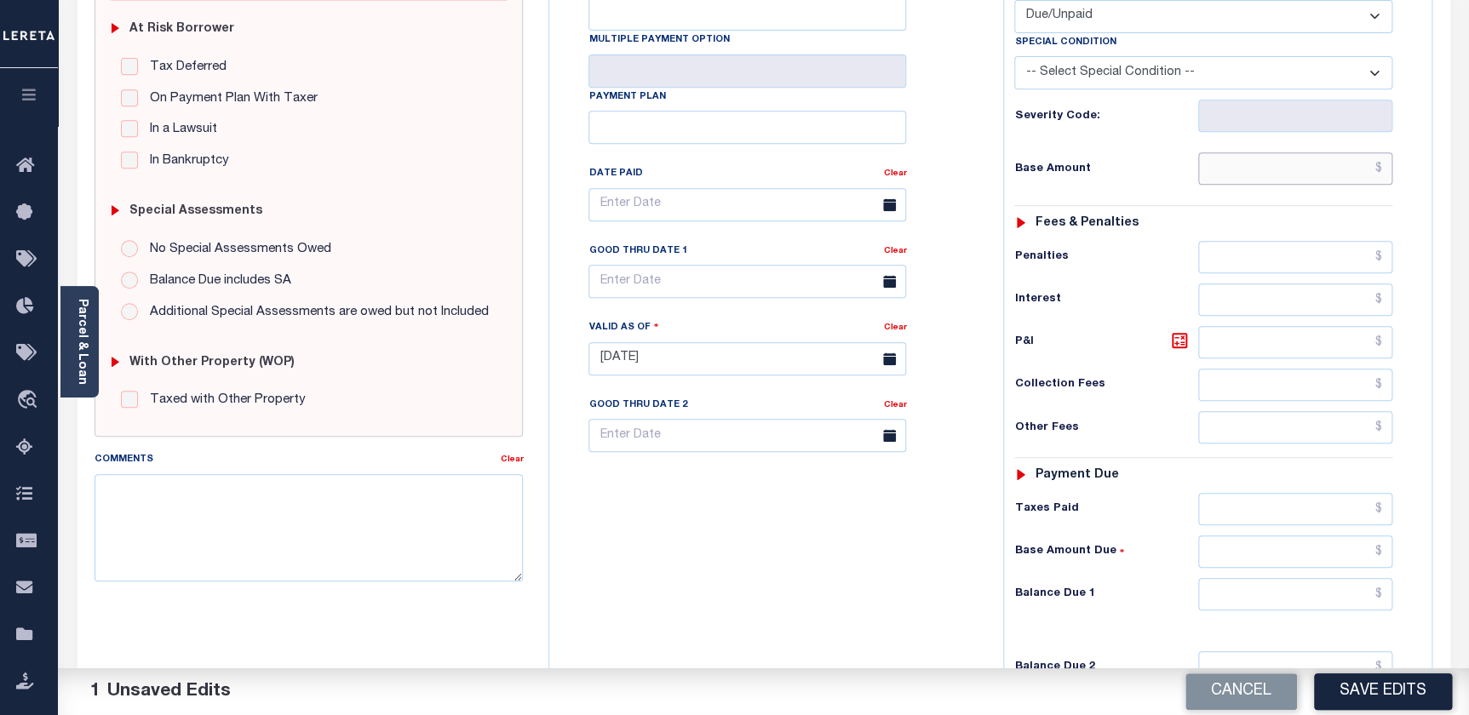
scroll to position [387, 0]
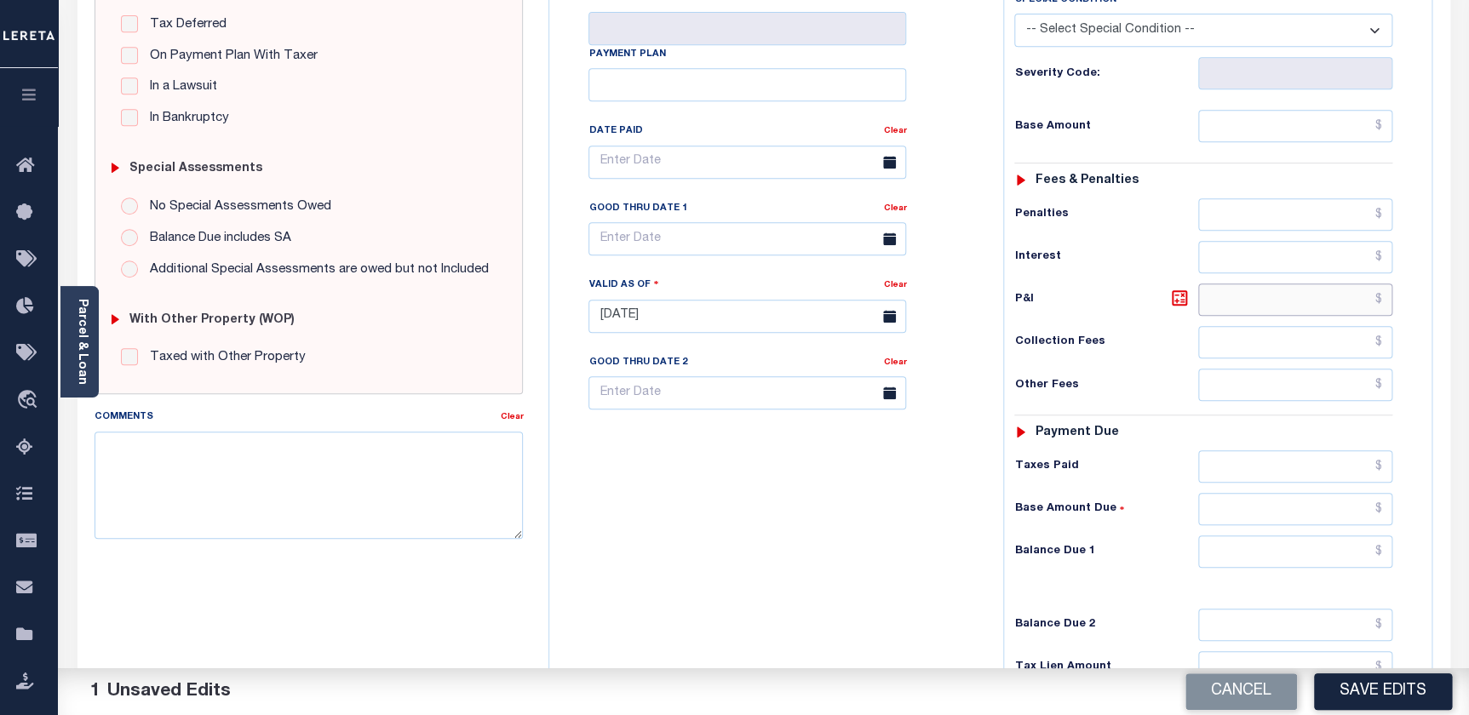
click at [1218, 284] on input "text" at bounding box center [1295, 300] width 195 height 32
type input "$644.44"
click at [1224, 369] on input "text" at bounding box center [1295, 385] width 195 height 32
type input "$44.00"
click at [1216, 536] on input "text" at bounding box center [1295, 552] width 195 height 32
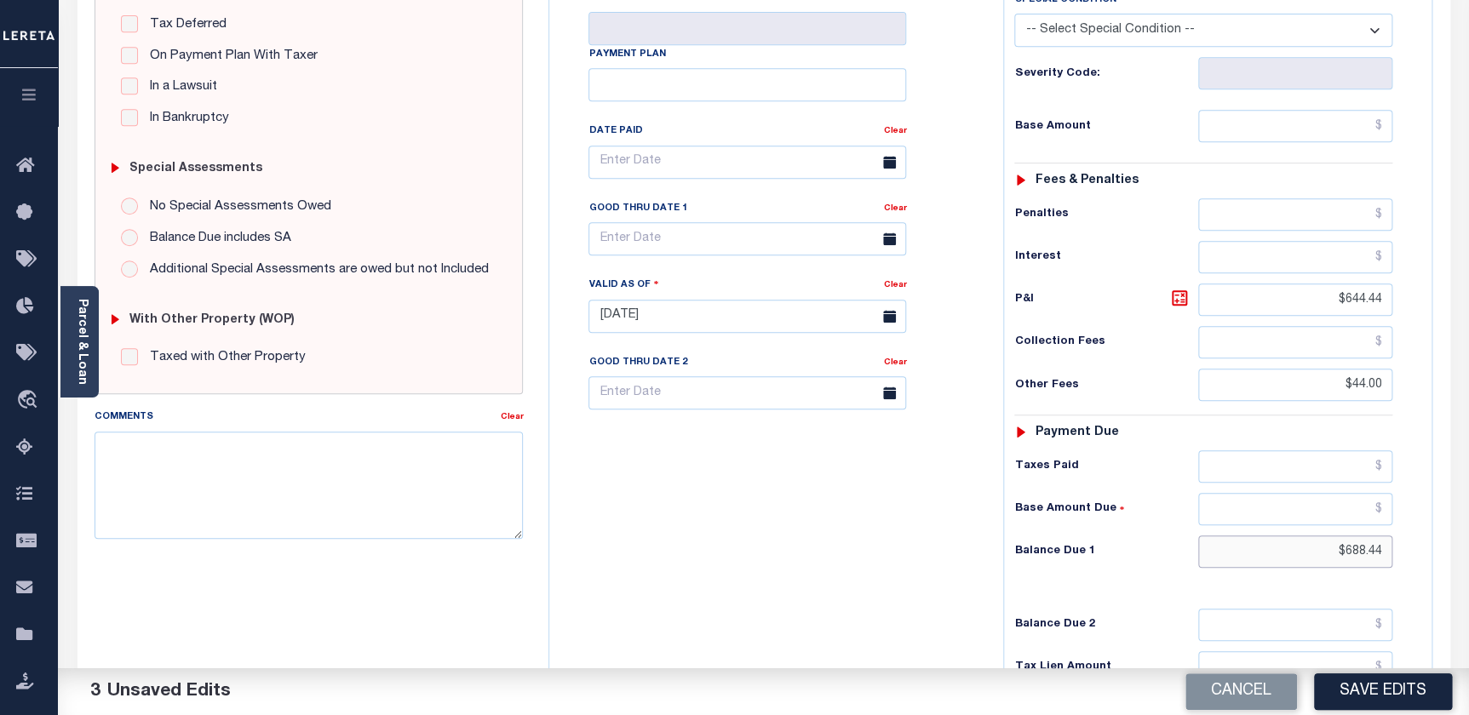
type input "$688.44"
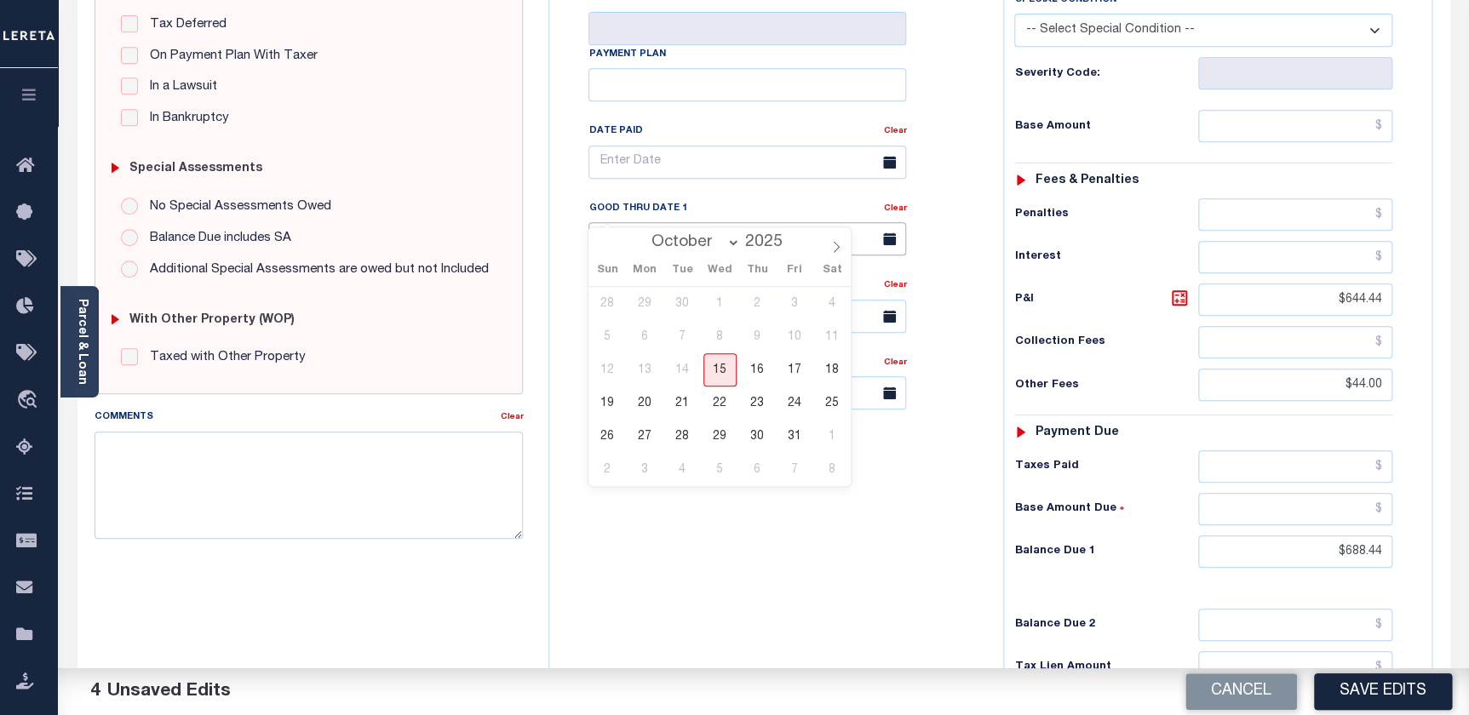
click at [752, 222] on input "text" at bounding box center [747, 238] width 318 height 33
drag, startPoint x: 786, startPoint y: 433, endPoint x: 763, endPoint y: 433, distance: 23.0
click at [787, 433] on span "31" at bounding box center [794, 436] width 33 height 33
type input "[DATE]"
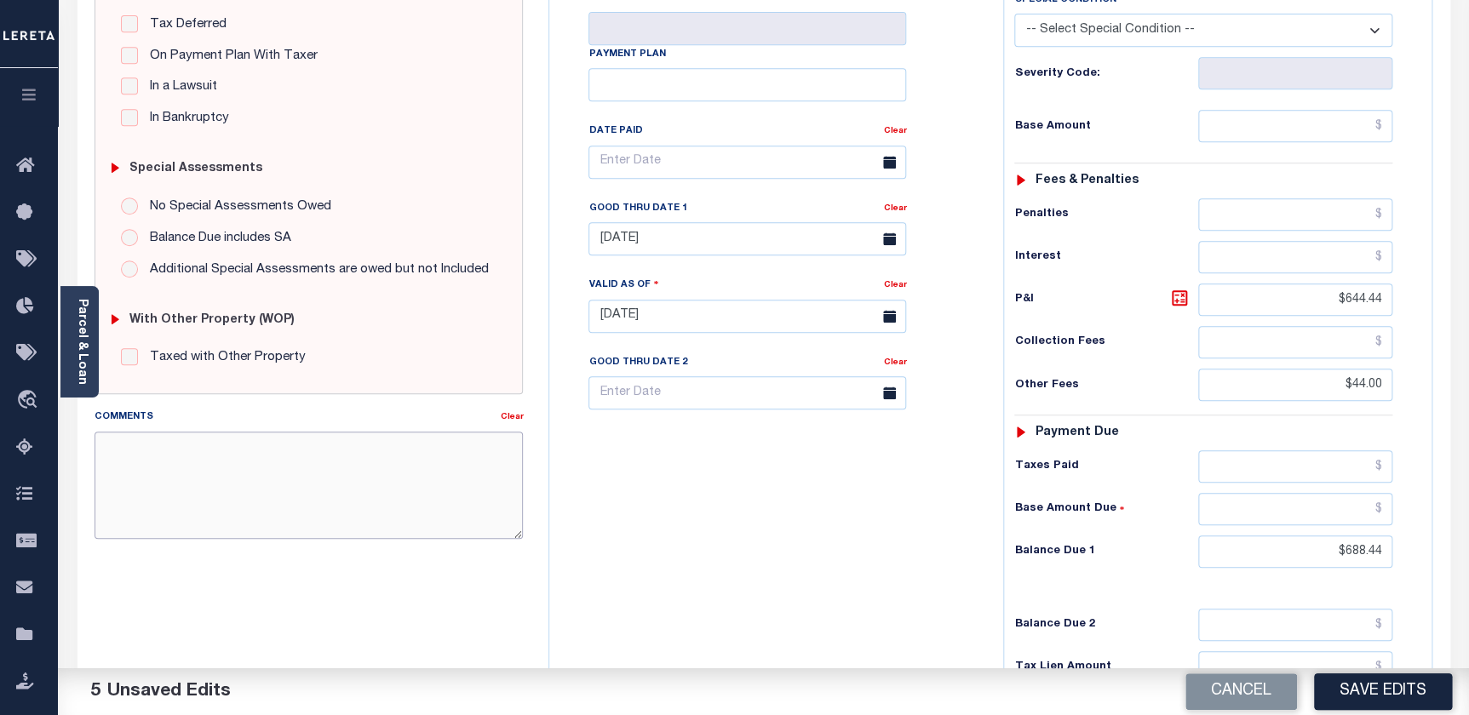
click at [274, 451] on textarea "Comments" at bounding box center [309, 485] width 429 height 107
click at [125, 468] on textarea "2025 3rd remaining base $1696.84 + 4th base $2344.98 + combined P/i$688.44" at bounding box center [309, 485] width 429 height 107
click at [432, 450] on textarea "2025 3rd remaining base $1696.84 + 4th base $2344.98 + combined P/i $ 688.44" at bounding box center [309, 485] width 429 height 107
drag, startPoint x: 115, startPoint y: 468, endPoint x: 163, endPoint y: 473, distance: 48.0
click at [163, 473] on textarea "2025 3rd remaining base $1696.84 + 4th base $2344.98 + combined P/i $ 688.44" at bounding box center [309, 485] width 429 height 107
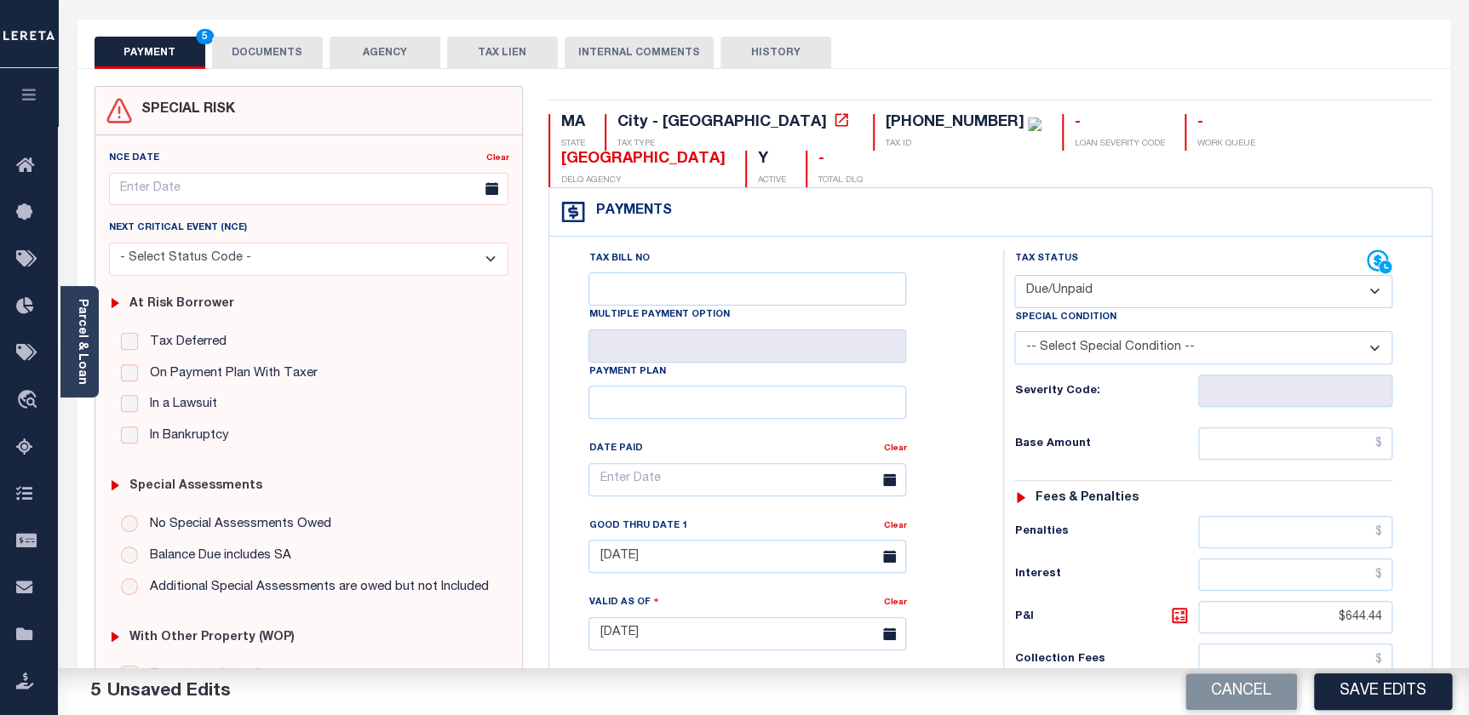
scroll to position [0, 0]
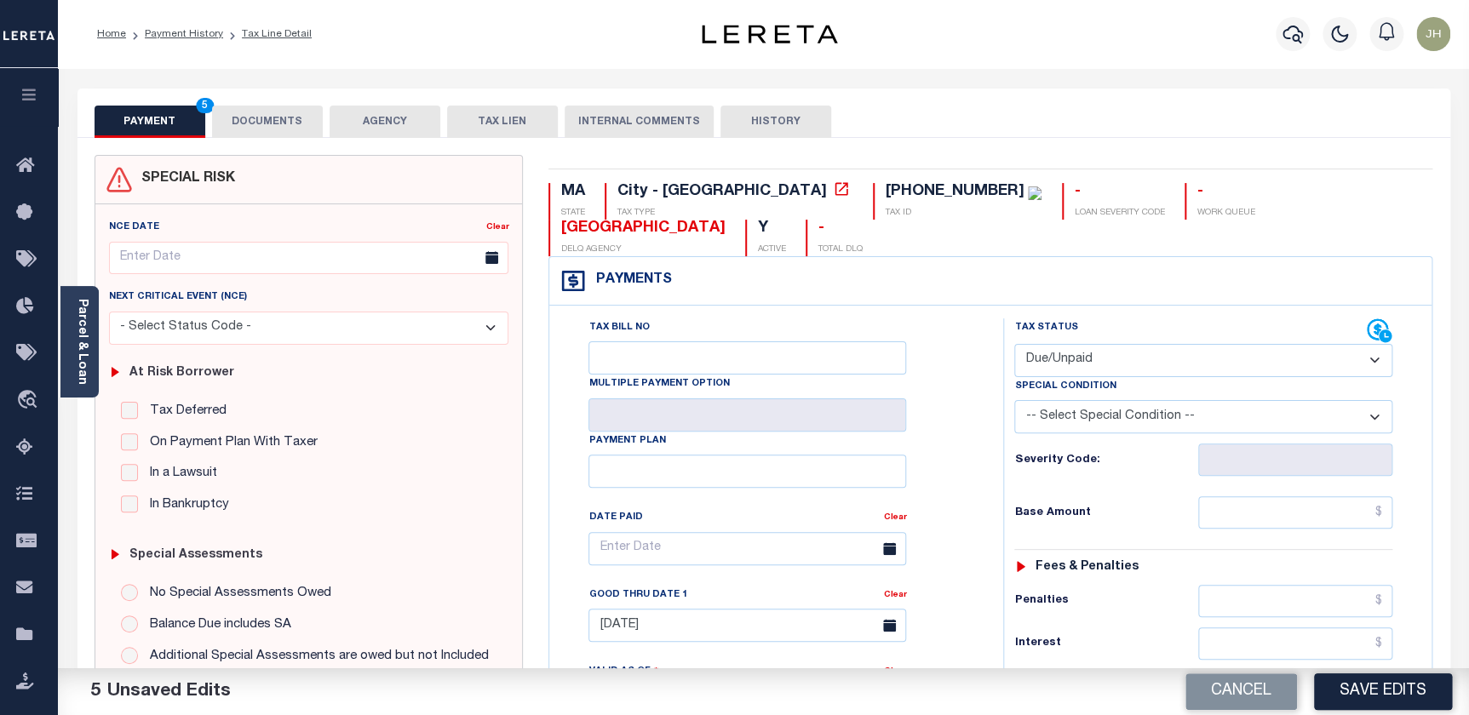
type textarea "2025 3rd remaining base $1696.84 + 4th base $2344.98 + combined P/i $ 644.44 + …"
click at [273, 120] on button "DOCUMENTS" at bounding box center [267, 122] width 111 height 32
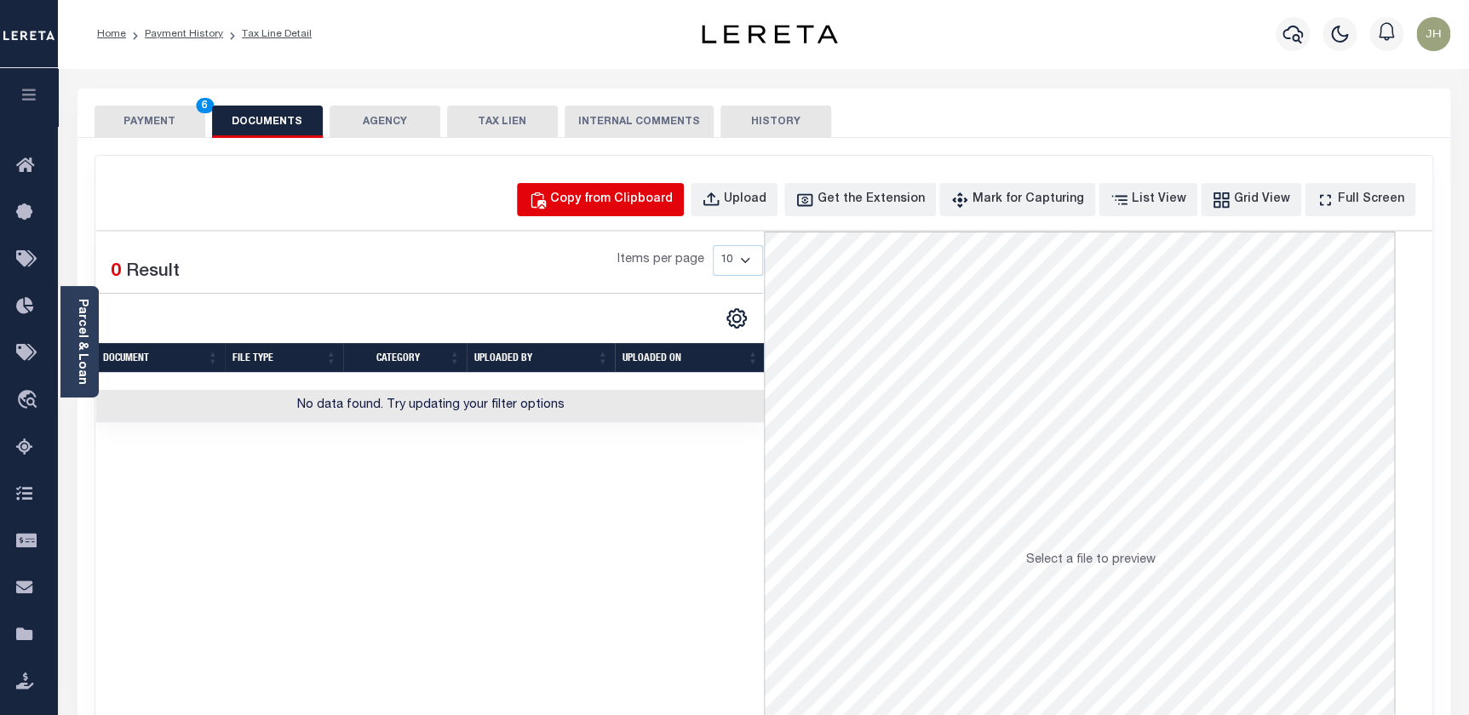
click at [622, 199] on div "Copy from Clipboard" at bounding box center [611, 200] width 123 height 19
select select "POP"
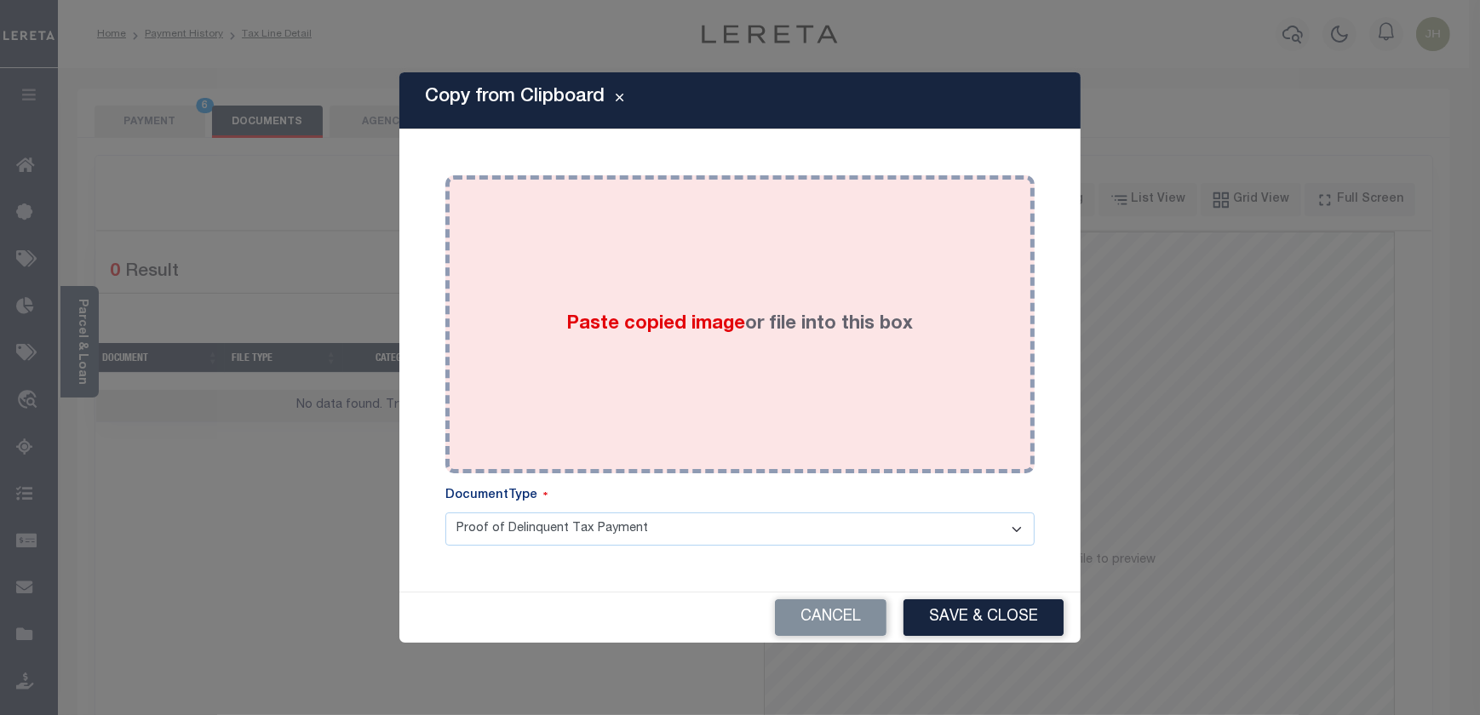
click at [498, 305] on div "Paste copied image or file into this box" at bounding box center [740, 324] width 564 height 273
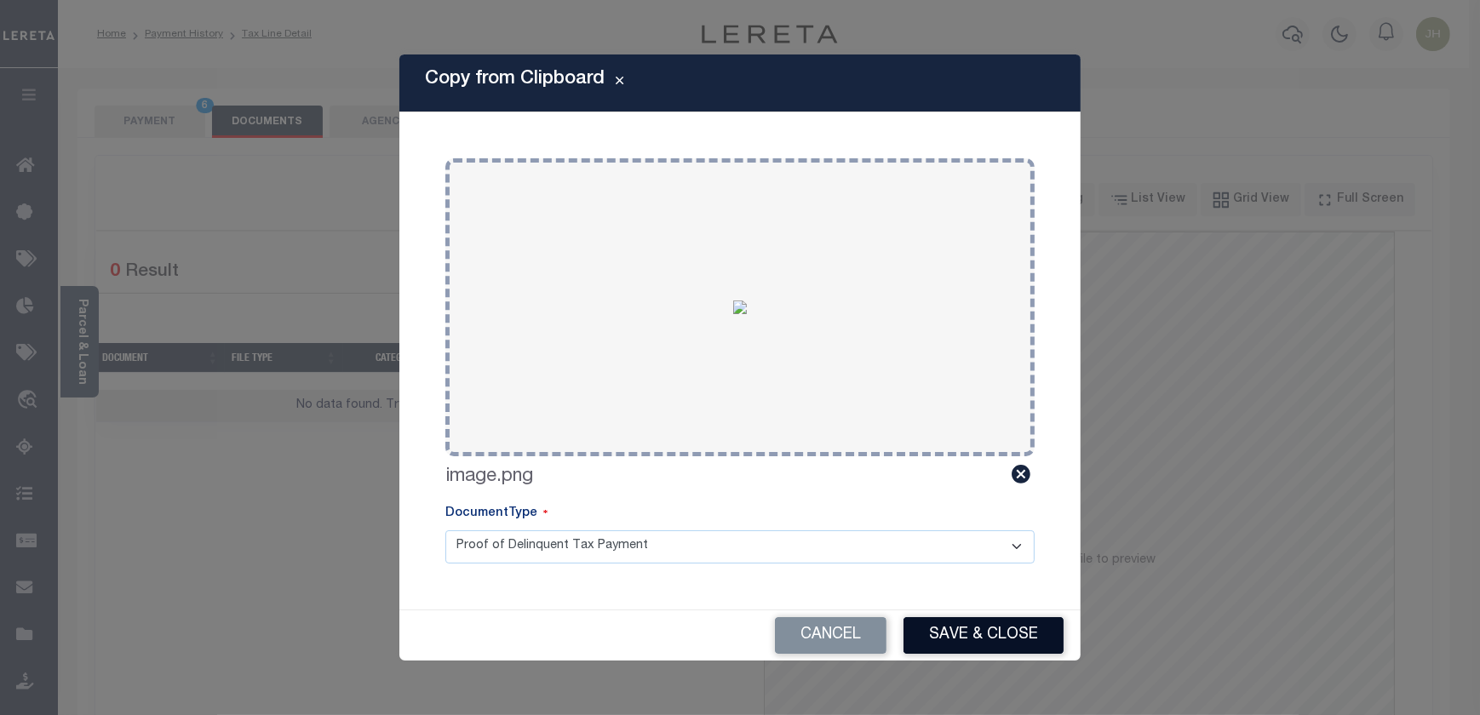
click at [948, 636] on button "Save & Close" at bounding box center [984, 635] width 160 height 37
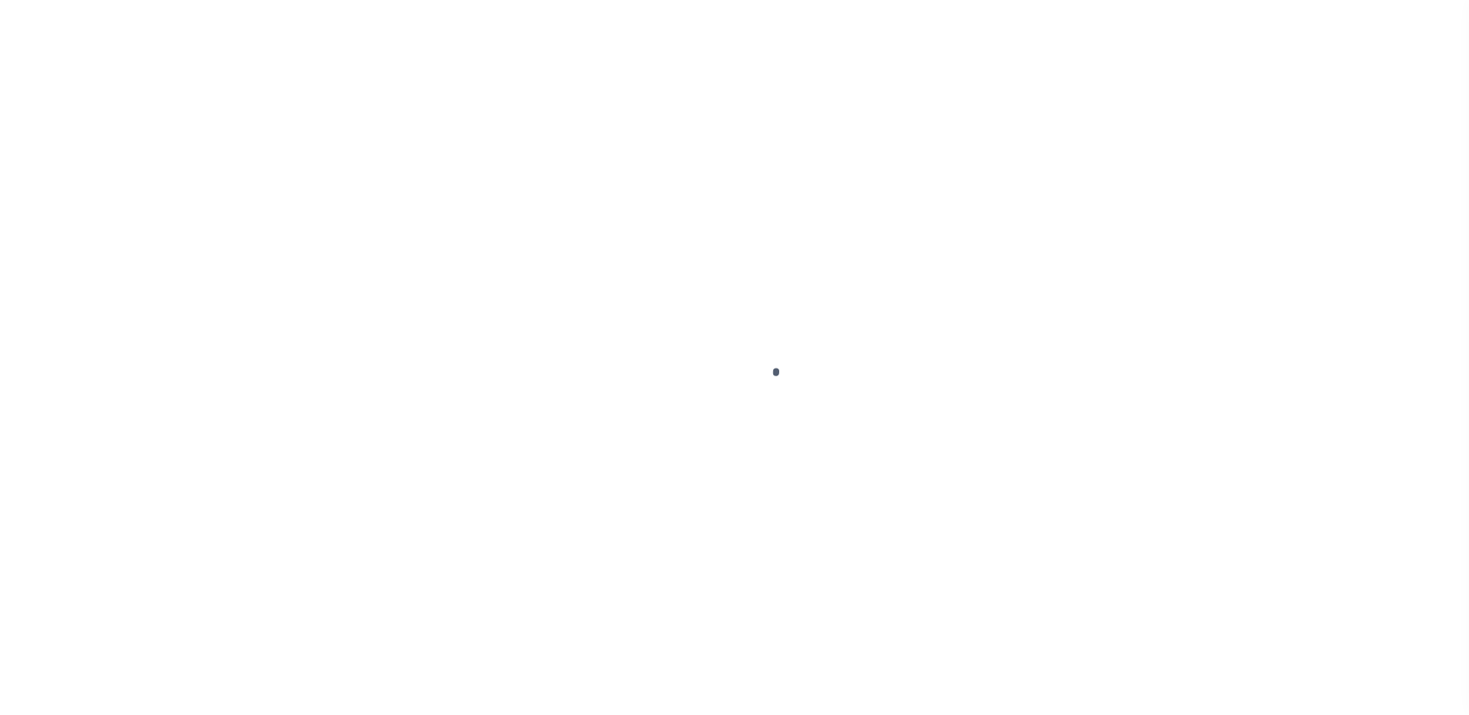
checkbox input "false"
type textarea "original base was $2344.98 partial was made toward previous delinquent installm…"
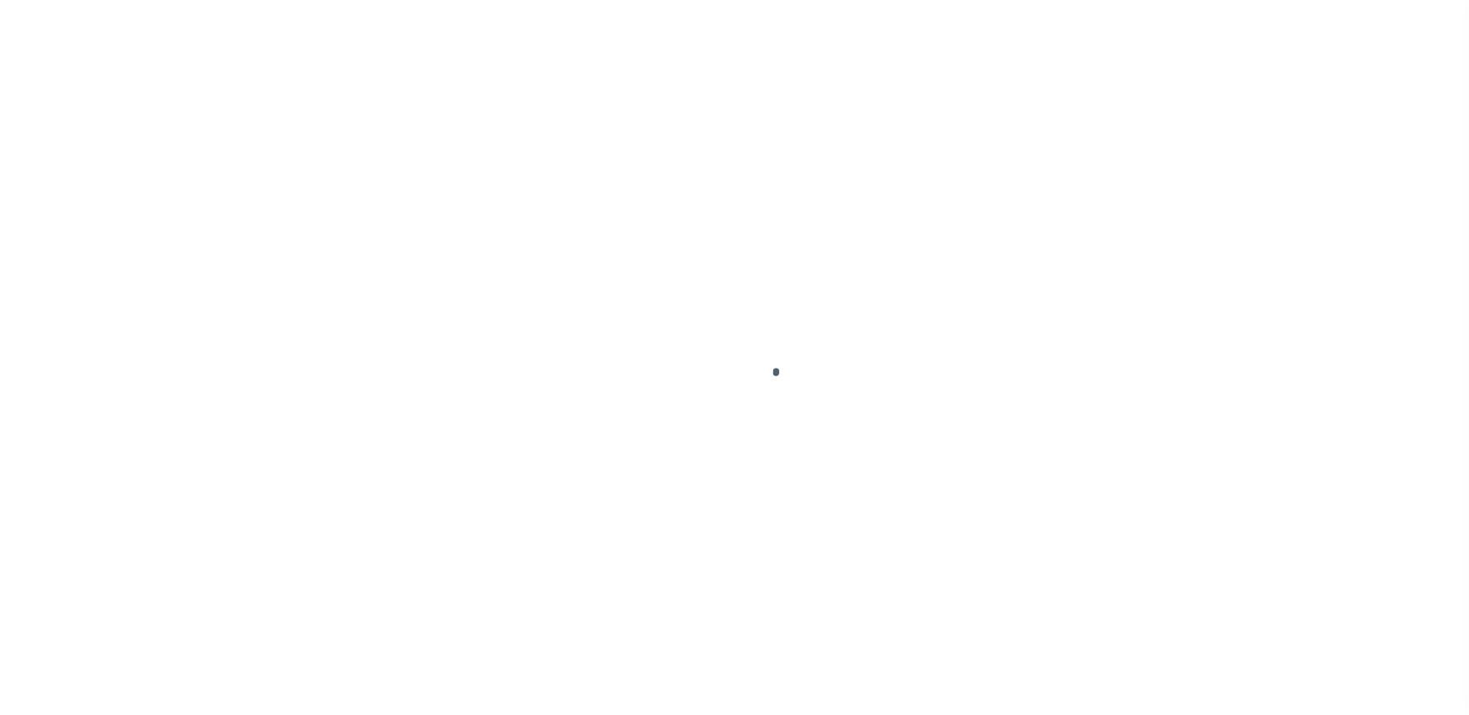
type input "[DATE]"
select select "DUE"
type input "$1,696.84"
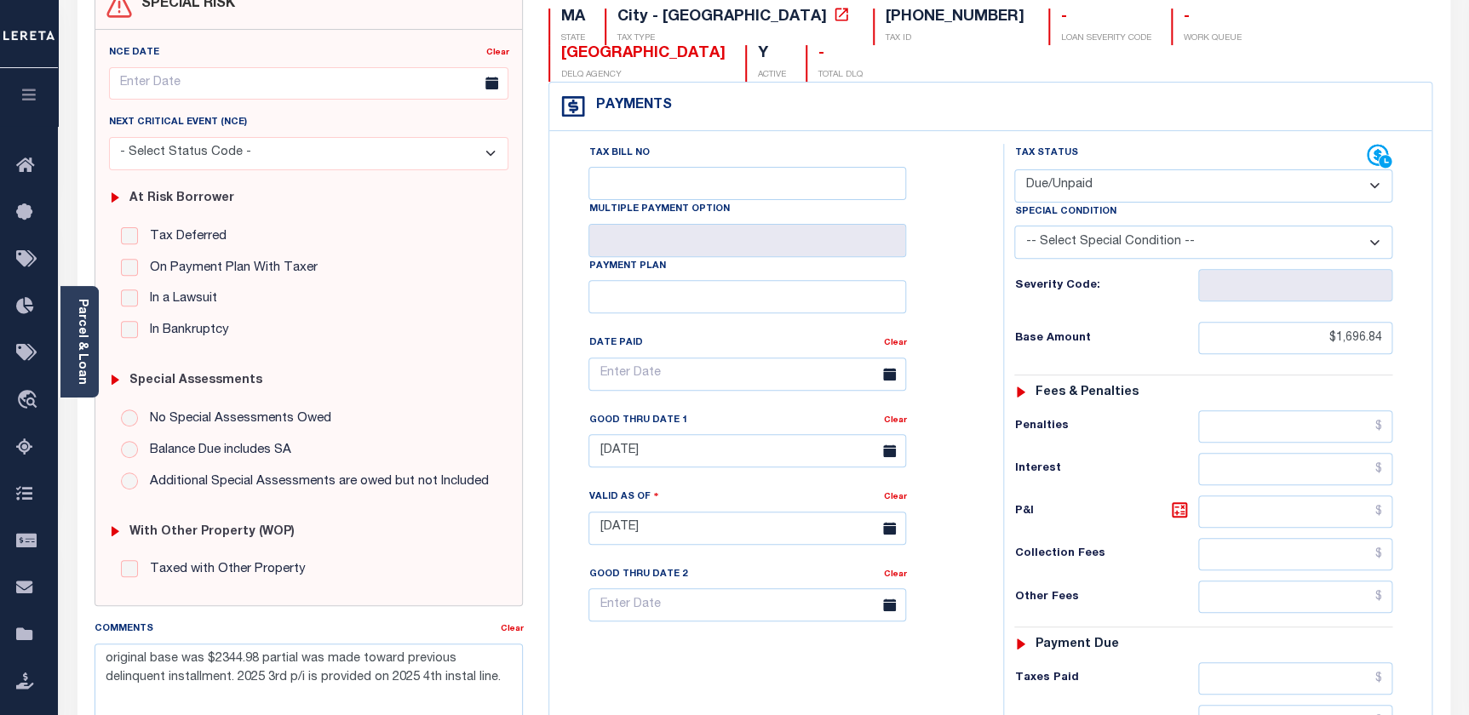
scroll to position [387, 0]
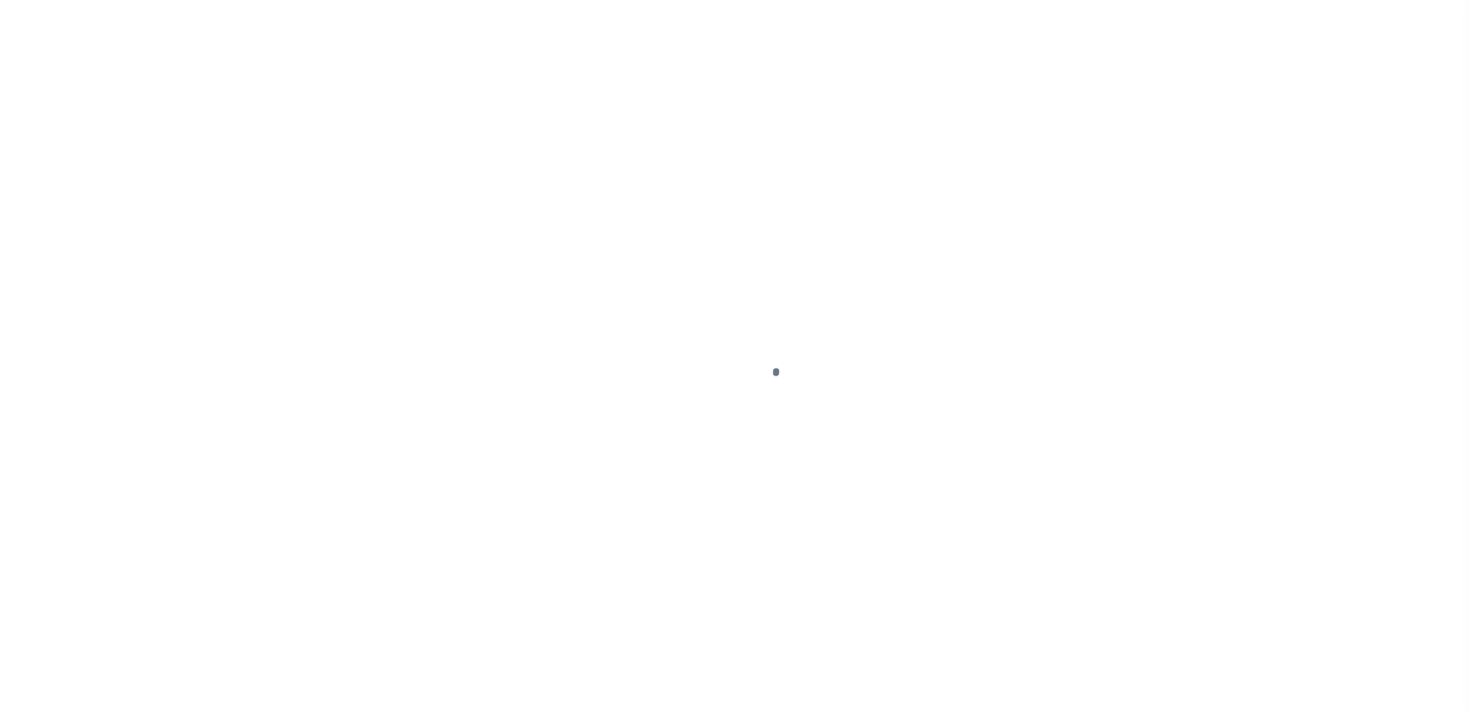
select select "DUE"
select select "18"
select select "NW2"
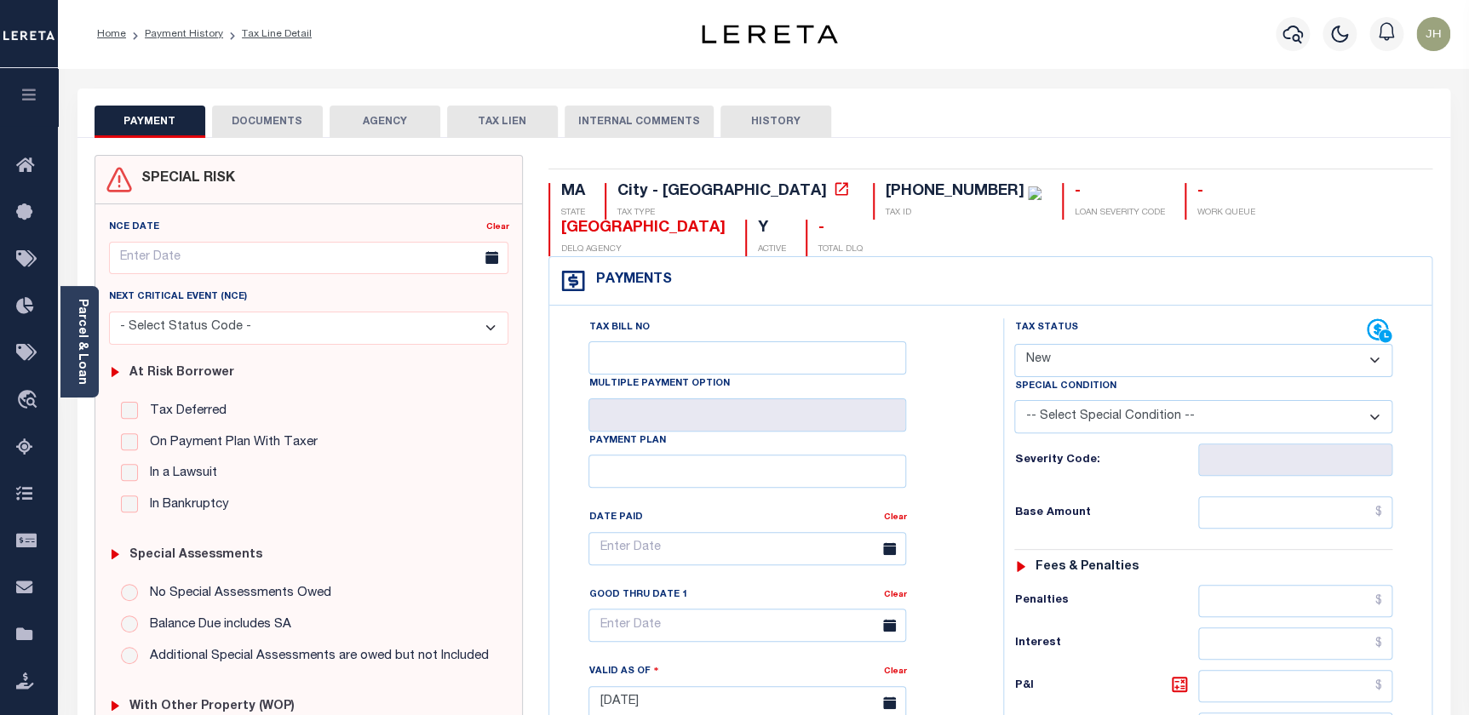
click at [264, 124] on button "DOCUMENTS" at bounding box center [267, 122] width 111 height 32
click at [1218, 344] on select "- Select Status Code - Open Due/Unpaid Paid Incomplete No Tax Due Internal Refu…" at bounding box center [1203, 360] width 378 height 33
select select "DUE"
click at [1014, 344] on select "- Select Status Code - Open Due/Unpaid Paid Incomplete No Tax Due Internal Refu…" at bounding box center [1203, 360] width 378 height 33
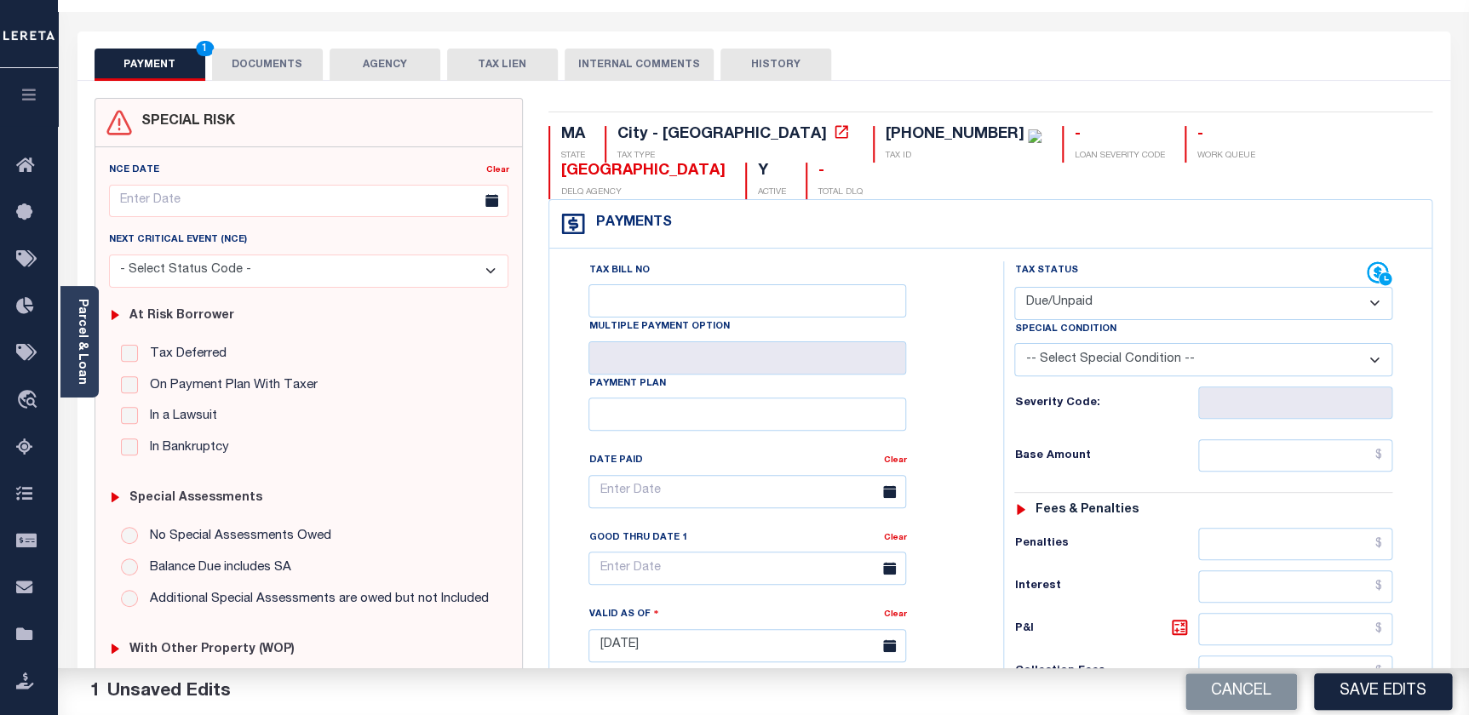
scroll to position [232, 0]
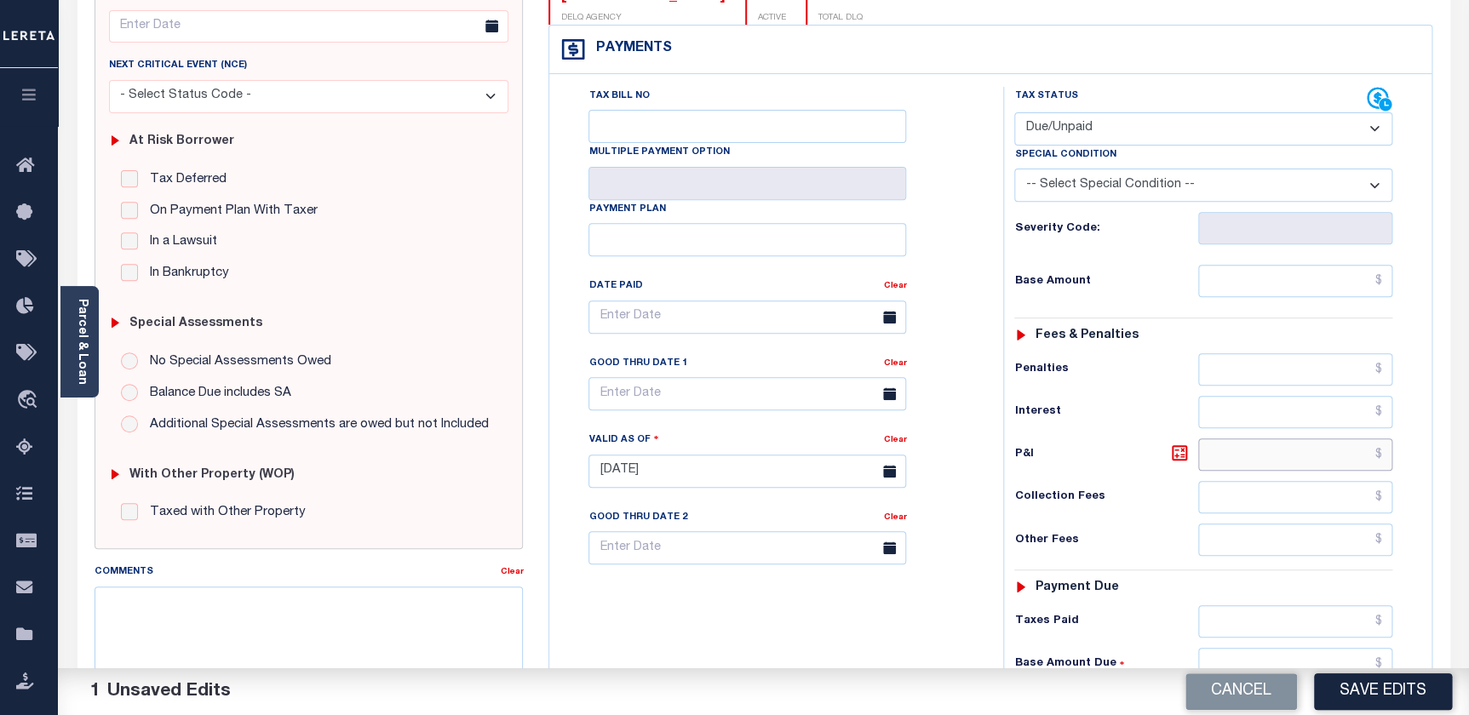
click at [1238, 439] on input "text" at bounding box center [1295, 455] width 195 height 32
type input "$644.44"
click at [1222, 524] on input "text" at bounding box center [1295, 540] width 195 height 32
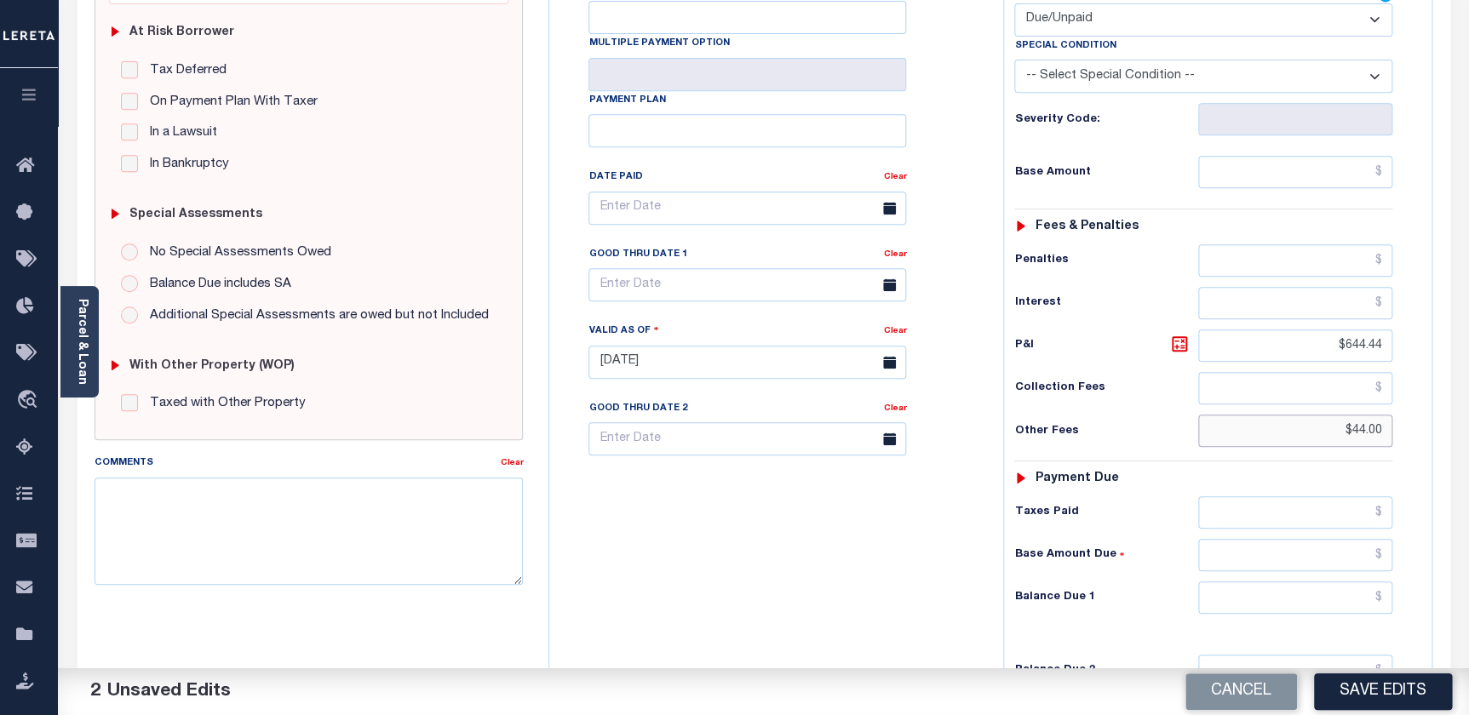
scroll to position [536, 0]
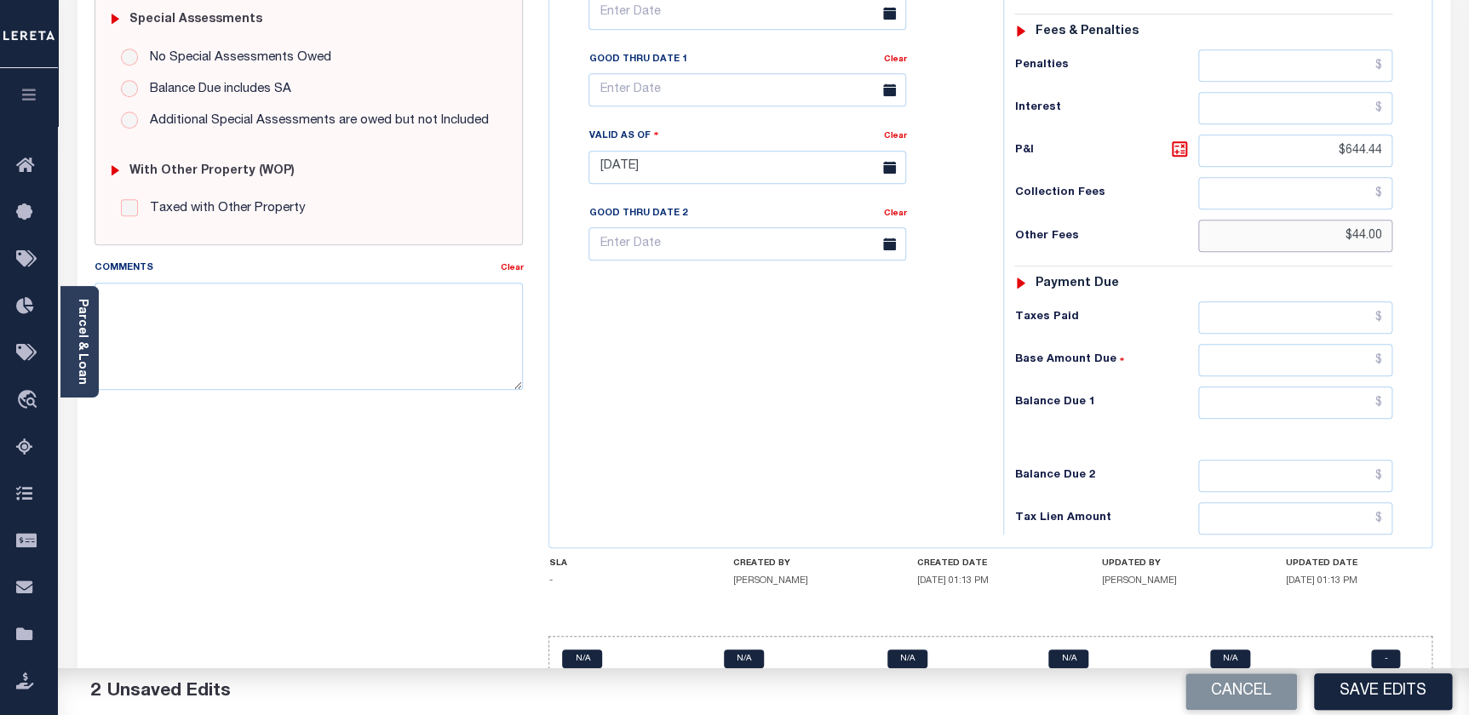
type input "$44.00"
click at [1222, 387] on input "text" at bounding box center [1295, 403] width 195 height 32
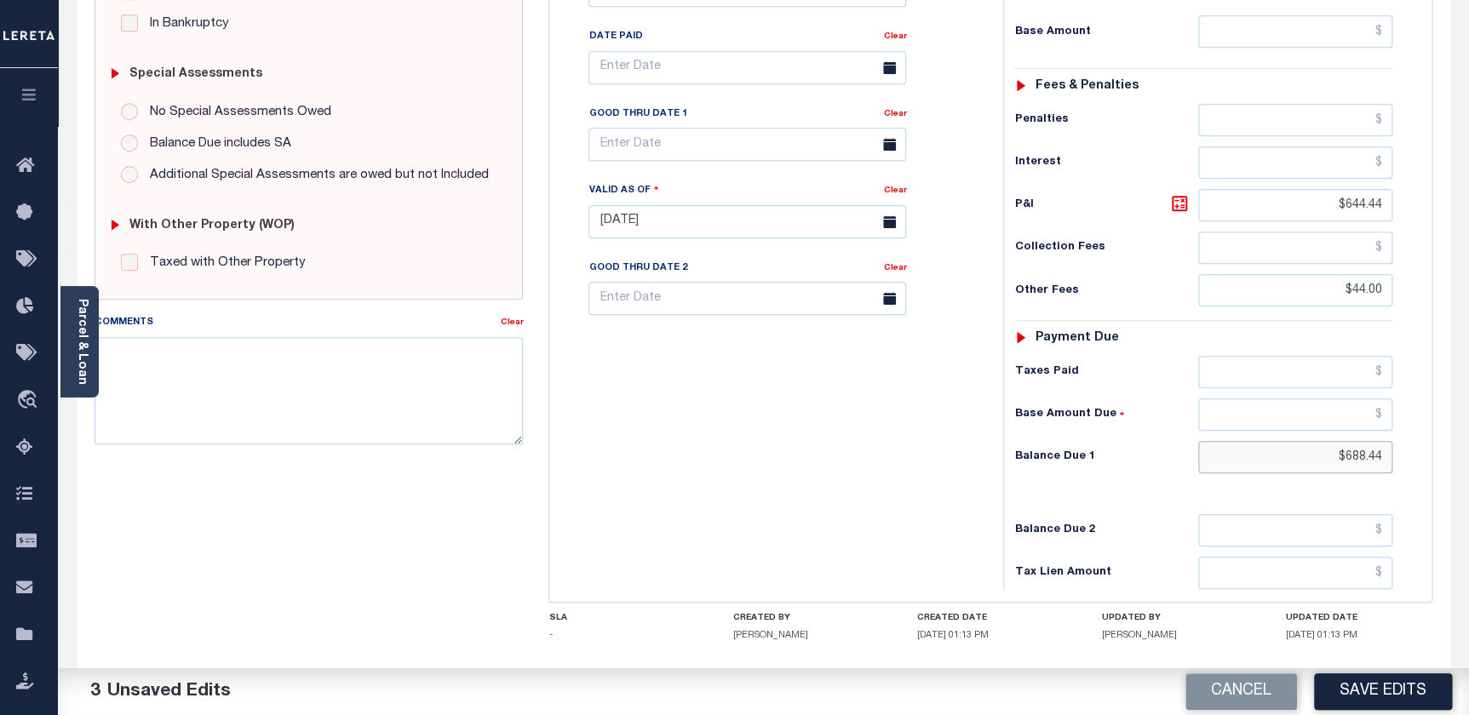
scroll to position [226, 0]
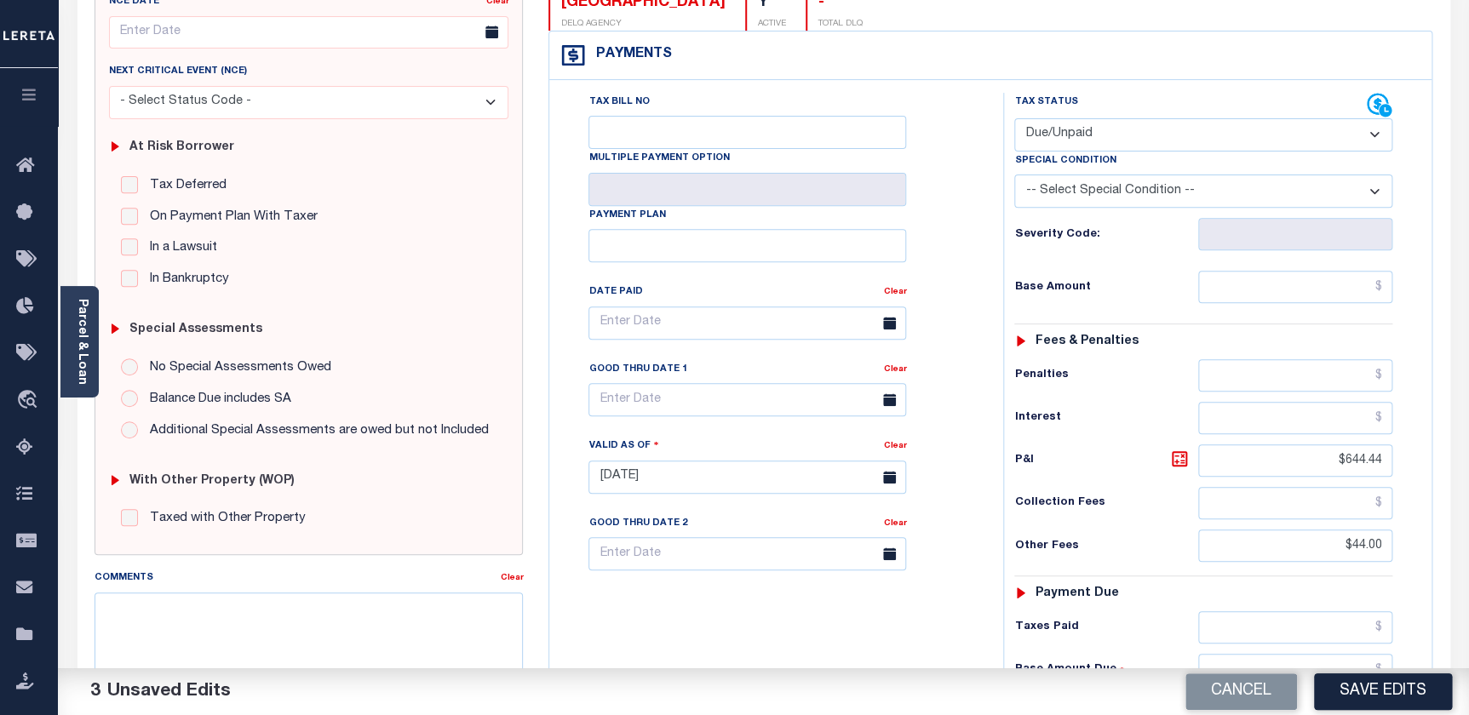
type input "$688.44"
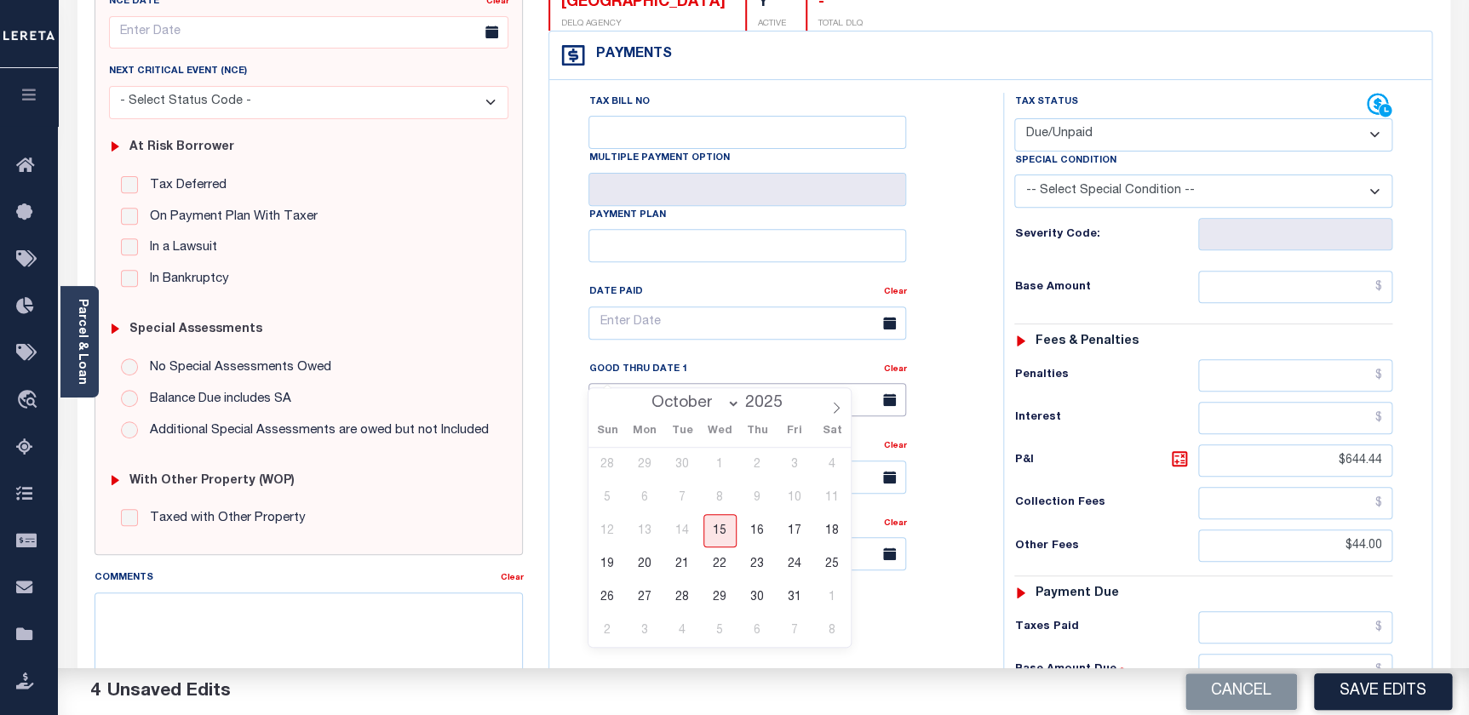
click at [646, 383] on input "text" at bounding box center [747, 399] width 318 height 33
click at [788, 601] on span "31" at bounding box center [794, 597] width 33 height 33
type input "[DATE]"
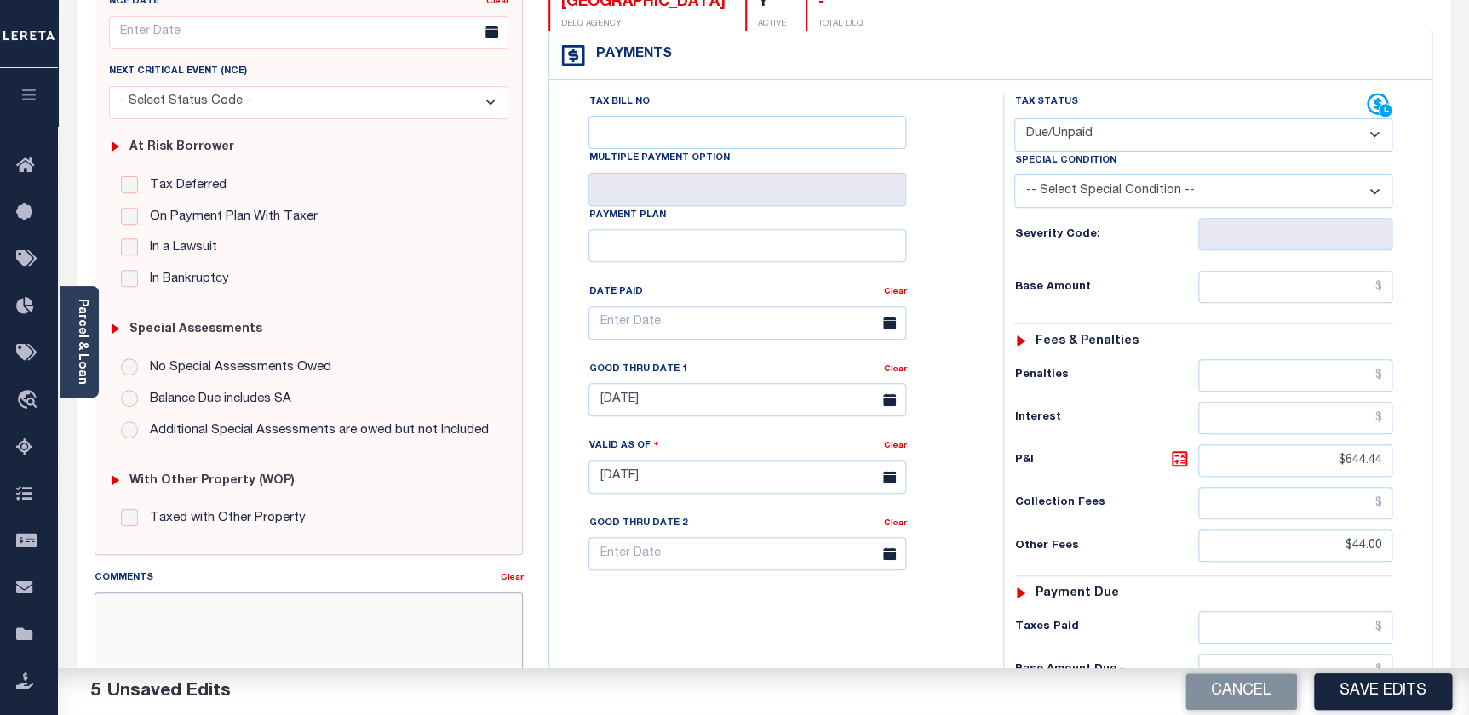
click at [247, 610] on textarea "Comments" at bounding box center [309, 646] width 429 height 107
click at [204, 636] on textarea "2025 3rd remaining base $1696.84 + 4th base $2344.98 + combined p/i $" at bounding box center [309, 646] width 429 height 107
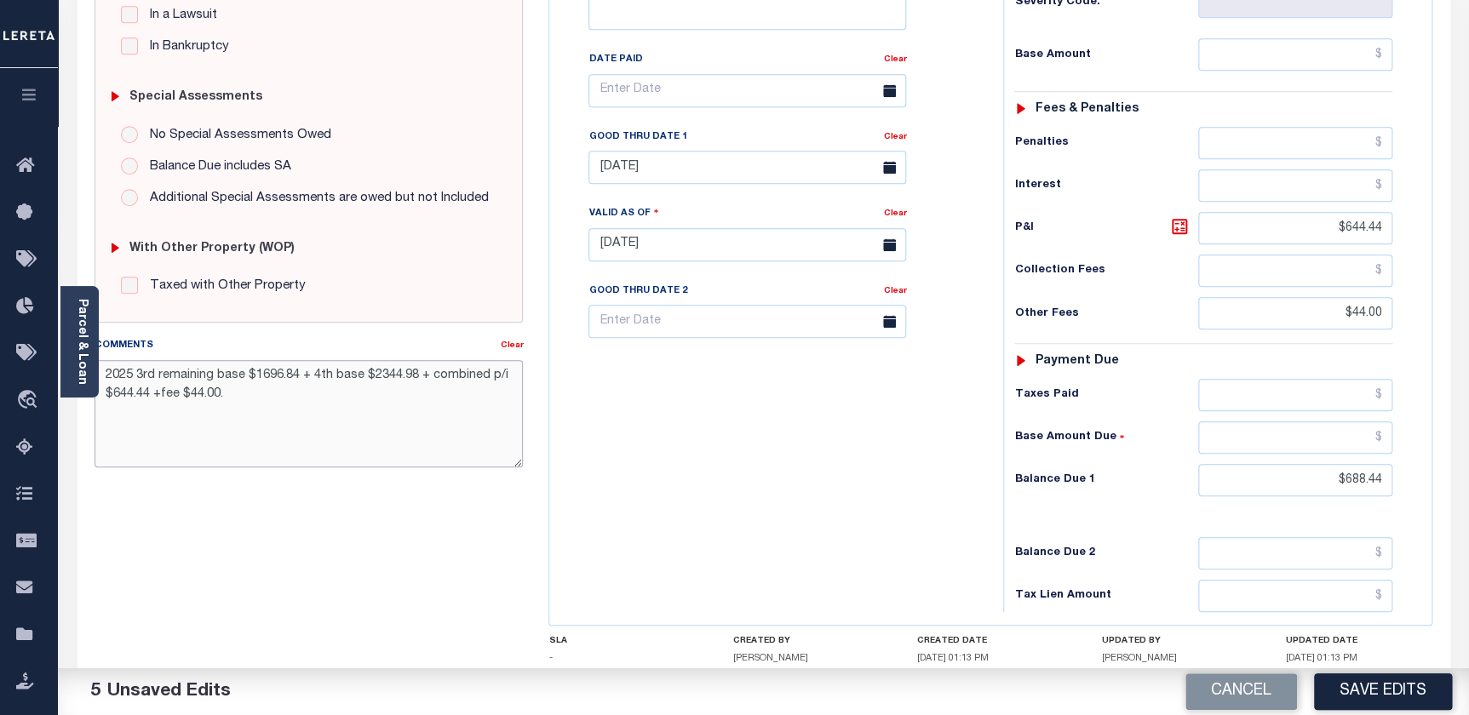
scroll to position [536, 0]
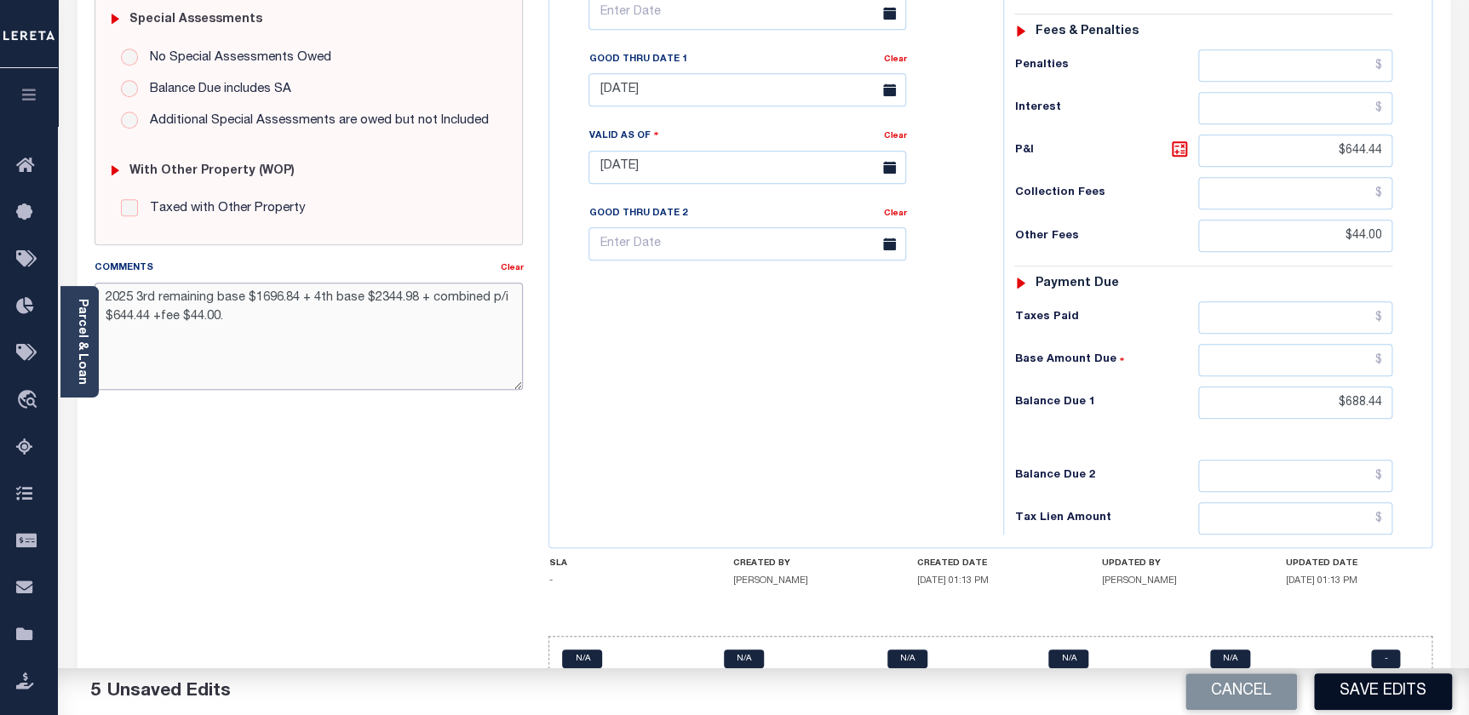
type textarea "2025 3rd remaining base $1696.84 + 4th base $2344.98 + combined p/i $644.44 +fe…"
click at [1396, 690] on button "Save Edits" at bounding box center [1383, 692] width 138 height 37
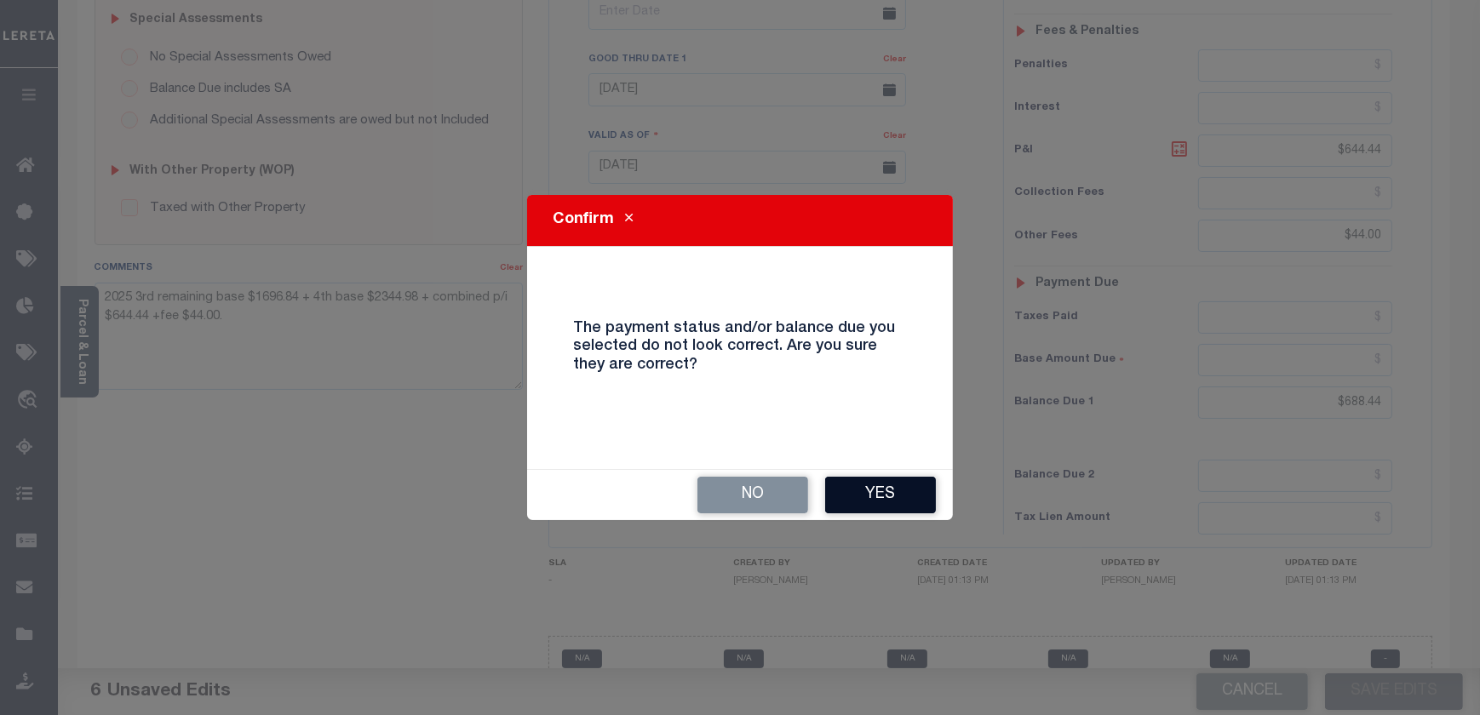
click at [901, 497] on button "Yes" at bounding box center [880, 495] width 111 height 37
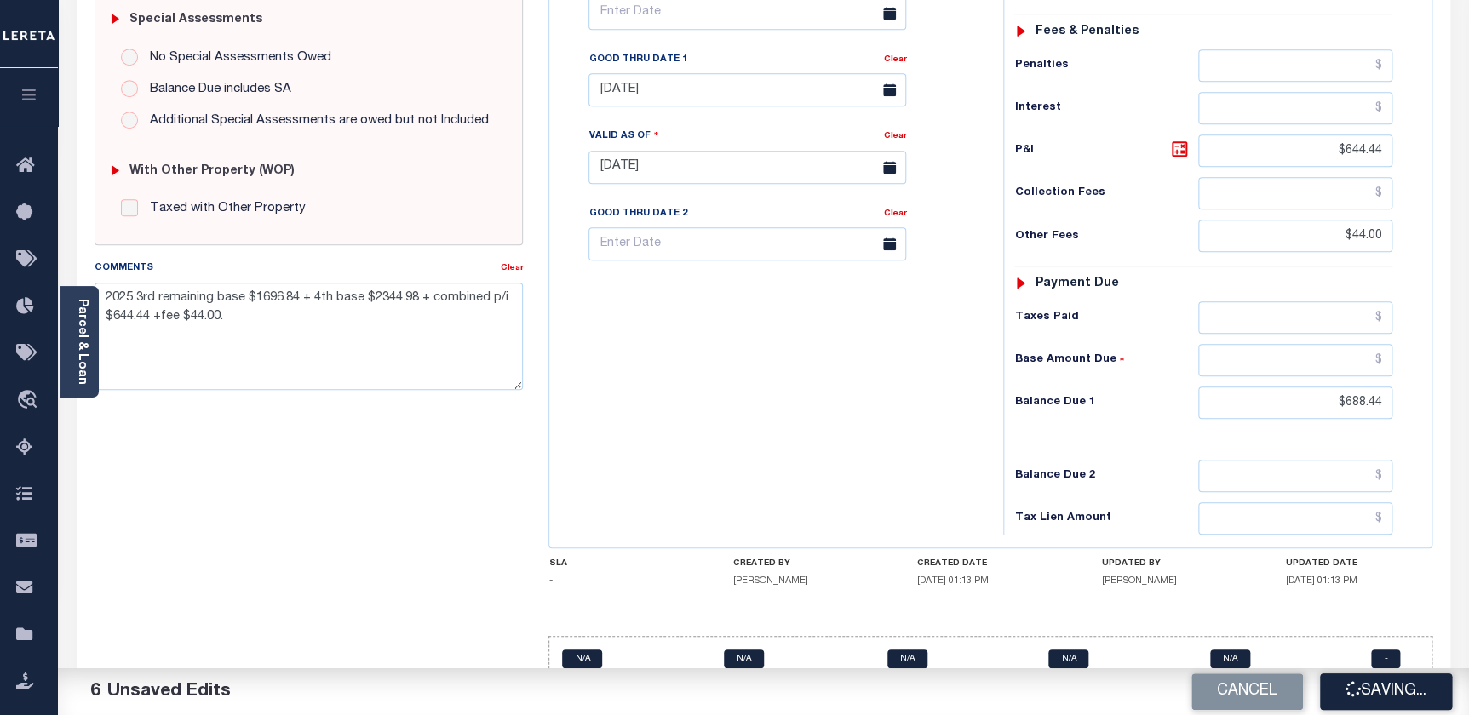
checkbox input "false"
type input "$644.44"
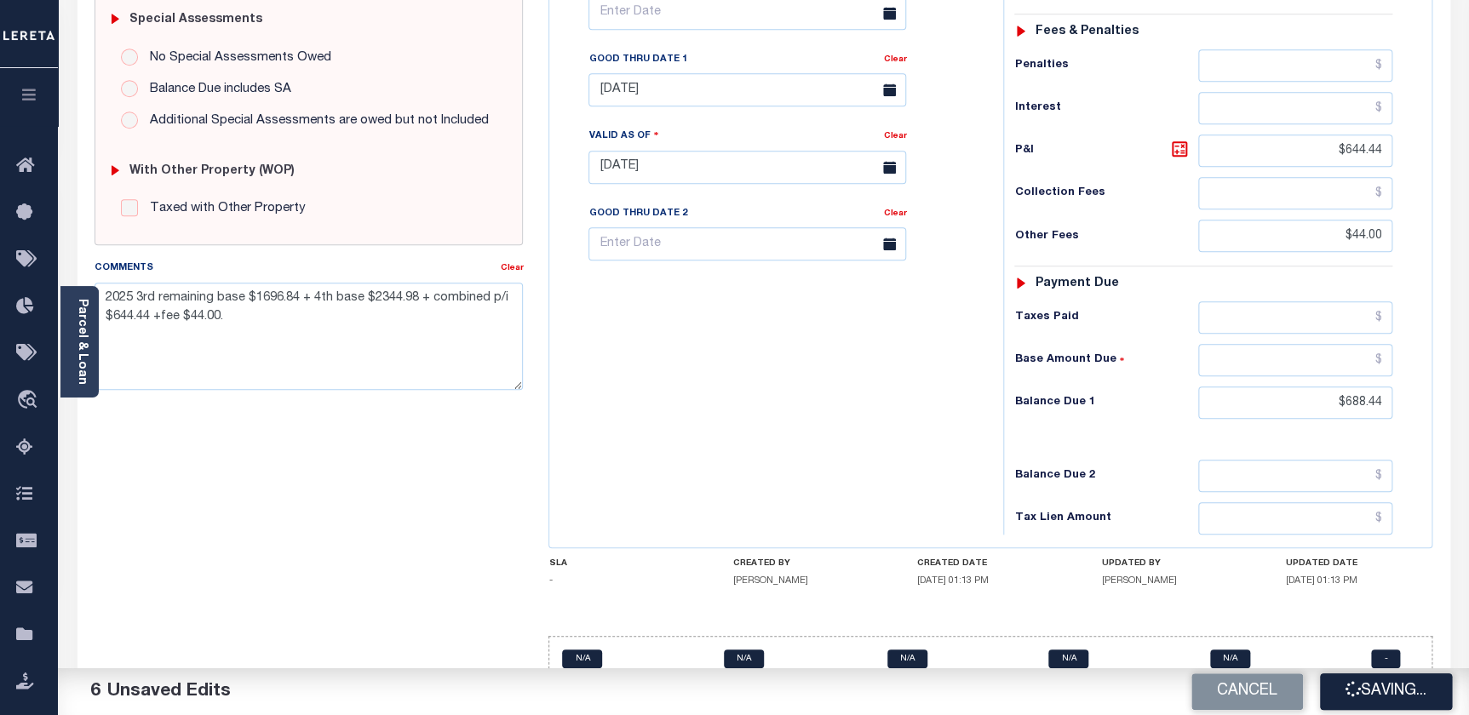
type input "$44"
type input "$688.44"
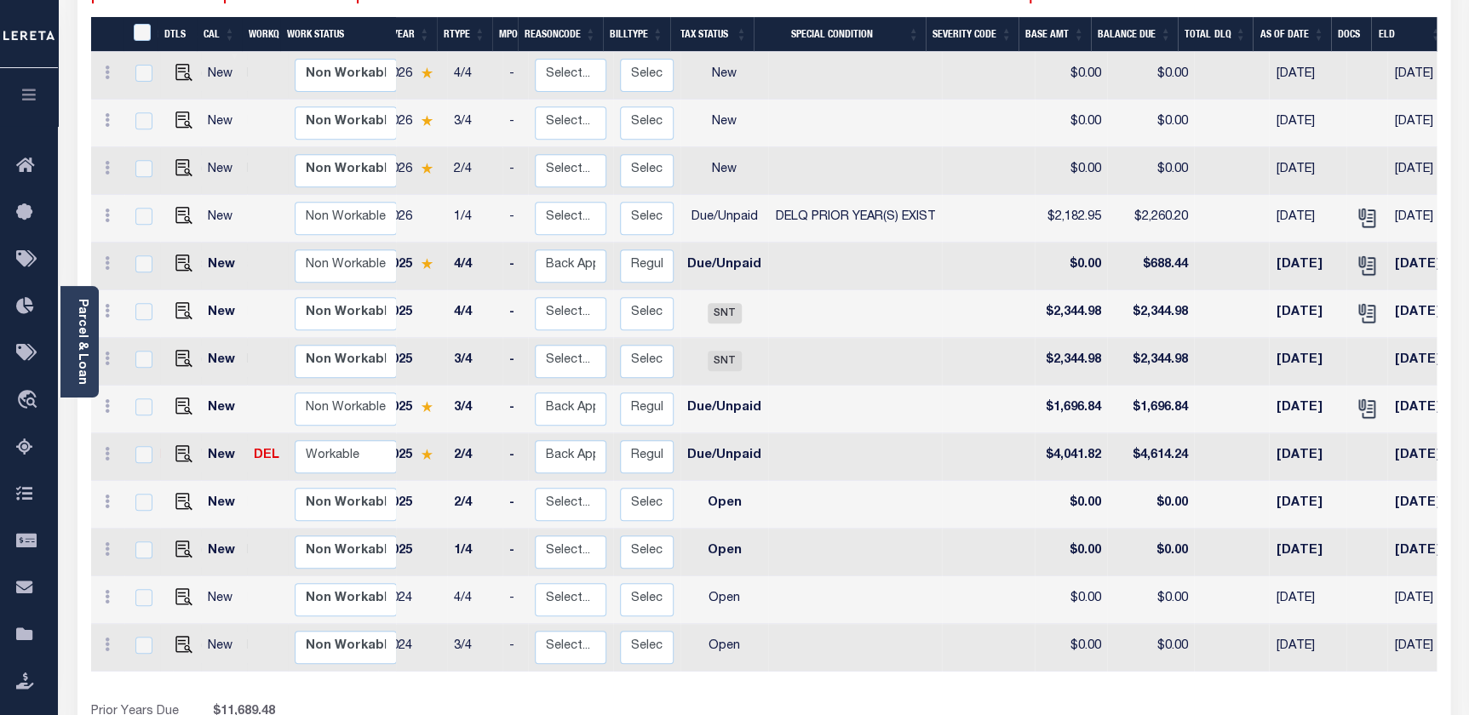
scroll to position [0, 95]
